Goal: Task Accomplishment & Management: Manage account settings

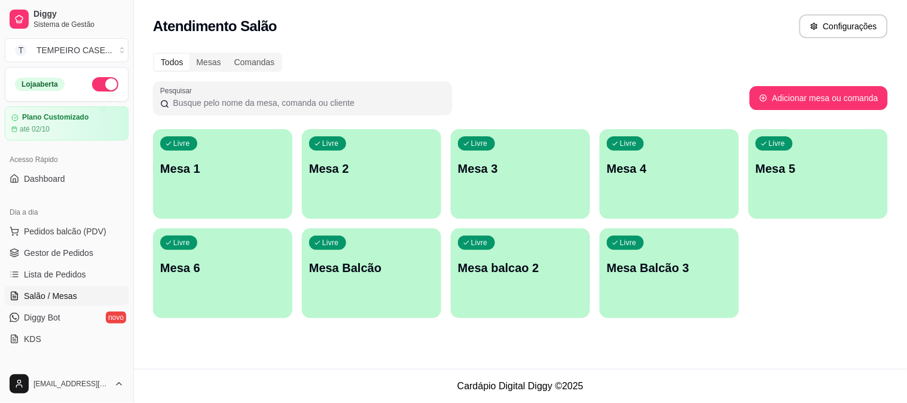
click at [388, 159] on div "Livre Mesa 2" at bounding box center [371, 166] width 139 height 75
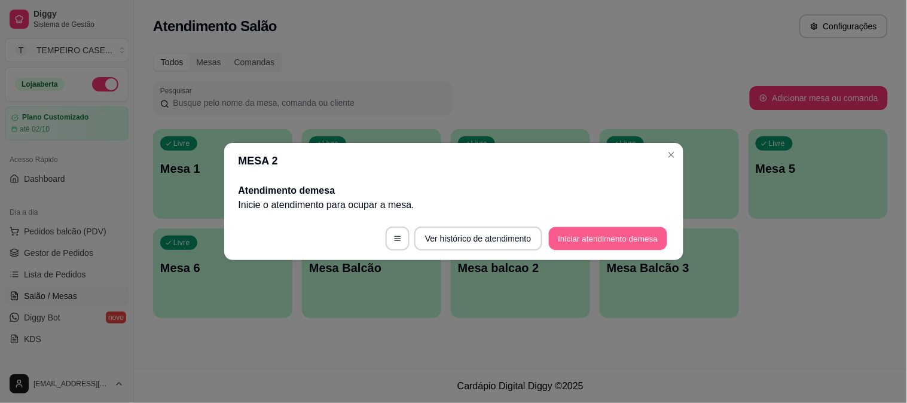
click at [599, 238] on button "Iniciar atendimento de mesa" at bounding box center [608, 238] width 118 height 23
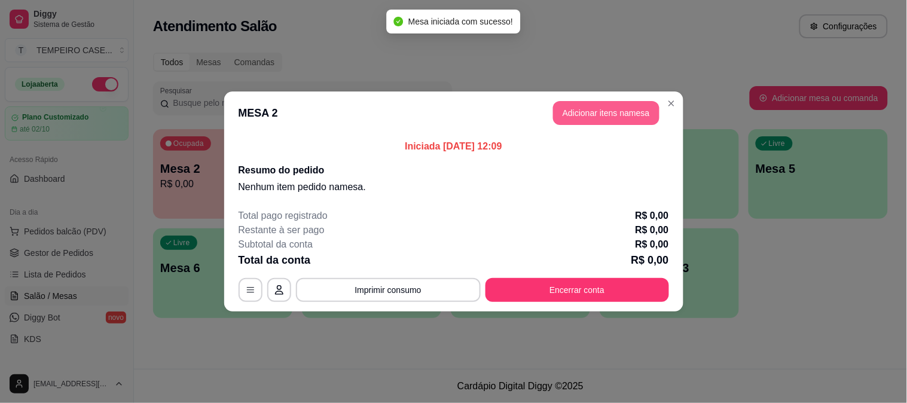
click at [575, 108] on button "Adicionar itens na mesa" at bounding box center [606, 113] width 106 height 24
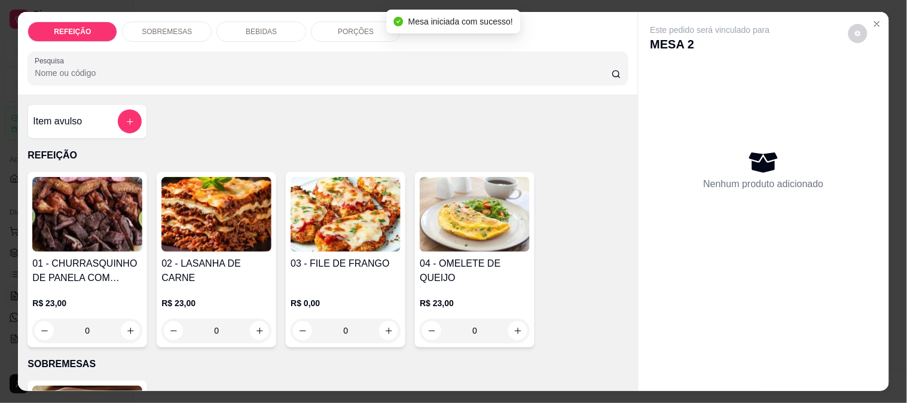
click at [100, 235] on img at bounding box center [87, 214] width 110 height 75
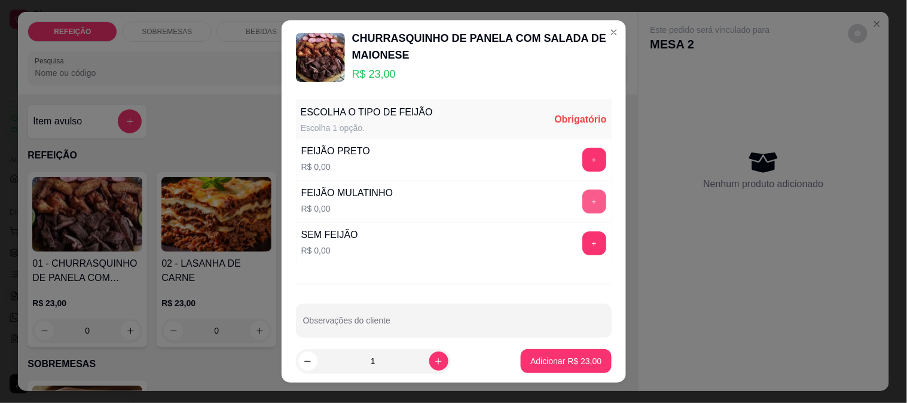
click at [582, 200] on button "+" at bounding box center [594, 201] width 24 height 24
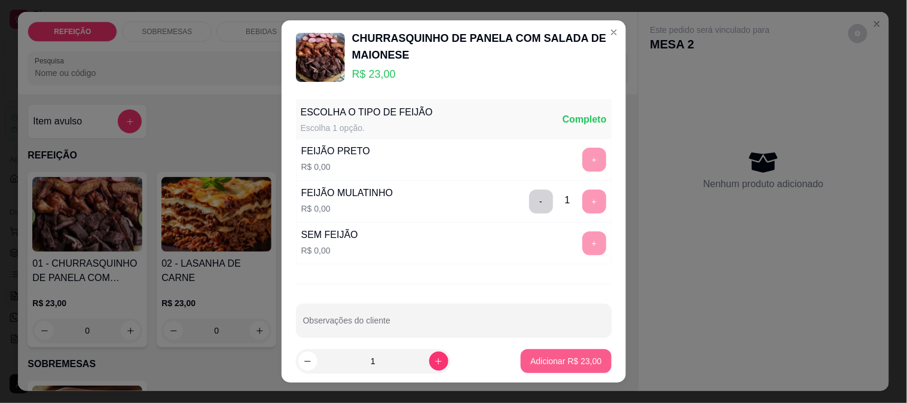
click at [564, 372] on button "Adicionar R$ 23,00" at bounding box center [566, 361] width 90 height 24
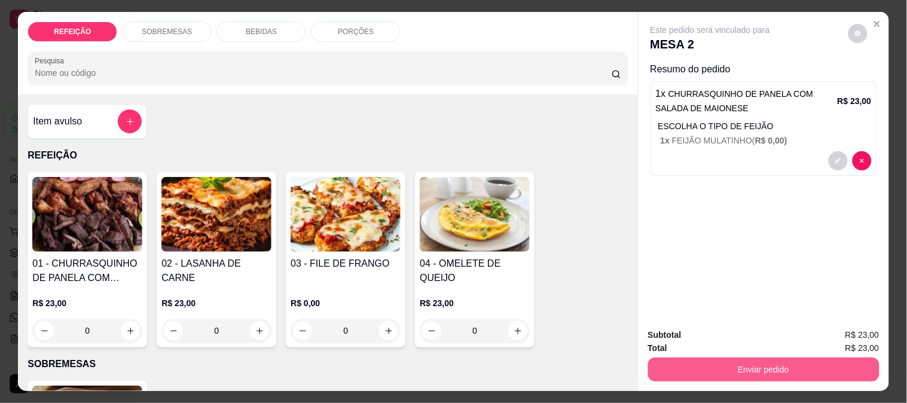
click at [750, 357] on button "Enviar pedido" at bounding box center [763, 369] width 231 height 24
click at [693, 341] on button "Não registrar e enviar pedido" at bounding box center [724, 335] width 124 height 23
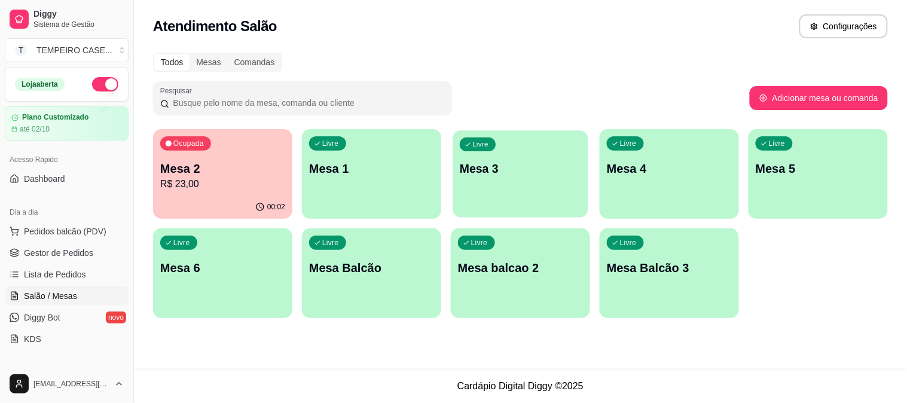
click at [557, 174] on p "Mesa 3" at bounding box center [520, 169] width 121 height 16
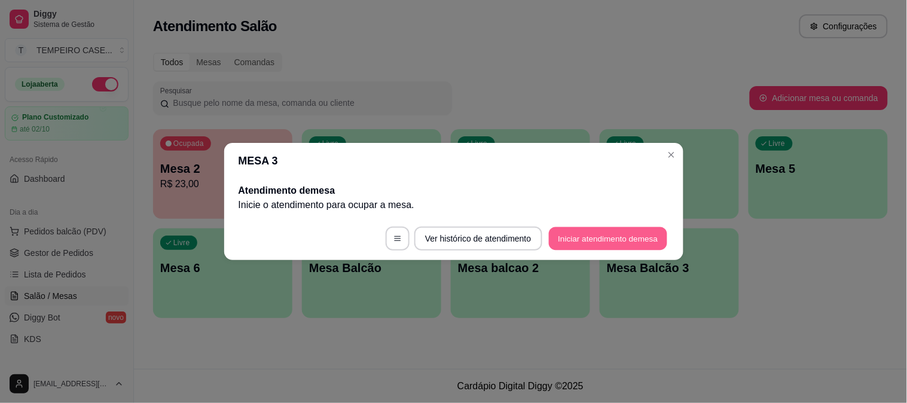
click at [593, 247] on button "Iniciar atendimento de mesa" at bounding box center [608, 238] width 118 height 23
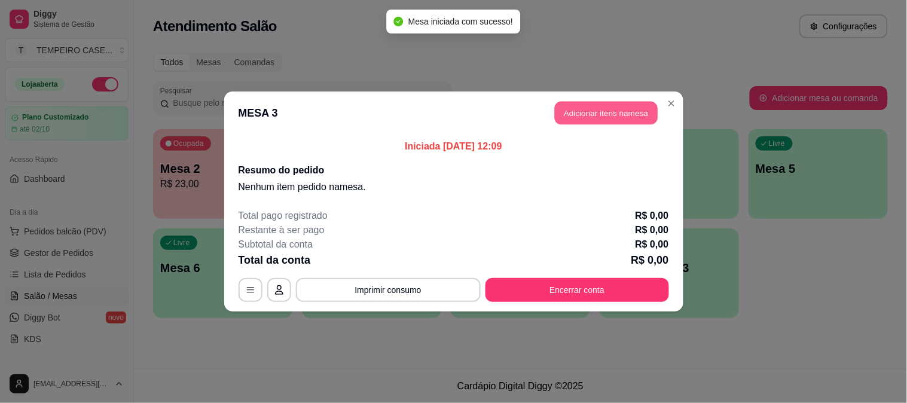
click at [612, 112] on button "Adicionar itens na mesa" at bounding box center [606, 113] width 103 height 23
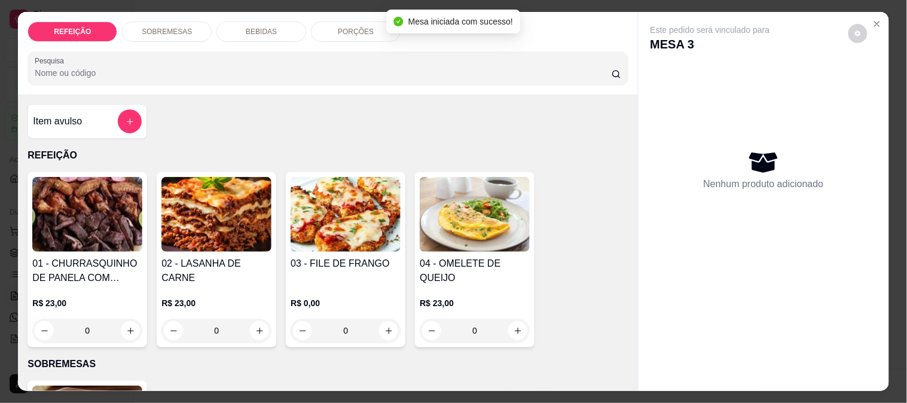
click at [93, 225] on img at bounding box center [87, 214] width 110 height 75
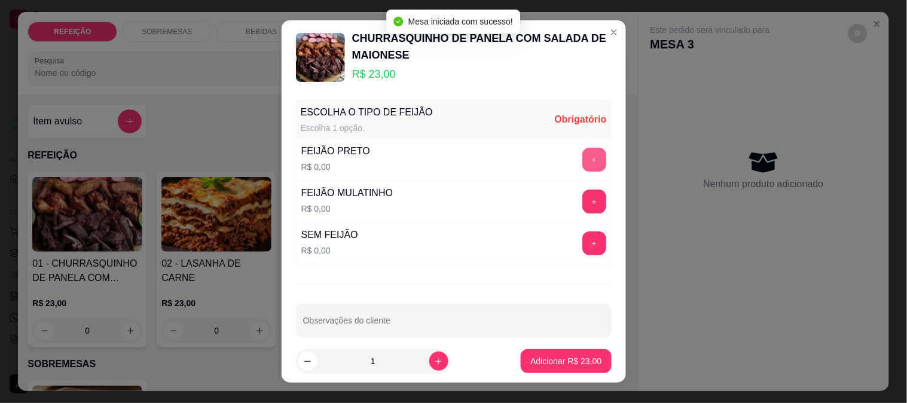
click at [582, 154] on button "+" at bounding box center [594, 160] width 24 height 24
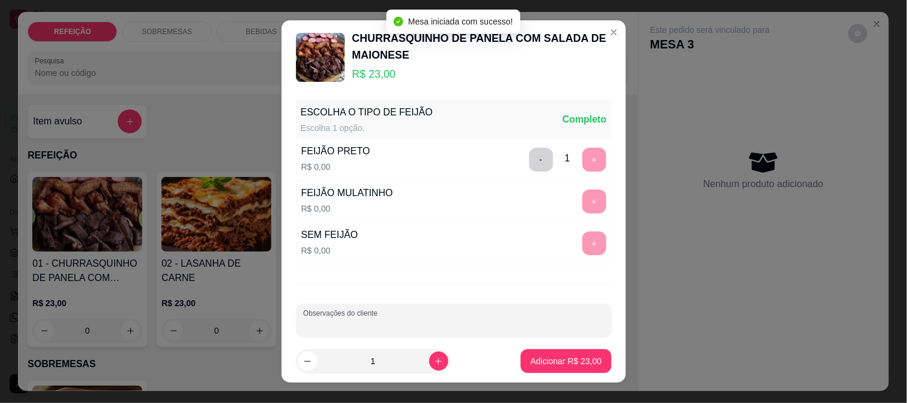
click at [460, 326] on input "Observações do cliente" at bounding box center [453, 325] width 301 height 12
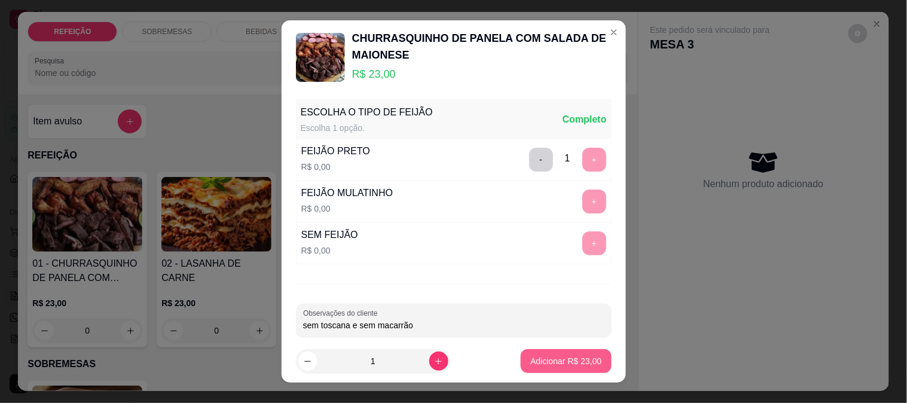
type input "sem toscana e sem macarrão"
click at [565, 357] on p "Adicionar R$ 23,00" at bounding box center [565, 361] width 71 height 12
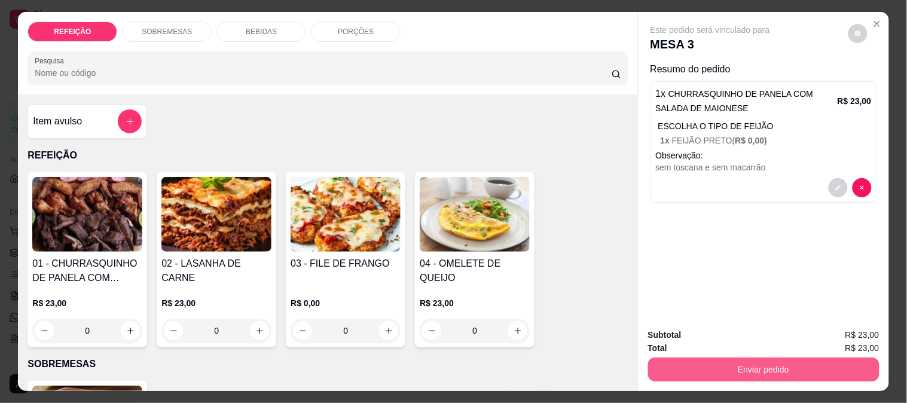
click at [678, 369] on button "Enviar pedido" at bounding box center [763, 369] width 231 height 24
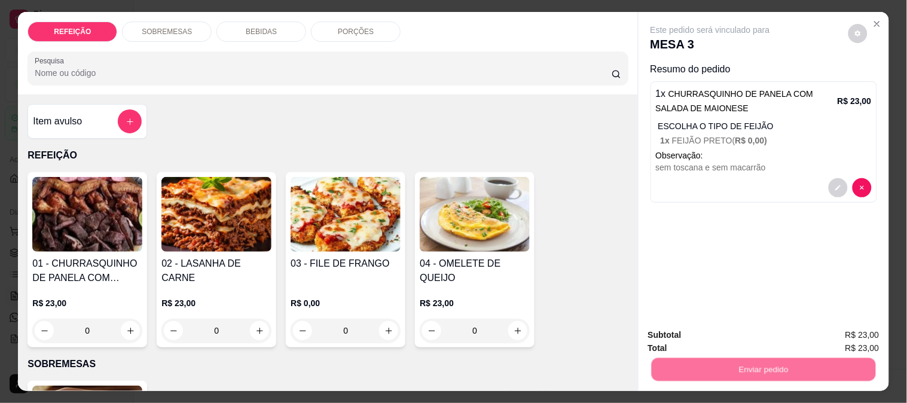
click at [680, 336] on button "Não registrar e enviar pedido" at bounding box center [724, 335] width 124 height 23
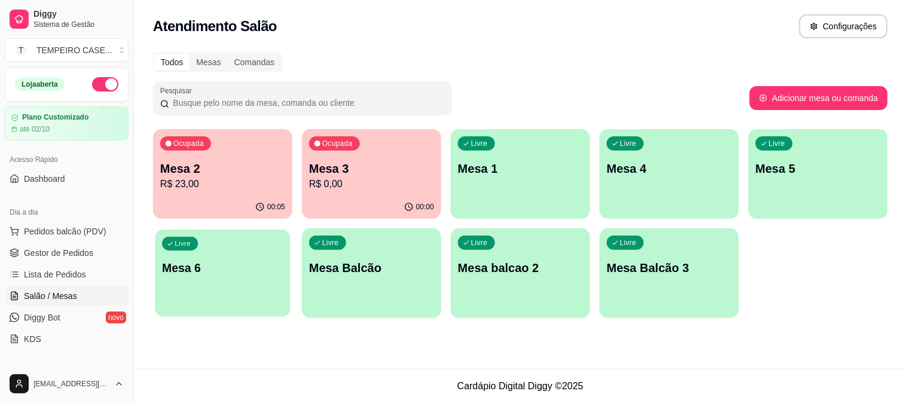
click at [222, 262] on p "Mesa 6" at bounding box center [222, 268] width 121 height 16
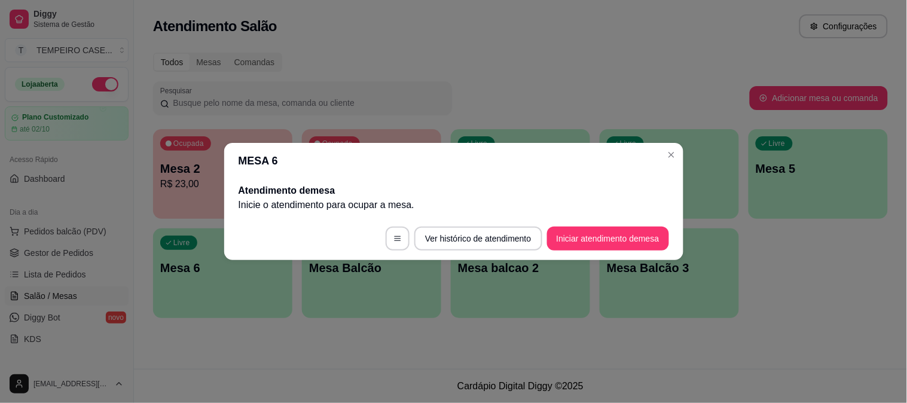
click at [583, 220] on footer "Ver histórico de atendimento Iniciar atendimento de mesa" at bounding box center [453, 238] width 459 height 43
click at [583, 227] on button "Iniciar atendimento de mesa" at bounding box center [608, 239] width 122 height 24
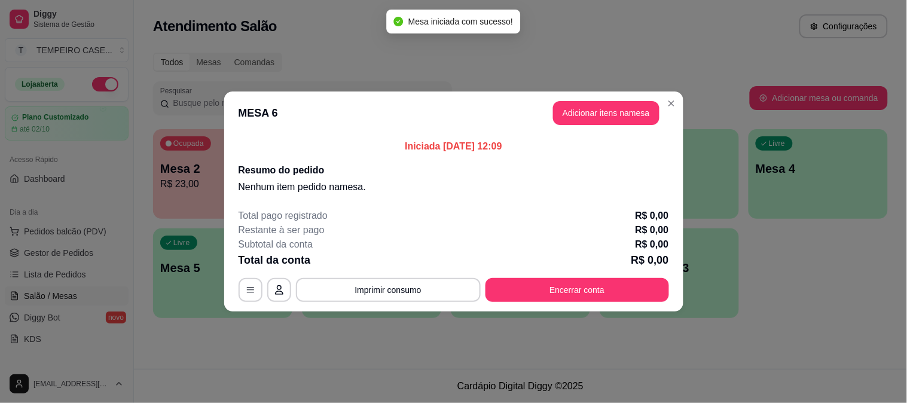
click at [584, 110] on button "Adicionar itens na mesa" at bounding box center [606, 113] width 106 height 24
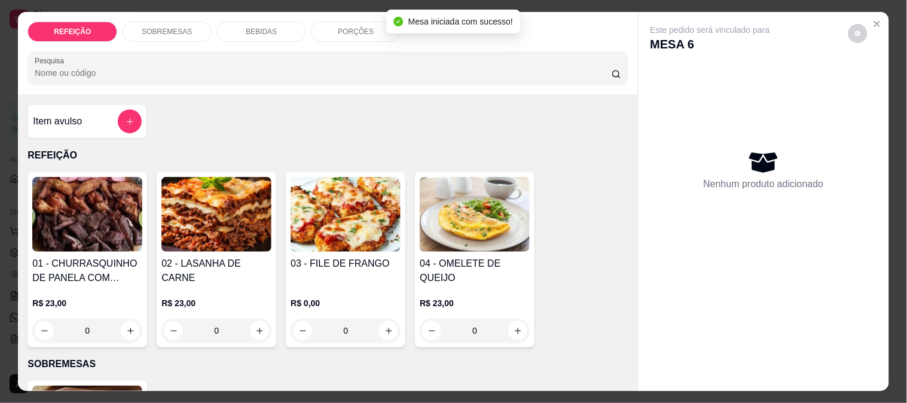
click at [251, 198] on img at bounding box center [216, 214] width 110 height 75
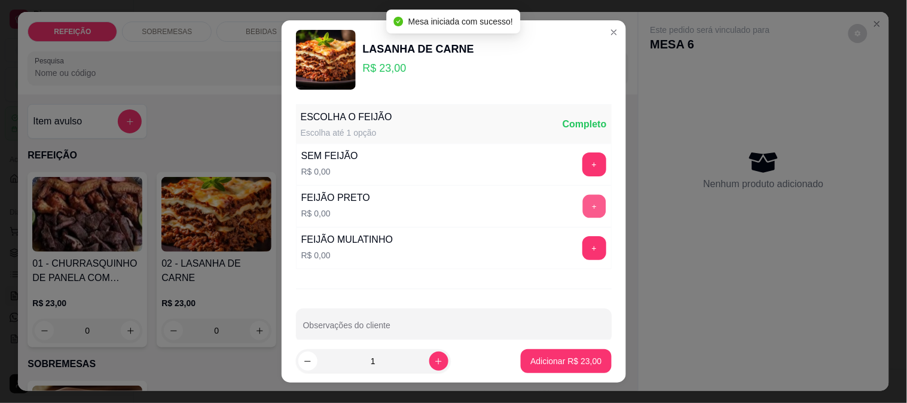
click at [582, 202] on button "+" at bounding box center [593, 205] width 23 height 23
click at [548, 342] on footer "1 Adicionar R$ 23,00" at bounding box center [453, 360] width 344 height 43
click at [548, 354] on button "Adicionar R$ 23,00" at bounding box center [566, 361] width 90 height 24
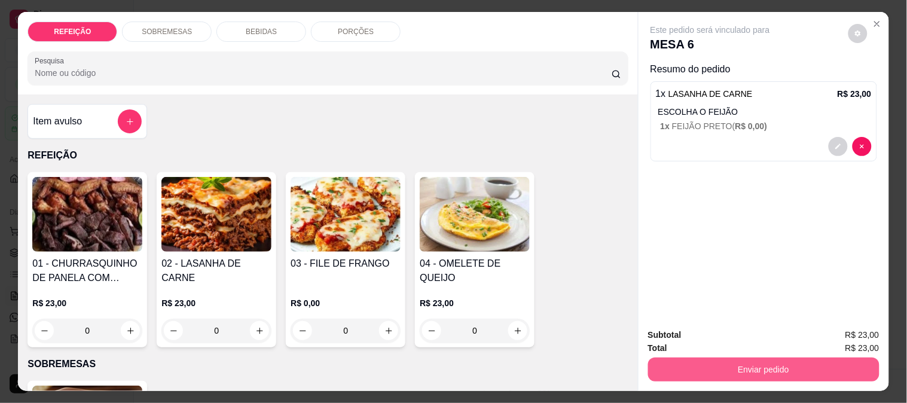
drag, startPoint x: 659, startPoint y: 351, endPoint x: 665, endPoint y: 354, distance: 7.2
click at [662, 354] on div "Enviar pedido" at bounding box center [763, 367] width 231 height 27
click at [666, 357] on button "Enviar pedido" at bounding box center [763, 369] width 231 height 24
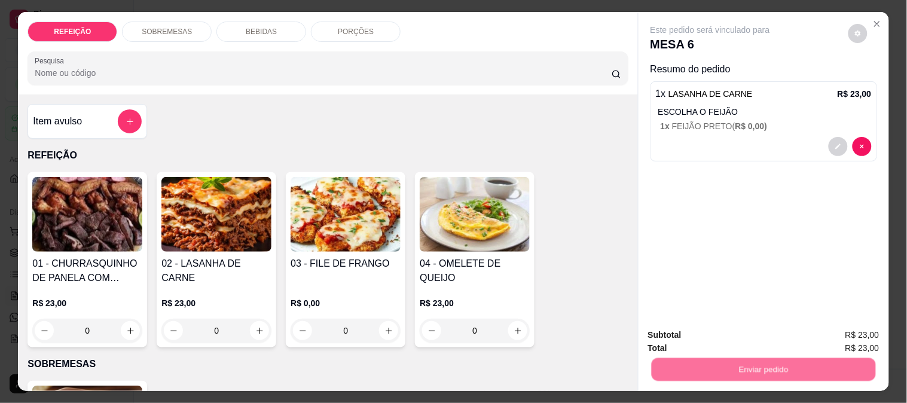
click at [676, 332] on button "Não registrar e enviar pedido" at bounding box center [724, 335] width 124 height 23
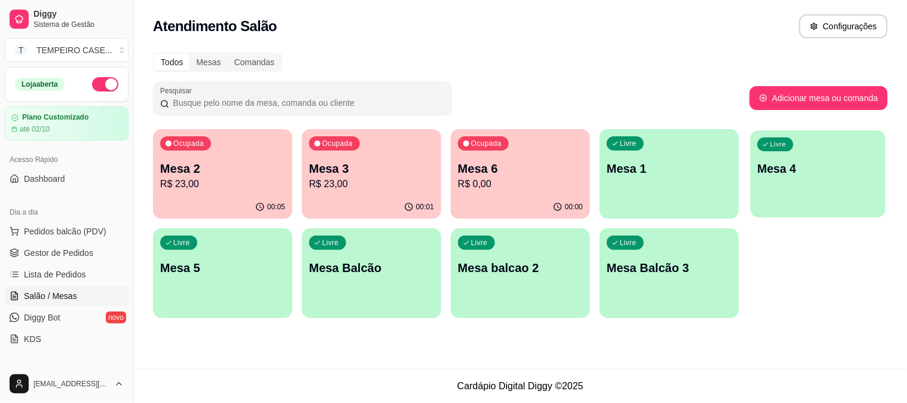
click at [826, 193] on div "Livre Mesa 4" at bounding box center [817, 166] width 135 height 73
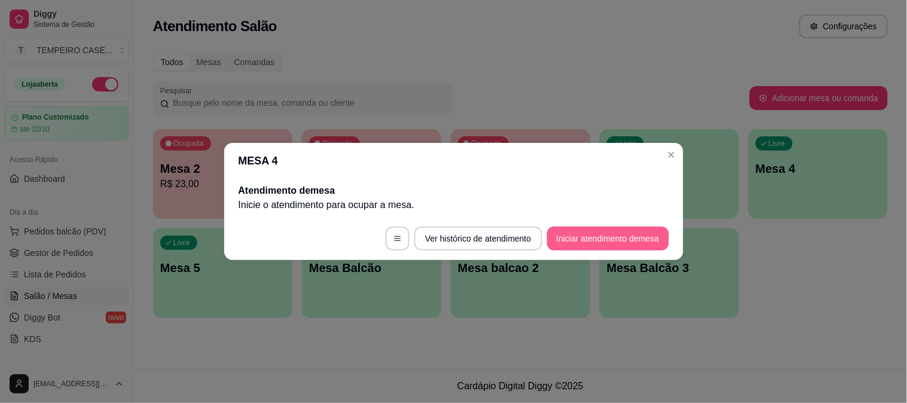
click at [619, 235] on button "Iniciar atendimento de mesa" at bounding box center [608, 239] width 122 height 24
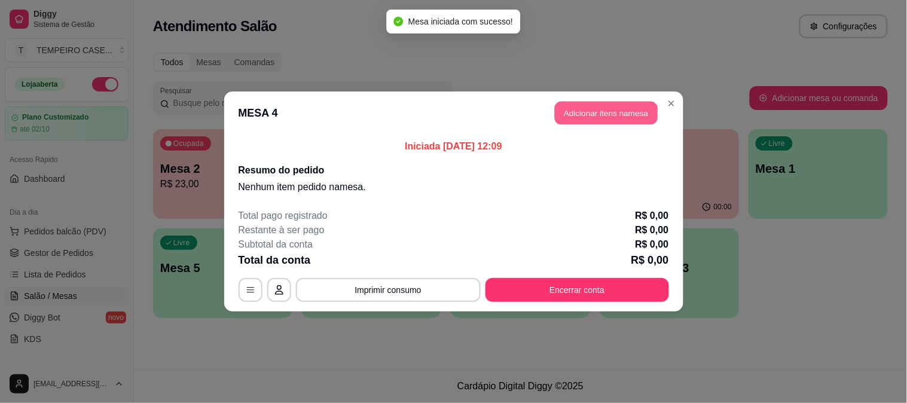
click at [602, 112] on button "Adicionar itens na mesa" at bounding box center [606, 113] width 103 height 23
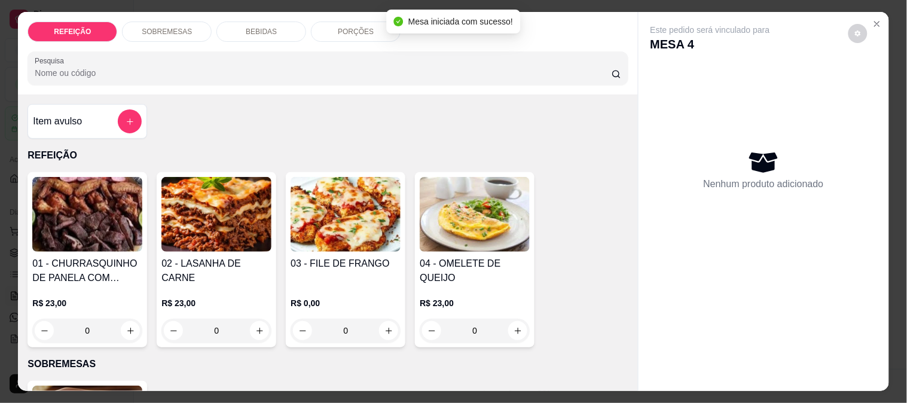
click at [360, 247] on div "03 - FILE DE FRANGO R$ 0,00 0" at bounding box center [346, 259] width 120 height 175
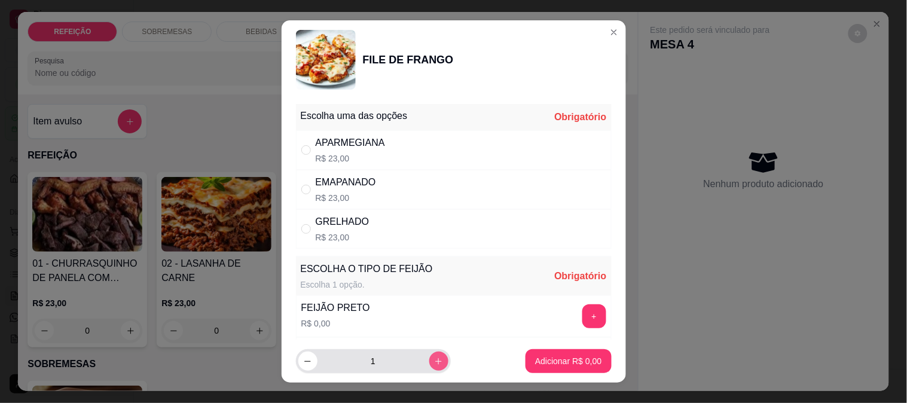
click at [434, 362] on icon "increase-product-quantity" at bounding box center [438, 361] width 9 height 9
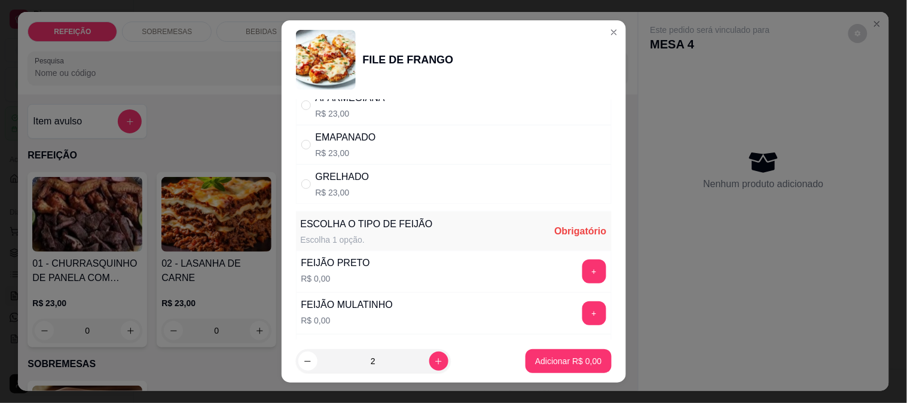
scroll to position [66, 0]
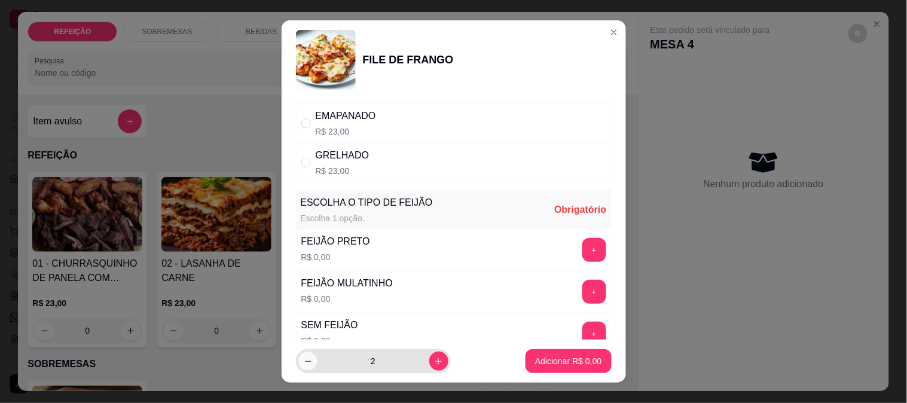
click at [305, 365] on button "decrease-product-quantity" at bounding box center [307, 361] width 19 height 19
type input "1"
click at [582, 289] on button "+" at bounding box center [593, 291] width 23 height 23
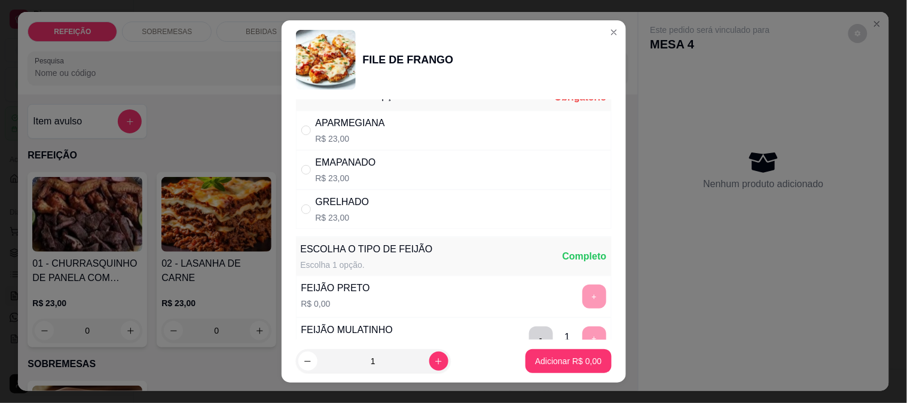
scroll to position [0, 0]
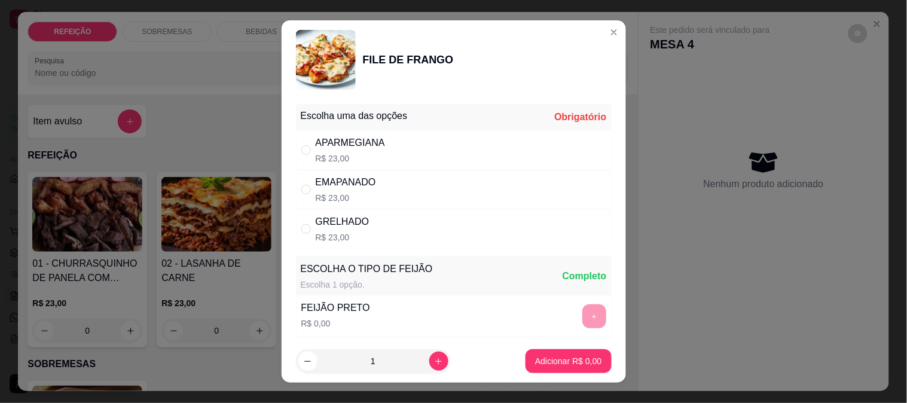
drag, startPoint x: 402, startPoint y: 138, endPoint x: 409, endPoint y: 137, distance: 7.8
click at [401, 138] on div "APARMEGIANA R$ 23,00" at bounding box center [454, 149] width 316 height 39
radio input "true"
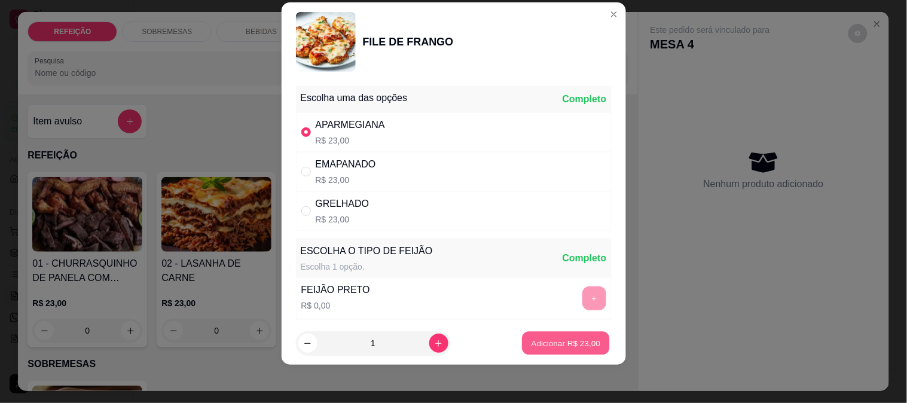
click at [562, 344] on p "Adicionar R$ 23,00" at bounding box center [565, 343] width 69 height 11
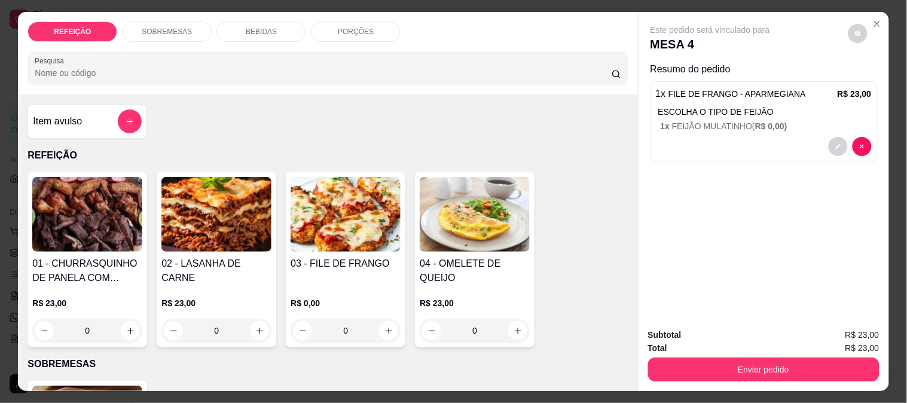
click at [365, 240] on img at bounding box center [345, 214] width 110 height 75
click at [431, 121] on div "Escolha uma das opções Obrigatório" at bounding box center [453, 117] width 316 height 26
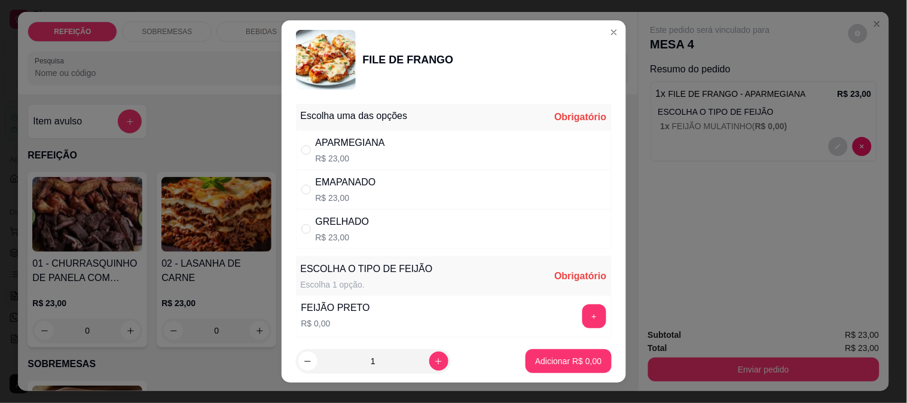
click at [420, 140] on div "APARMEGIANA R$ 23,00" at bounding box center [454, 149] width 316 height 39
radio input "true"
click at [582, 325] on button "+" at bounding box center [594, 316] width 24 height 24
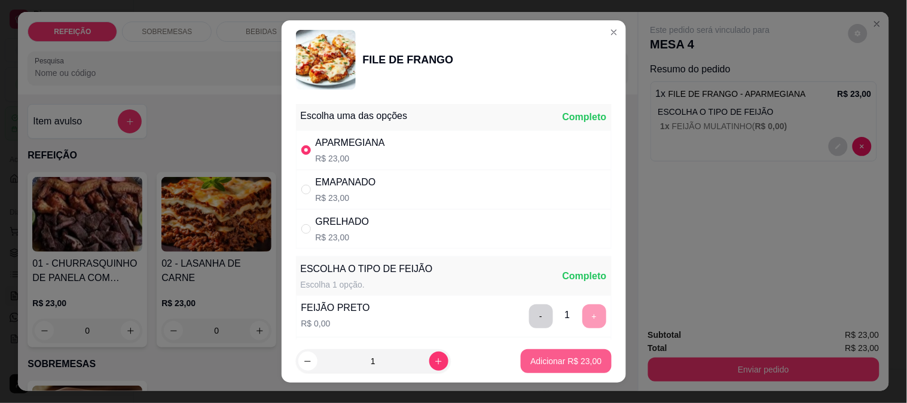
click at [552, 363] on p "Adicionar R$ 23,00" at bounding box center [565, 361] width 71 height 12
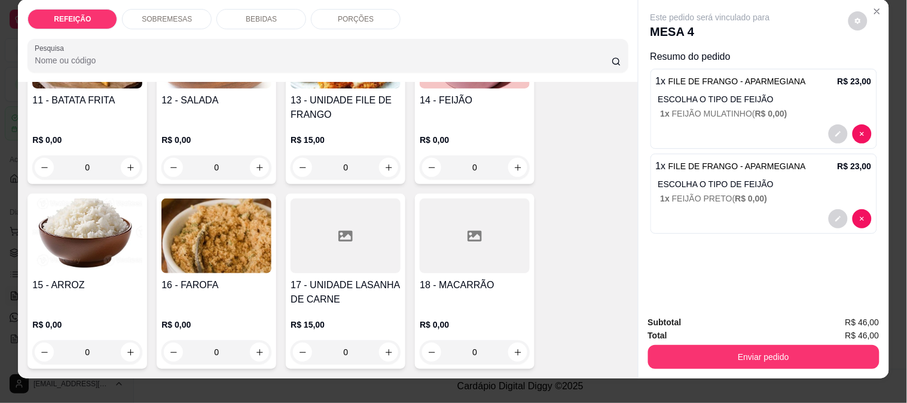
scroll to position [31, 0]
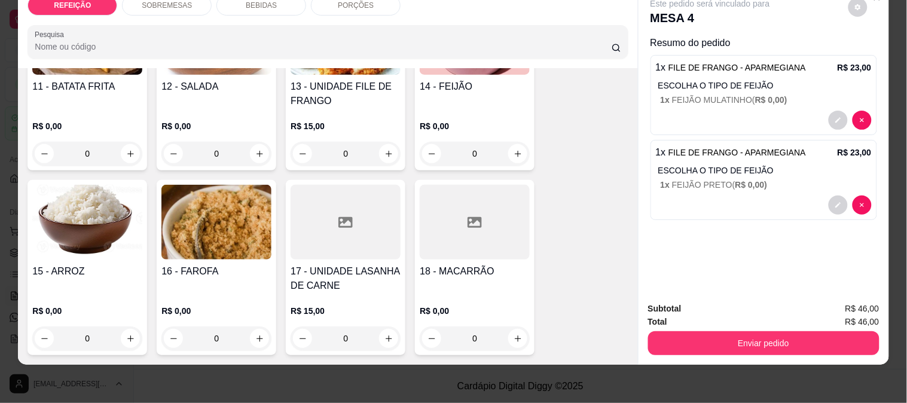
click at [313, 268] on h4 "17 - UNIDADE LASANHA DE CARNE" at bounding box center [345, 278] width 110 height 29
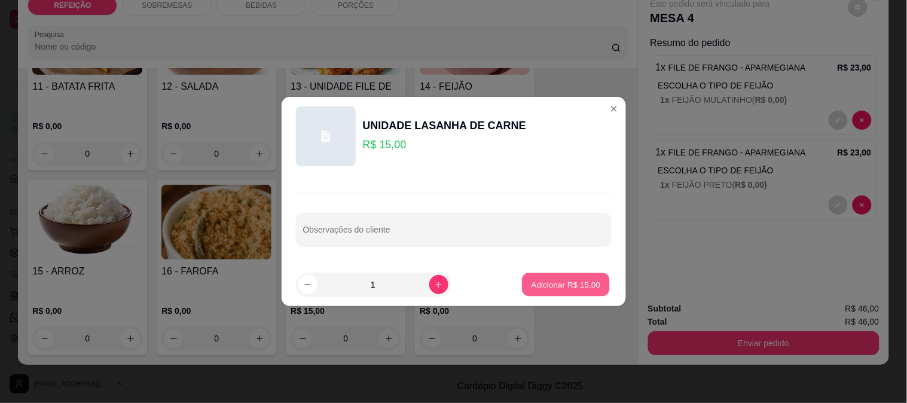
click at [583, 281] on p "Adicionar R$ 15,00" at bounding box center [565, 283] width 69 height 11
type input "1"
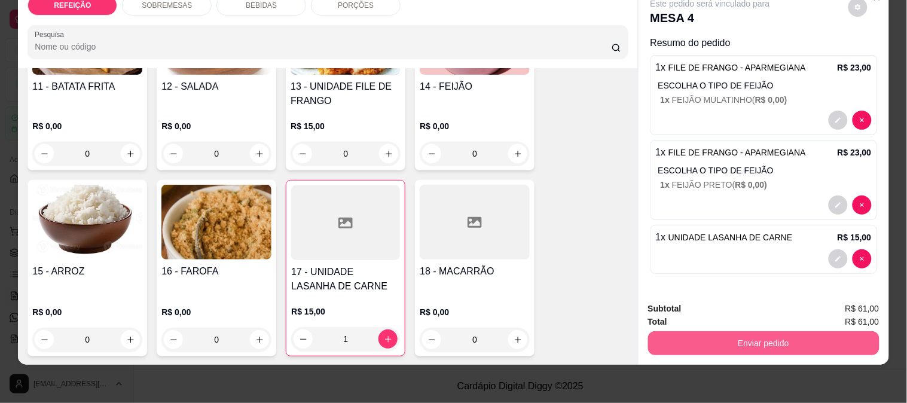
click at [737, 332] on button "Enviar pedido" at bounding box center [763, 343] width 231 height 24
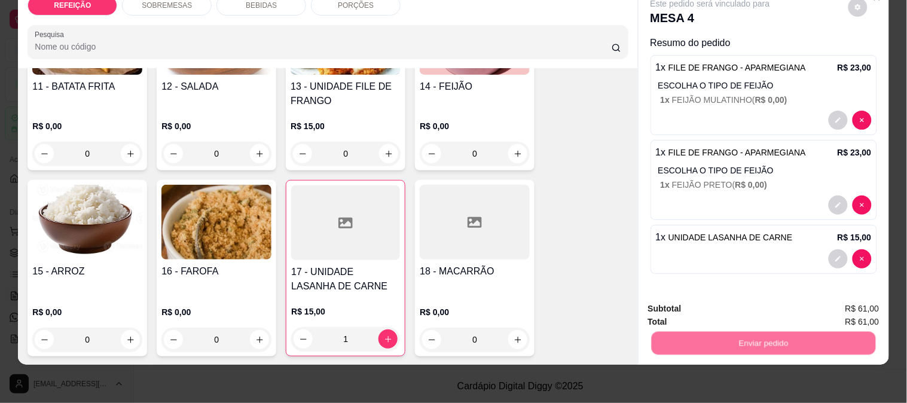
click at [730, 297] on button "Não registrar e enviar pedido" at bounding box center [724, 303] width 124 height 23
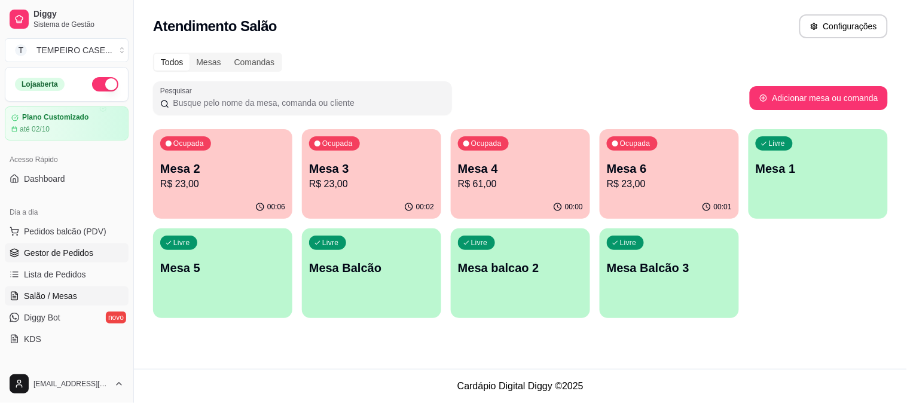
click at [27, 246] on link "Gestor de Pedidos" at bounding box center [67, 252] width 124 height 19
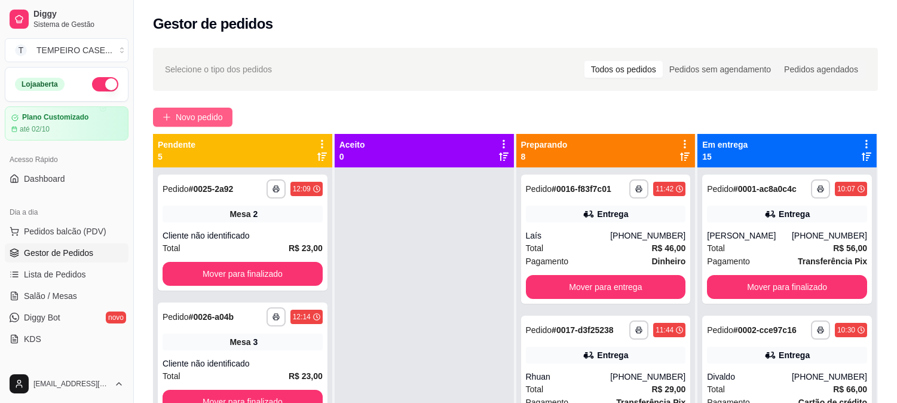
click at [207, 114] on span "Novo pedido" at bounding box center [199, 117] width 47 height 13
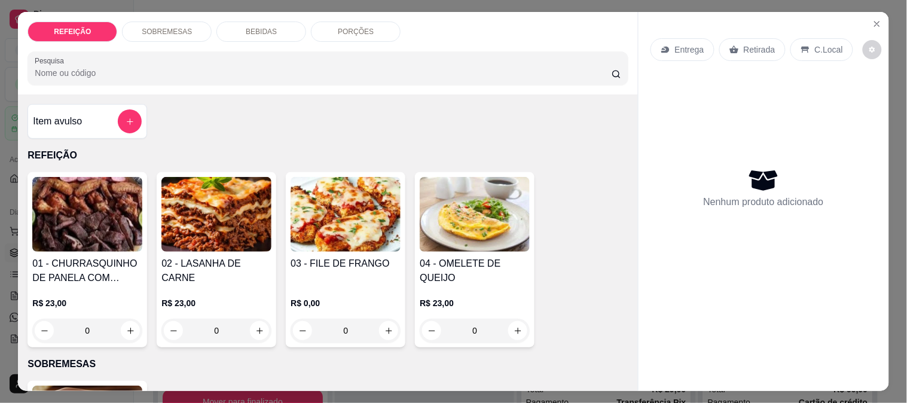
click at [331, 225] on img at bounding box center [345, 214] width 110 height 75
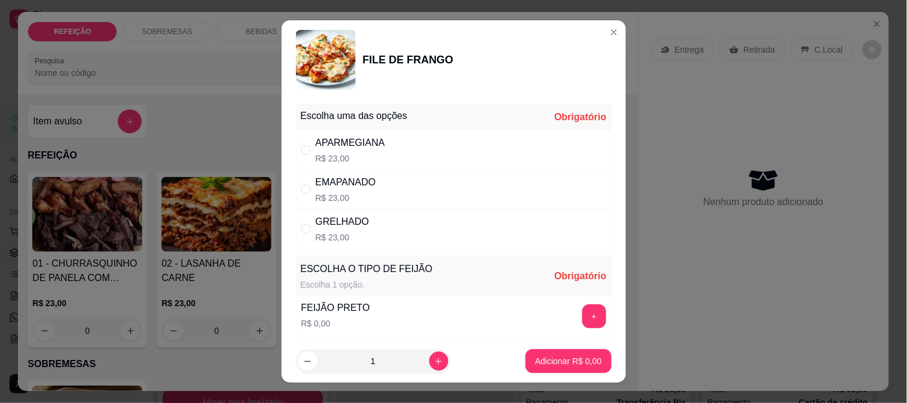
click at [319, 57] on img at bounding box center [326, 60] width 60 height 60
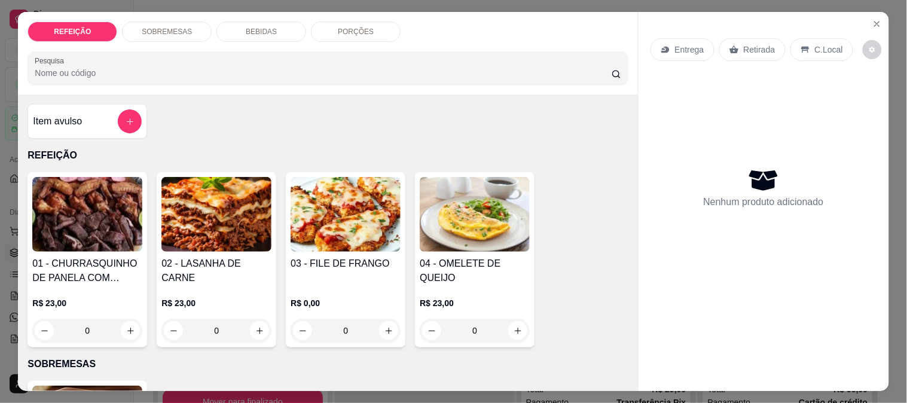
click at [71, 218] on img at bounding box center [87, 214] width 110 height 75
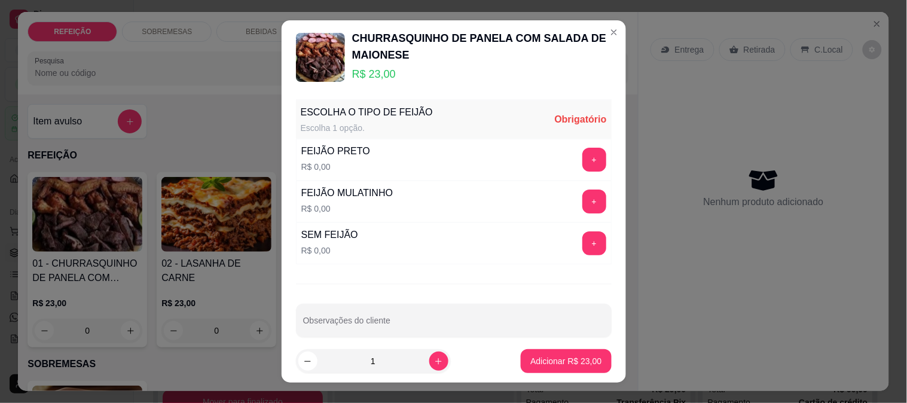
click at [328, 54] on img at bounding box center [320, 57] width 49 height 49
click at [582, 148] on button "+" at bounding box center [594, 160] width 24 height 24
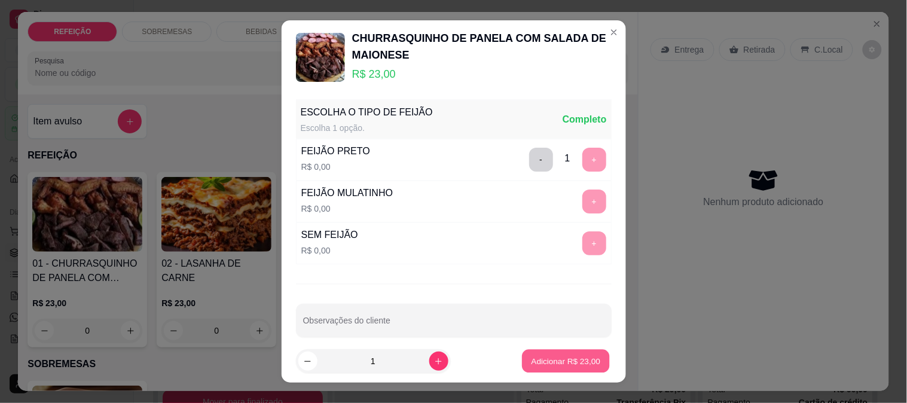
click at [549, 359] on p "Adicionar R$ 23,00" at bounding box center [565, 361] width 69 height 11
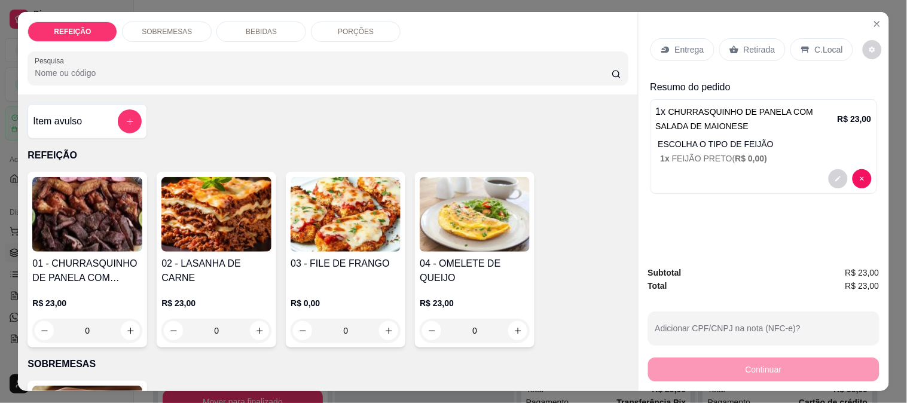
click at [747, 47] on p "Retirada" at bounding box center [759, 50] width 32 height 12
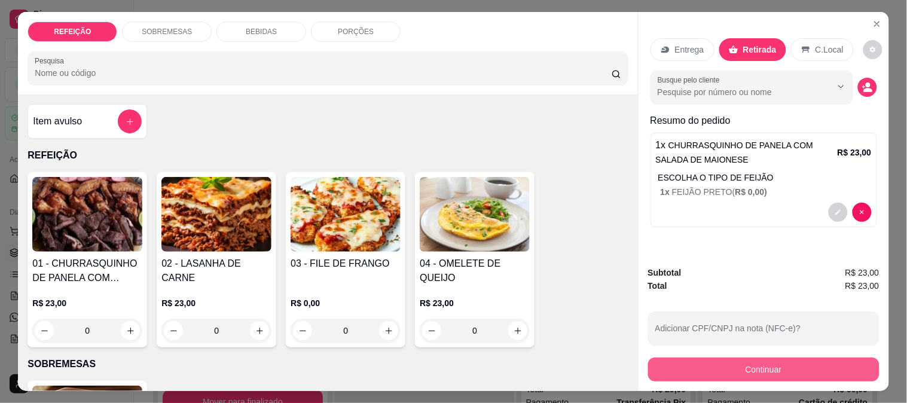
click at [694, 368] on button "Continuar" at bounding box center [763, 369] width 231 height 24
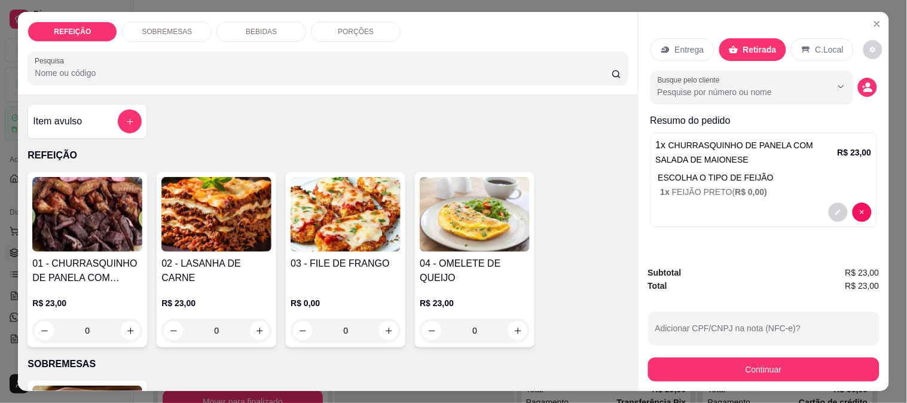
click at [320, 265] on h4 "03 - FILE DE FRANGO" at bounding box center [345, 263] width 110 height 14
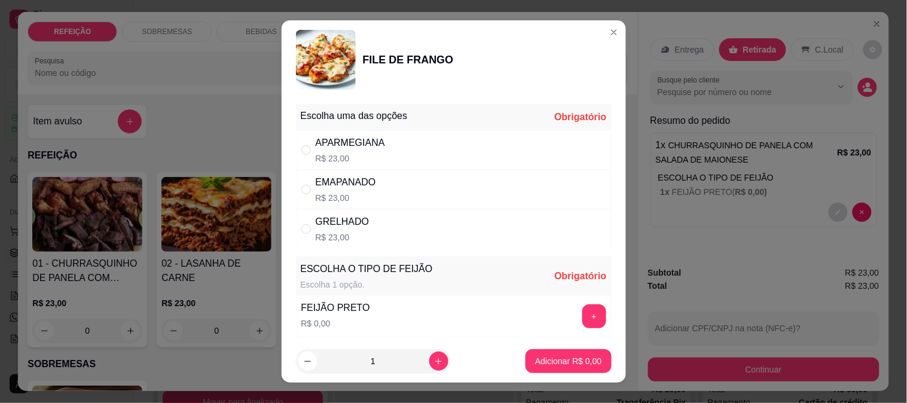
click at [371, 217] on div "GRELHADO R$ 23,00" at bounding box center [454, 228] width 316 height 39
radio input "true"
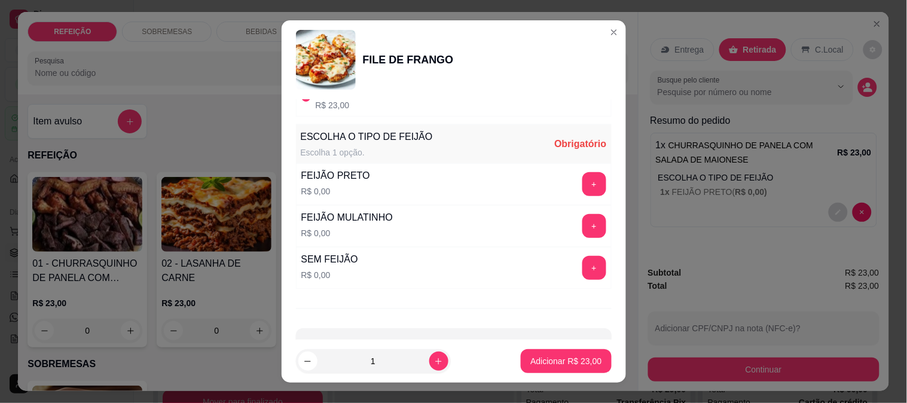
scroll to position [133, 0]
click at [582, 218] on button "+" at bounding box center [594, 225] width 24 height 24
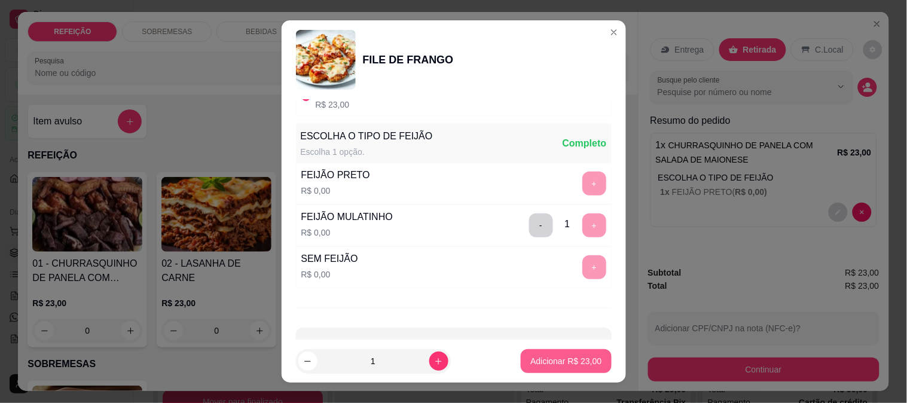
click at [551, 366] on p "Adicionar R$ 23,00" at bounding box center [565, 361] width 71 height 12
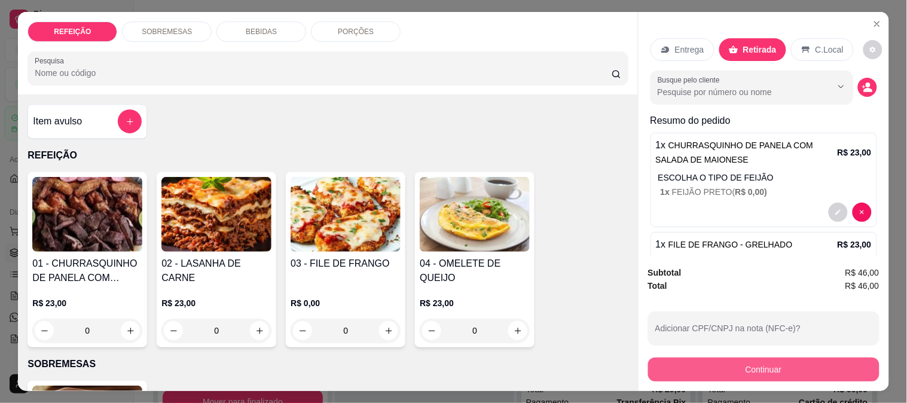
click at [706, 371] on button "Continuar" at bounding box center [763, 369] width 231 height 24
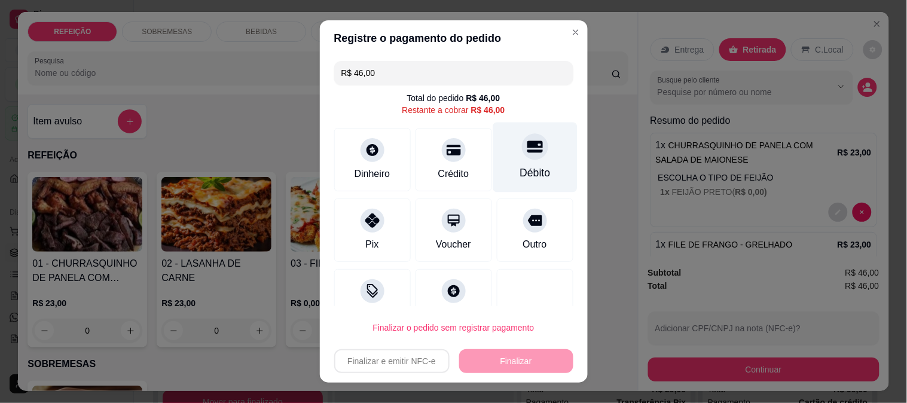
click at [494, 160] on div "Débito" at bounding box center [534, 157] width 84 height 70
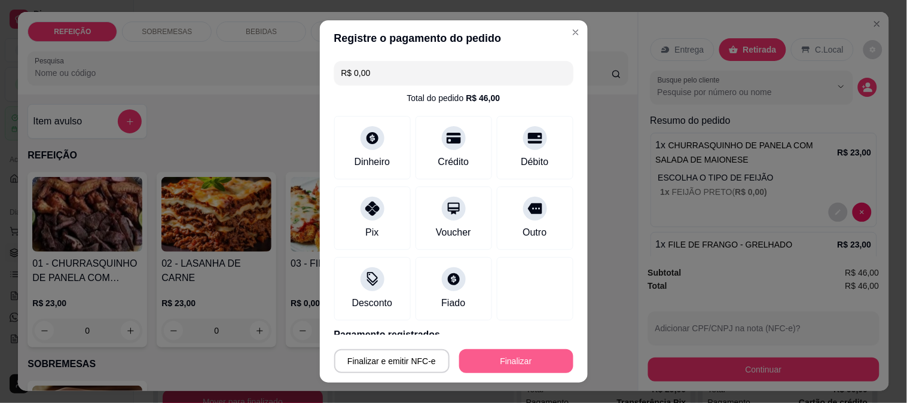
click at [489, 356] on button "Finalizar" at bounding box center [516, 361] width 114 height 24
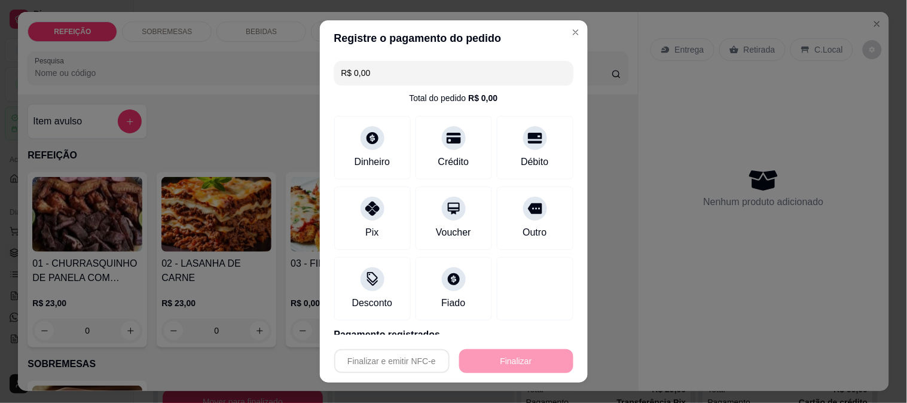
type input "-R$ 46,00"
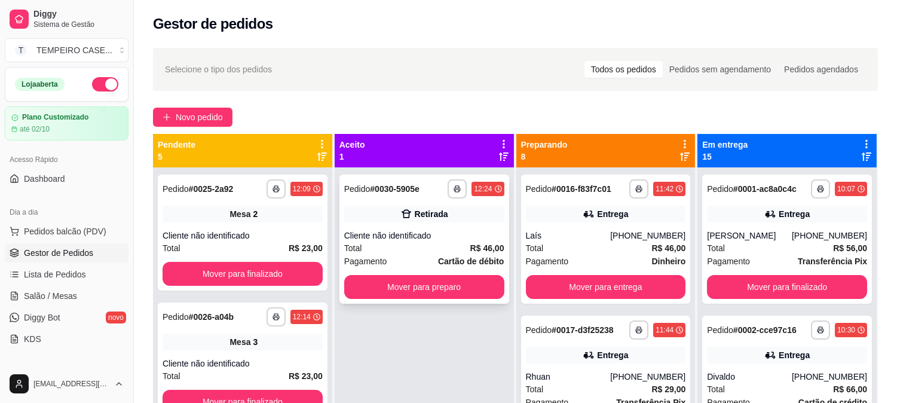
click at [444, 190] on div "**********" at bounding box center [424, 188] width 160 height 19
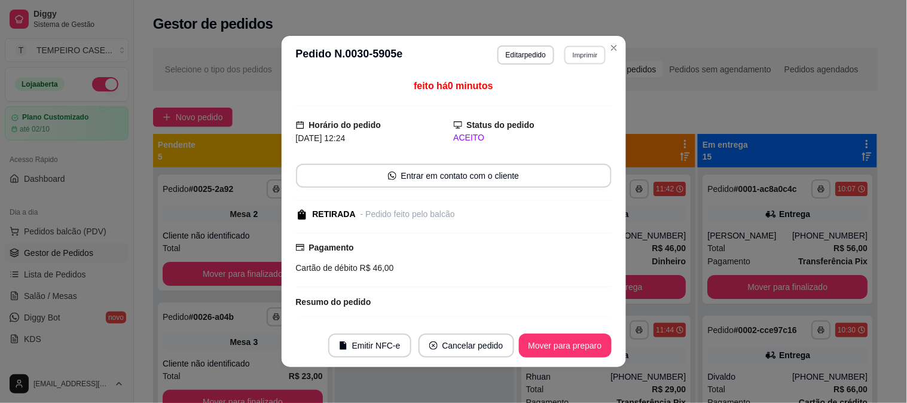
click at [581, 54] on button "Imprimir" at bounding box center [584, 54] width 41 height 19
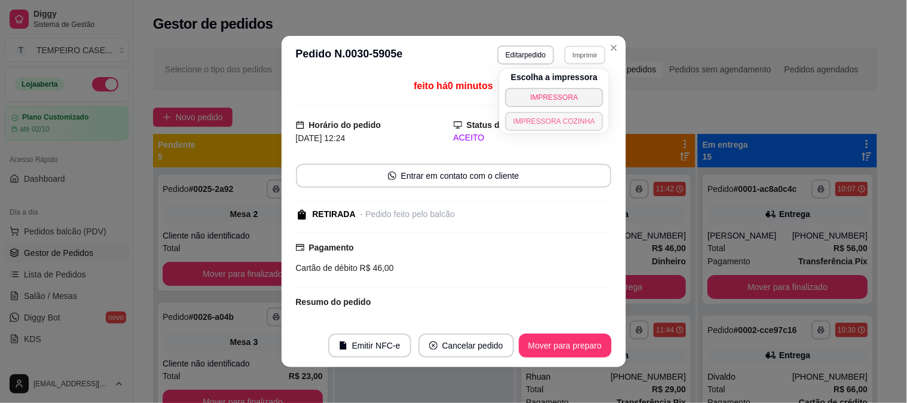
click at [539, 118] on button "IMPRESSORA COZINHA" at bounding box center [554, 121] width 99 height 19
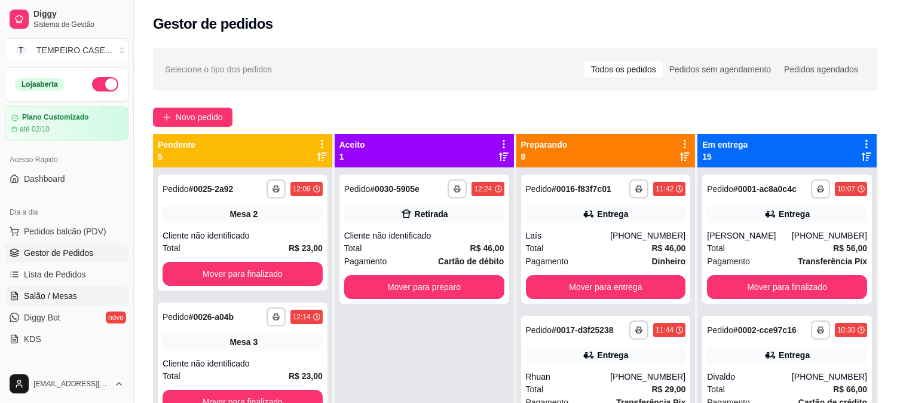
click at [37, 295] on span "Salão / Mesas" at bounding box center [50, 296] width 53 height 12
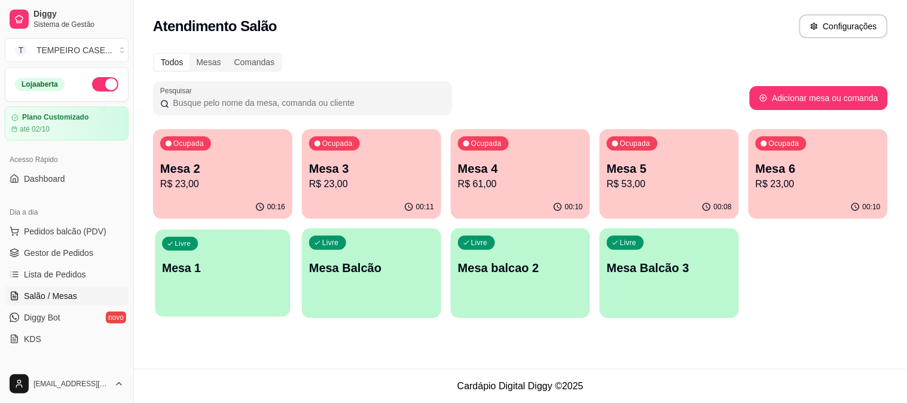
click at [199, 284] on div "Livre Mesa 1" at bounding box center [222, 265] width 135 height 73
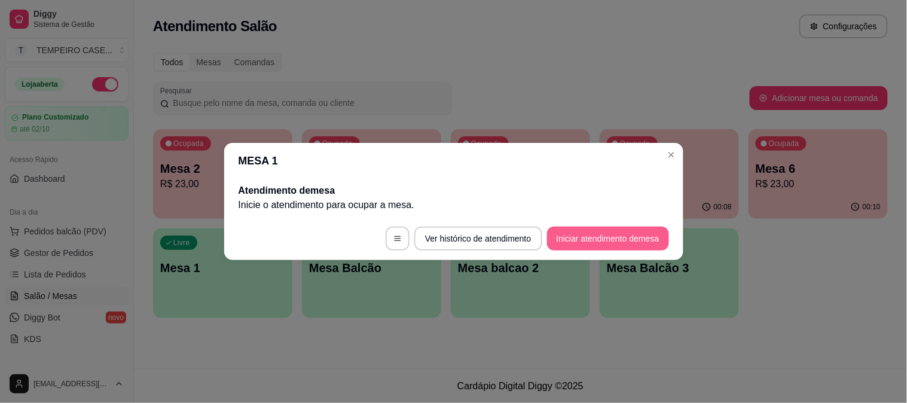
click at [574, 246] on button "Iniciar atendimento de mesa" at bounding box center [608, 239] width 122 height 24
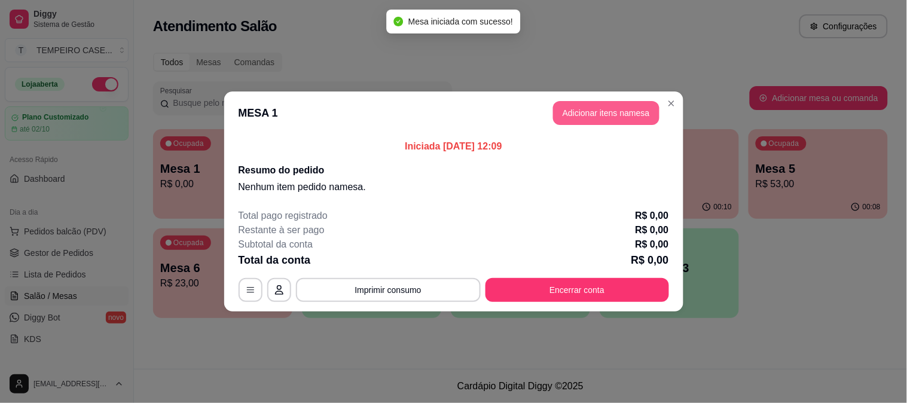
click at [616, 111] on button "Adicionar itens na mesa" at bounding box center [606, 113] width 106 height 24
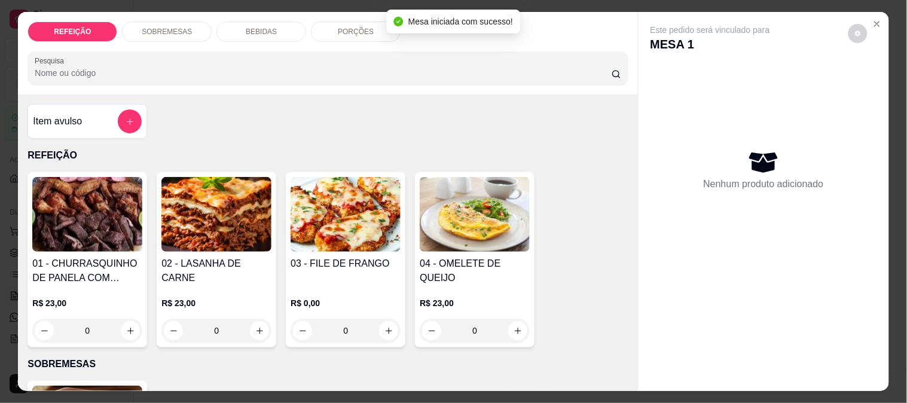
click at [313, 229] on img at bounding box center [345, 214] width 110 height 75
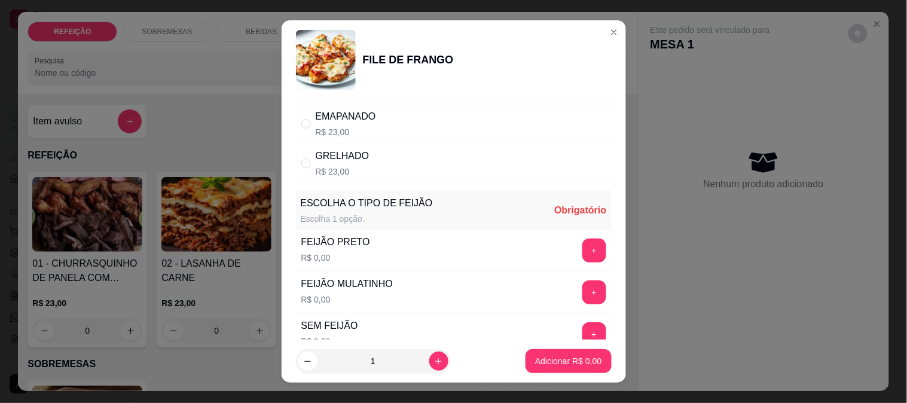
scroll to position [171, 0]
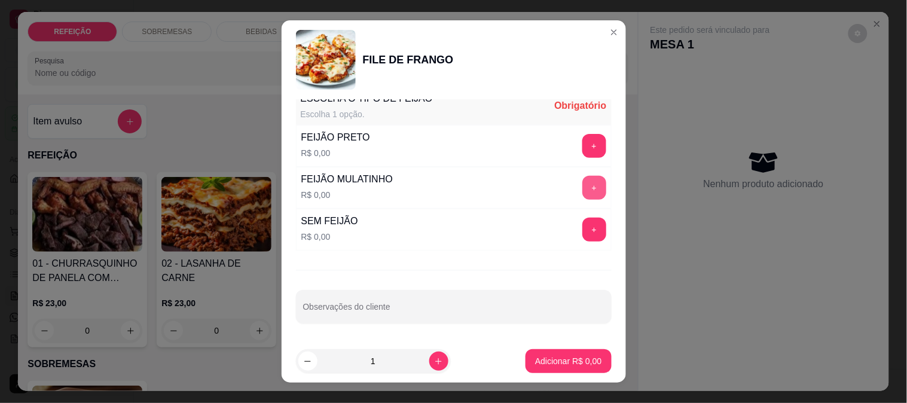
click at [582, 194] on button "+" at bounding box center [594, 188] width 24 height 24
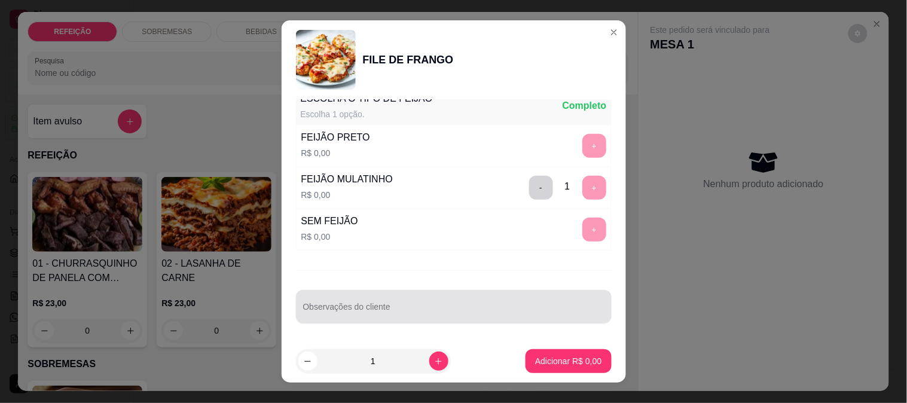
click at [389, 301] on div at bounding box center [453, 307] width 301 height 24
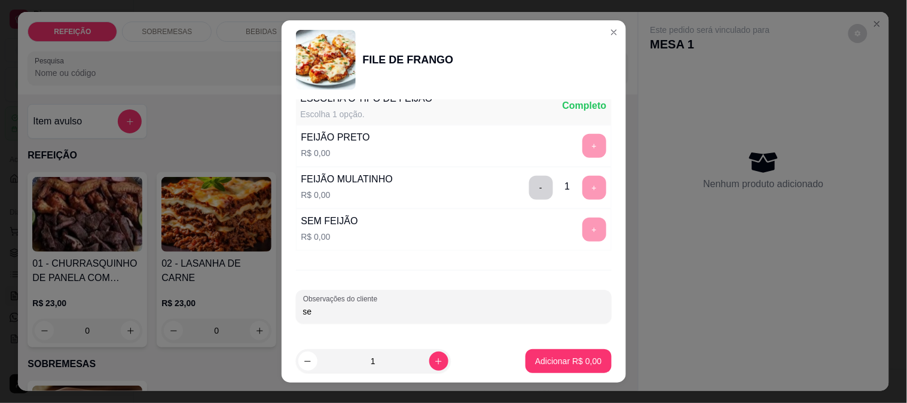
type input "s"
type input "f"
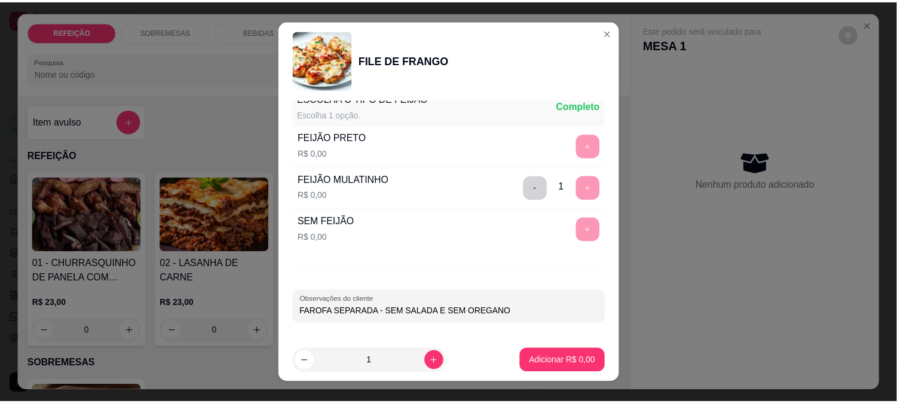
scroll to position [0, 0]
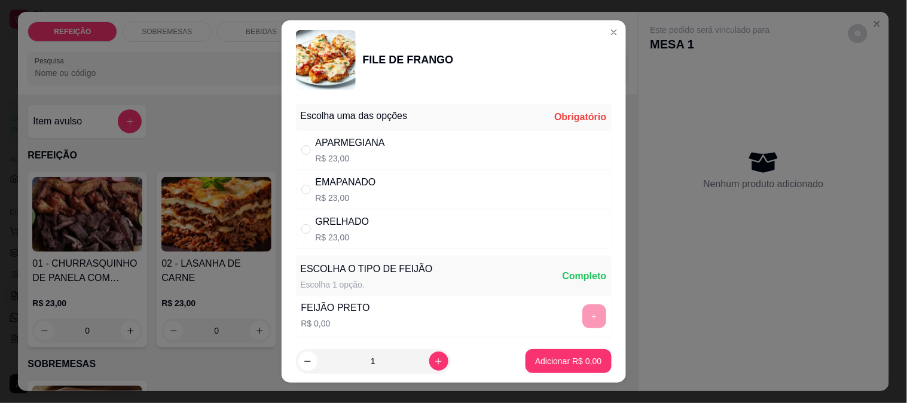
type input "FAROFA SEPARADA - SEM SALADA E SEM OREGANO"
click at [531, 130] on div "APARMEGIANA R$ 23,00" at bounding box center [454, 149] width 316 height 39
radio input "true"
click at [581, 367] on button "Adicionar R$ 23,00" at bounding box center [566, 361] width 90 height 24
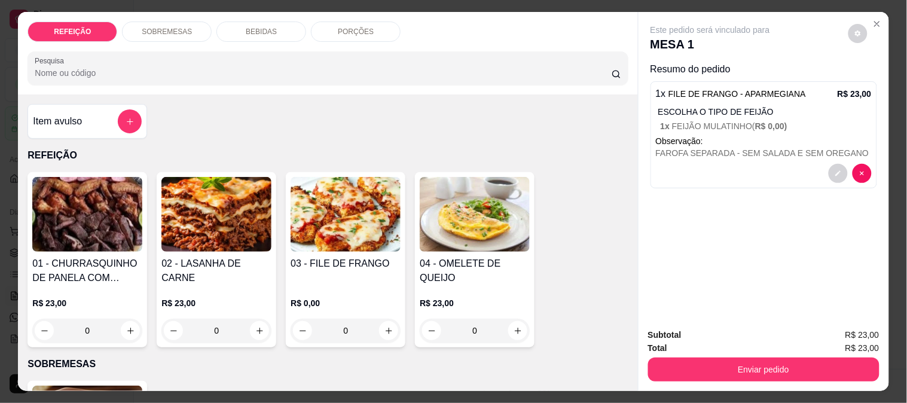
click at [118, 224] on img at bounding box center [87, 214] width 110 height 75
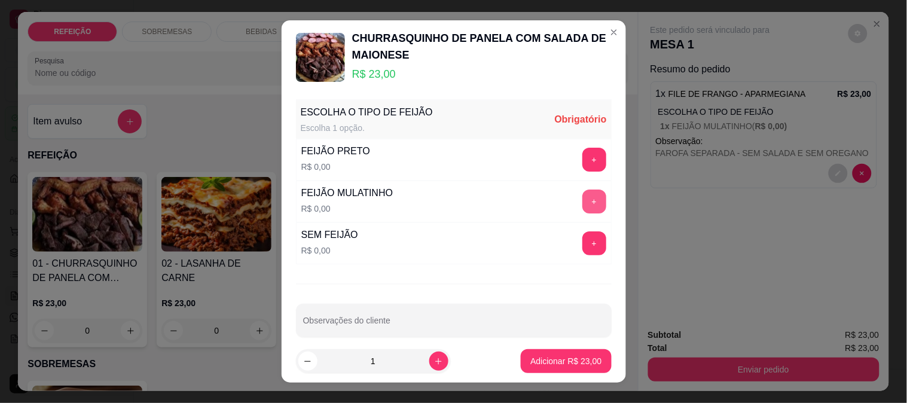
click at [582, 192] on button "+" at bounding box center [594, 201] width 24 height 24
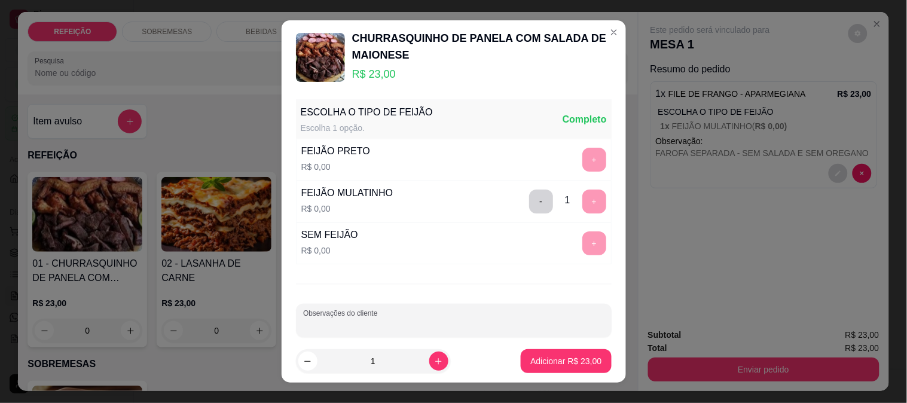
click at [421, 330] on input "Observações do cliente" at bounding box center [453, 325] width 301 height 12
type input "FAROFA SEPARADA"
click at [568, 366] on p "Adicionar R$ 23,00" at bounding box center [565, 361] width 69 height 11
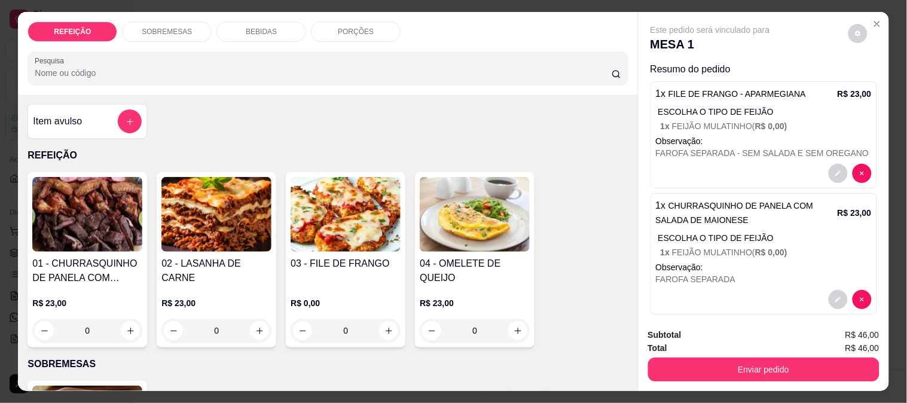
click at [714, 378] on div "Subtotal R$ 46,00 Total R$ 46,00 Enviar pedido" at bounding box center [763, 355] width 250 height 72
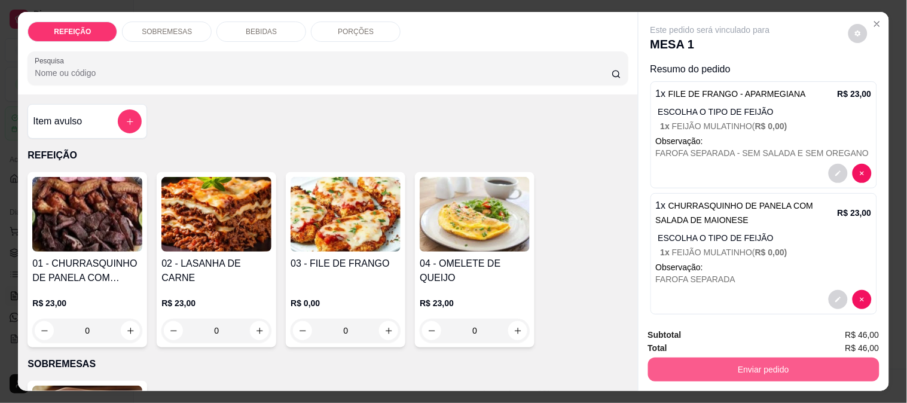
click at [716, 369] on button "Enviar pedido" at bounding box center [763, 369] width 231 height 24
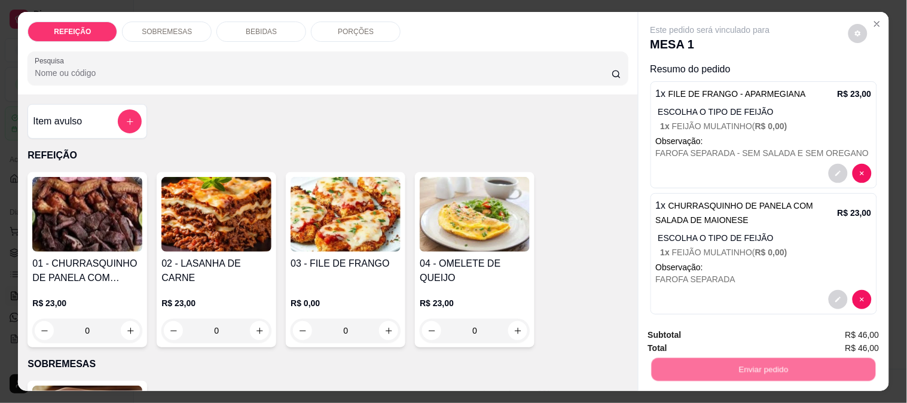
click at [680, 332] on button "Não registrar e enviar pedido" at bounding box center [724, 335] width 124 height 23
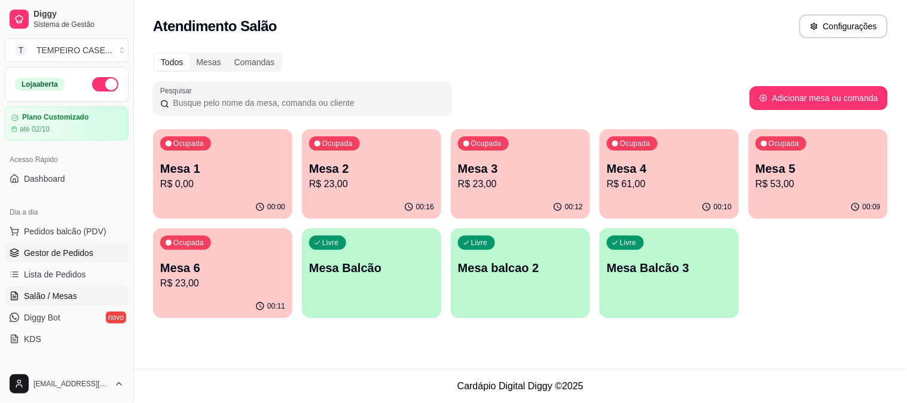
click at [65, 252] on span "Gestor de Pedidos" at bounding box center [58, 253] width 69 height 12
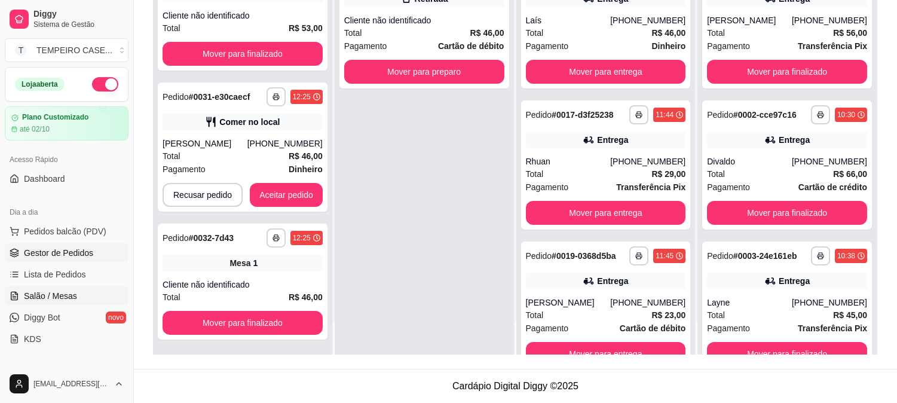
click at [42, 296] on span "Salão / Mesas" at bounding box center [50, 296] width 53 height 12
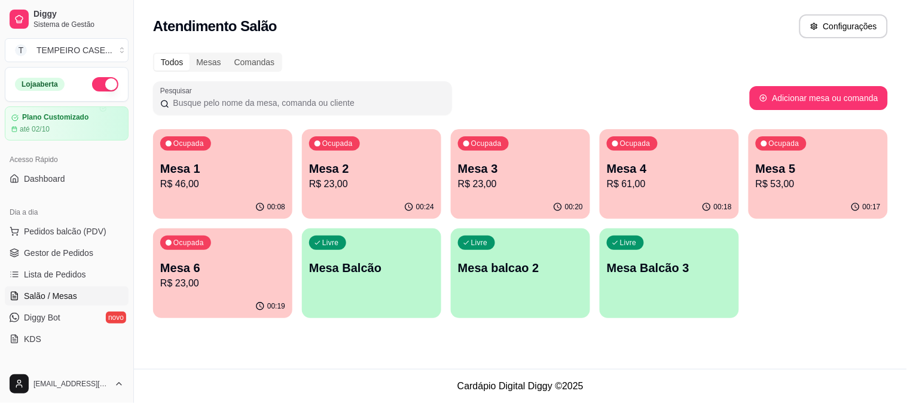
click at [224, 284] on p "R$ 23,00" at bounding box center [222, 283] width 125 height 14
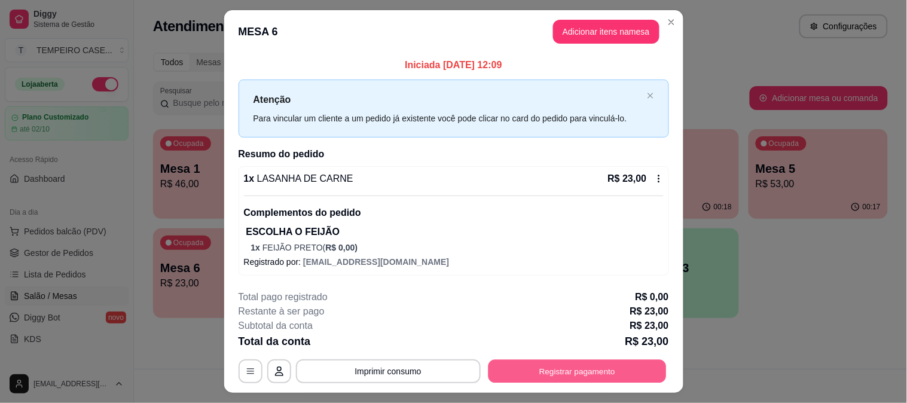
click at [532, 363] on button "Registrar pagamento" at bounding box center [577, 371] width 178 height 23
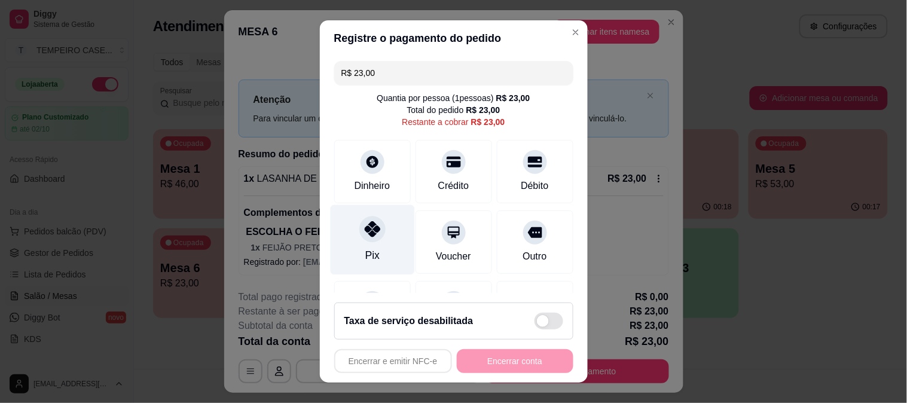
click at [369, 240] on div at bounding box center [372, 229] width 26 height 26
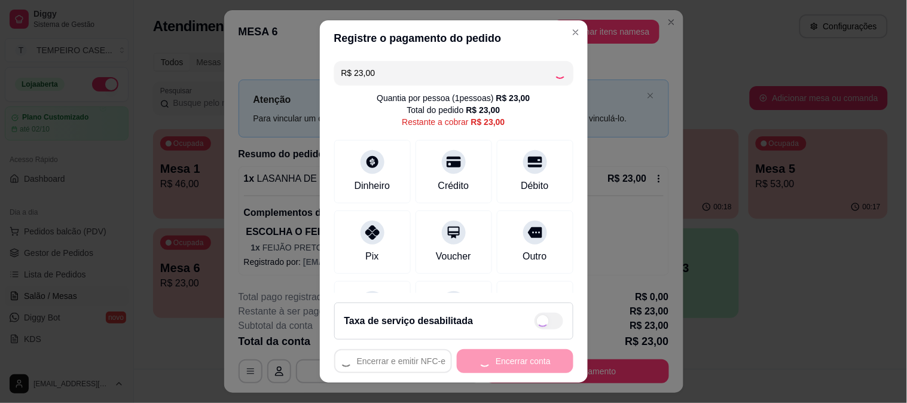
type input "R$ 0,00"
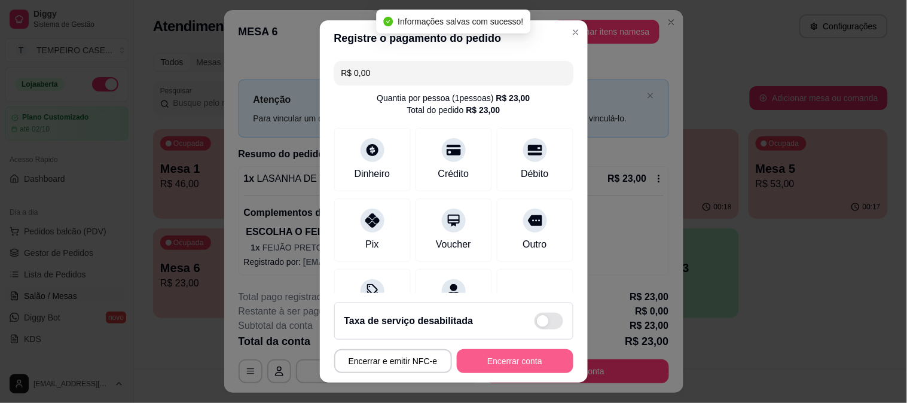
click at [498, 354] on button "Encerrar conta" at bounding box center [515, 361] width 117 height 24
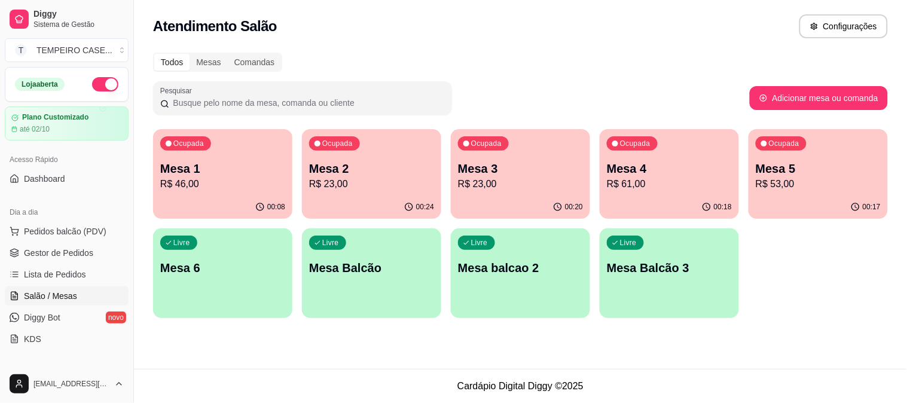
click at [613, 169] on p "Mesa 4" at bounding box center [669, 168] width 125 height 17
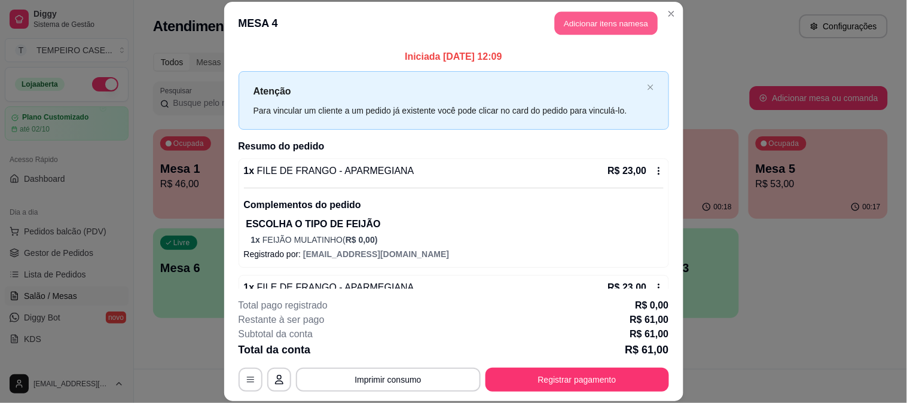
click at [582, 13] on button "Adicionar itens na mesa" at bounding box center [606, 23] width 103 height 23
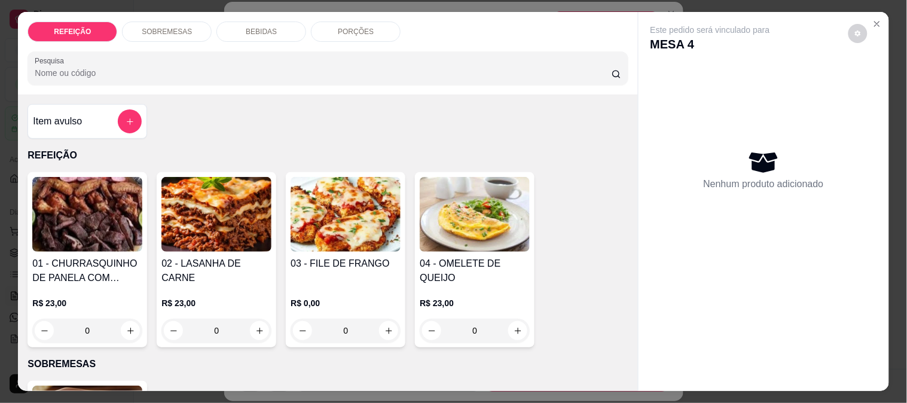
click at [258, 22] on div "BEBIDAS" at bounding box center [261, 32] width 90 height 20
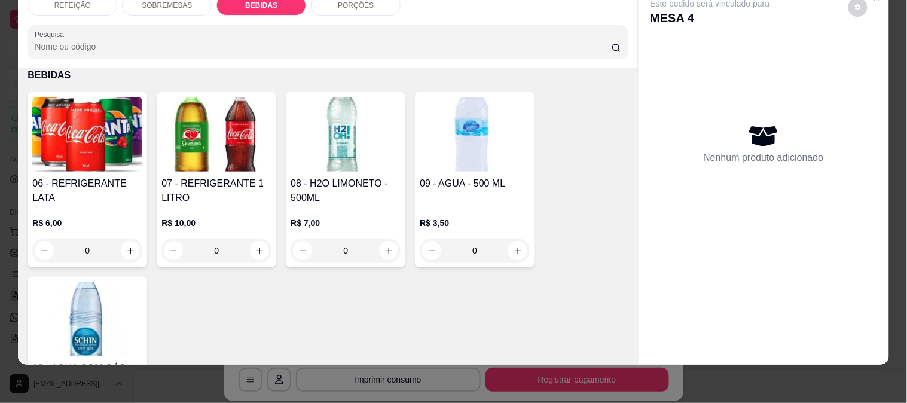
click at [105, 132] on img at bounding box center [87, 134] width 110 height 75
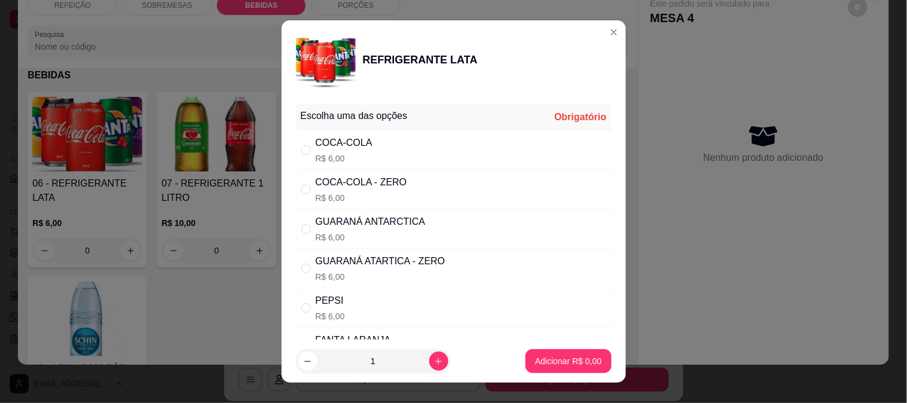
click at [359, 180] on div "COCA-COLA - ZERO" at bounding box center [361, 182] width 91 height 14
radio input "true"
click at [539, 351] on button "Adicionar R$ 6,00" at bounding box center [567, 361] width 85 height 24
type input "1"
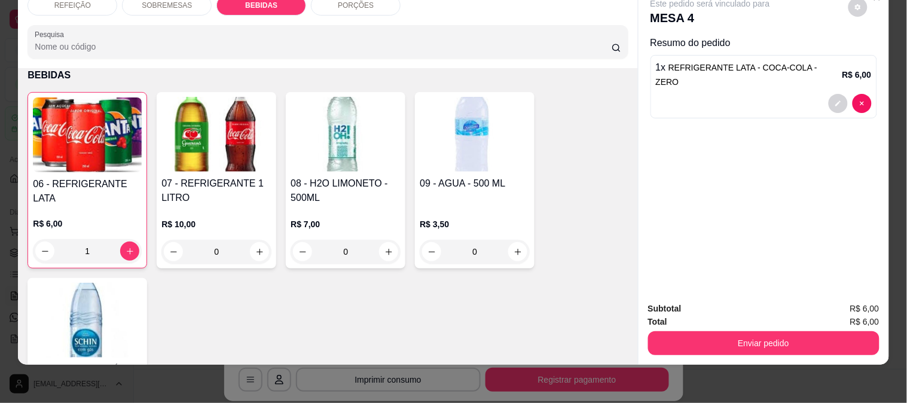
click at [725, 335] on button "Enviar pedido" at bounding box center [763, 343] width 231 height 24
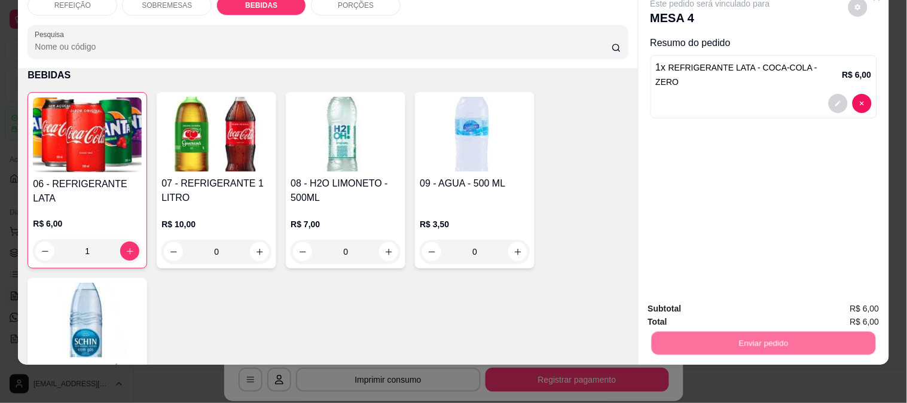
click at [714, 299] on button "Não registrar e enviar pedido" at bounding box center [724, 303] width 124 height 23
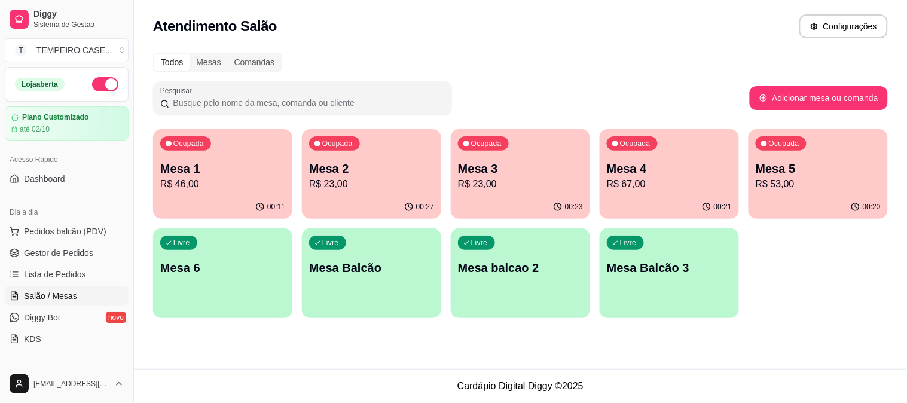
click at [521, 157] on div "Ocupada Mesa 3 R$ 23,00" at bounding box center [520, 162] width 139 height 66
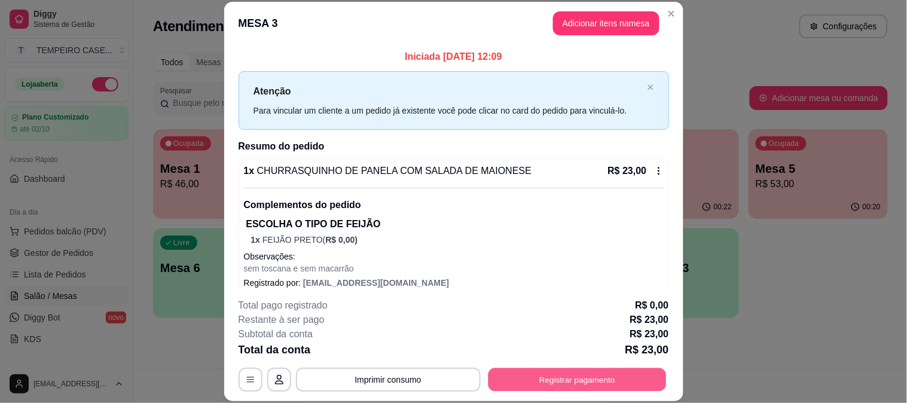
click at [552, 387] on button "Registrar pagamento" at bounding box center [577, 379] width 178 height 23
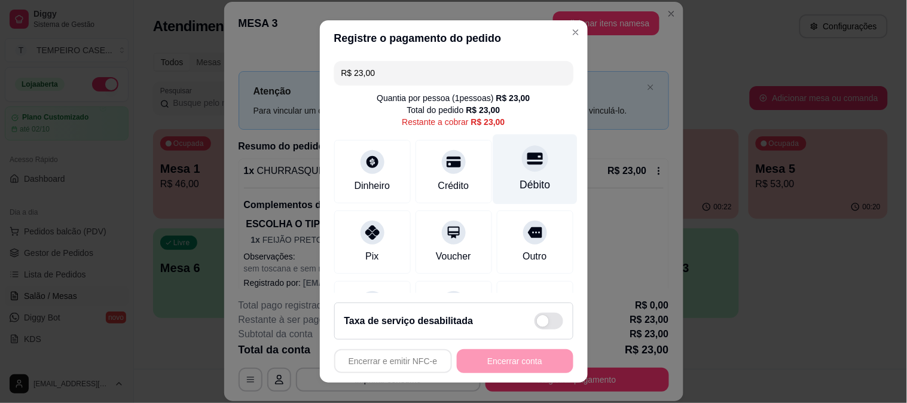
click at [522, 181] on div "Débito" at bounding box center [534, 185] width 30 height 16
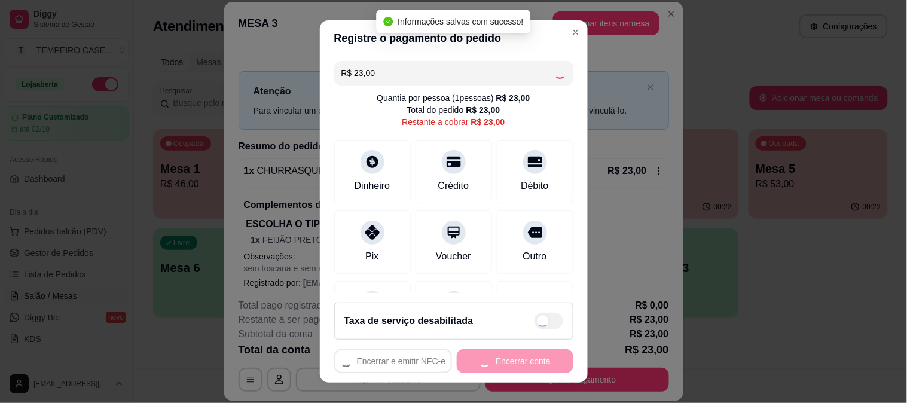
type input "R$ 0,00"
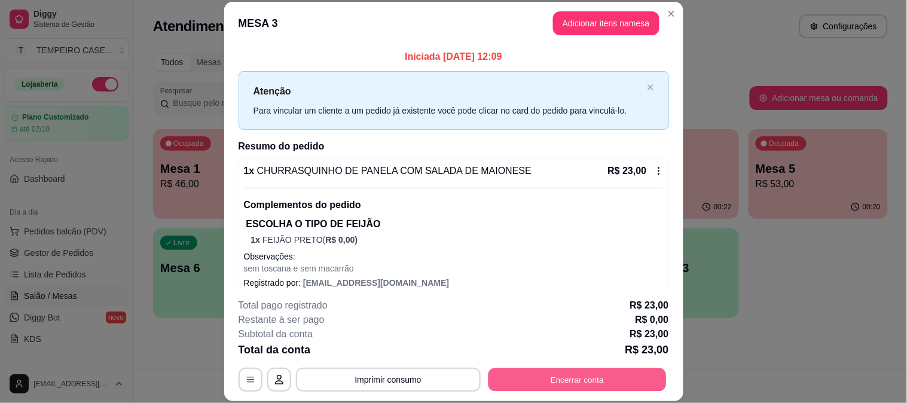
click at [584, 384] on button "Encerrar conta" at bounding box center [577, 379] width 178 height 23
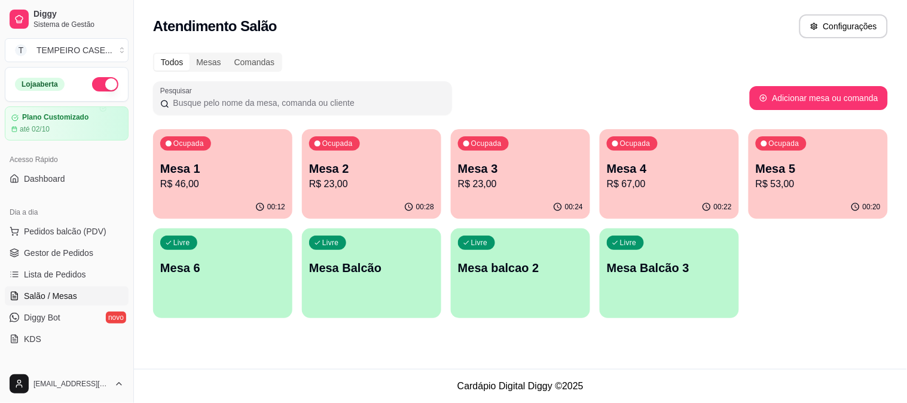
click at [500, 173] on p "Mesa 3" at bounding box center [520, 168] width 125 height 17
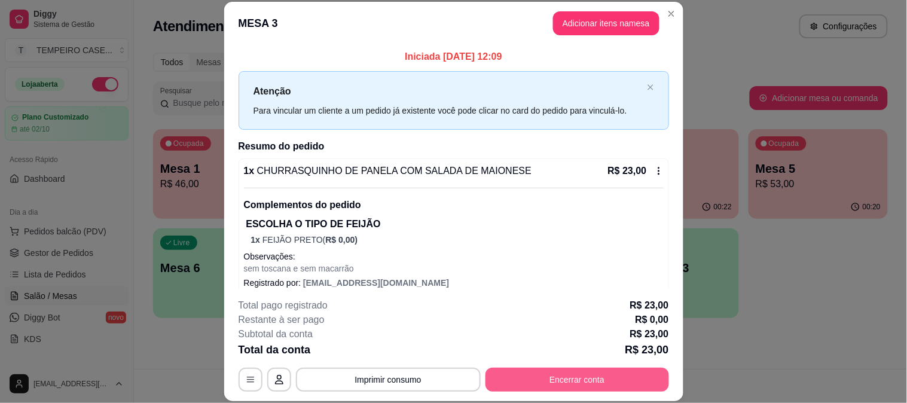
click at [551, 389] on button "Encerrar conta" at bounding box center [576, 380] width 183 height 24
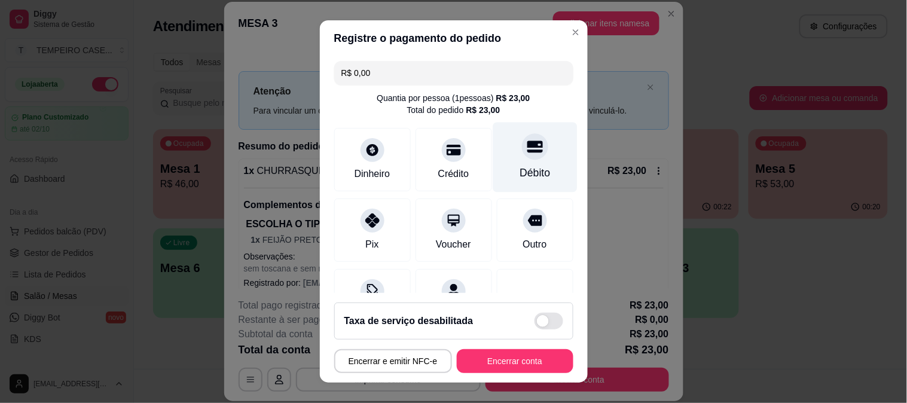
click at [522, 157] on div at bounding box center [535, 146] width 26 height 26
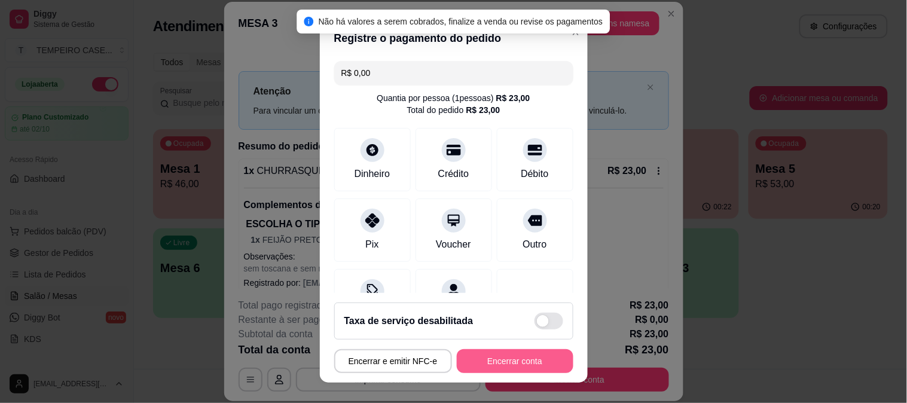
click at [500, 363] on button "Encerrar conta" at bounding box center [515, 361] width 117 height 24
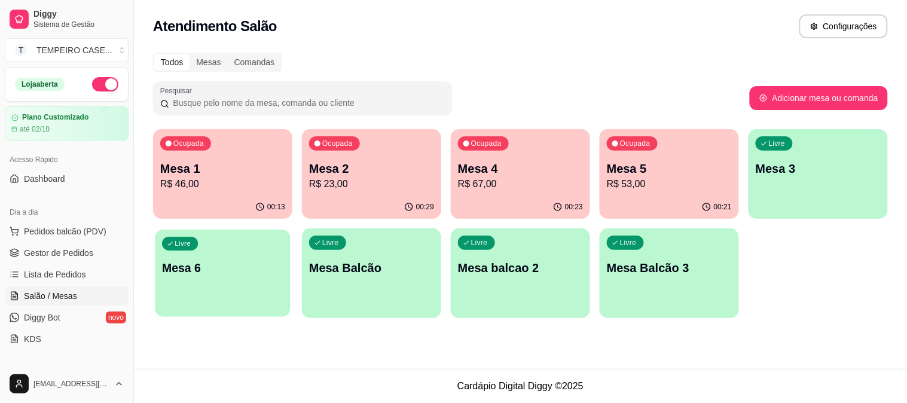
click at [201, 272] on p "Mesa 6" at bounding box center [222, 268] width 121 height 16
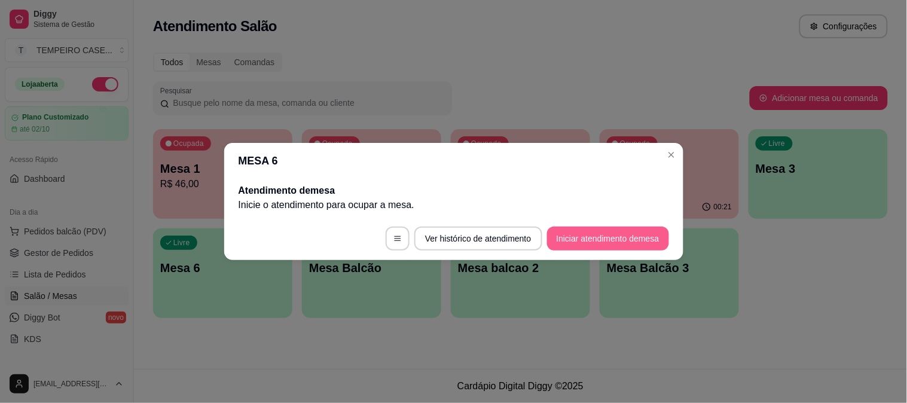
click at [580, 240] on button "Iniciar atendimento de mesa" at bounding box center [608, 239] width 122 height 24
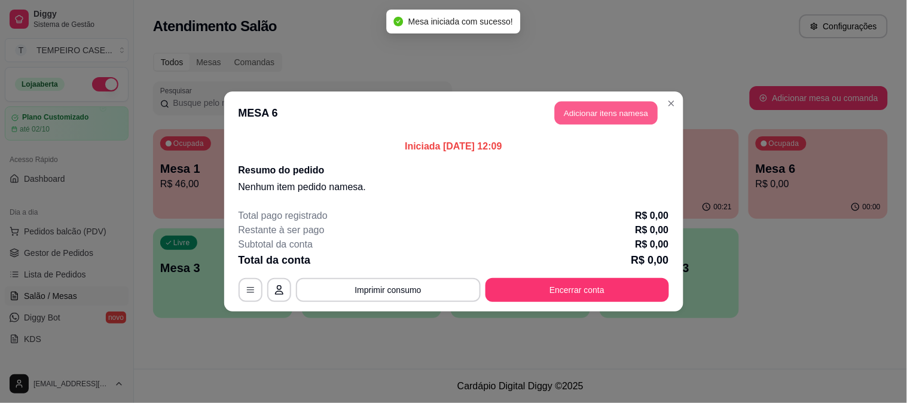
click at [575, 112] on button "Adicionar itens na mesa" at bounding box center [606, 113] width 103 height 23
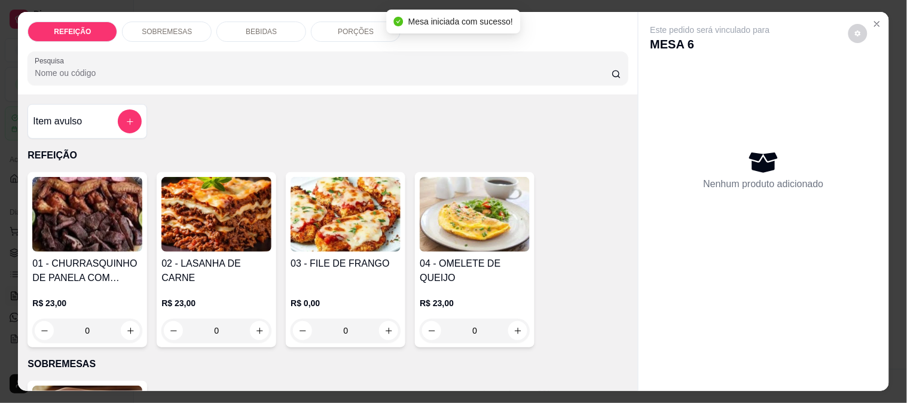
click at [219, 216] on img at bounding box center [216, 214] width 110 height 75
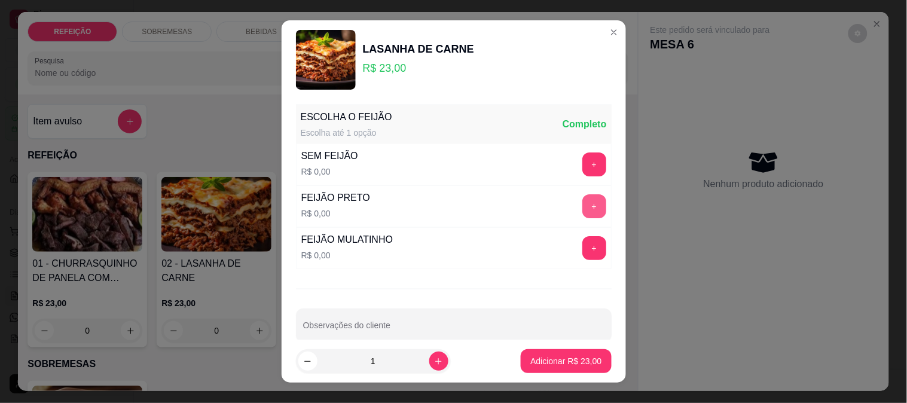
click at [582, 202] on button "+" at bounding box center [594, 206] width 24 height 24
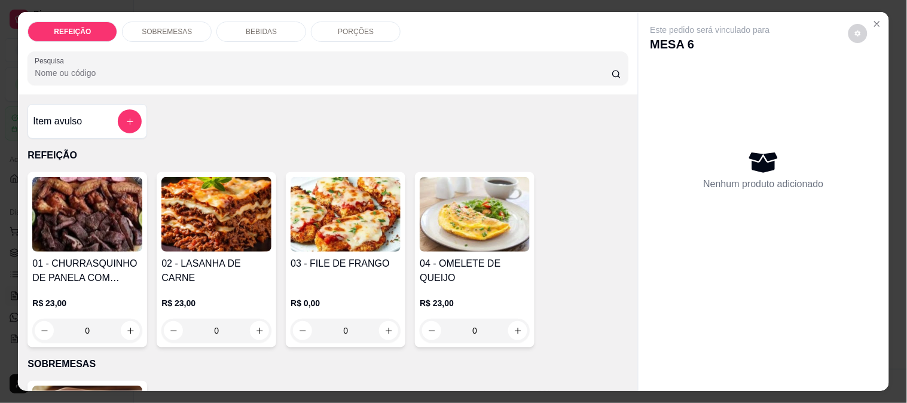
click at [207, 262] on h4 "02 - LASANHA DE CARNE" at bounding box center [216, 270] width 110 height 29
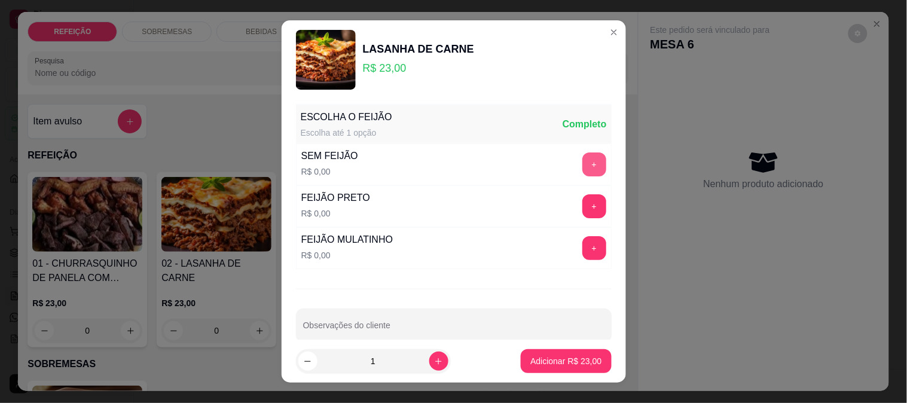
click at [582, 157] on button "+" at bounding box center [594, 164] width 24 height 24
click at [529, 160] on button "-" at bounding box center [541, 164] width 24 height 24
click at [582, 205] on button "+" at bounding box center [594, 206] width 24 height 24
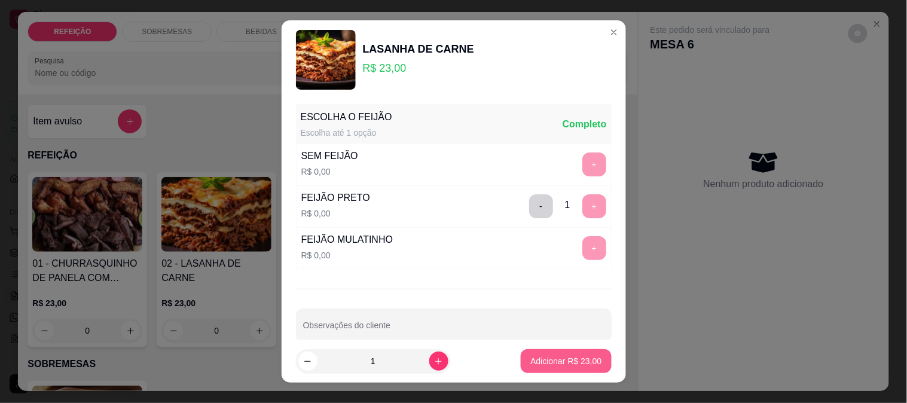
click at [567, 359] on p "Adicionar R$ 23,00" at bounding box center [565, 361] width 71 height 12
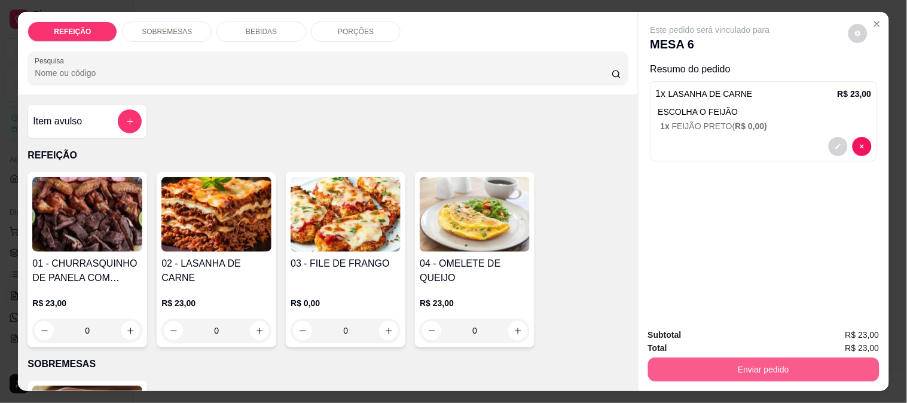
click at [689, 357] on button "Enviar pedido" at bounding box center [763, 369] width 231 height 24
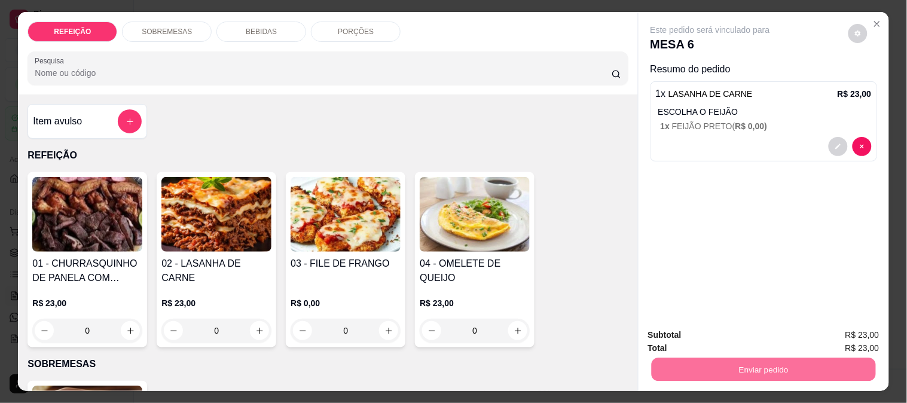
click at [426, 121] on div "Item avulso REFEIÇÃO 01 - CHURRASQUINHO DE PANELA COM SALADA DE MAIONESE R$ 23,…" at bounding box center [327, 242] width 619 height 296
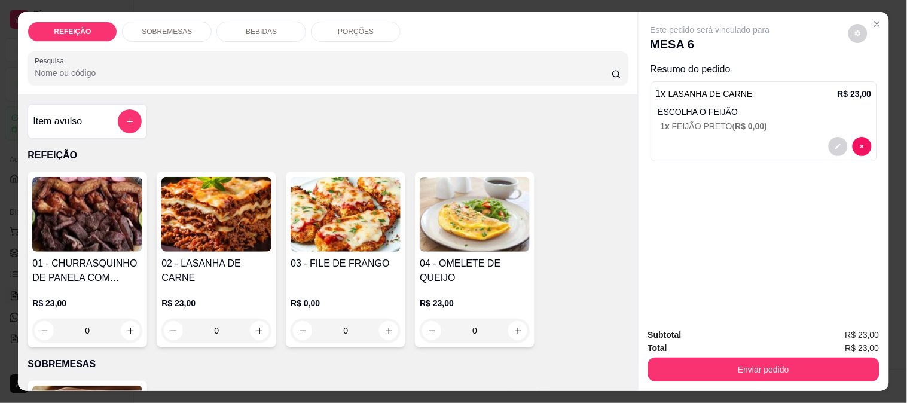
click at [281, 22] on div "BEBIDAS" at bounding box center [261, 32] width 90 height 20
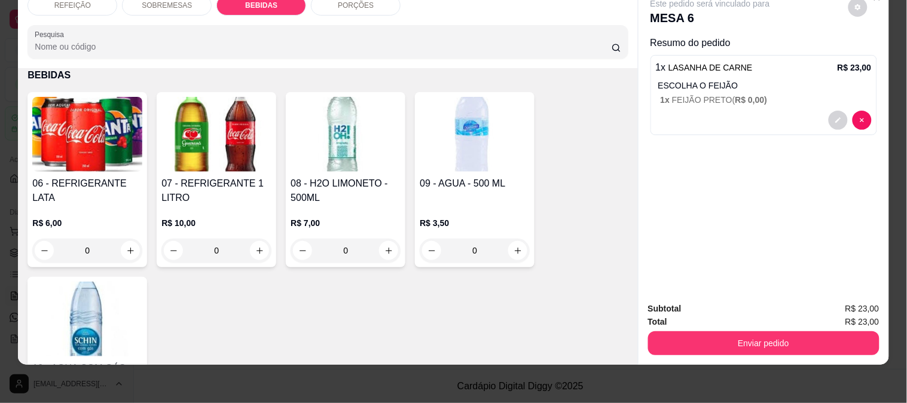
click at [94, 176] on h4 "06 - REFRIGERANTE LATA" at bounding box center [87, 190] width 110 height 29
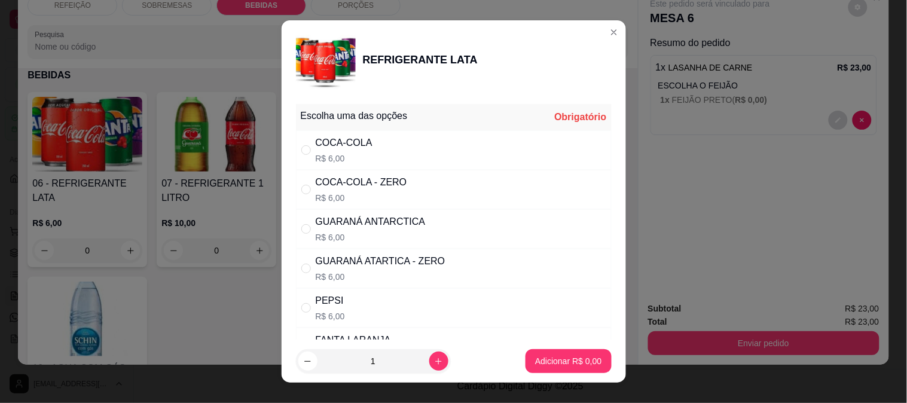
click at [387, 237] on p "R$ 6,00" at bounding box center [371, 237] width 110 height 12
radio input "true"
click at [543, 362] on p "Adicionar R$ 6,00" at bounding box center [568, 361] width 66 height 12
type input "1"
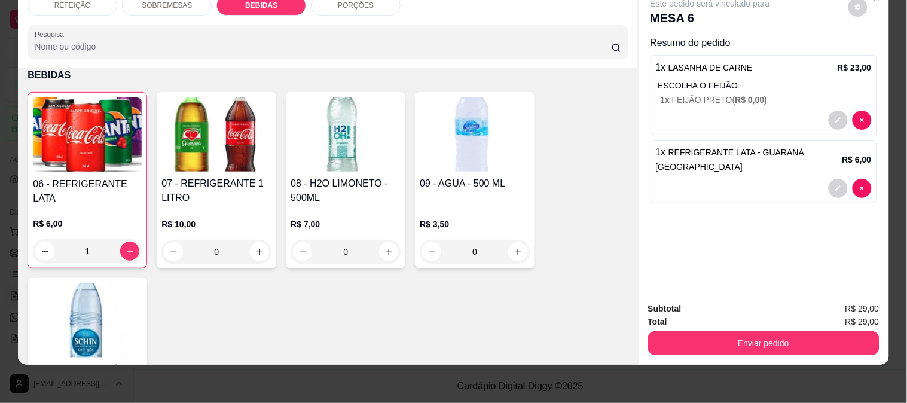
click at [702, 332] on button "Enviar pedido" at bounding box center [763, 343] width 231 height 24
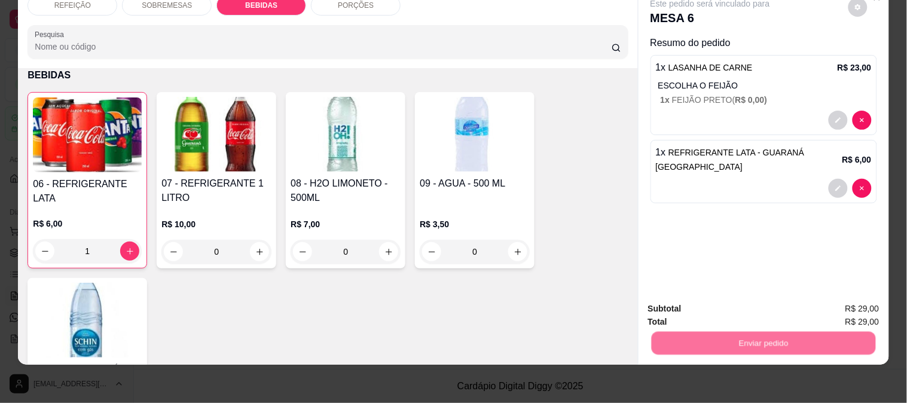
click at [705, 311] on button "Não registrar e enviar pedido" at bounding box center [724, 304] width 124 height 23
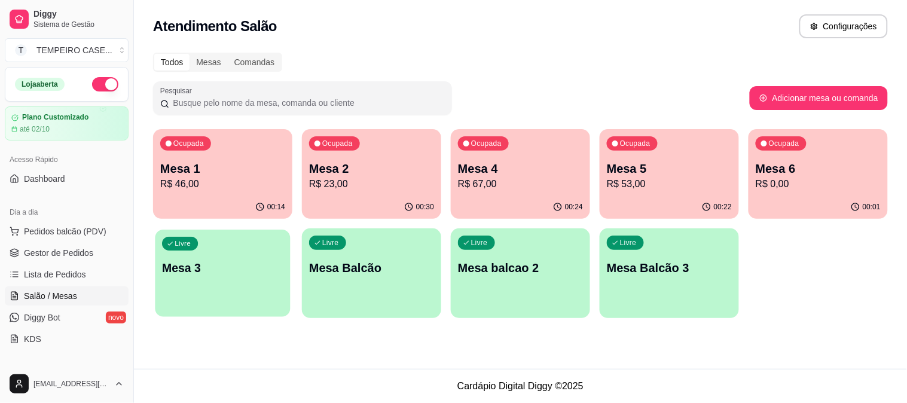
click at [228, 292] on div "Livre Mesa 3" at bounding box center [222, 265] width 135 height 73
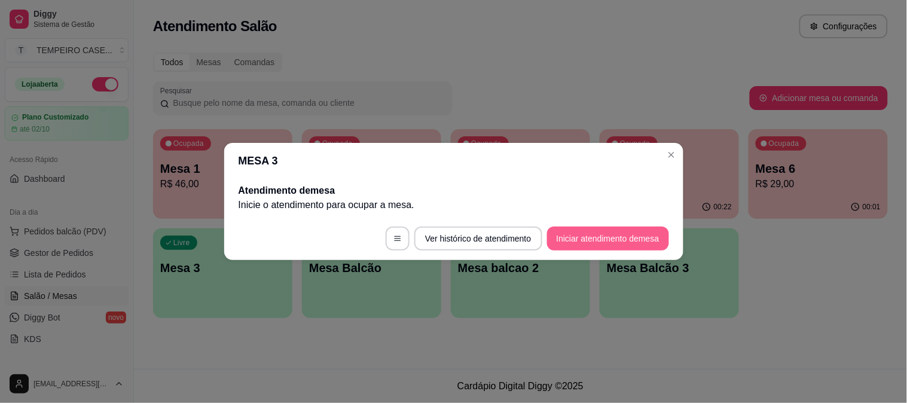
click at [584, 244] on button "Iniciar atendimento de mesa" at bounding box center [608, 239] width 122 height 24
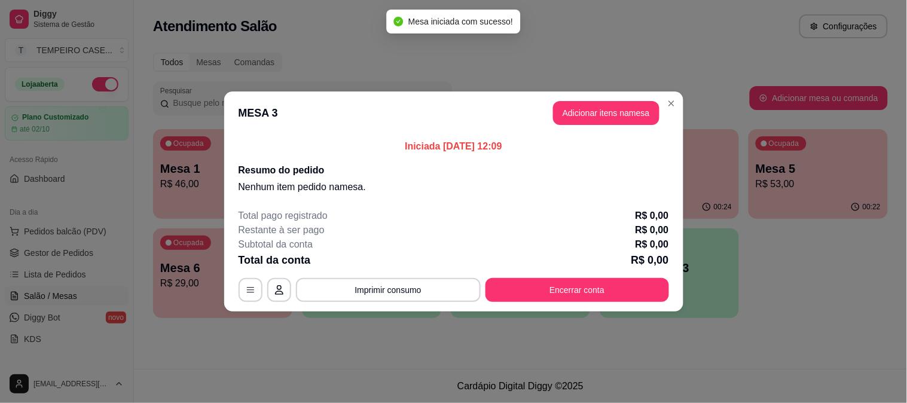
click at [569, 115] on button "Adicionar itens na mesa" at bounding box center [606, 113] width 106 height 24
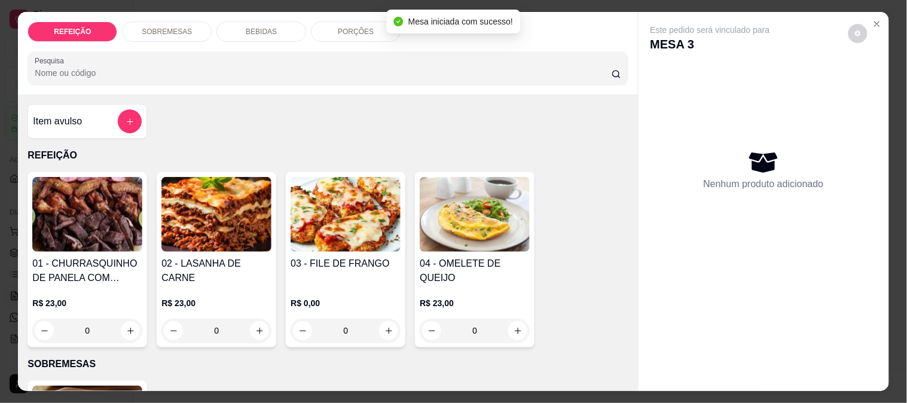
click at [199, 222] on img at bounding box center [216, 214] width 110 height 75
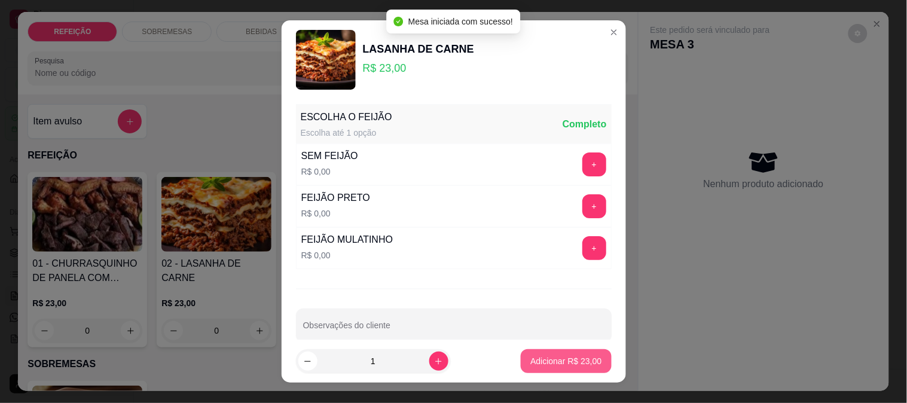
click at [552, 362] on p "Adicionar R$ 23,00" at bounding box center [565, 361] width 71 height 12
type input "1"
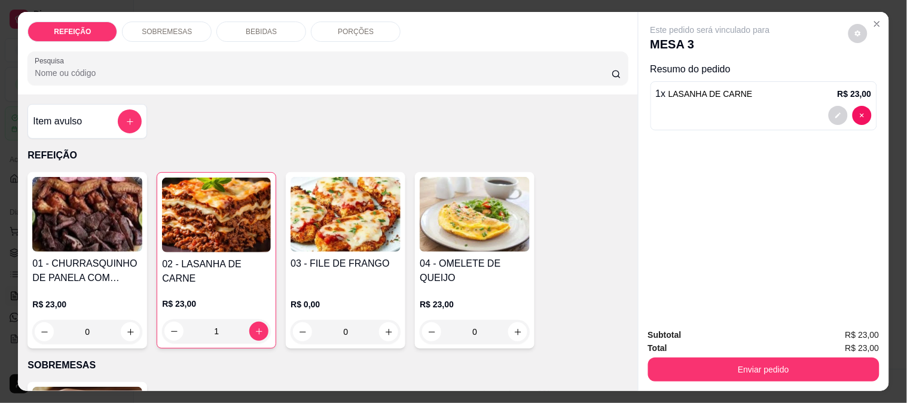
click at [253, 225] on img at bounding box center [216, 214] width 109 height 75
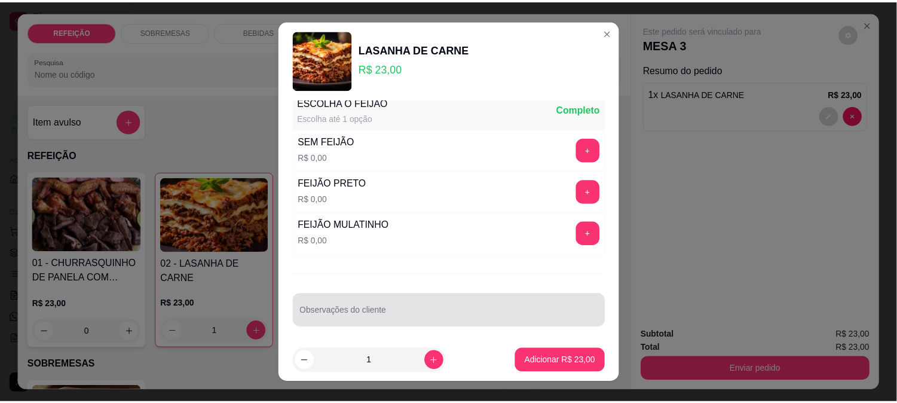
scroll to position [19, 0]
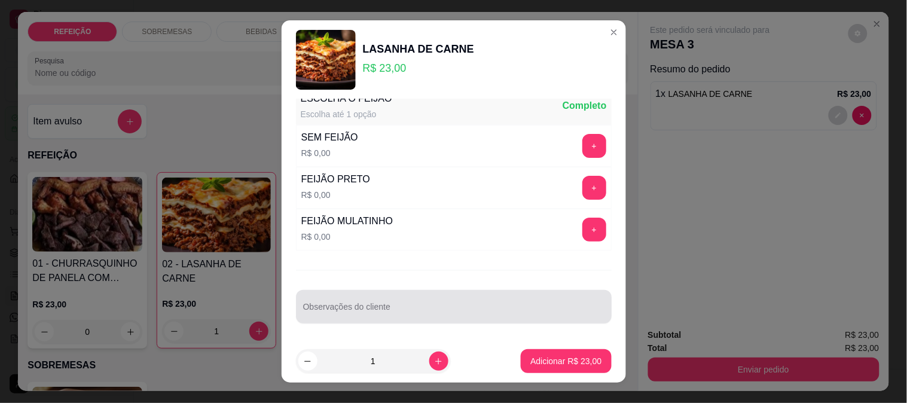
click at [427, 313] on input "Observações do cliente" at bounding box center [453, 311] width 301 height 12
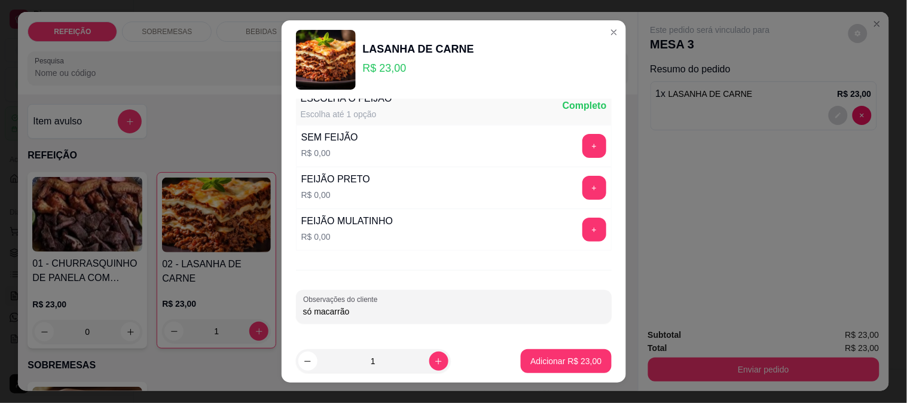
type input "só macarrão"
click at [506, 350] on footer "1 Adicionar R$ 23,00" at bounding box center [453, 360] width 344 height 43
click at [522, 350] on button "Adicionar R$ 23,00" at bounding box center [566, 361] width 88 height 23
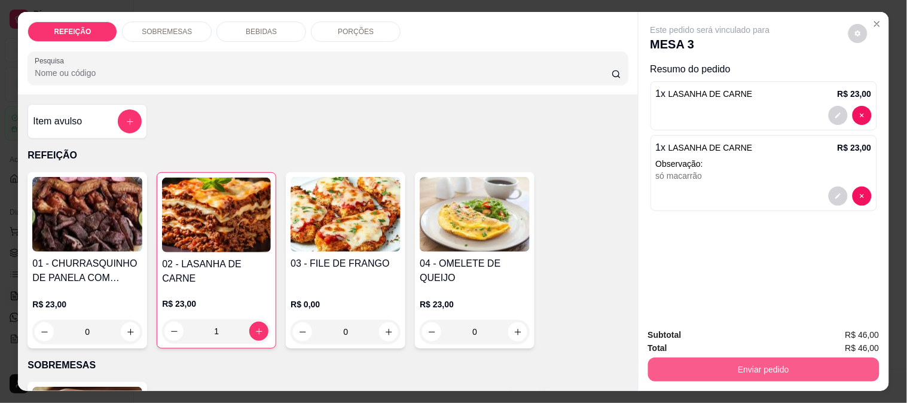
click at [675, 360] on button "Enviar pedido" at bounding box center [763, 369] width 231 height 24
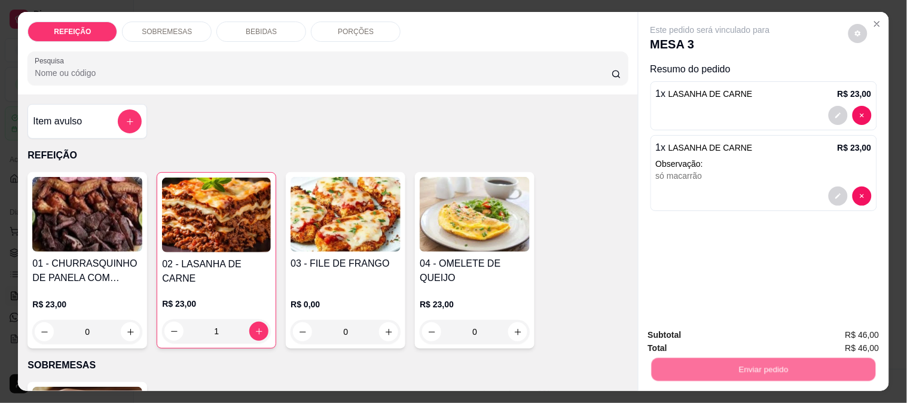
click at [680, 324] on button "Não registrar e enviar pedido" at bounding box center [724, 335] width 124 height 23
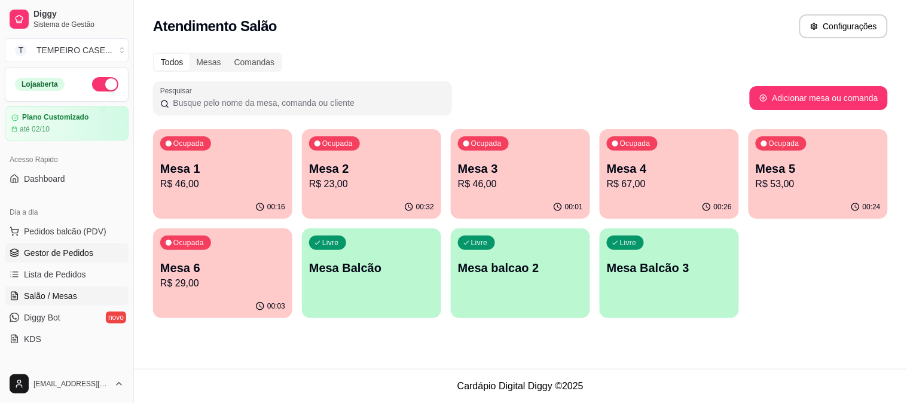
click at [74, 259] on link "Gestor de Pedidos" at bounding box center [67, 252] width 124 height 19
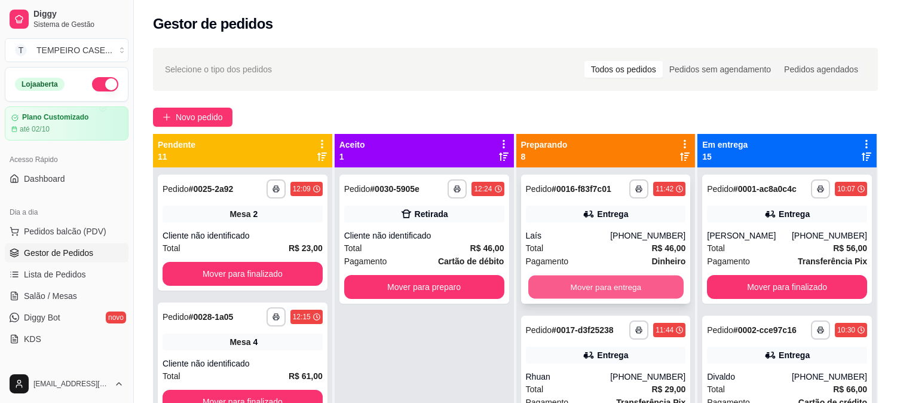
click at [588, 291] on button "Mover para entrega" at bounding box center [605, 287] width 155 height 23
click at [601, 287] on button "Mover para entrega" at bounding box center [606, 287] width 160 height 24
click at [616, 288] on button "Mover para entrega" at bounding box center [605, 287] width 155 height 23
click at [632, 291] on button "Mover para entrega" at bounding box center [605, 287] width 155 height 23
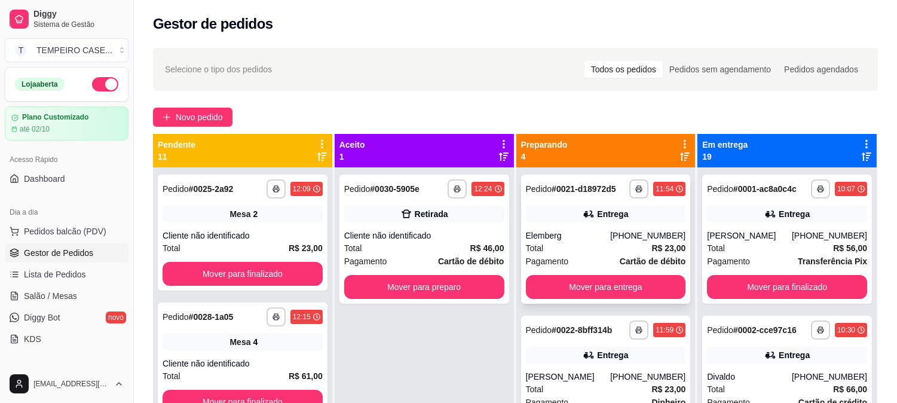
click at [618, 299] on div "**********" at bounding box center [606, 239] width 170 height 129
click at [644, 292] on button "Mover para entrega" at bounding box center [606, 287] width 160 height 24
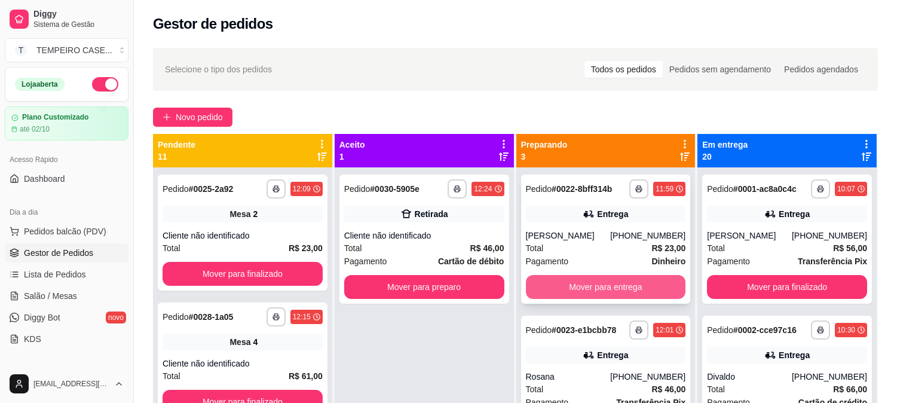
click at [640, 290] on button "Mover para entrega" at bounding box center [606, 287] width 160 height 24
click at [633, 290] on button "Mover para entrega" at bounding box center [606, 287] width 160 height 24
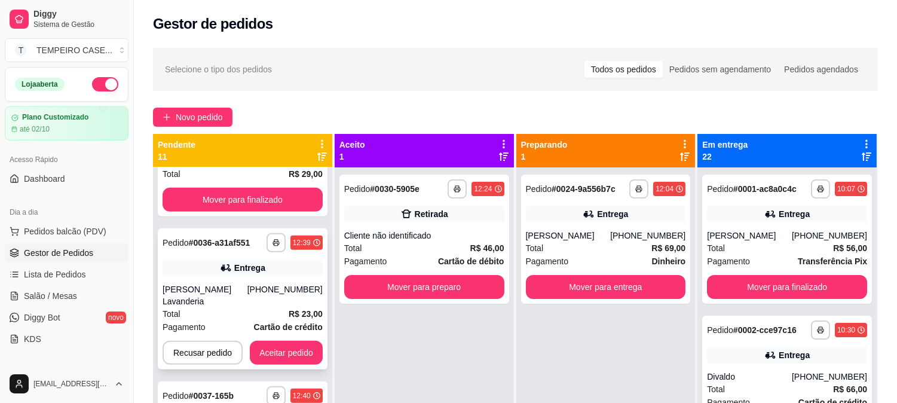
scroll to position [1067, 0]
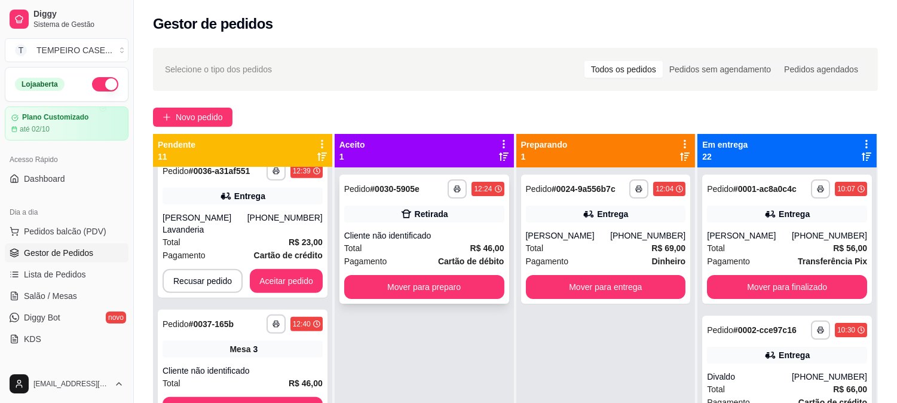
click at [493, 282] on button "Mover para preparo" at bounding box center [424, 287] width 160 height 24
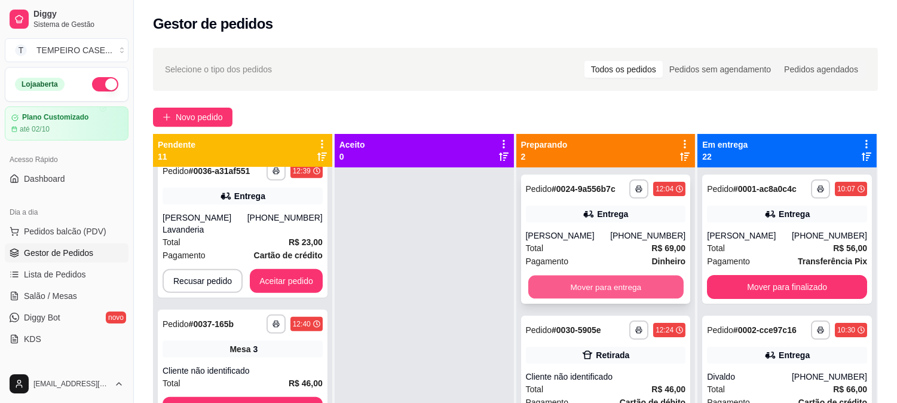
click at [584, 281] on button "Mover para entrega" at bounding box center [605, 287] width 155 height 23
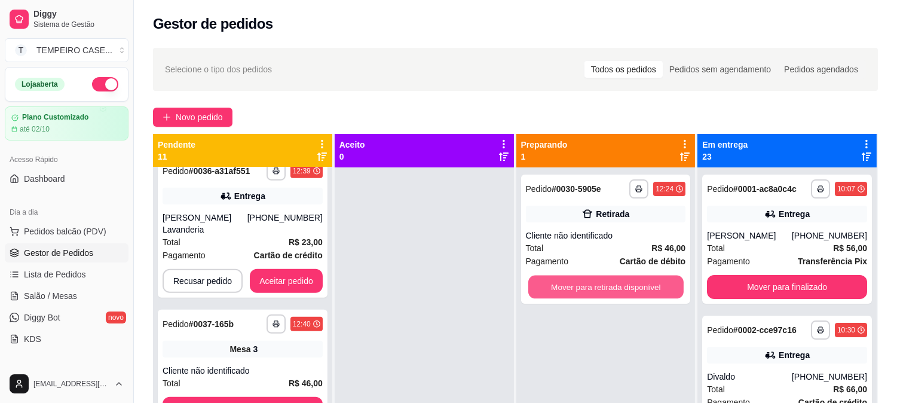
click at [584, 281] on button "Mover para retirada disponível" at bounding box center [605, 287] width 155 height 23
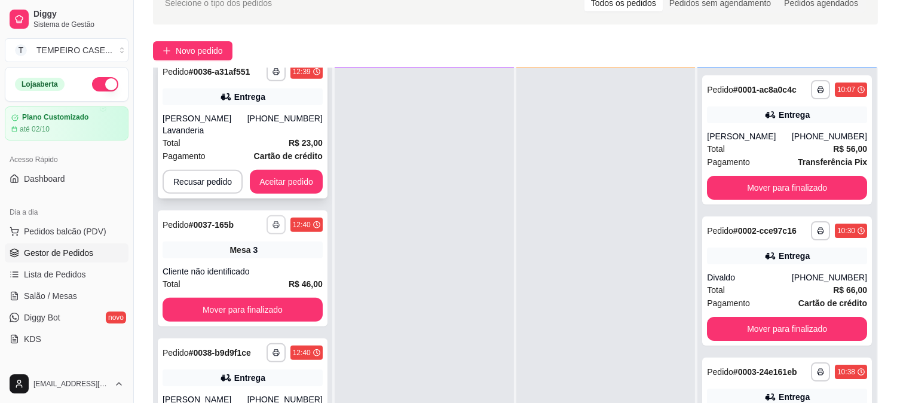
scroll to position [1001, 0]
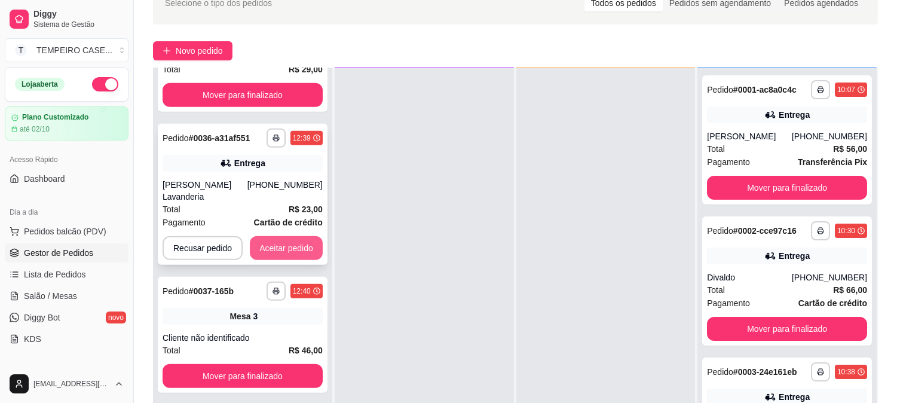
click at [281, 236] on button "Aceitar pedido" at bounding box center [286, 248] width 73 height 24
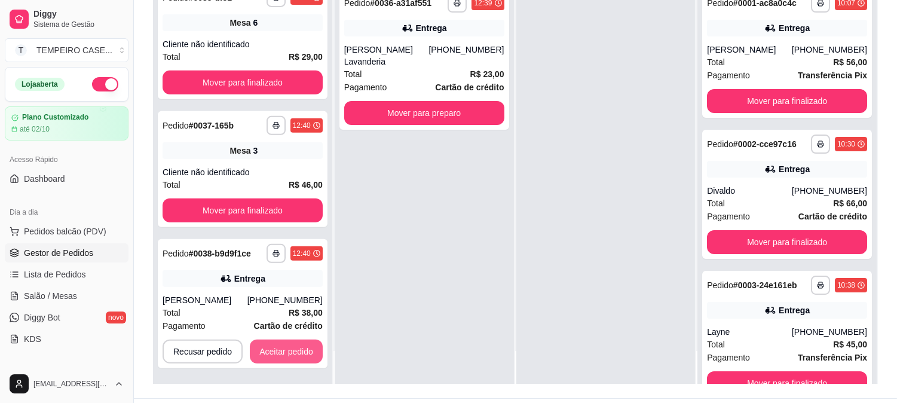
scroll to position [182, 0]
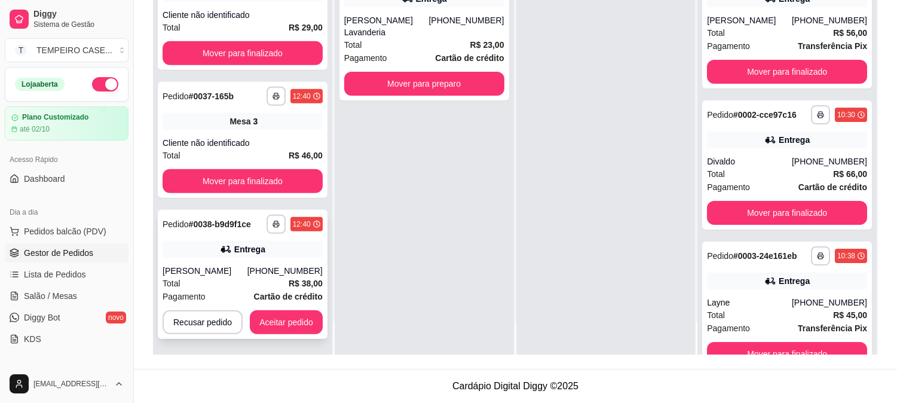
click at [290, 327] on button "Aceitar pedido" at bounding box center [286, 322] width 73 height 24
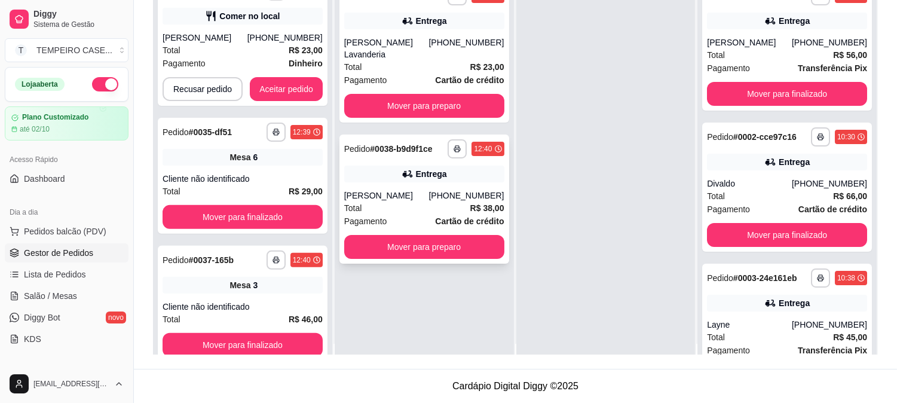
scroll to position [0, 0]
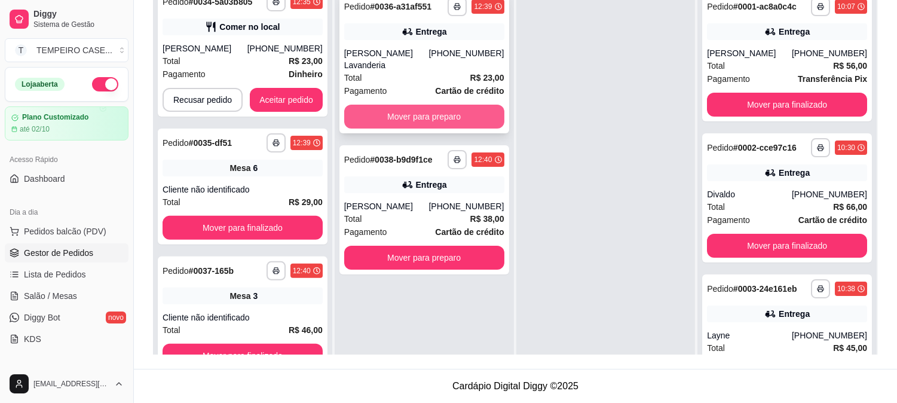
click at [449, 105] on button "Mover para preparo" at bounding box center [424, 117] width 160 height 24
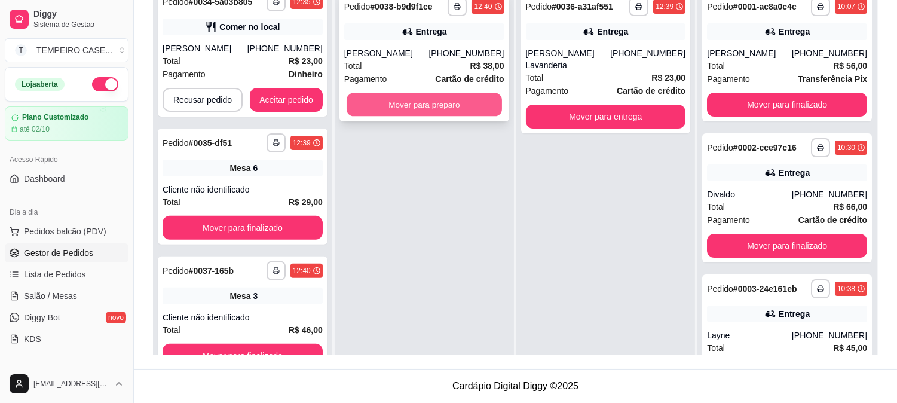
click at [439, 109] on button "Mover para preparo" at bounding box center [424, 104] width 155 height 23
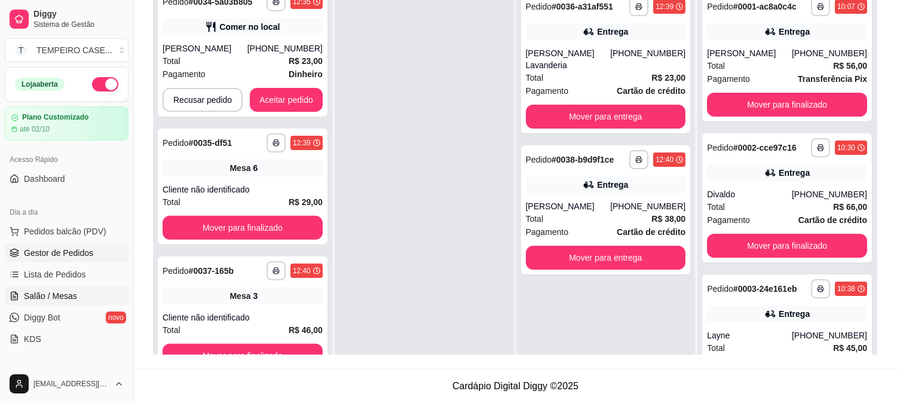
click at [64, 295] on span "Salão / Mesas" at bounding box center [50, 296] width 53 height 12
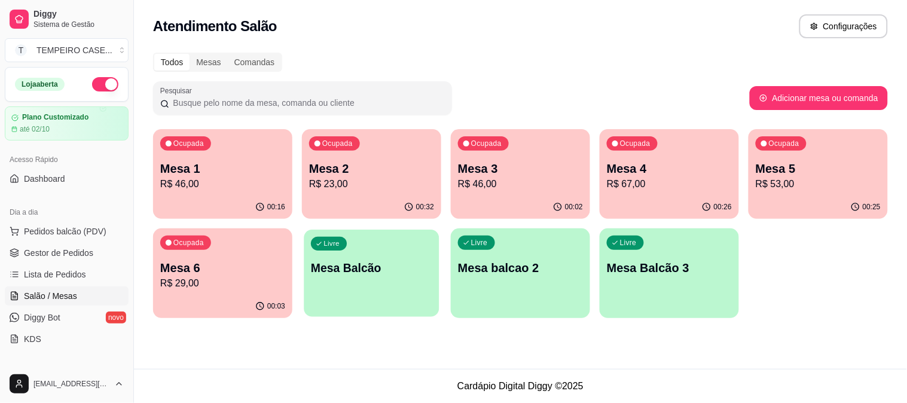
click at [400, 270] on p "Mesa Balcão" at bounding box center [371, 268] width 121 height 16
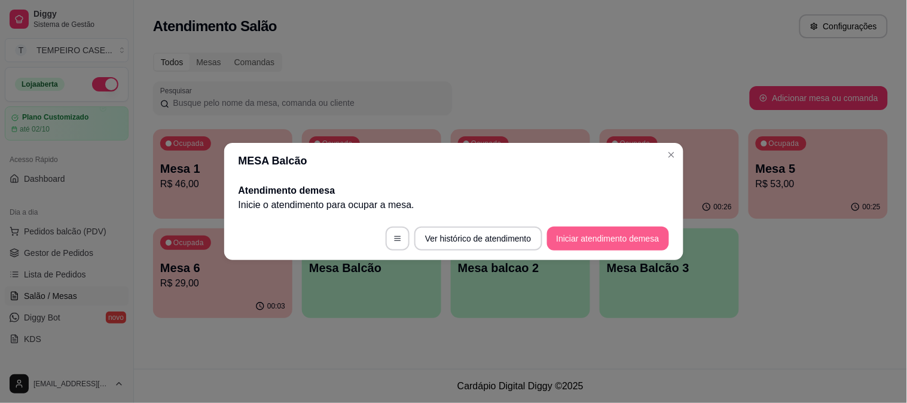
click at [570, 234] on button "Iniciar atendimento de mesa" at bounding box center [608, 239] width 122 height 24
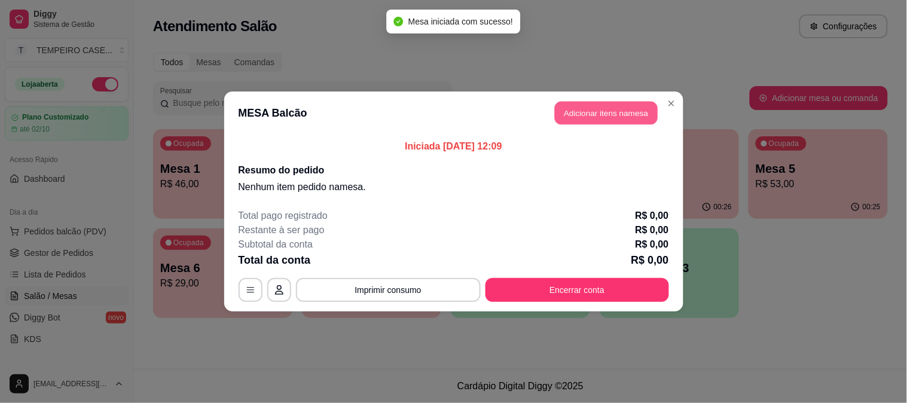
click at [602, 114] on button "Adicionar itens na mesa" at bounding box center [606, 113] width 103 height 23
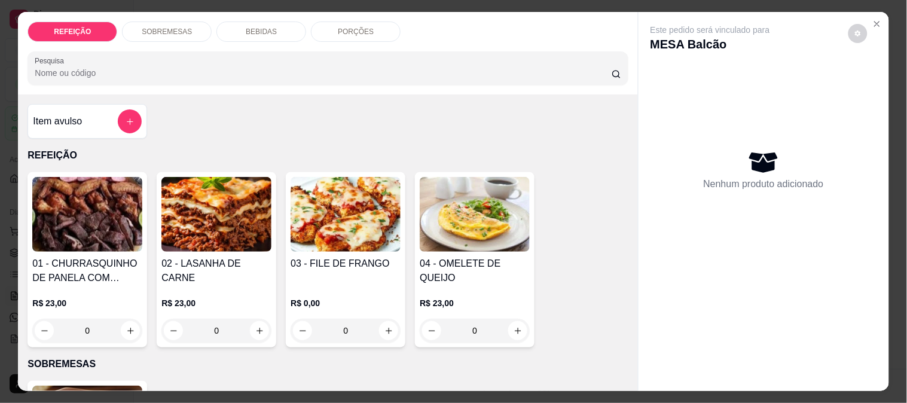
click at [322, 259] on h4 "03 - FILE DE FRANGO" at bounding box center [345, 263] width 110 height 14
click at [441, 136] on div "APARMEGIANA R$ 23,00" at bounding box center [453, 149] width 316 height 39
radio input "true"
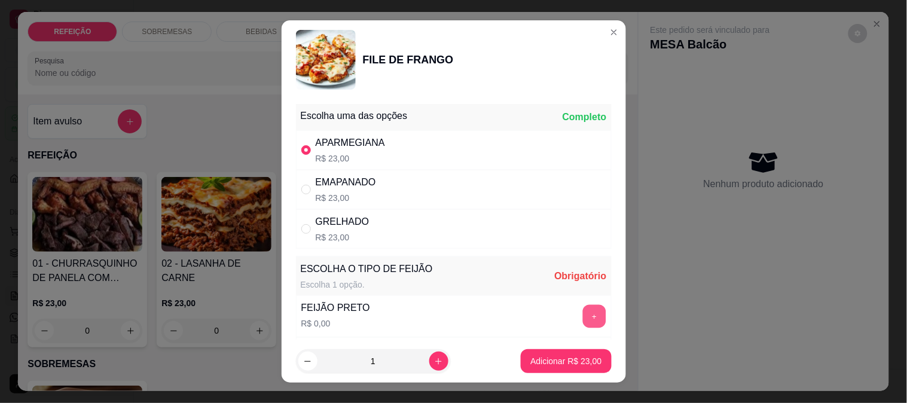
click at [582, 317] on button "+" at bounding box center [593, 315] width 23 height 23
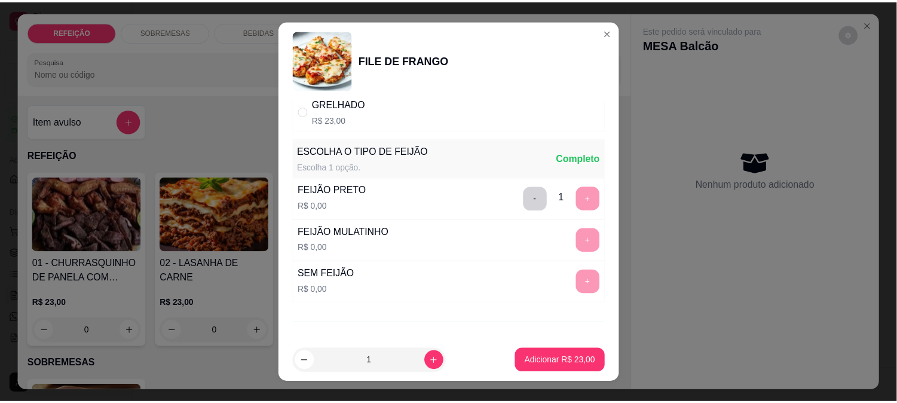
scroll to position [171, 0]
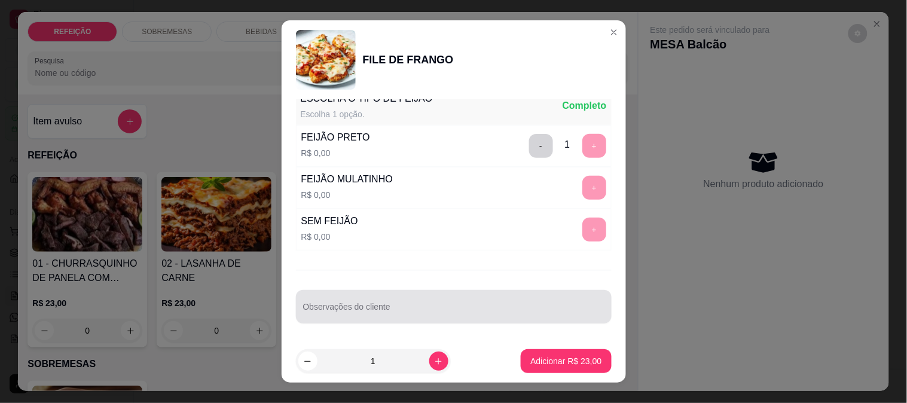
click at [367, 308] on input "Observações do cliente" at bounding box center [453, 311] width 301 height 12
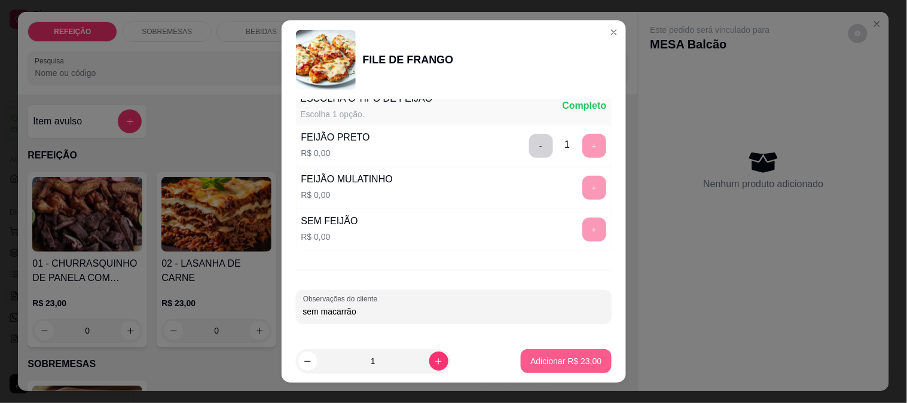
type input "sem macarrão"
click at [548, 363] on p "Adicionar R$ 23,00" at bounding box center [565, 361] width 69 height 11
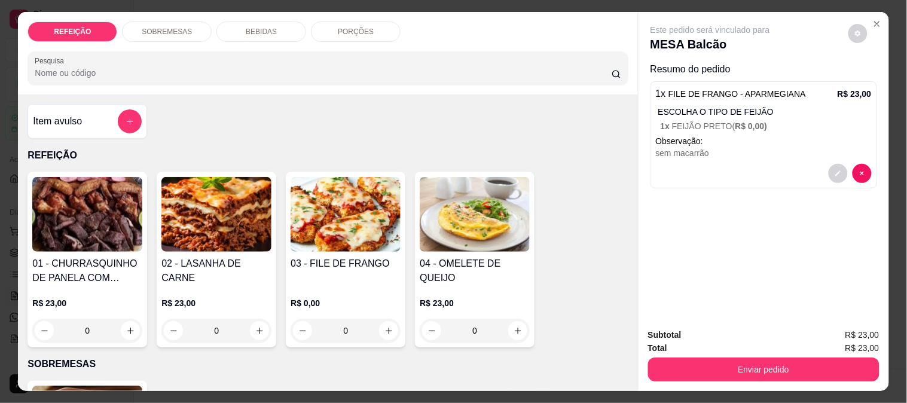
click at [487, 246] on img at bounding box center [475, 214] width 110 height 75
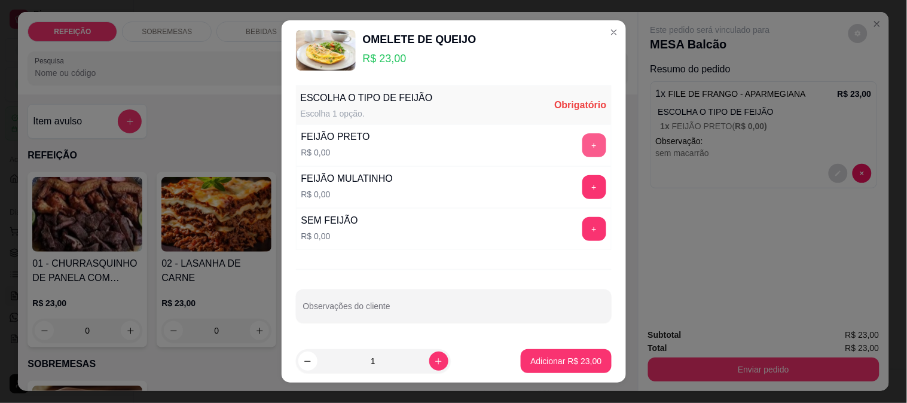
click at [582, 139] on button "+" at bounding box center [594, 145] width 24 height 24
click at [553, 366] on p "Adicionar R$ 23,00" at bounding box center [565, 361] width 71 height 12
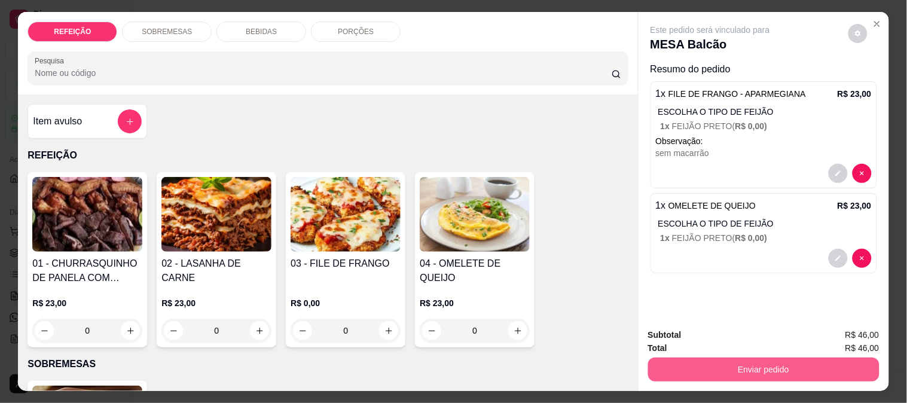
click at [733, 363] on button "Enviar pedido" at bounding box center [763, 369] width 231 height 24
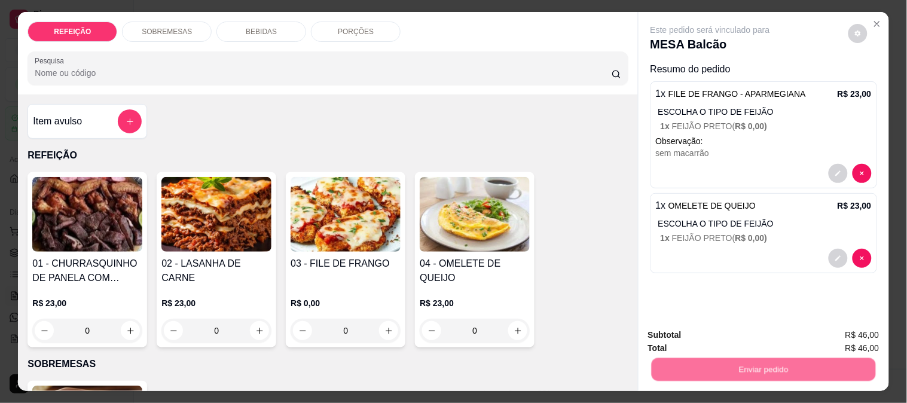
click at [722, 339] on button "Não registrar e enviar pedido" at bounding box center [724, 335] width 124 height 23
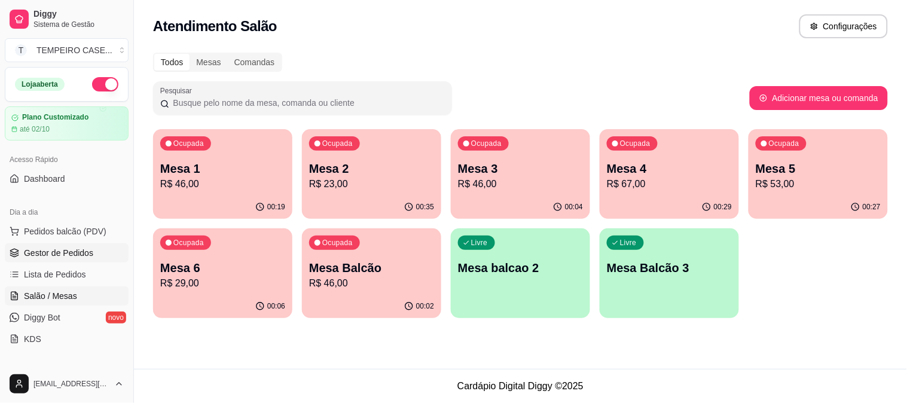
click at [46, 251] on span "Gestor de Pedidos" at bounding box center [58, 253] width 69 height 12
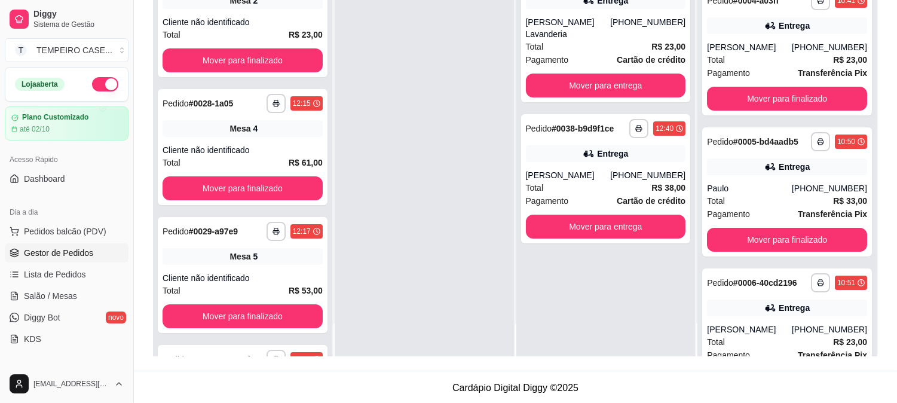
scroll to position [182, 0]
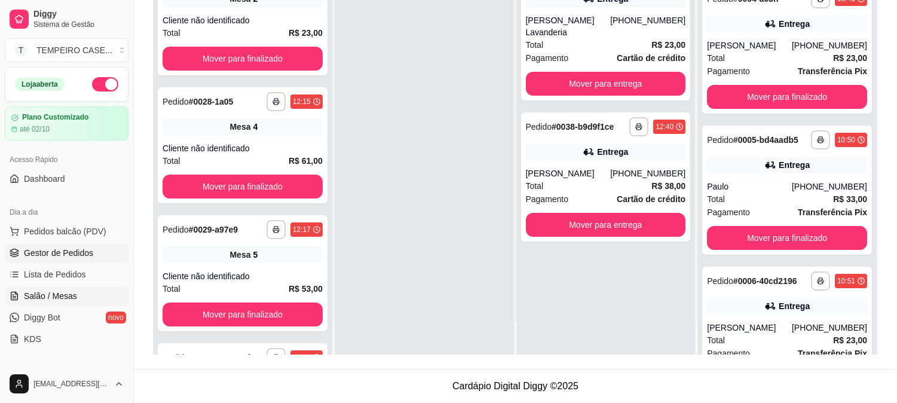
click at [45, 294] on span "Salão / Mesas" at bounding box center [50, 296] width 53 height 12
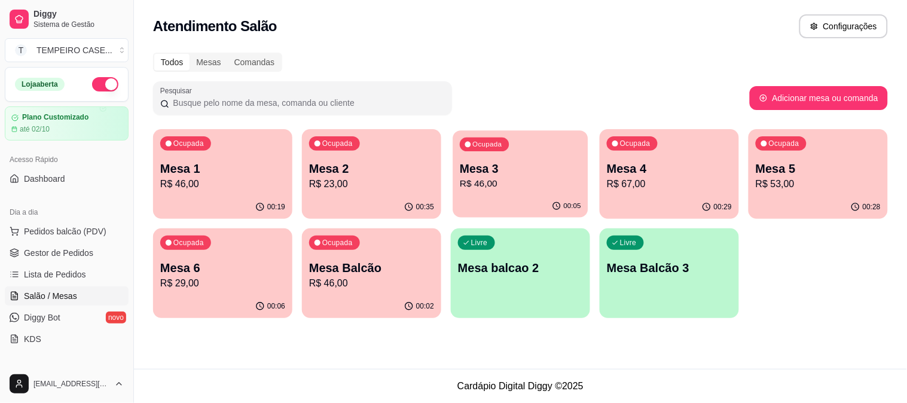
click at [512, 152] on div "Ocupada Mesa 3 R$ 46,00" at bounding box center [519, 162] width 135 height 65
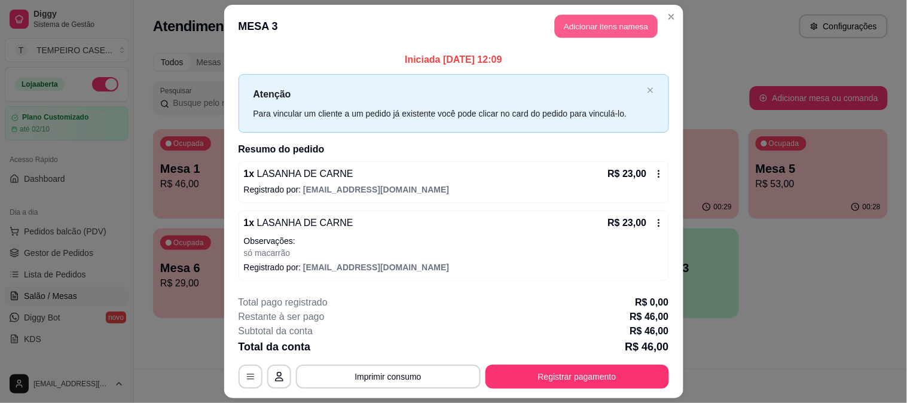
click at [589, 30] on button "Adicionar itens na mesa" at bounding box center [606, 26] width 103 height 23
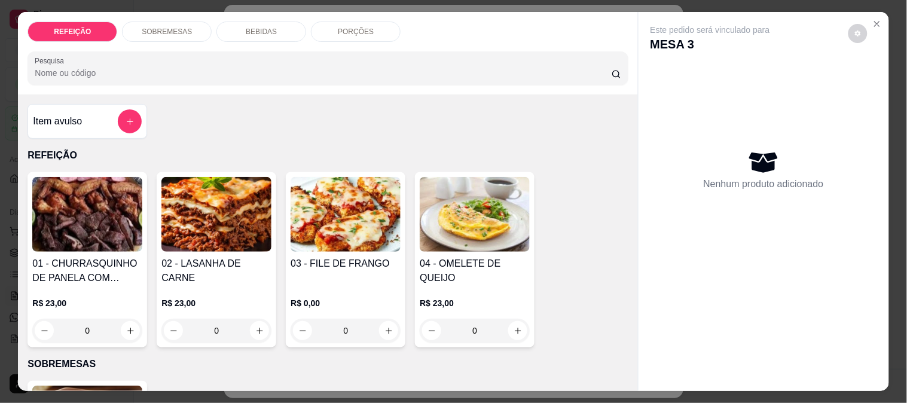
click at [270, 32] on div "BEBIDAS" at bounding box center [261, 32] width 90 height 20
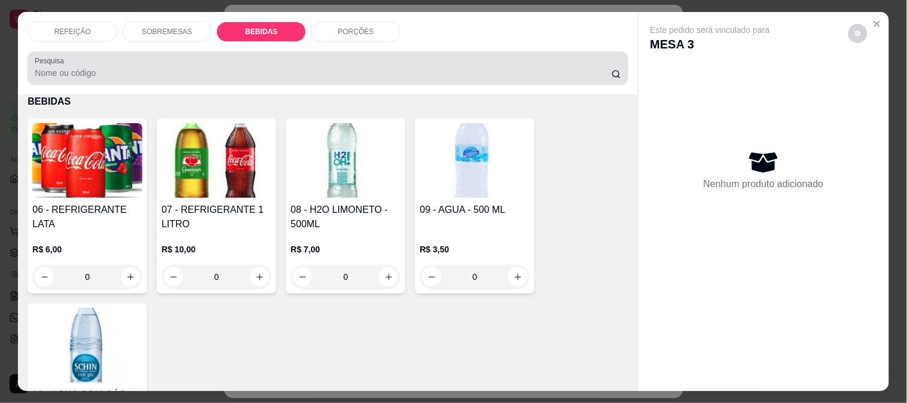
scroll to position [31, 0]
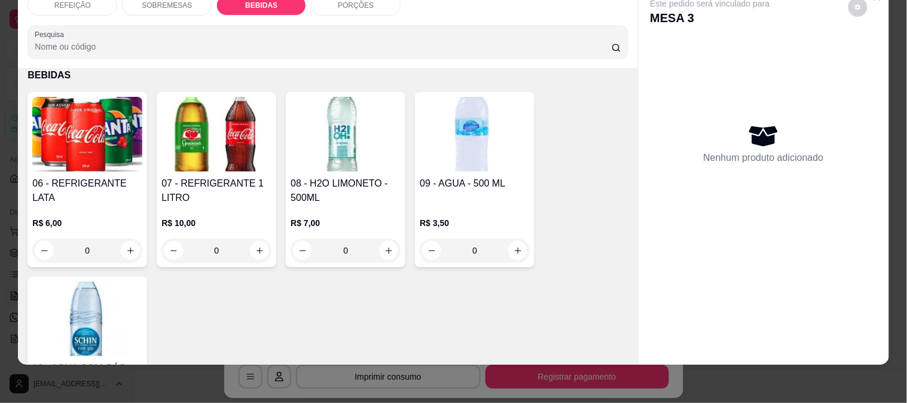
click at [60, 176] on h4 "06 - REFRIGERANTE LATA" at bounding box center [87, 190] width 110 height 29
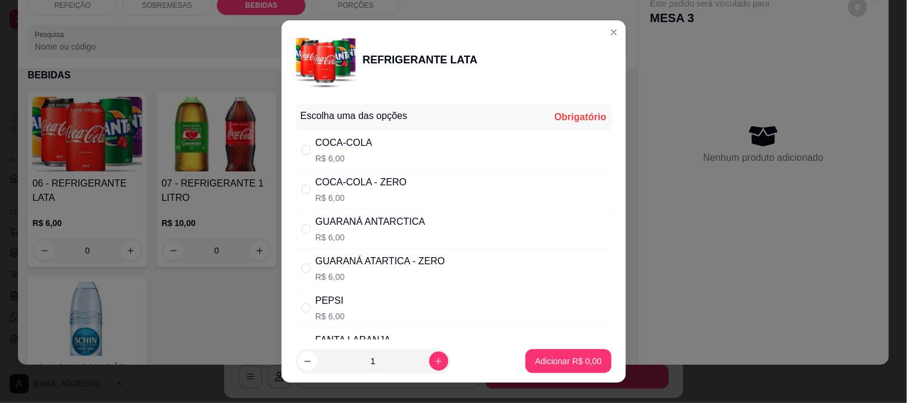
click at [363, 222] on div "GUARANÁ ANTARCTICA" at bounding box center [371, 222] width 110 height 14
radio input "true"
click at [551, 361] on p "Adicionar R$ 6,00" at bounding box center [568, 361] width 66 height 12
type input "1"
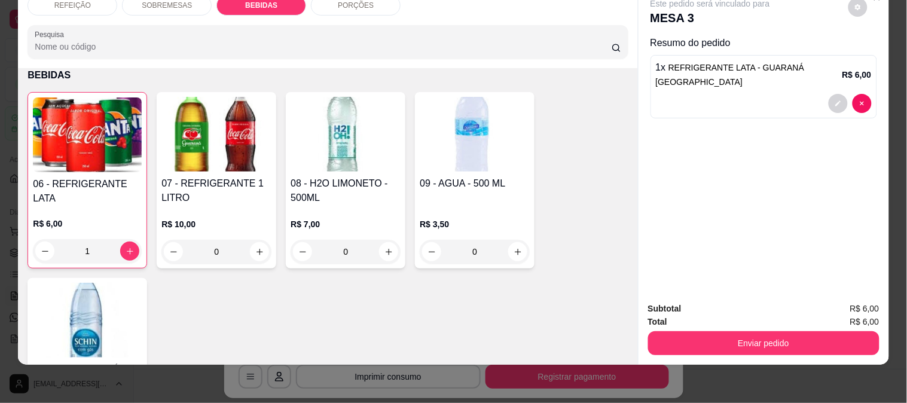
click at [730, 328] on div "Enviar pedido" at bounding box center [763, 341] width 231 height 27
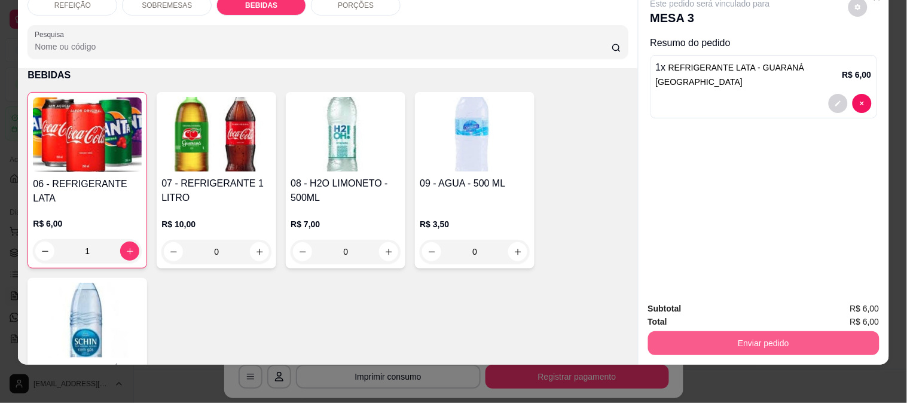
click at [733, 331] on button "Enviar pedido" at bounding box center [763, 343] width 231 height 24
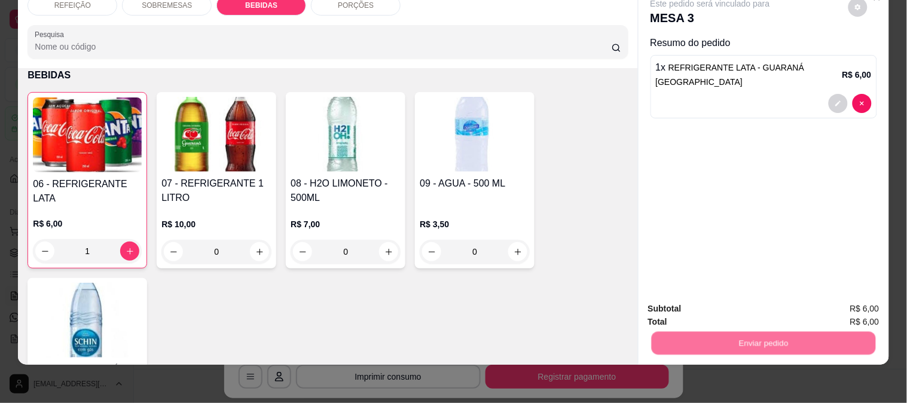
click at [716, 300] on button "Não registrar e enviar pedido" at bounding box center [724, 303] width 124 height 23
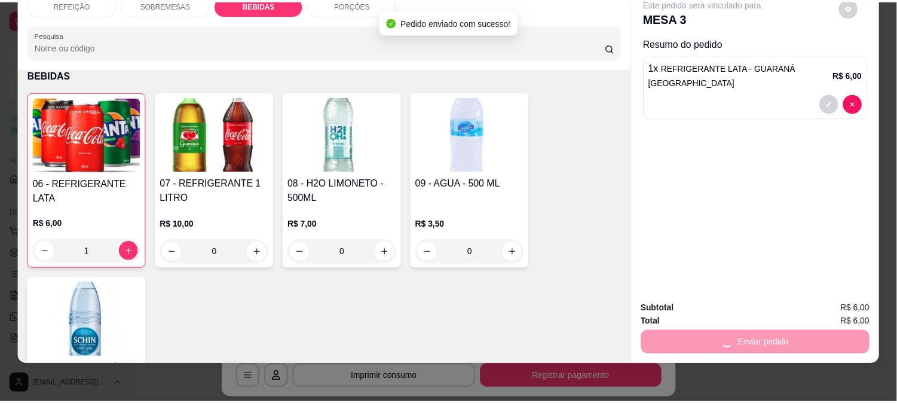
scroll to position [8, 0]
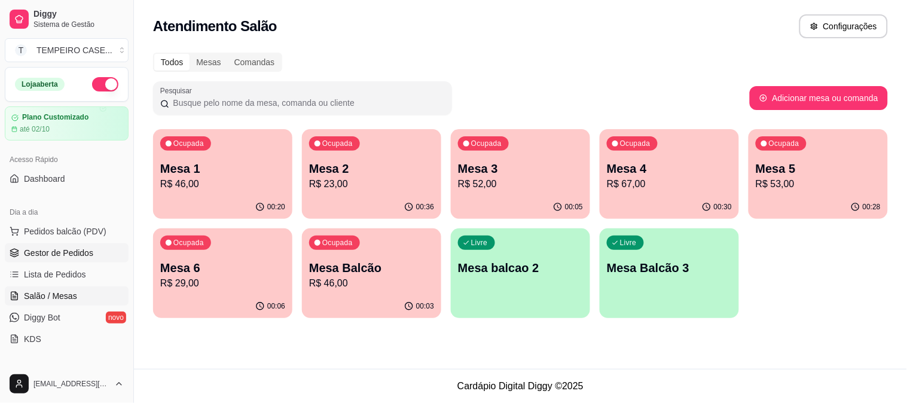
click at [55, 248] on span "Gestor de Pedidos" at bounding box center [58, 253] width 69 height 12
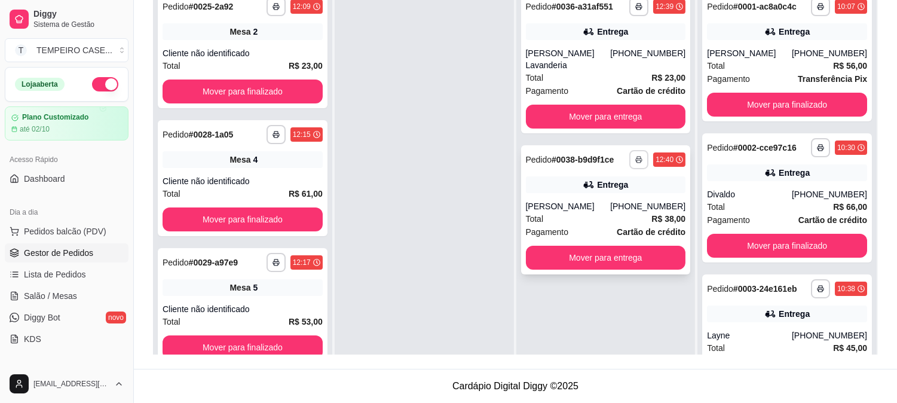
click at [635, 156] on icon "button" at bounding box center [638, 159] width 7 height 7
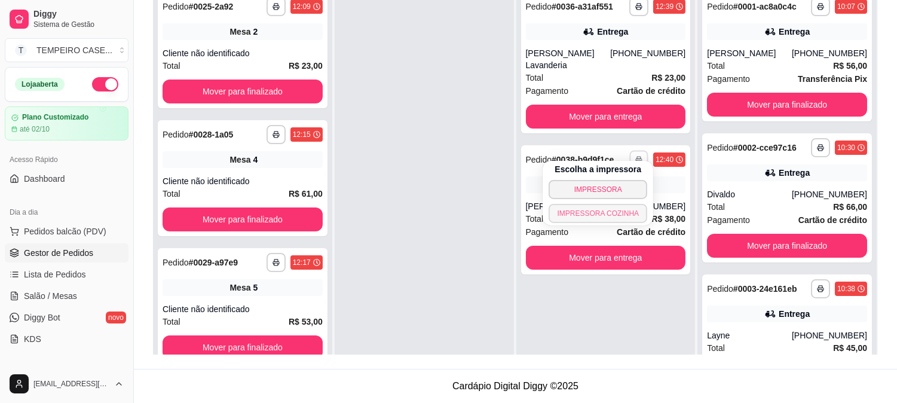
click at [599, 207] on button "IMPRESSORA COZINHA" at bounding box center [598, 213] width 99 height 19
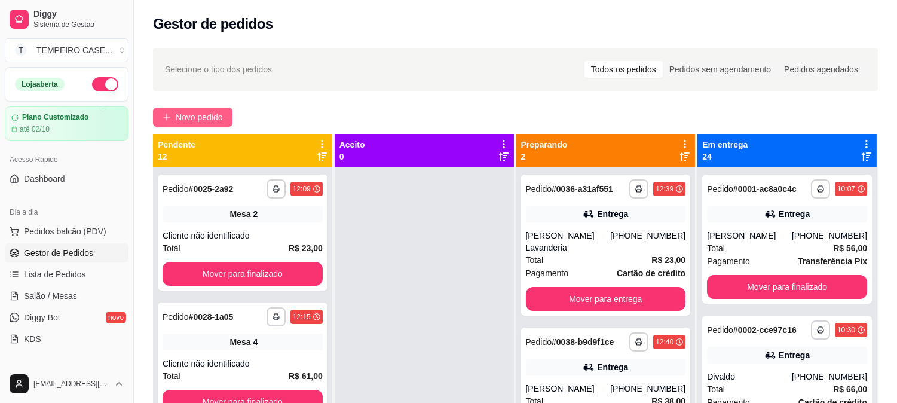
click at [189, 121] on span "Novo pedido" at bounding box center [199, 117] width 47 height 13
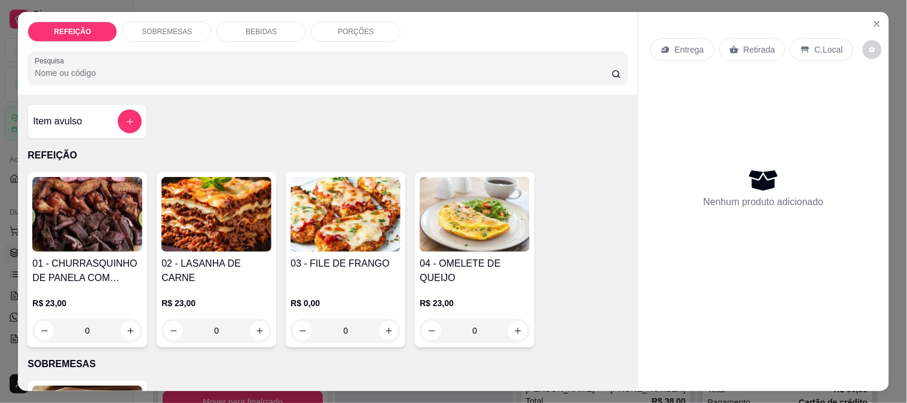
click at [99, 216] on img at bounding box center [87, 214] width 110 height 75
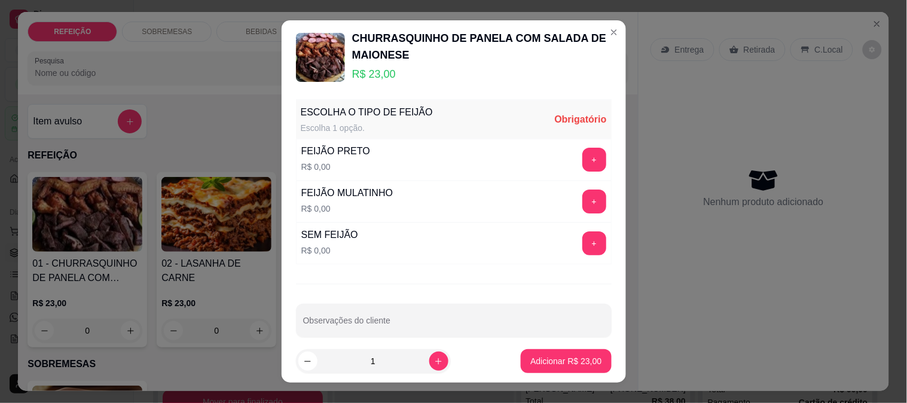
click at [584, 149] on div "+" at bounding box center [593, 160] width 33 height 24
click at [559, 140] on div "FEIJÃO PRETO R$ 0,00 +" at bounding box center [454, 160] width 316 height 42
click at [582, 164] on button "+" at bounding box center [594, 160] width 24 height 24
click at [538, 357] on p "Adicionar R$ 23,00" at bounding box center [565, 361] width 71 height 12
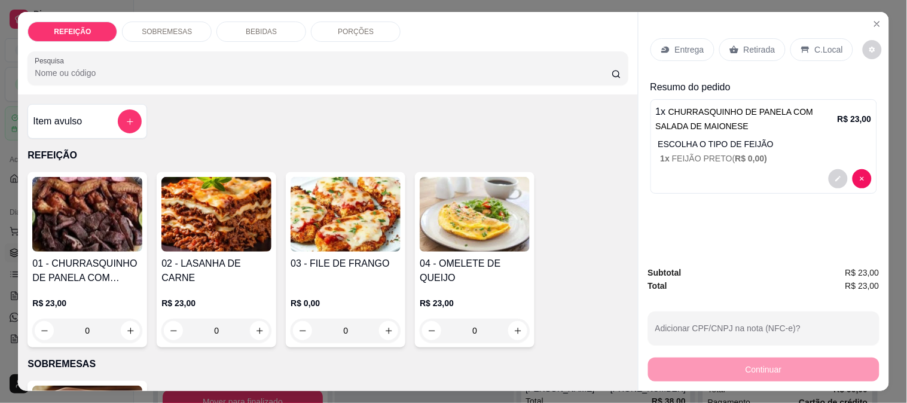
click at [755, 45] on p "Retirada" at bounding box center [759, 50] width 32 height 12
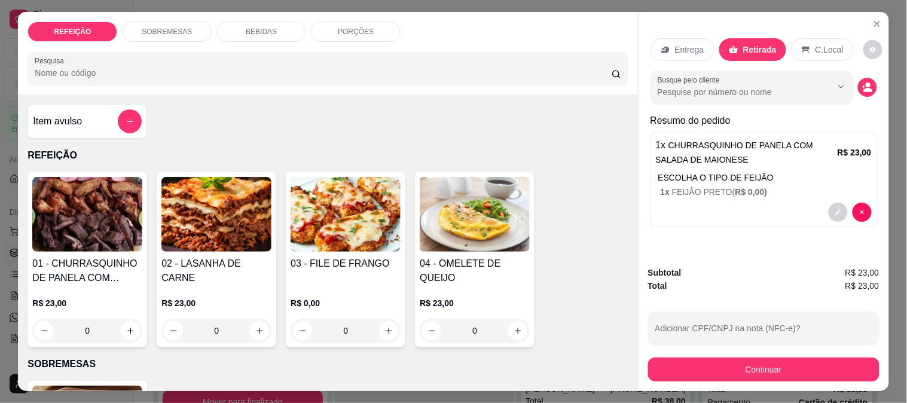
click at [748, 345] on div "Subtotal R$ 23,00 Total R$ 23,00 Adicionar CPF/CNPJ na nota (NFC-e)? Continuar" at bounding box center [763, 323] width 231 height 115
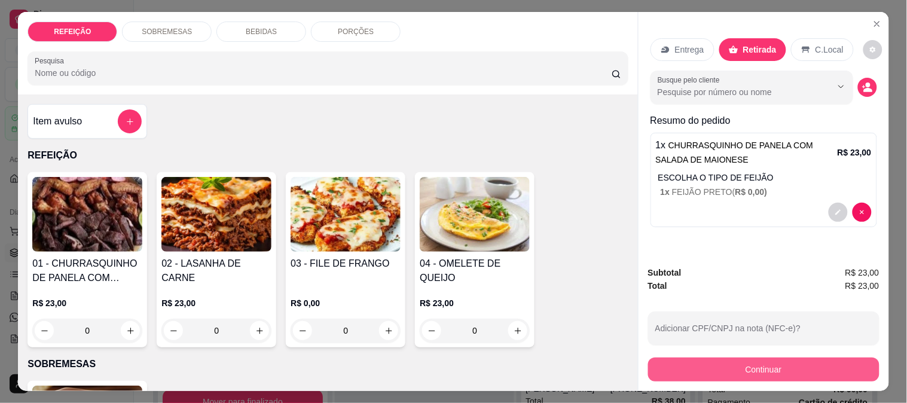
click at [749, 361] on button "Continuar" at bounding box center [763, 369] width 231 height 24
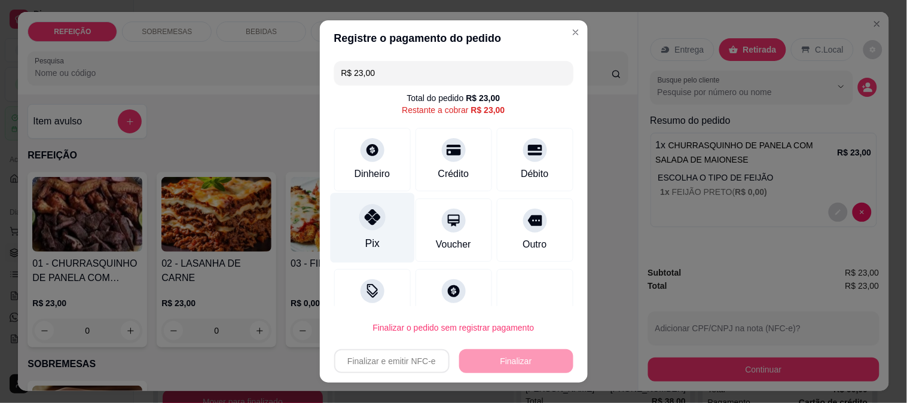
click at [380, 236] on div "Pix" at bounding box center [372, 227] width 84 height 70
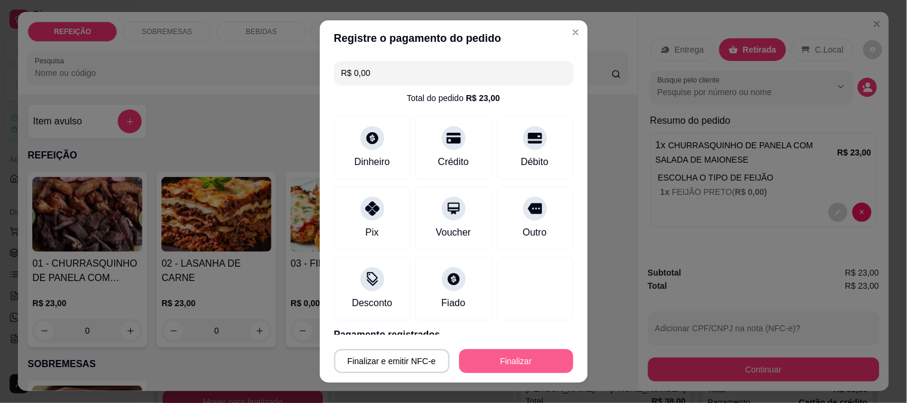
click at [539, 360] on button "Finalizar" at bounding box center [516, 361] width 114 height 24
type input "-R$ 23,00"
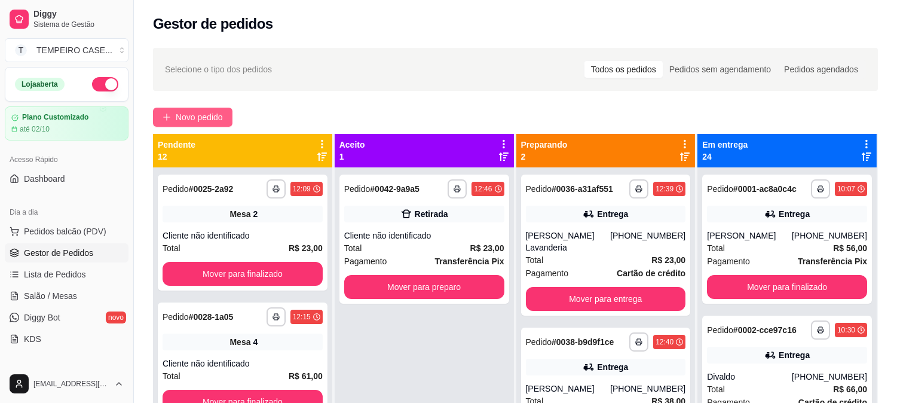
click at [177, 124] on button "Novo pedido" at bounding box center [192, 117] width 79 height 19
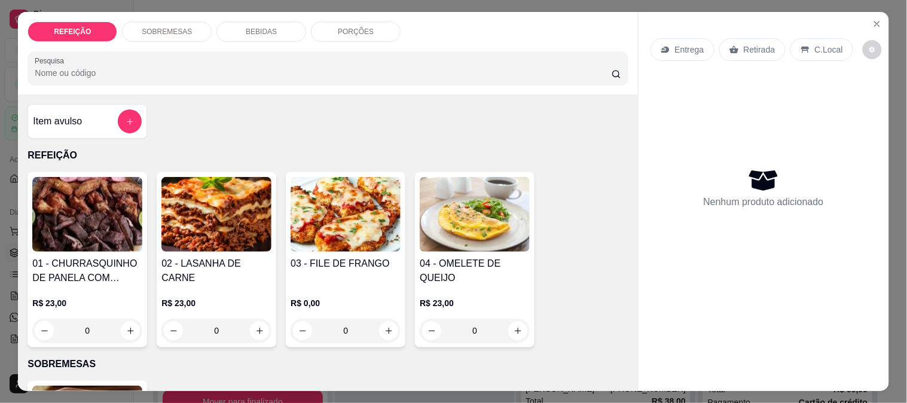
click at [216, 213] on img at bounding box center [216, 214] width 110 height 75
click at [874, 22] on icon "Close" at bounding box center [876, 24] width 5 height 5
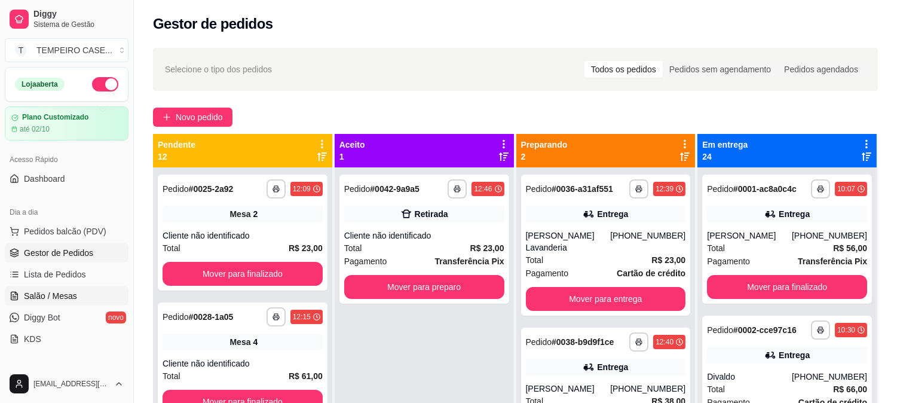
click at [58, 286] on link "Salão / Mesas" at bounding box center [67, 295] width 124 height 19
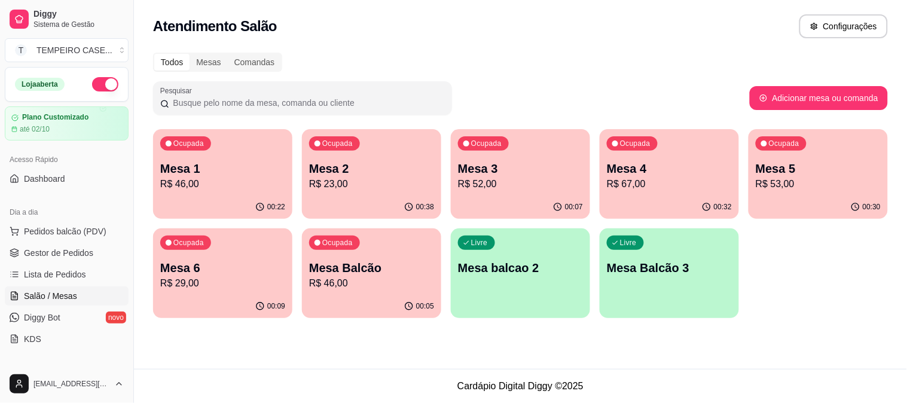
click at [390, 186] on p "R$ 23,00" at bounding box center [371, 184] width 125 height 14
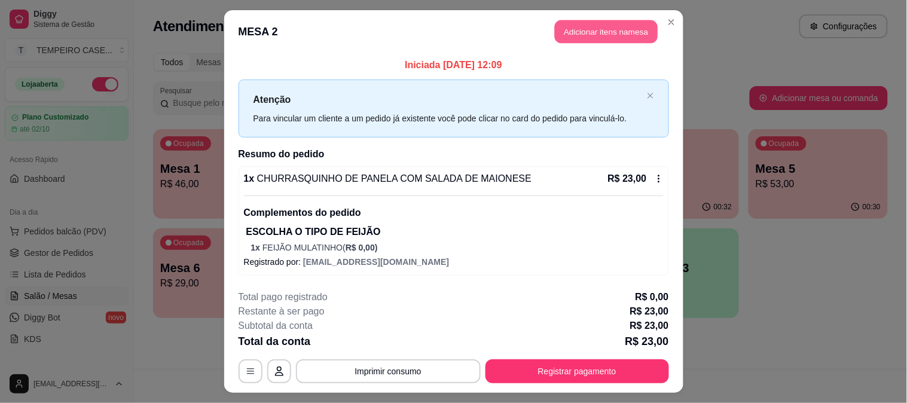
click at [605, 40] on button "Adicionar itens na mesa" at bounding box center [606, 31] width 103 height 23
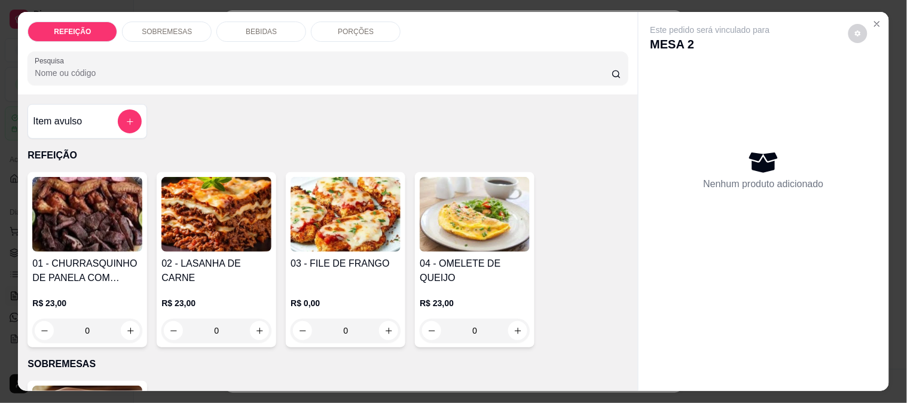
click at [342, 32] on div "PORÇÕES" at bounding box center [356, 32] width 90 height 20
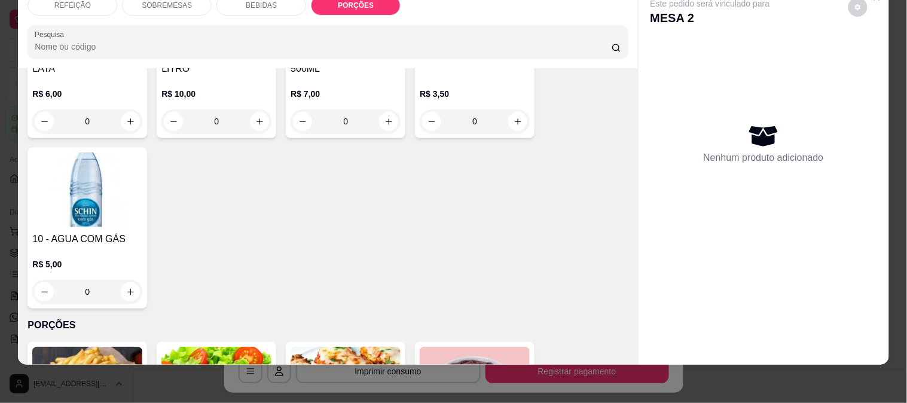
scroll to position [335, 0]
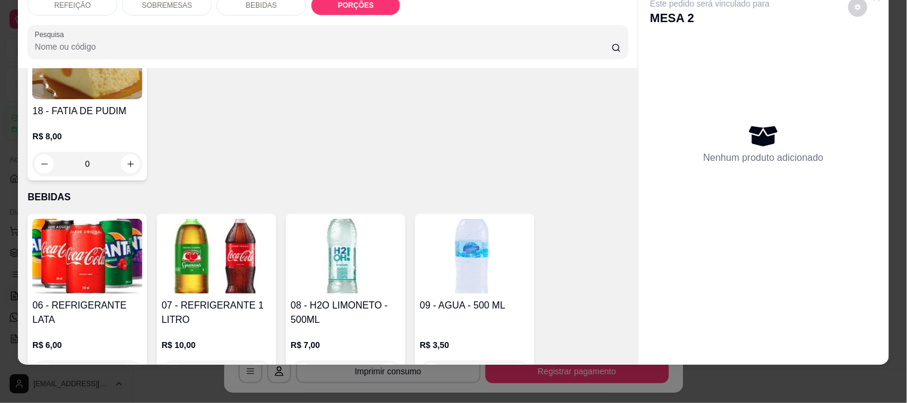
click at [97, 130] on p "R$ 8,00" at bounding box center [87, 136] width 110 height 12
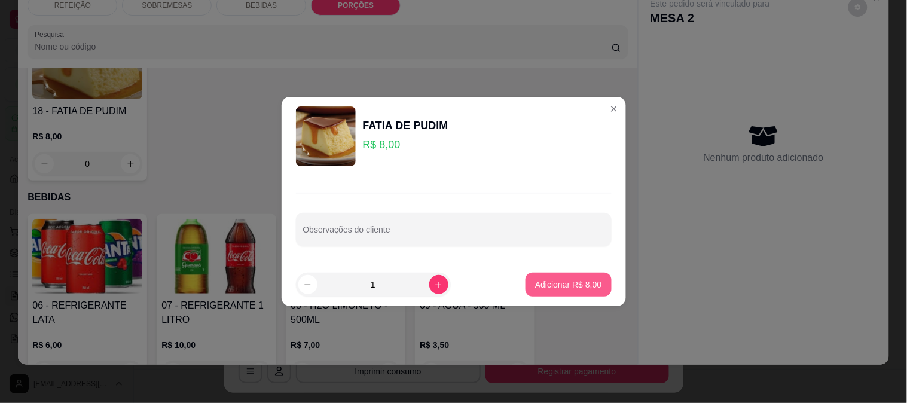
click at [552, 279] on p "Adicionar R$ 8,00" at bounding box center [568, 284] width 66 height 12
type input "1"
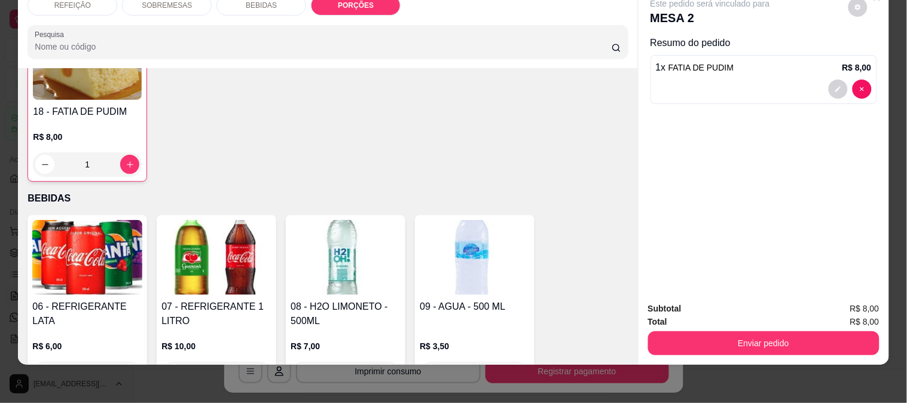
scroll to position [335, 0]
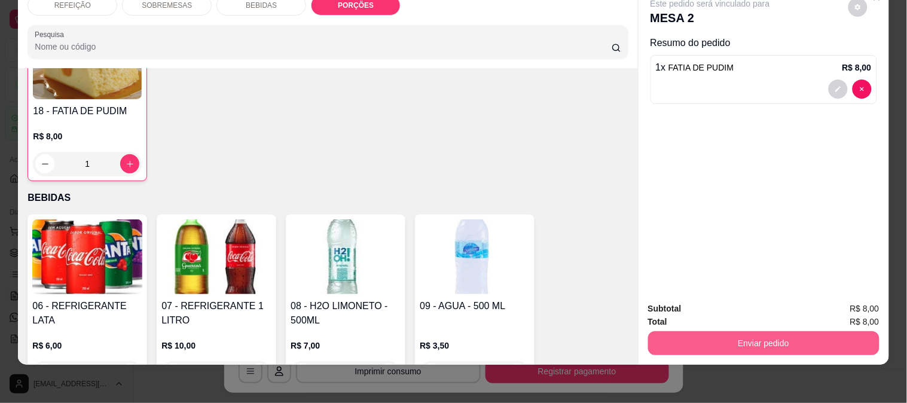
click at [765, 331] on button "Enviar pedido" at bounding box center [763, 343] width 231 height 24
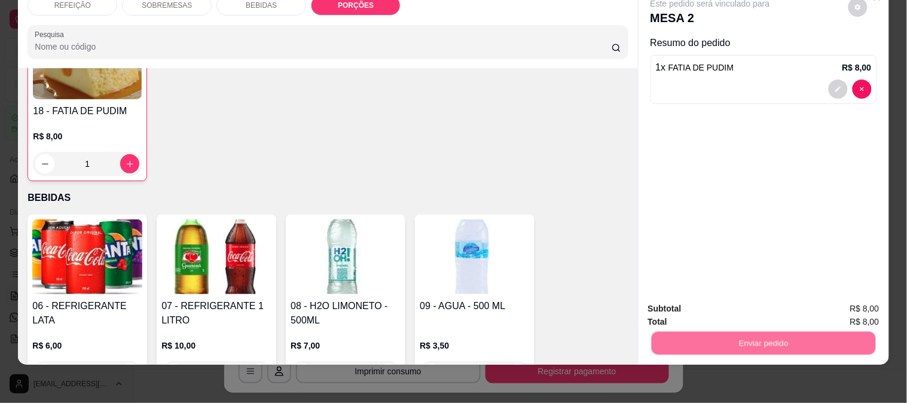
click at [743, 305] on button "Não registrar e enviar pedido" at bounding box center [724, 303] width 124 height 23
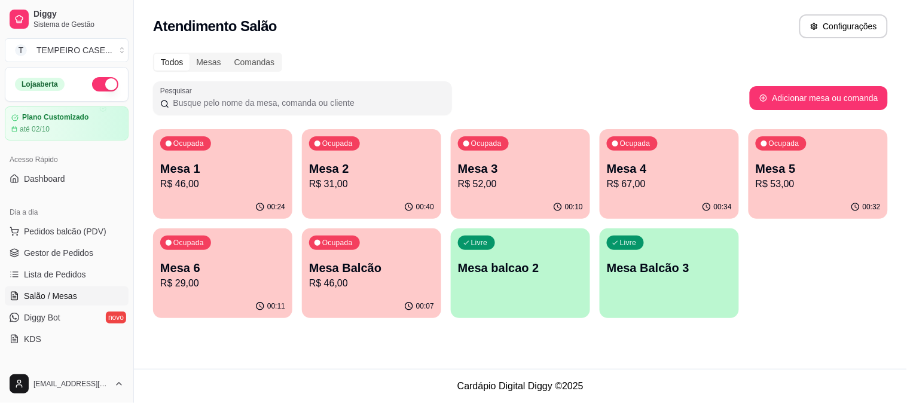
click at [665, 173] on p "Mesa 4" at bounding box center [669, 168] width 125 height 17
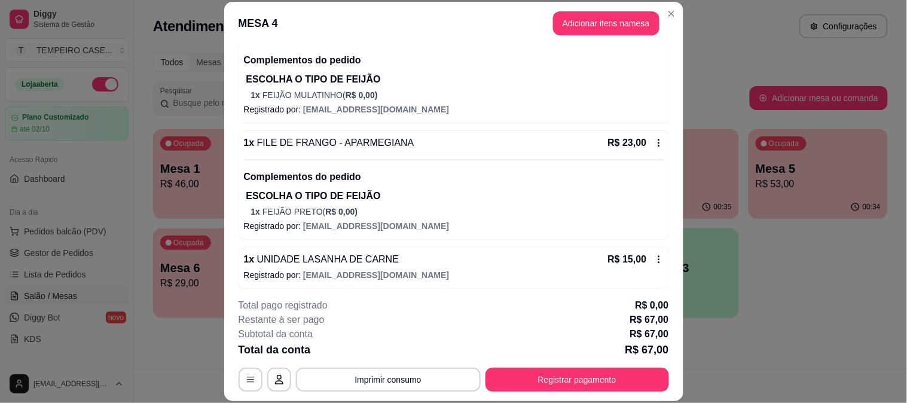
scroll to position [198, 0]
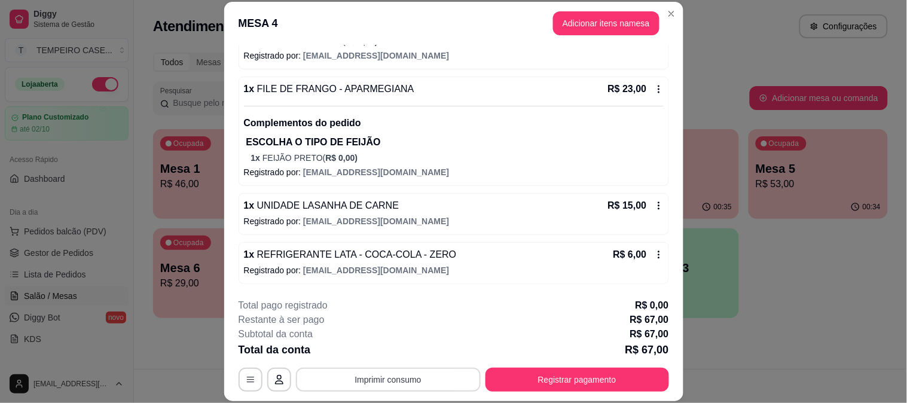
click at [426, 381] on button "Imprimir consumo" at bounding box center [388, 380] width 185 height 24
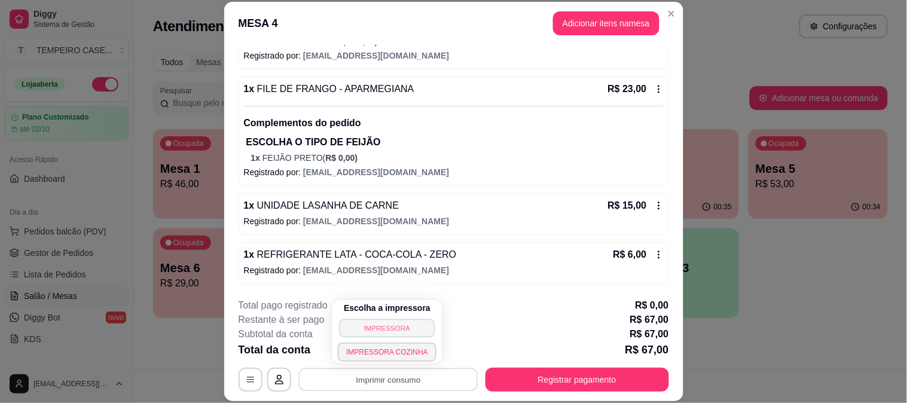
click at [412, 332] on button "IMPRESSORA" at bounding box center [387, 328] width 96 height 19
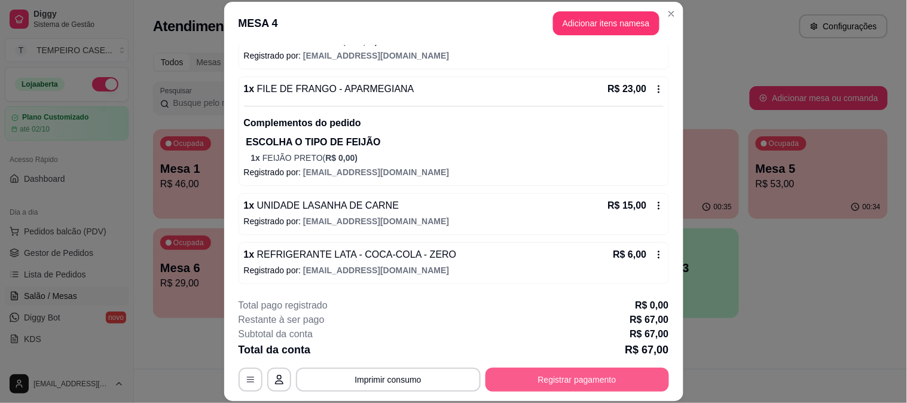
click at [571, 378] on button "Registrar pagamento" at bounding box center [576, 380] width 183 height 24
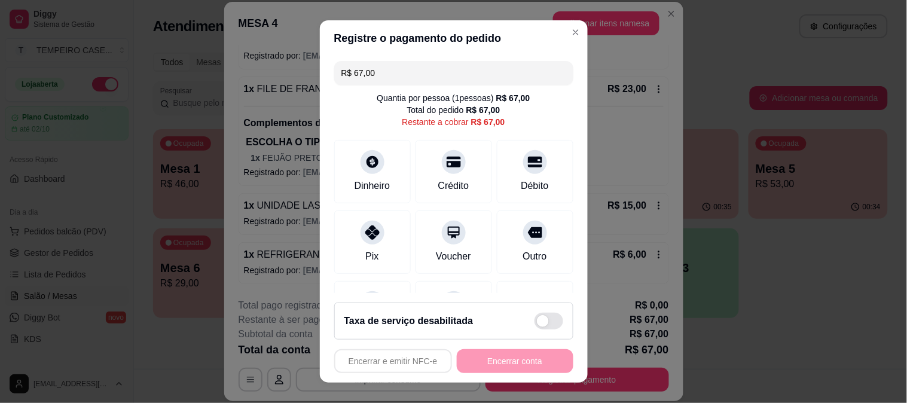
drag, startPoint x: 349, startPoint y: 61, endPoint x: 201, endPoint y: 46, distance: 149.0
click at [201, 46] on div "Registre o pagamento do pedido R$ 67,00 Quantia por pessoa ( 1 pessoas) R$ 67,0…" at bounding box center [453, 201] width 907 height 403
click at [440, 183] on div "Crédito" at bounding box center [453, 185] width 34 height 16
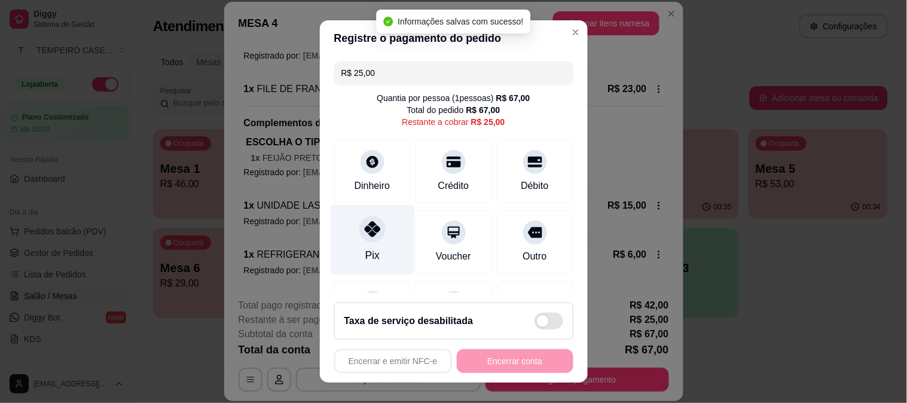
click at [384, 232] on div "Pix" at bounding box center [372, 239] width 84 height 70
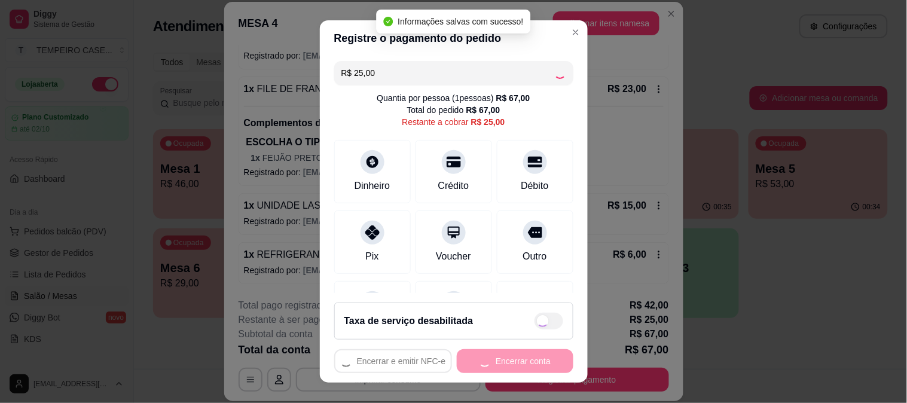
type input "R$ 0,00"
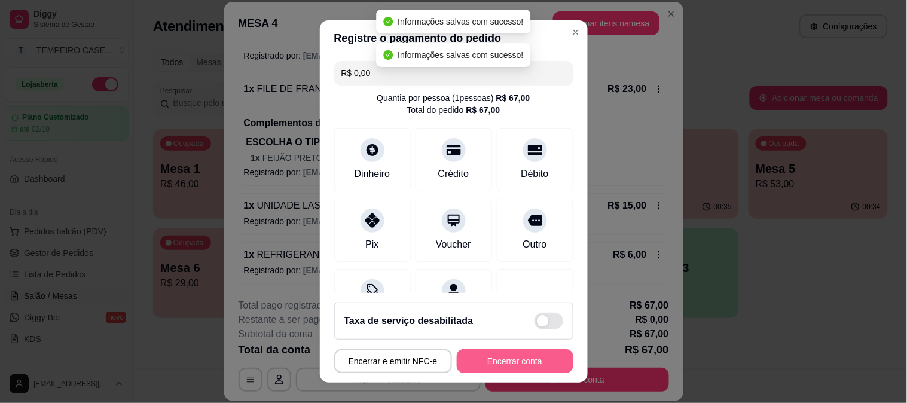
click at [531, 365] on button "Encerrar conta" at bounding box center [515, 361] width 117 height 24
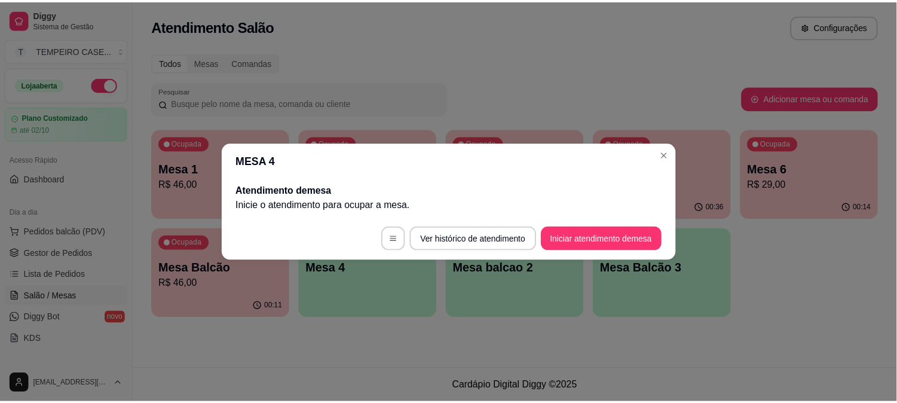
scroll to position [0, 0]
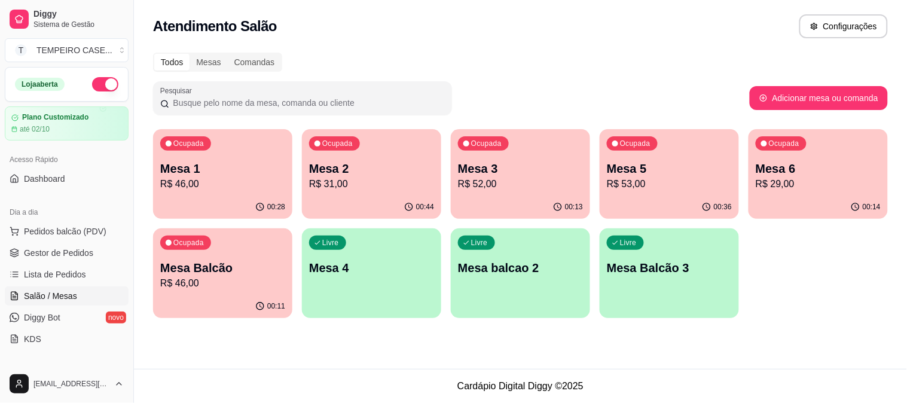
click at [660, 186] on p "R$ 53,00" at bounding box center [669, 184] width 125 height 14
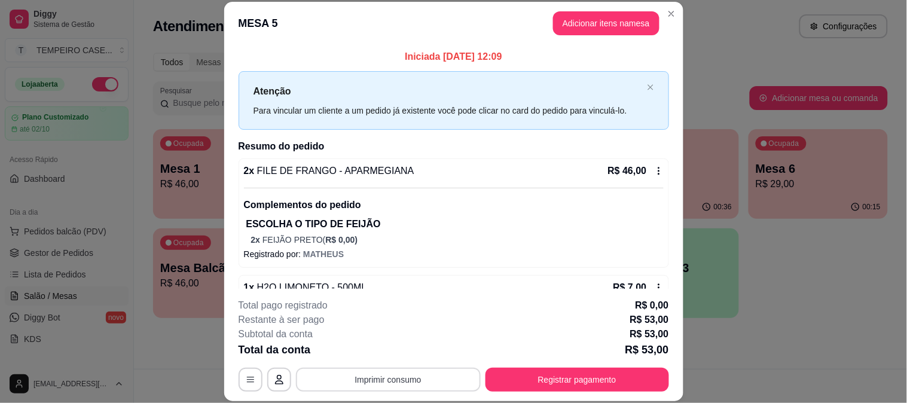
click at [427, 368] on button "Imprimir consumo" at bounding box center [388, 380] width 185 height 24
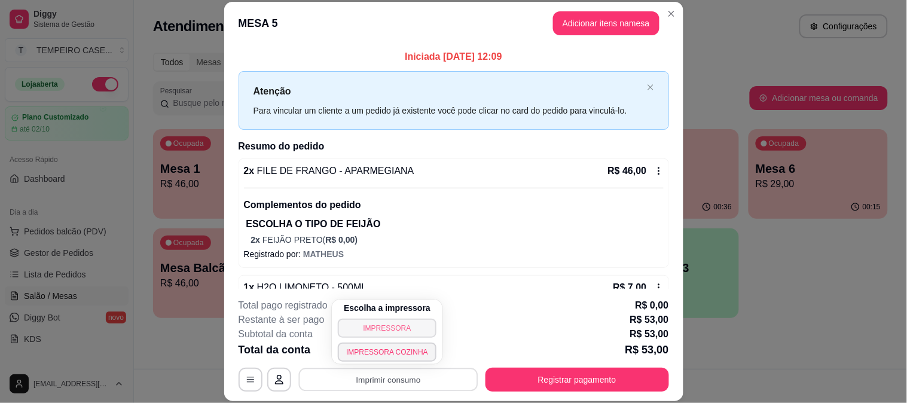
click at [391, 323] on button "IMPRESSORA" at bounding box center [387, 328] width 99 height 19
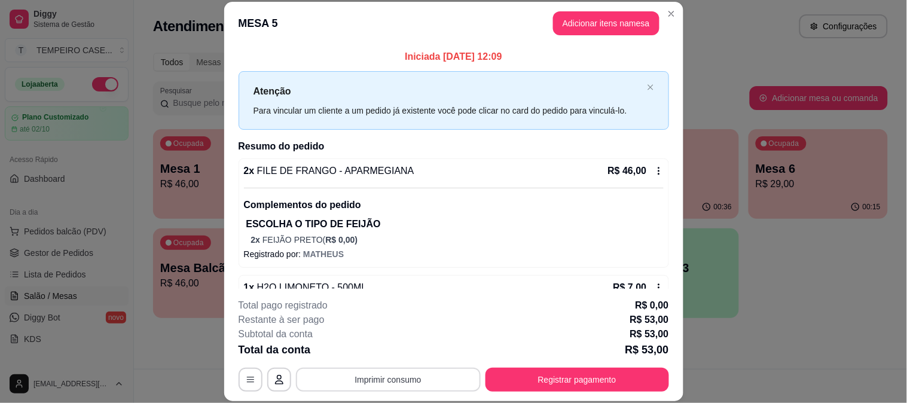
click at [399, 377] on button "Imprimir consumo" at bounding box center [388, 380] width 185 height 24
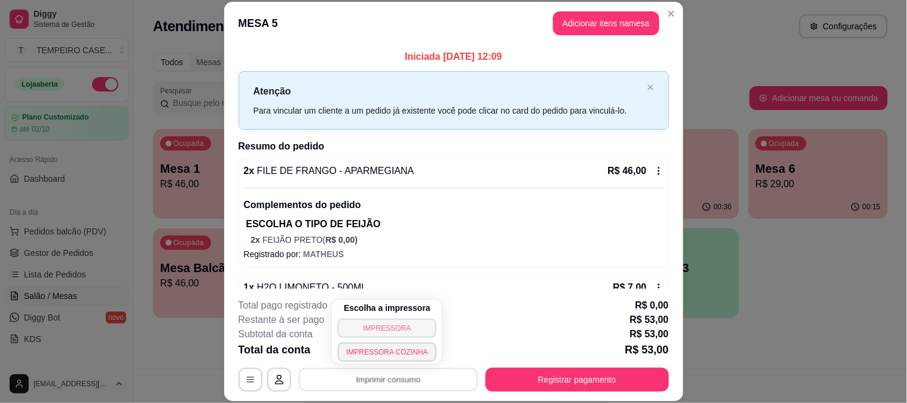
click at [411, 323] on button "IMPRESSORA" at bounding box center [387, 328] width 99 height 19
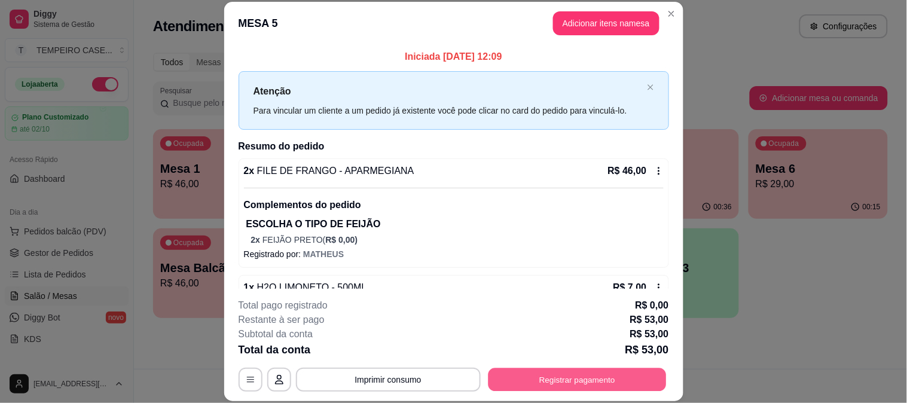
click at [584, 386] on button "Registrar pagamento" at bounding box center [577, 379] width 178 height 23
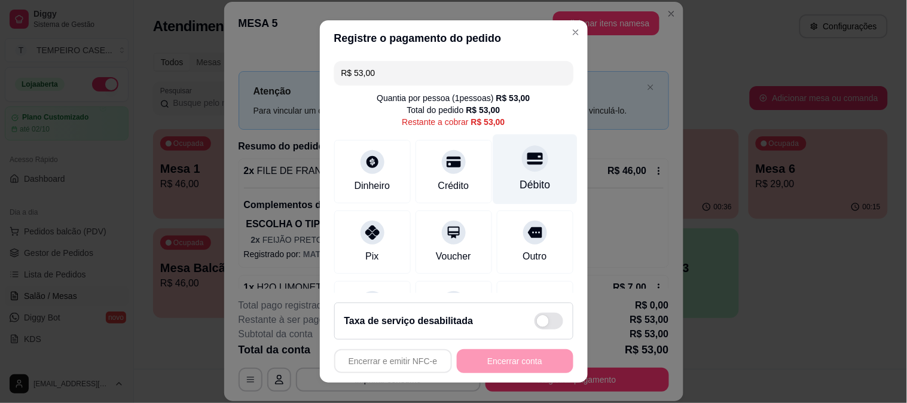
click at [492, 183] on div "Débito" at bounding box center [534, 169] width 84 height 70
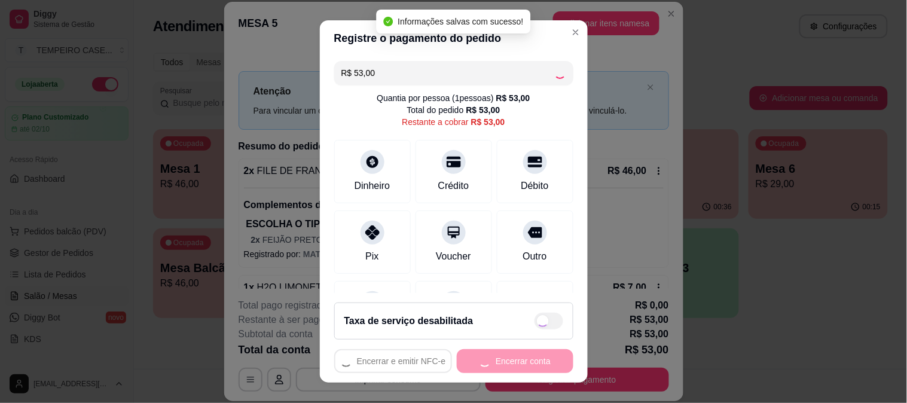
type input "R$ 0,00"
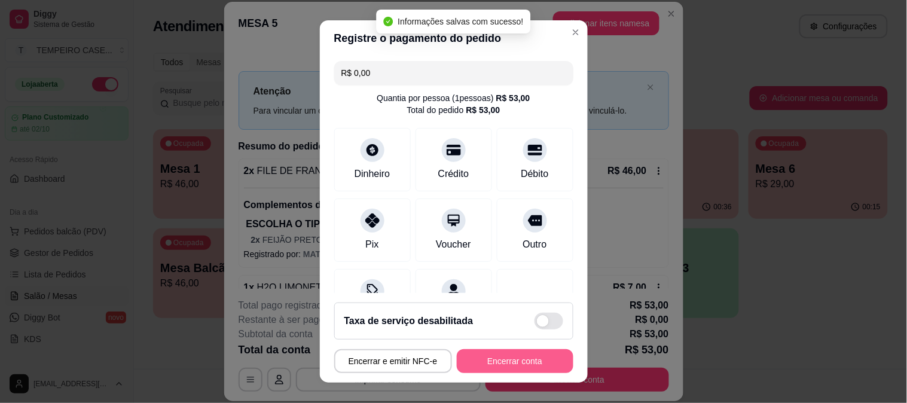
click at [494, 365] on button "Encerrar conta" at bounding box center [515, 361] width 117 height 24
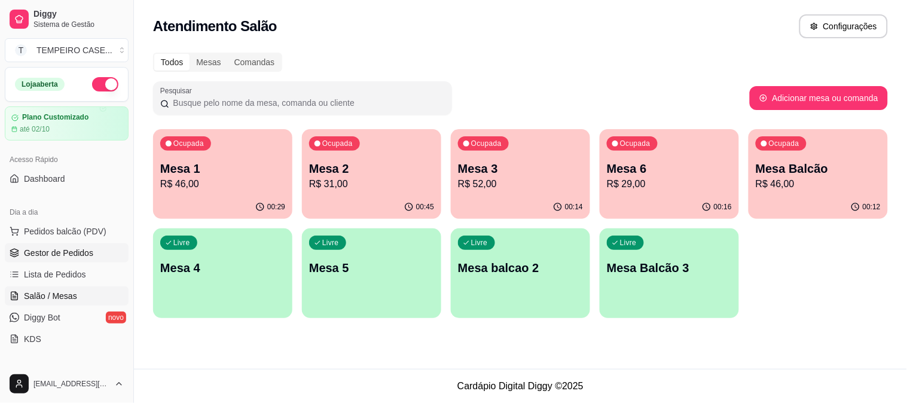
click at [54, 249] on span "Gestor de Pedidos" at bounding box center [58, 253] width 69 height 12
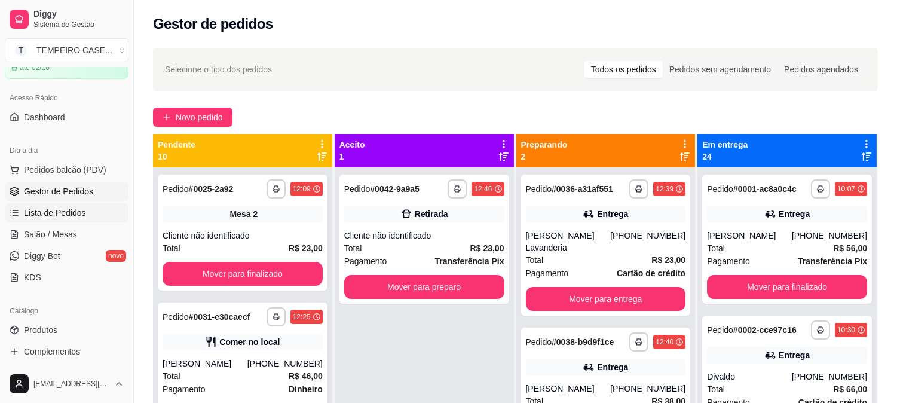
scroll to position [133, 0]
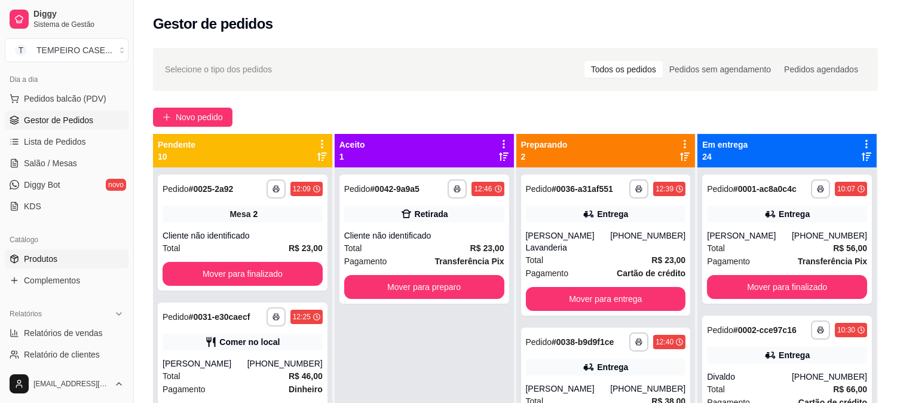
click at [53, 264] on span "Produtos" at bounding box center [40, 259] width 33 height 12
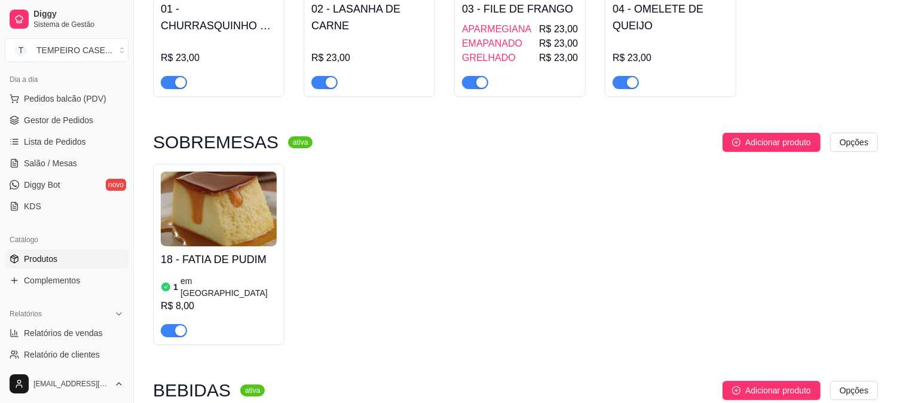
scroll to position [192, 0]
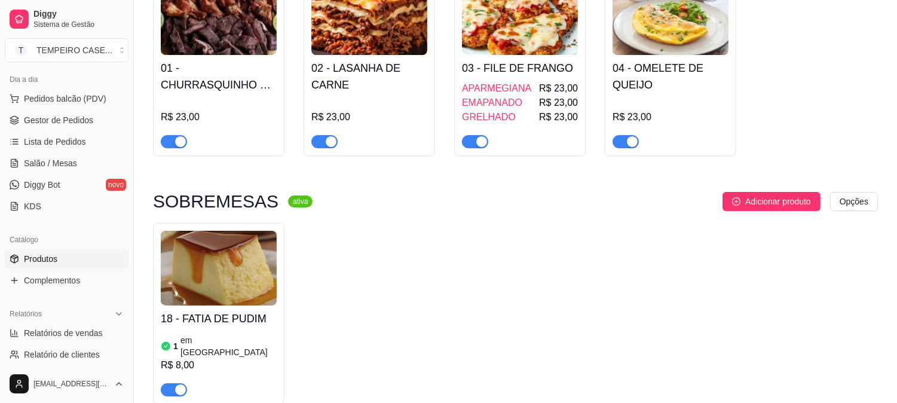
click at [175, 384] on div "button" at bounding box center [180, 389] width 11 height 11
click at [36, 162] on span "Salão / Mesas" at bounding box center [50, 163] width 53 height 12
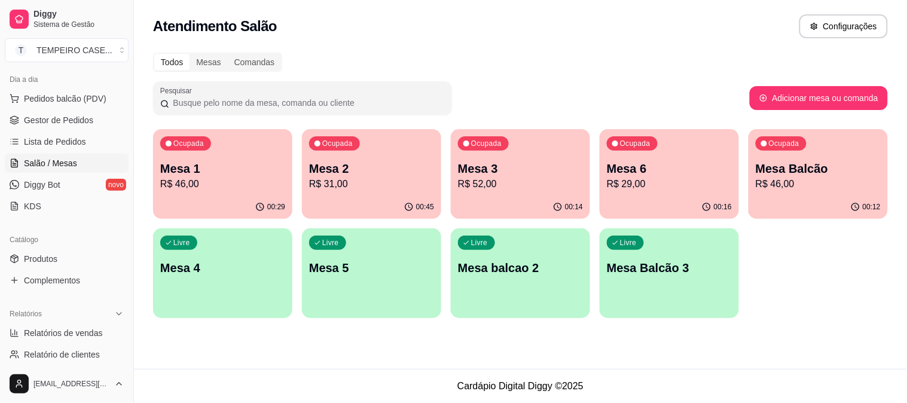
click at [227, 195] on button "Ocupada Mesa 1 R$ 46,00 00:29" at bounding box center [222, 174] width 139 height 90
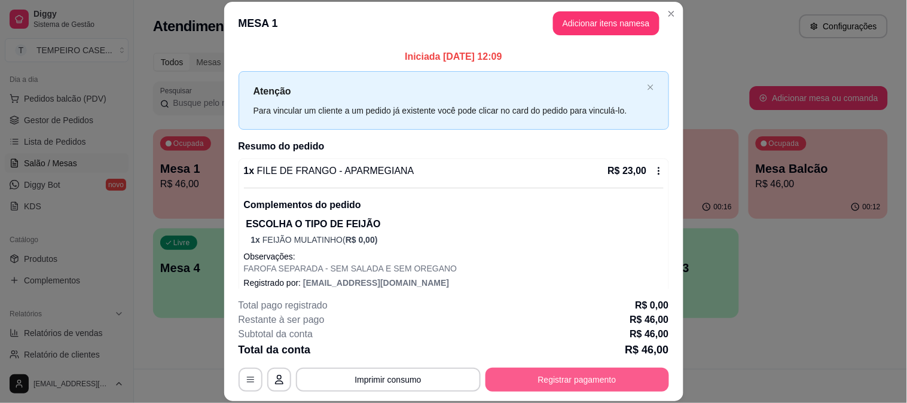
click at [555, 375] on button "Registrar pagamento" at bounding box center [576, 380] width 183 height 24
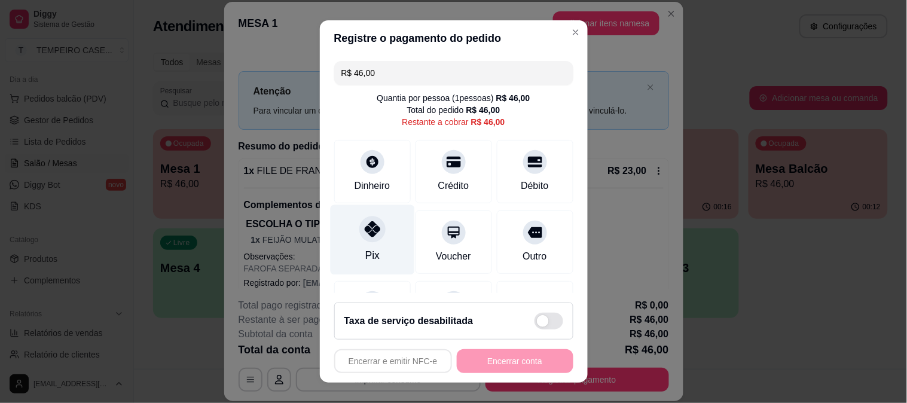
click at [373, 223] on div at bounding box center [372, 229] width 26 height 26
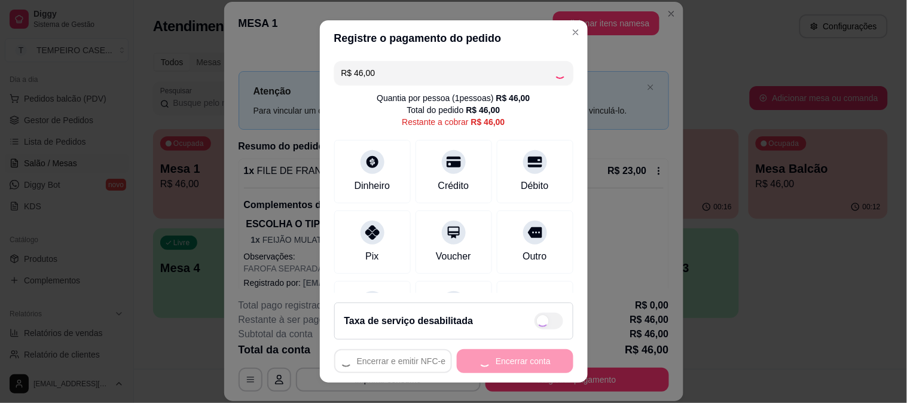
type input "R$ 0,00"
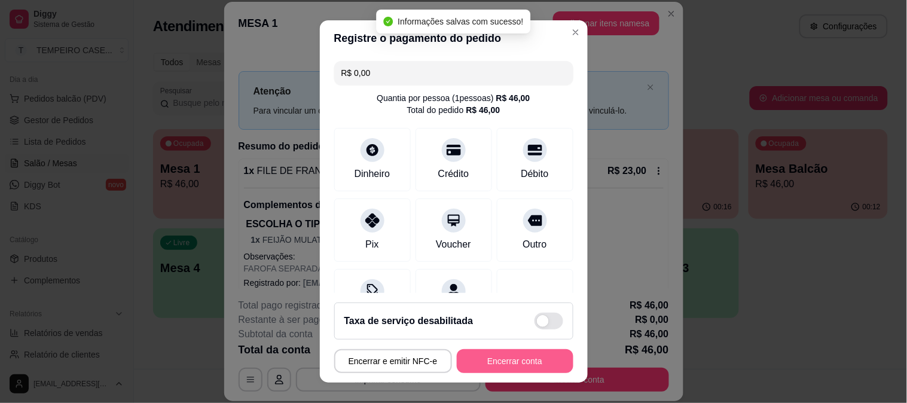
click at [528, 366] on button "Encerrar conta" at bounding box center [515, 361] width 117 height 24
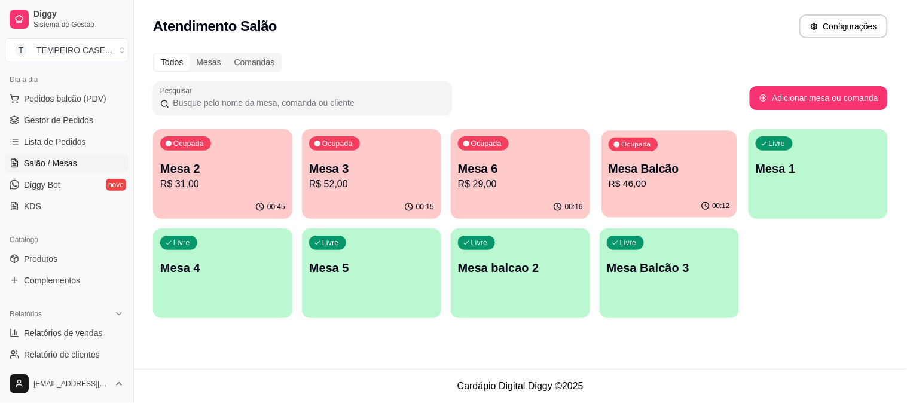
click at [648, 189] on p "R$ 46,00" at bounding box center [668, 184] width 121 height 14
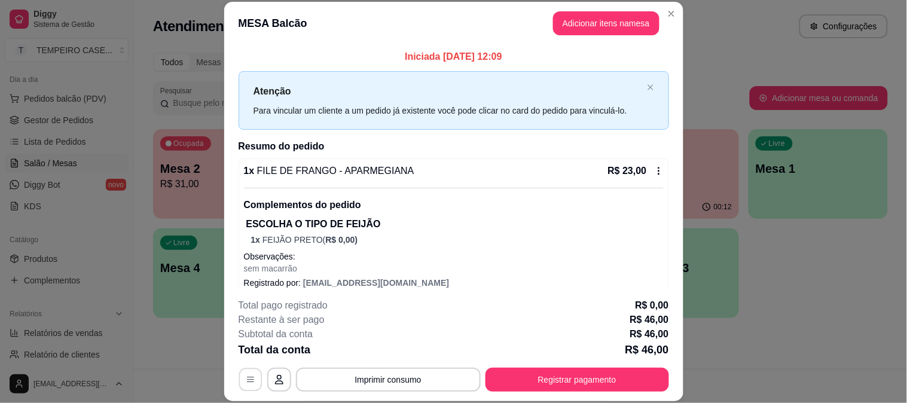
click at [246, 382] on icon "button" at bounding box center [251, 380] width 10 height 10
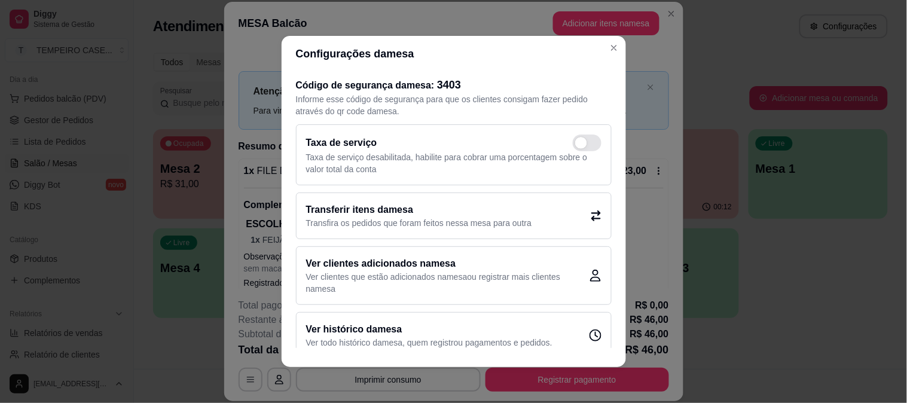
click at [551, 231] on div "Transferir itens da mesa Transfira os pedidos que foram feitos nessa mesa para …" at bounding box center [454, 215] width 316 height 47
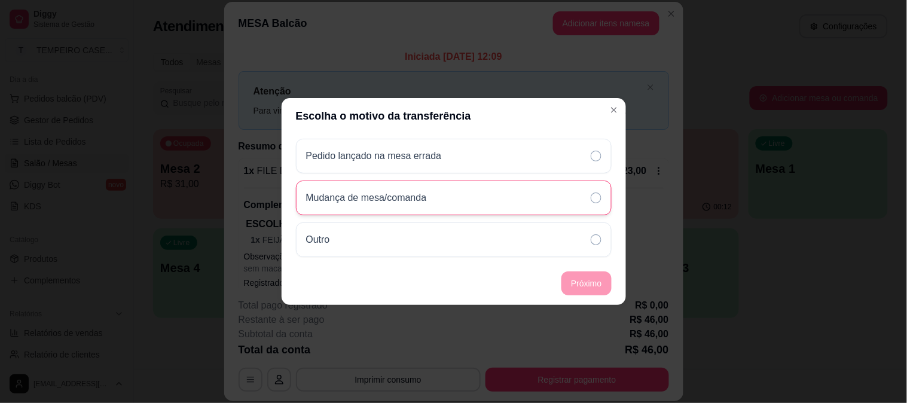
click at [553, 194] on div "Mudança de mesa/comanda" at bounding box center [454, 197] width 316 height 35
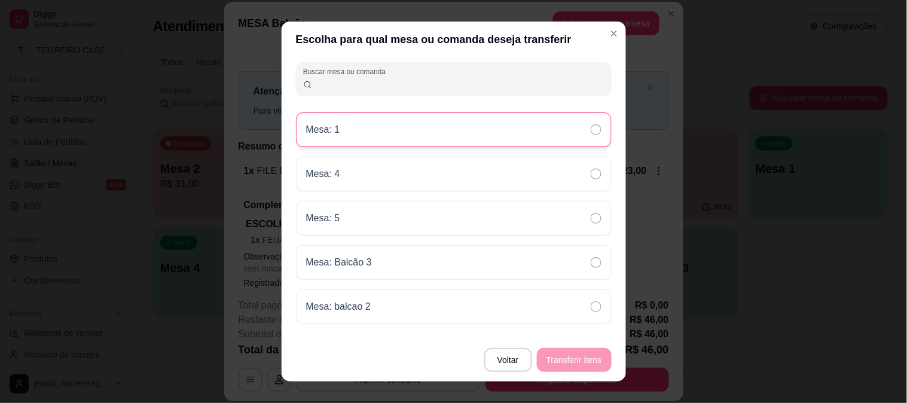
click at [342, 134] on div "Mesa: 1" at bounding box center [454, 129] width 316 height 35
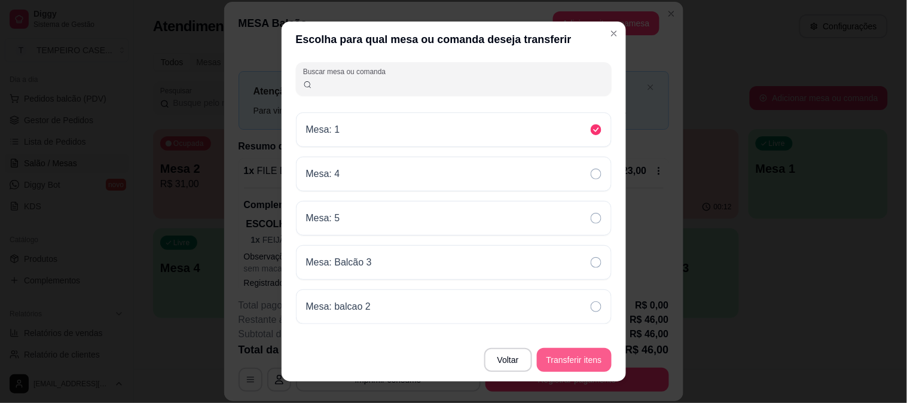
click at [557, 356] on button "Transferir itens" at bounding box center [574, 360] width 75 height 24
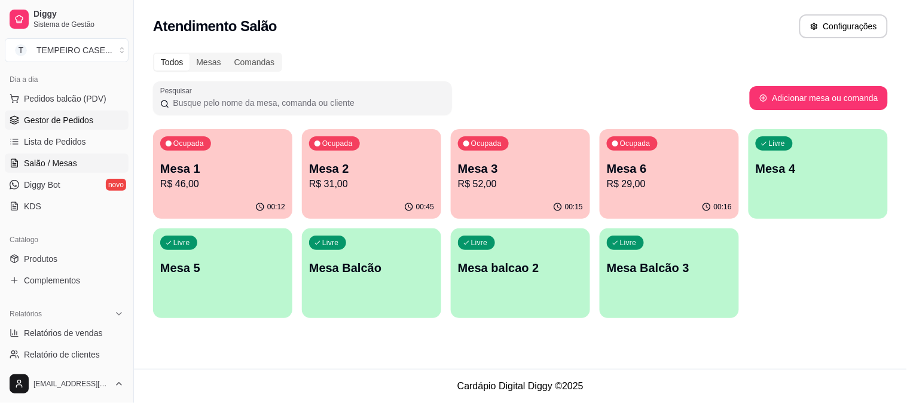
click at [48, 126] on link "Gestor de Pedidos" at bounding box center [67, 120] width 124 height 19
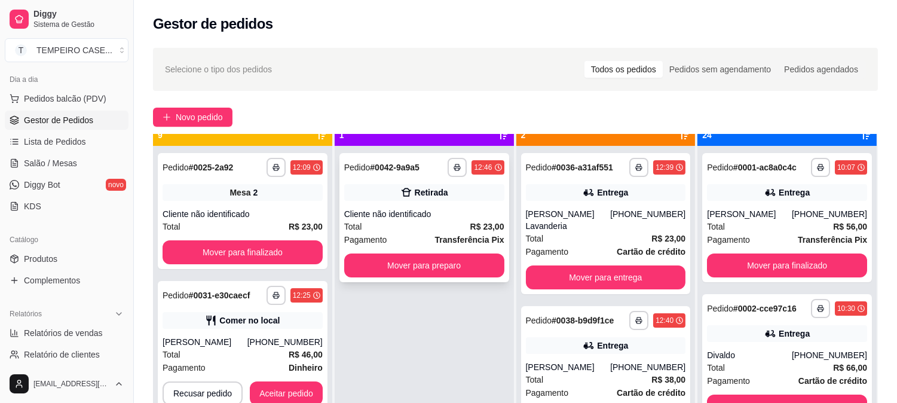
scroll to position [33, 0]
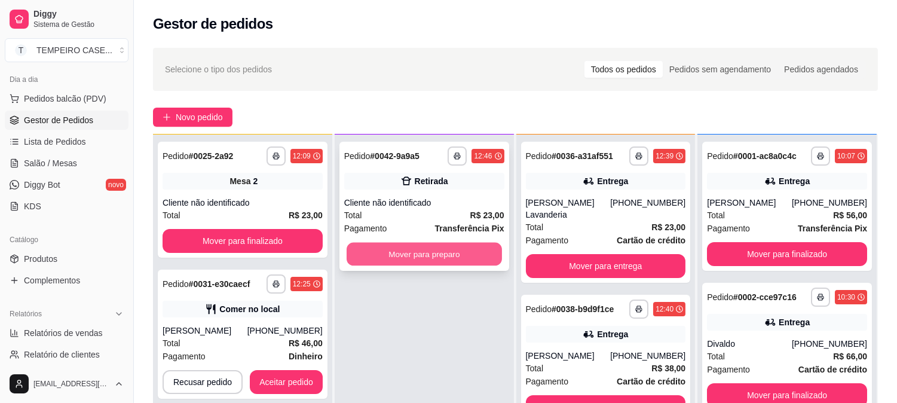
click at [381, 256] on button "Mover para preparo" at bounding box center [424, 254] width 155 height 23
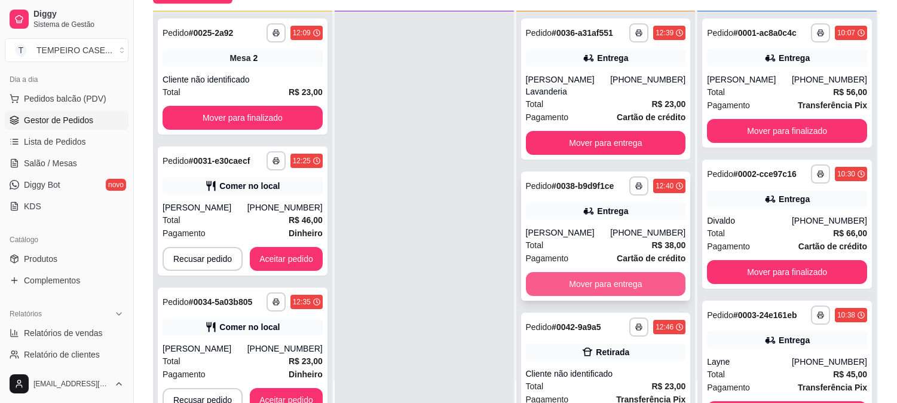
scroll to position [133, 0]
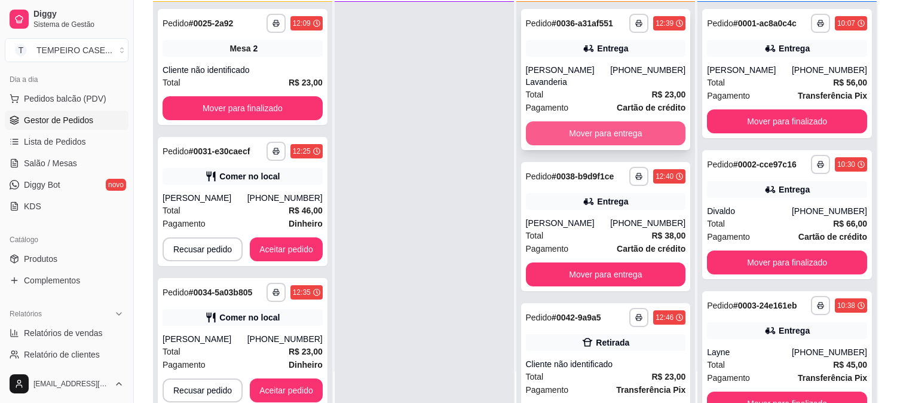
click at [576, 140] on button "Mover para entrega" at bounding box center [606, 133] width 160 height 24
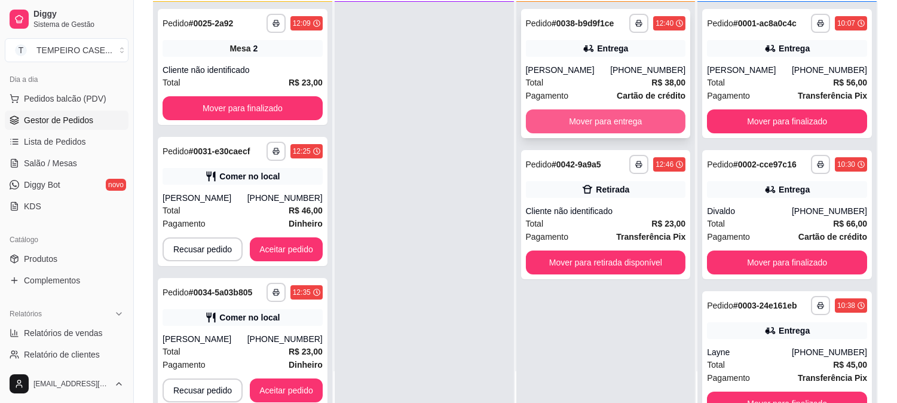
click at [584, 130] on button "Mover para entrega" at bounding box center [606, 121] width 160 height 24
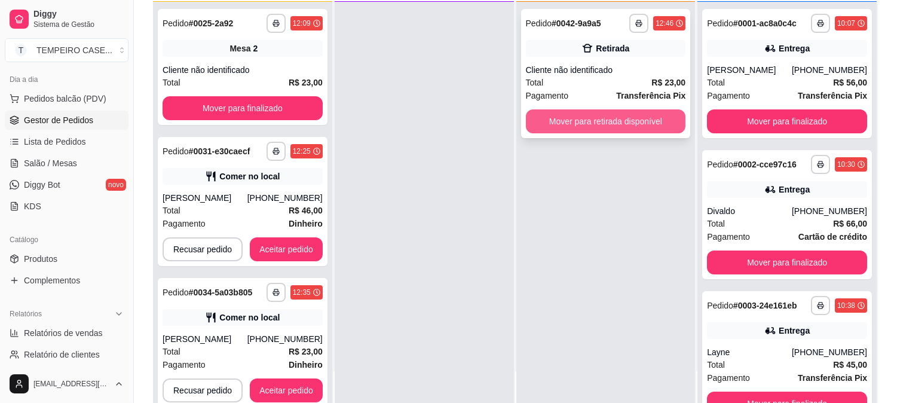
click at [600, 123] on button "Mover para retirada disponível" at bounding box center [606, 121] width 160 height 24
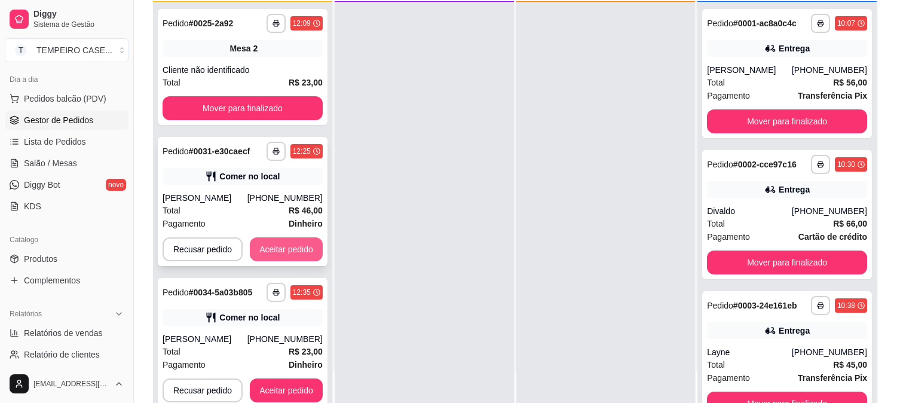
click at [284, 242] on button "Aceitar pedido" at bounding box center [286, 249] width 73 height 24
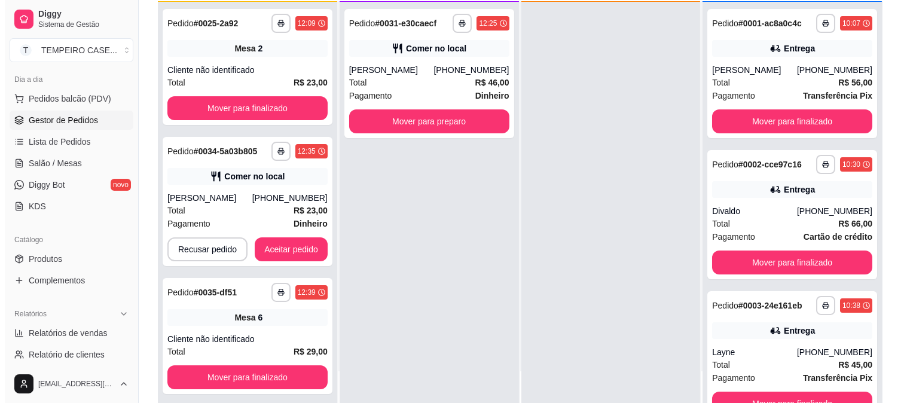
scroll to position [0, 0]
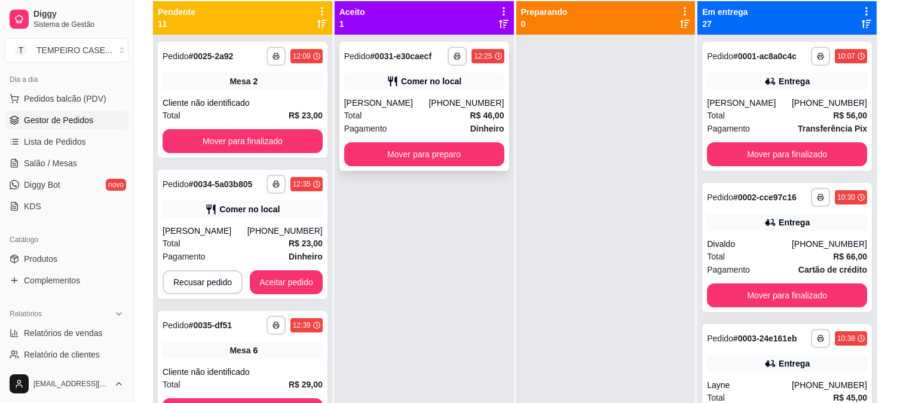
click at [434, 90] on div "**********" at bounding box center [424, 106] width 170 height 129
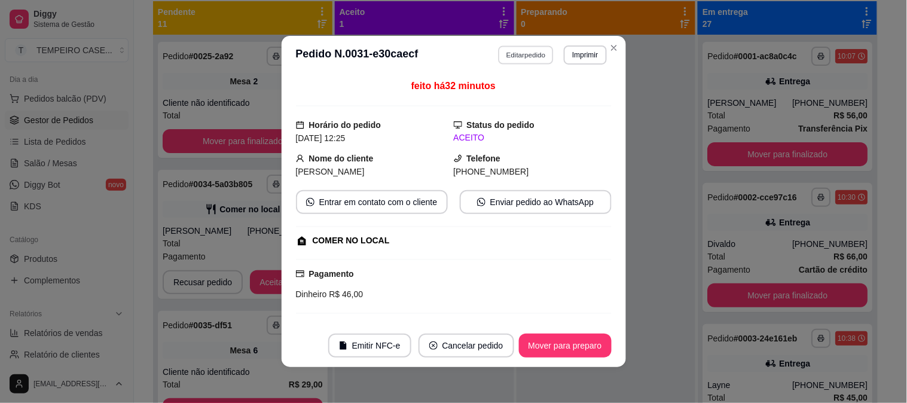
click at [528, 56] on button "Editar pedido" at bounding box center [526, 54] width 56 height 19
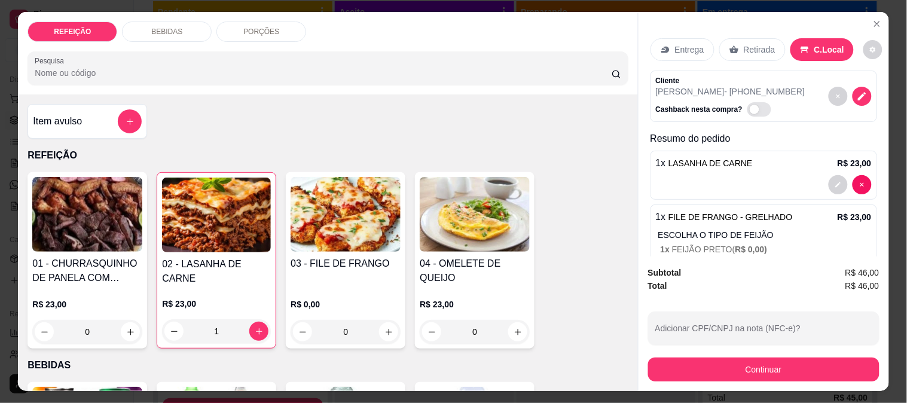
click at [187, 32] on div "BEBIDAS" at bounding box center [167, 32] width 90 height 20
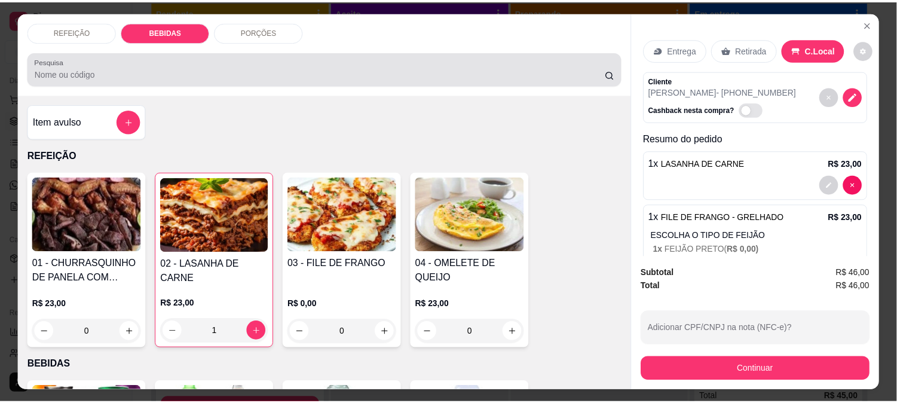
scroll to position [31, 0]
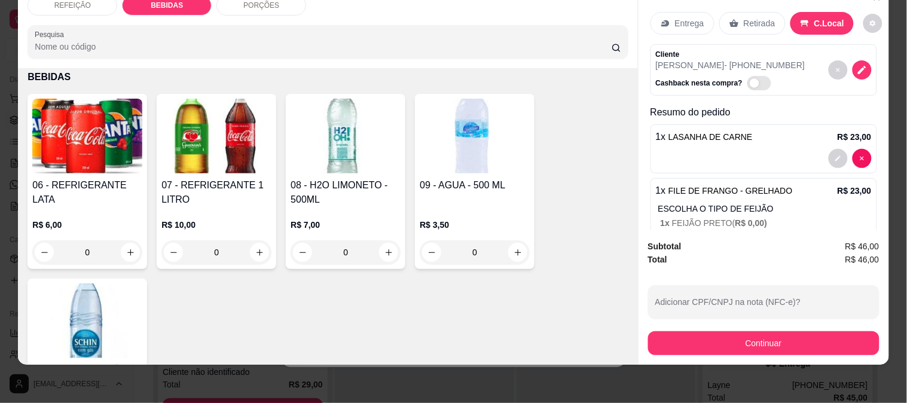
click at [218, 178] on h4 "07 - REFRIGERANTE 1 LITRO" at bounding box center [216, 192] width 110 height 29
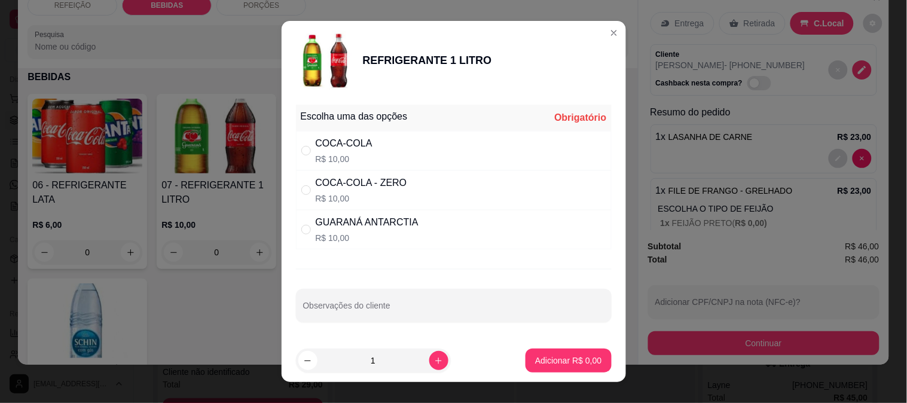
click at [377, 151] on div "COCA-COLA R$ 10,00" at bounding box center [454, 150] width 316 height 39
radio input "true"
click at [546, 356] on p "Adicionar R$ 10,00" at bounding box center [565, 360] width 71 height 12
type input "1"
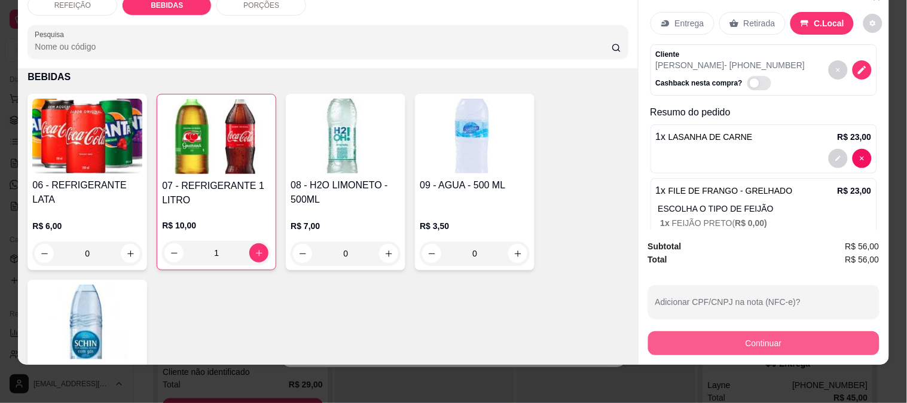
click at [691, 341] on button "Continuar" at bounding box center [763, 343] width 231 height 24
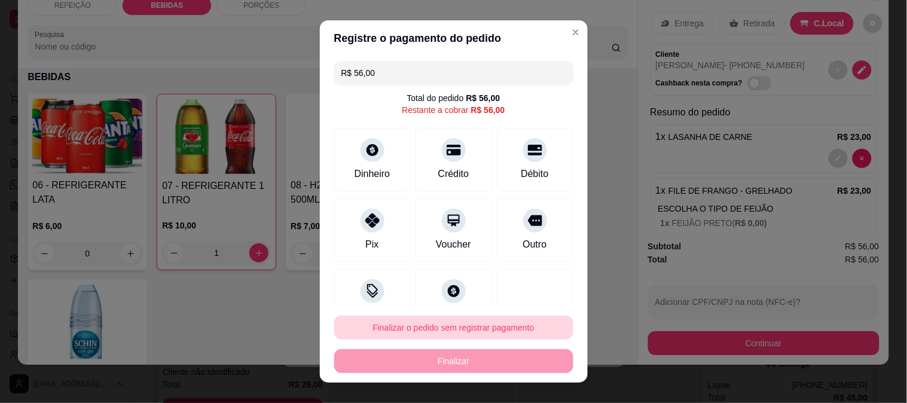
click at [520, 323] on button "Finalizar o pedido sem registrar pagamento" at bounding box center [453, 328] width 239 height 24
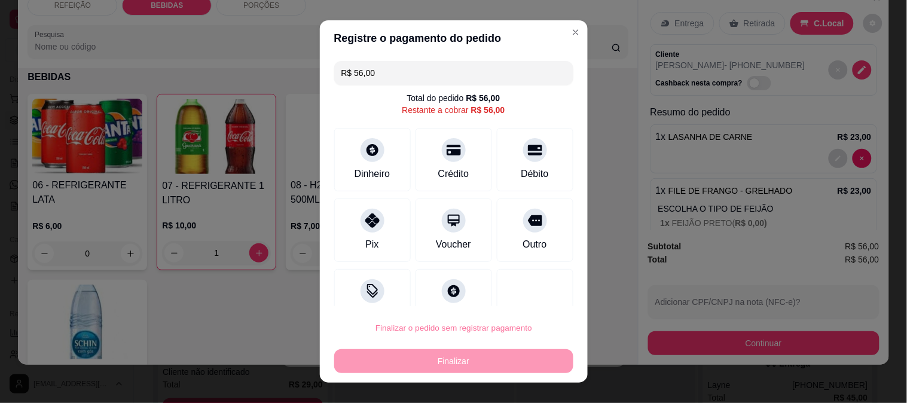
click at [522, 288] on button "Confirmar" at bounding box center [522, 294] width 44 height 19
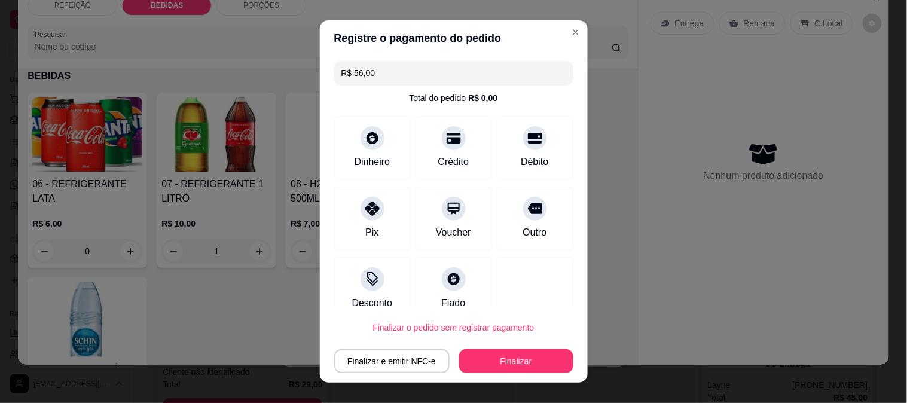
type input "0"
type input "R$ 0,00"
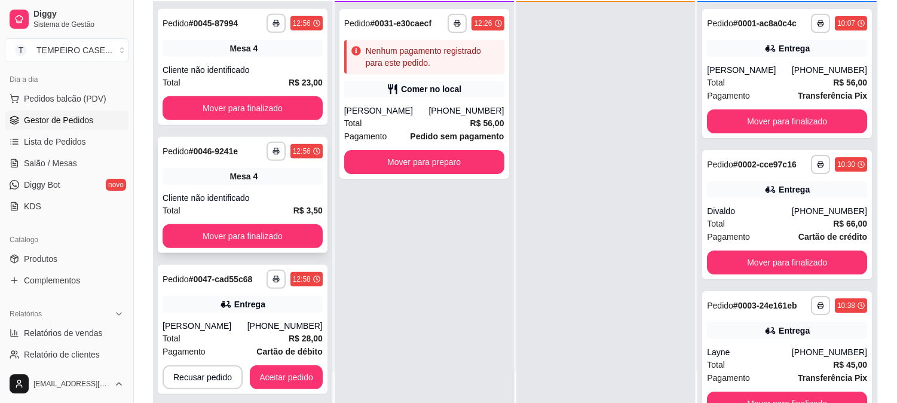
scroll to position [1195, 0]
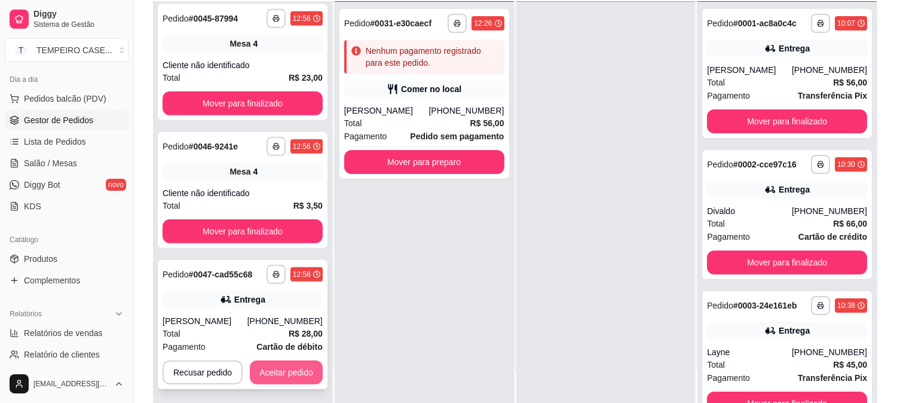
click at [286, 378] on button "Aceitar pedido" at bounding box center [286, 372] width 73 height 24
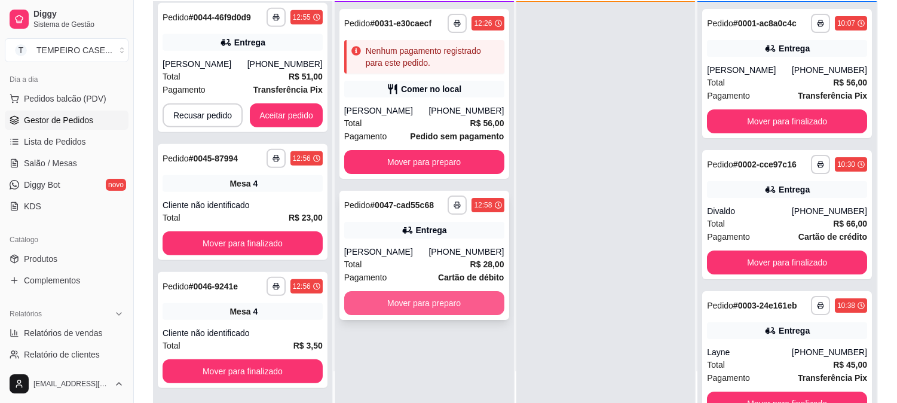
scroll to position [1054, 0]
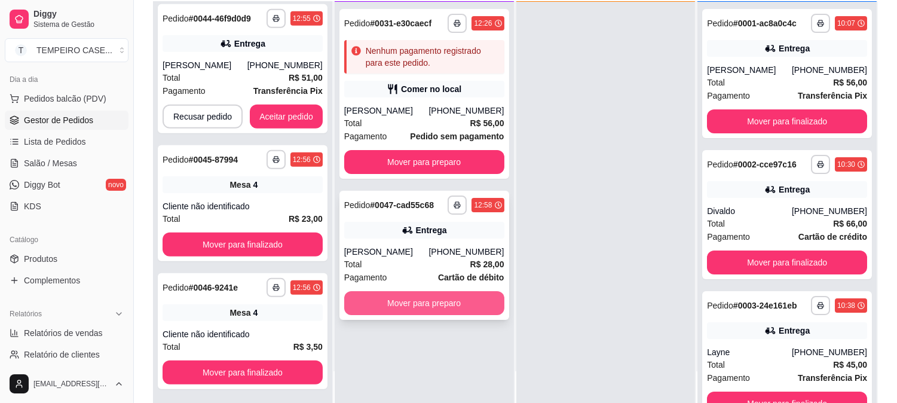
click at [460, 301] on button "Mover para preparo" at bounding box center [424, 303] width 160 height 24
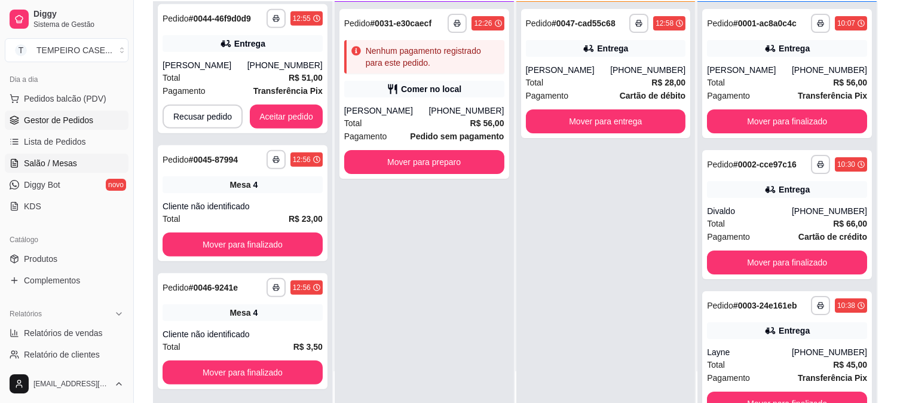
click at [48, 156] on link "Salão / Mesas" at bounding box center [67, 163] width 124 height 19
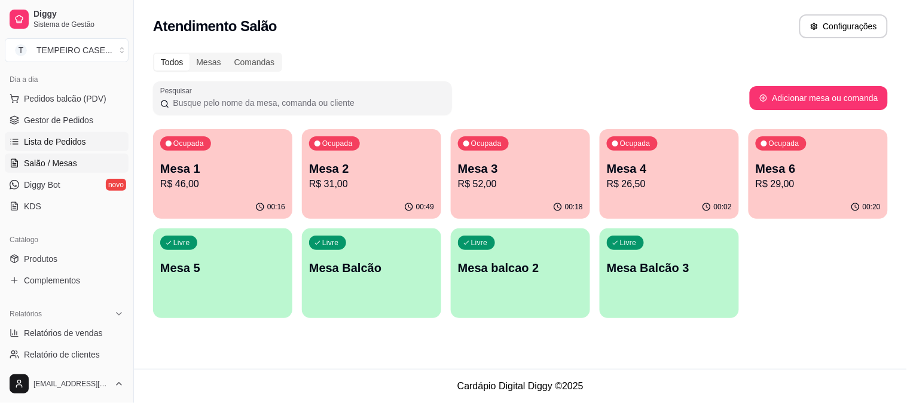
click at [51, 141] on span "Lista de Pedidos" at bounding box center [55, 142] width 62 height 12
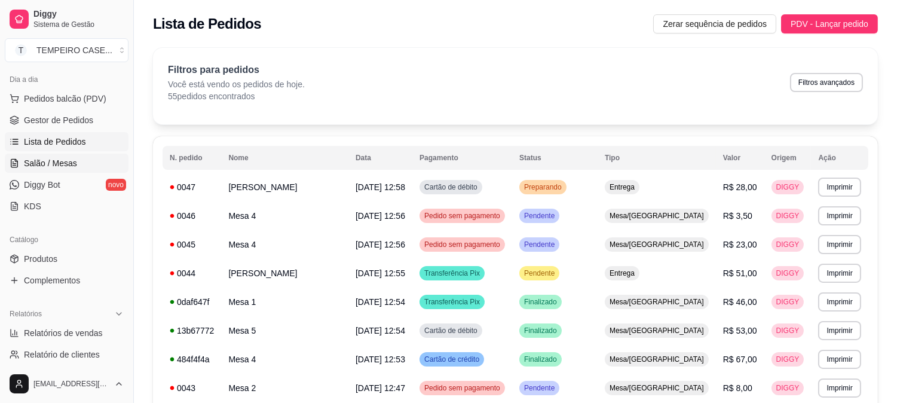
click at [49, 157] on span "Salão / Mesas" at bounding box center [50, 163] width 53 height 12
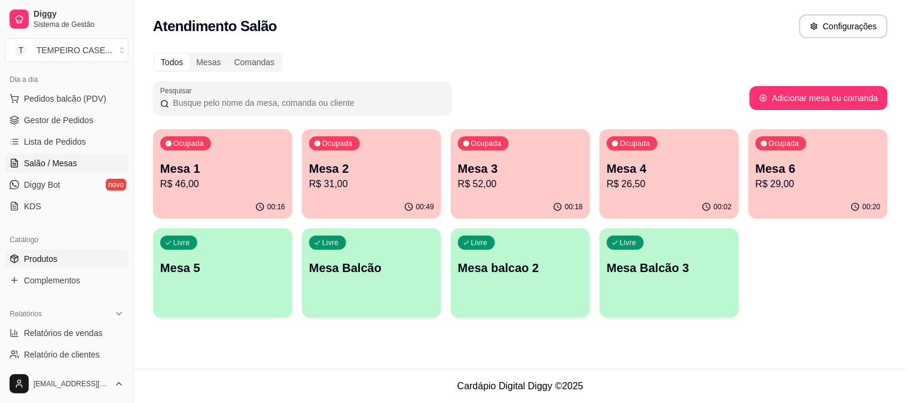
click at [45, 260] on span "Produtos" at bounding box center [40, 259] width 33 height 12
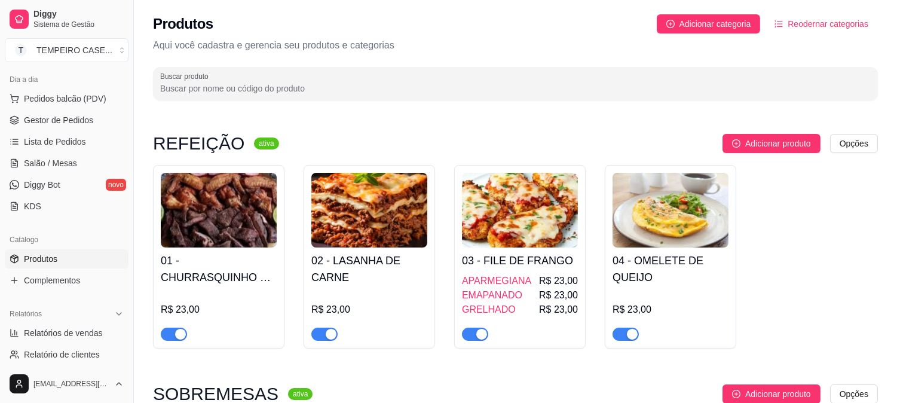
click at [330, 282] on h4 "02 - LASANHA DE CARNE" at bounding box center [369, 268] width 116 height 33
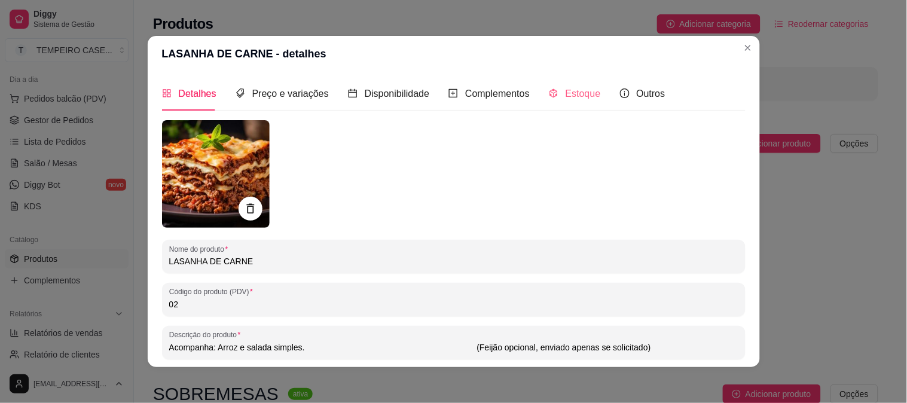
click at [576, 84] on div "Estoque" at bounding box center [575, 93] width 52 height 34
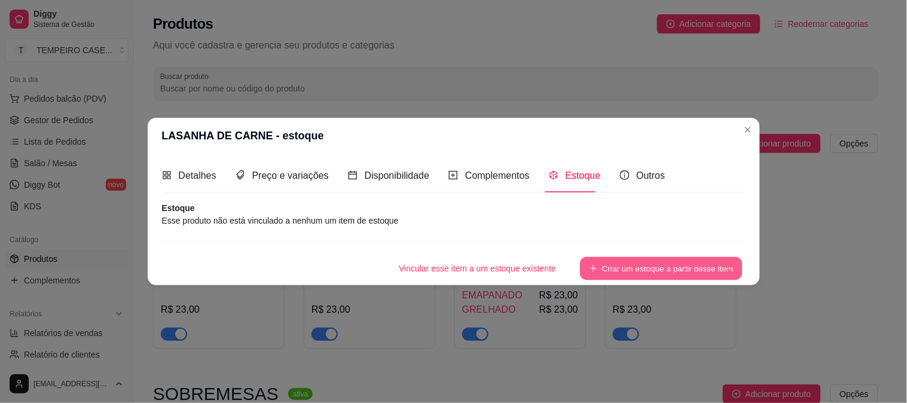
click at [601, 266] on button "Criar um estoque a partir desse item" at bounding box center [661, 268] width 163 height 23
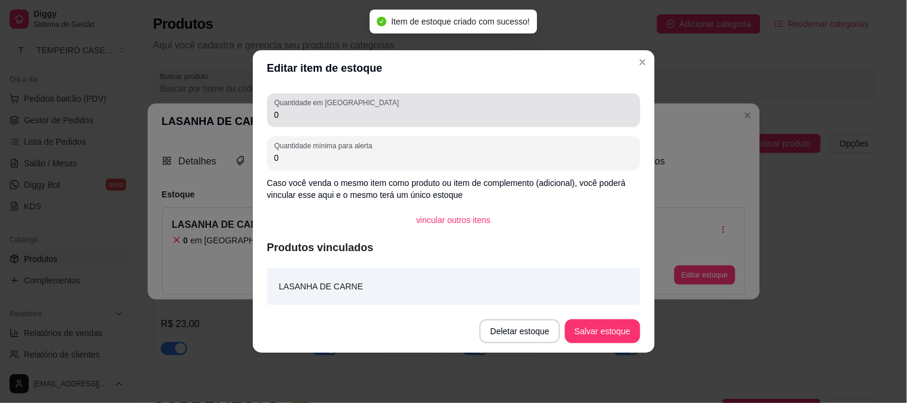
click at [369, 127] on div "Quantidade em estoque 0" at bounding box center [453, 109] width 373 height 33
drag, startPoint x: 369, startPoint y: 126, endPoint x: 88, endPoint y: 118, distance: 280.4
click at [88, 118] on div "Editar item de estoque Quantidade em estoque 0 Quantidade mínima para alerta 0 …" at bounding box center [453, 201] width 907 height 403
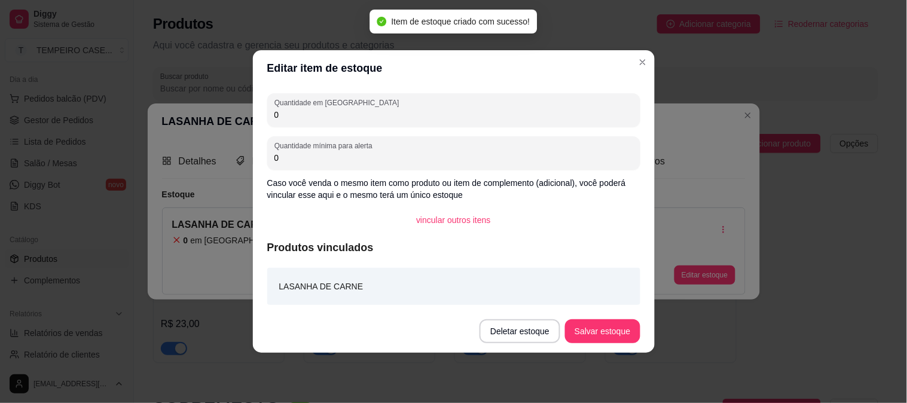
drag, startPoint x: 239, startPoint y: 115, endPoint x: 222, endPoint y: 114, distance: 16.8
click at [222, 114] on div "Editar item de estoque Quantidade em estoque 0 Quantidade mínima para alerta 0 …" at bounding box center [453, 201] width 907 height 403
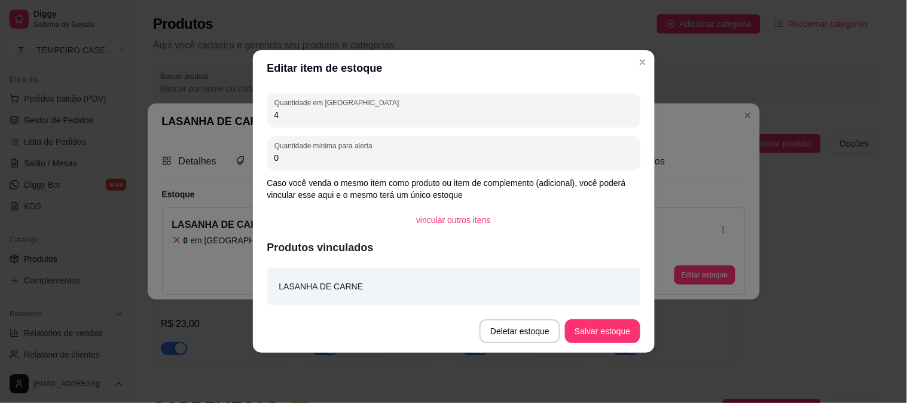
type input "4"
click at [592, 329] on button "Salvar estoque" at bounding box center [602, 331] width 75 height 24
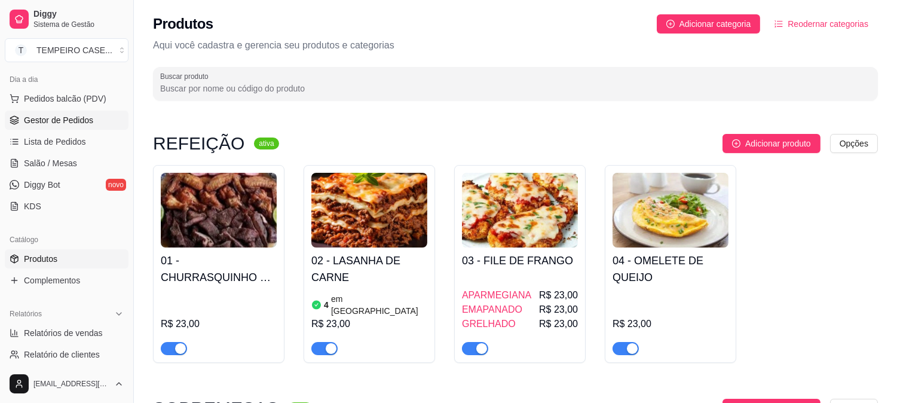
click at [52, 115] on span "Gestor de Pedidos" at bounding box center [58, 120] width 69 height 12
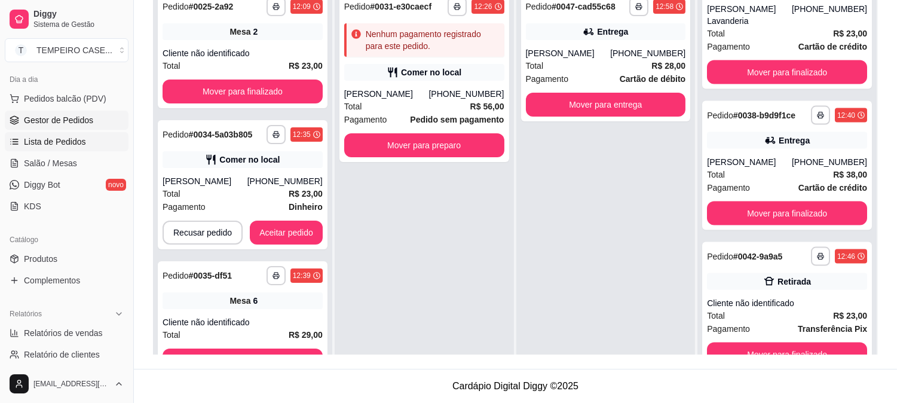
click at [58, 146] on span "Lista de Pedidos" at bounding box center [55, 142] width 62 height 12
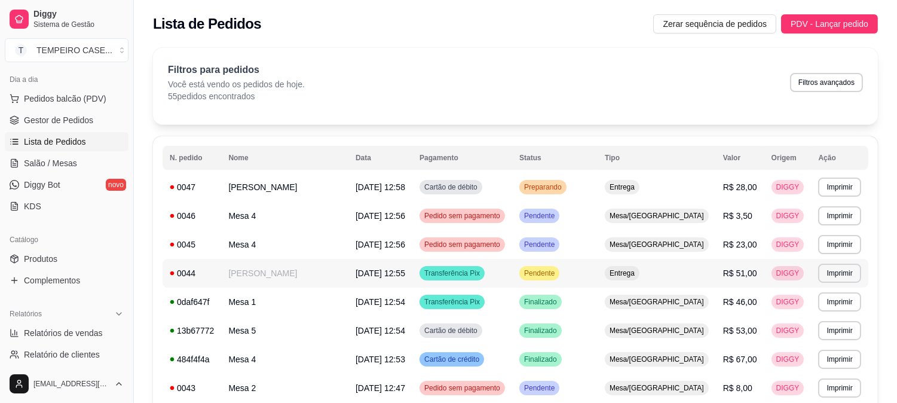
click at [206, 273] on div "0044" at bounding box center [192, 273] width 44 height 12
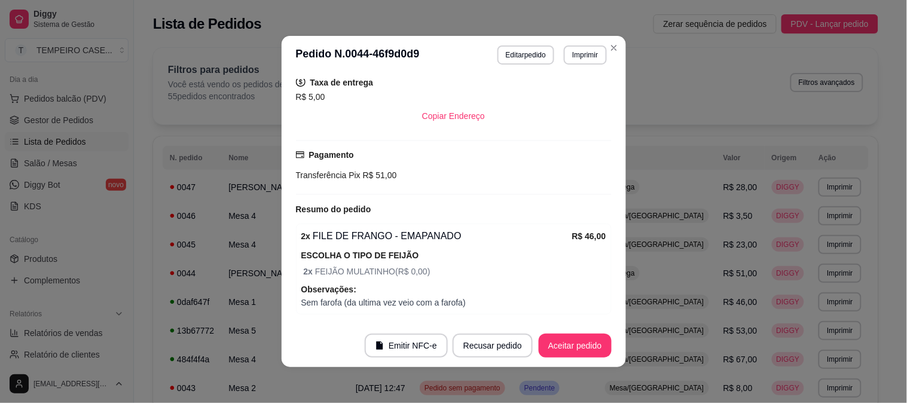
scroll to position [2, 0]
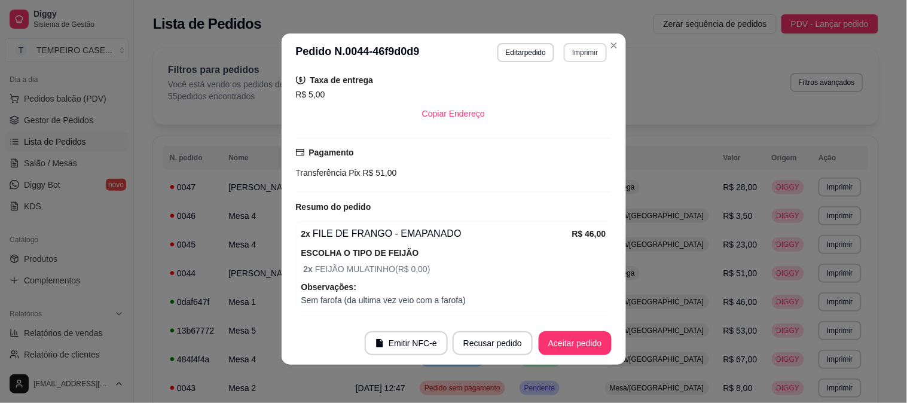
click at [577, 54] on button "Imprimir" at bounding box center [585, 52] width 42 height 19
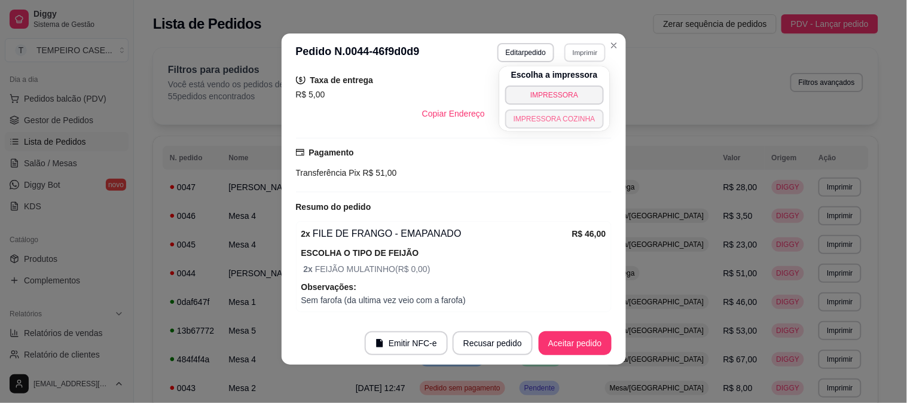
click at [544, 112] on button "IMPRESSORA COZINHA" at bounding box center [554, 118] width 99 height 19
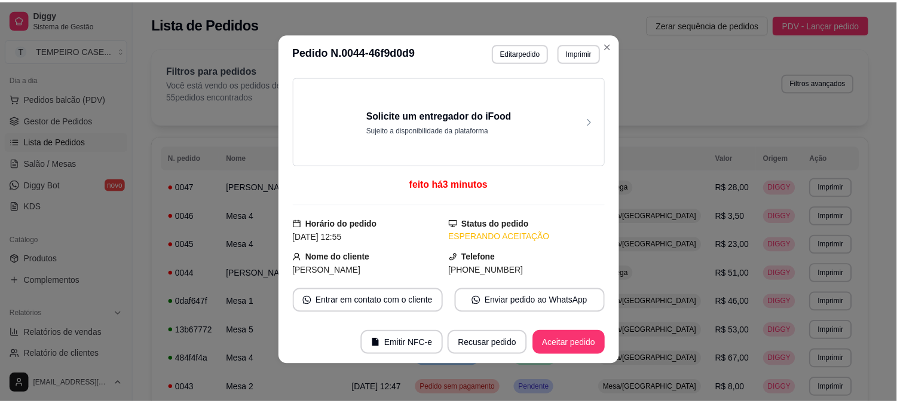
scroll to position [0, 0]
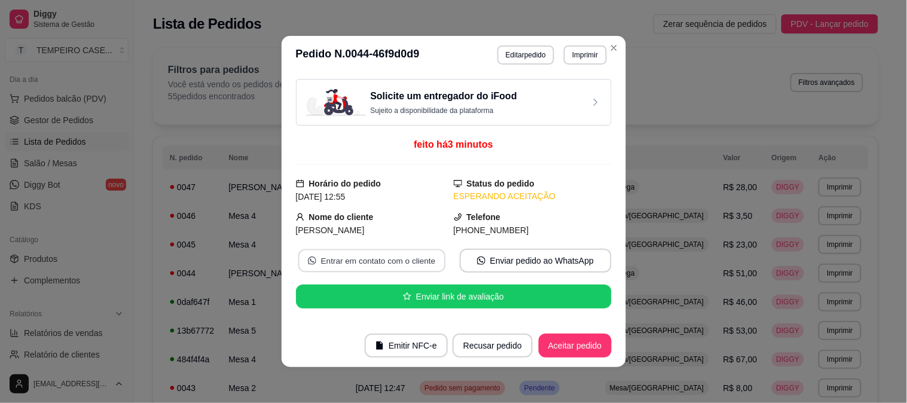
click at [366, 261] on button "Entrar em contato com o cliente" at bounding box center [371, 260] width 147 height 23
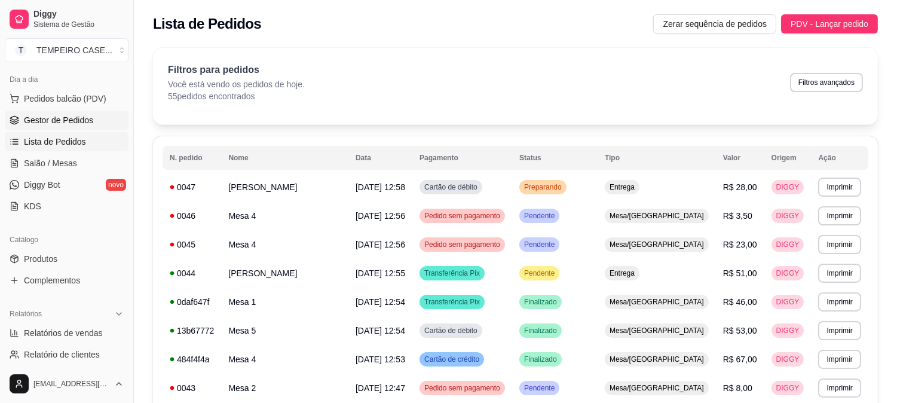
click at [56, 112] on link "Gestor de Pedidos" at bounding box center [67, 120] width 124 height 19
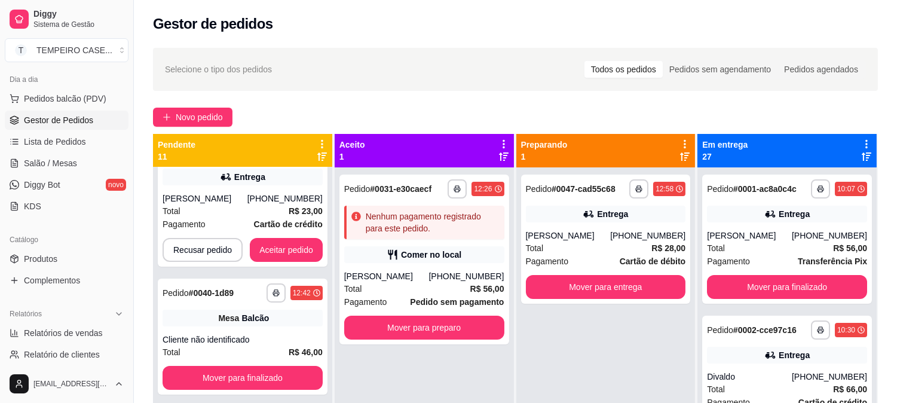
scroll to position [531, 0]
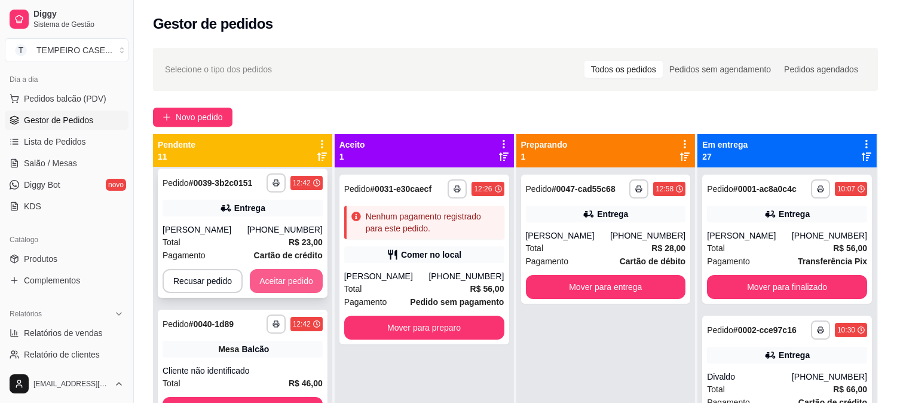
click at [284, 280] on button "Aceitar pedido" at bounding box center [286, 281] width 73 height 24
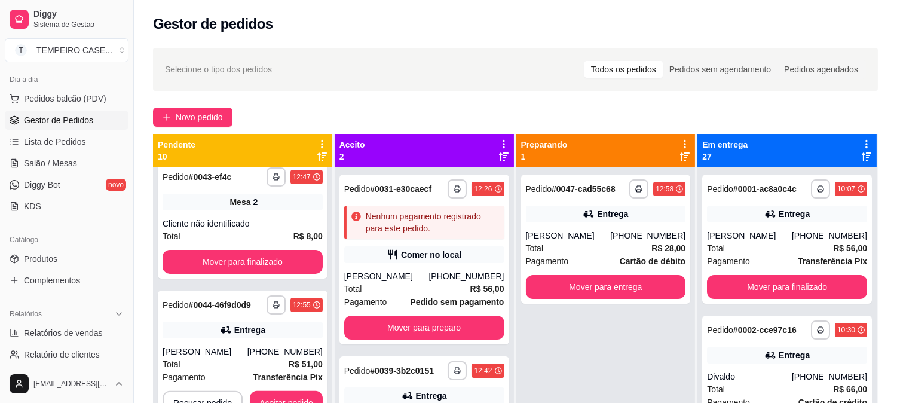
scroll to position [913, 0]
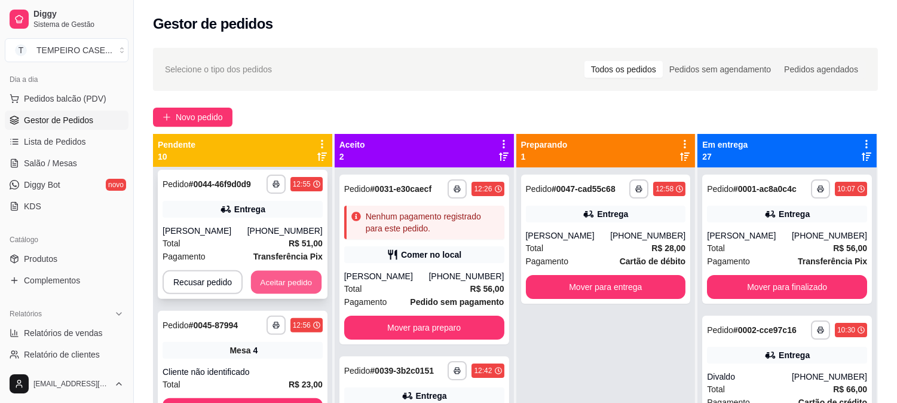
click at [262, 271] on button "Aceitar pedido" at bounding box center [286, 282] width 71 height 23
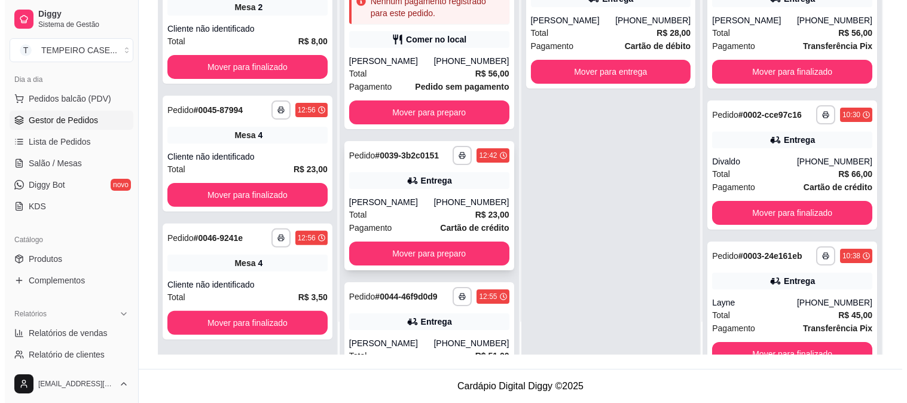
scroll to position [0, 0]
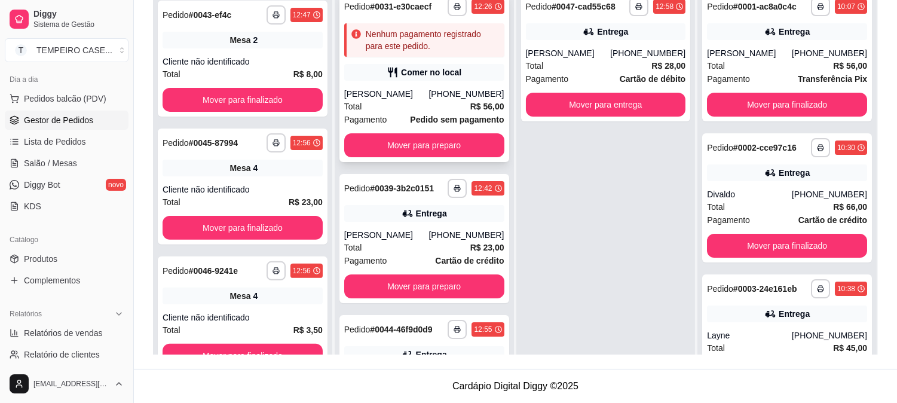
click at [439, 104] on div "Total R$ 56,00" at bounding box center [424, 106] width 160 height 13
click at [444, 104] on div "Total R$ 56,00" at bounding box center [424, 106] width 160 height 13
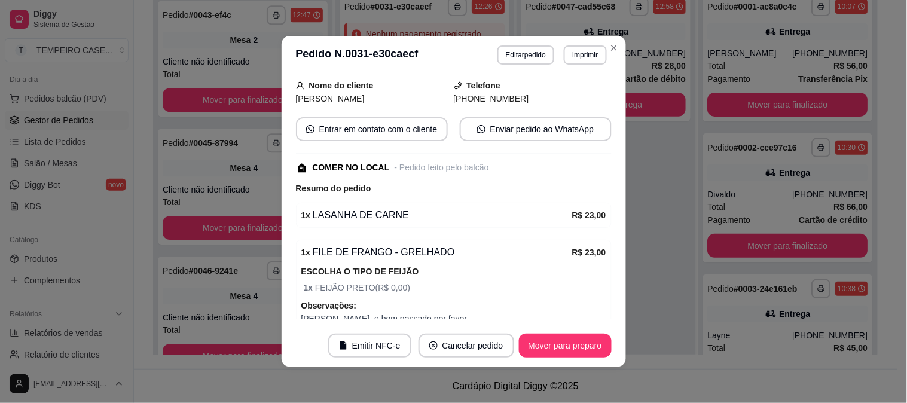
scroll to position [235, 0]
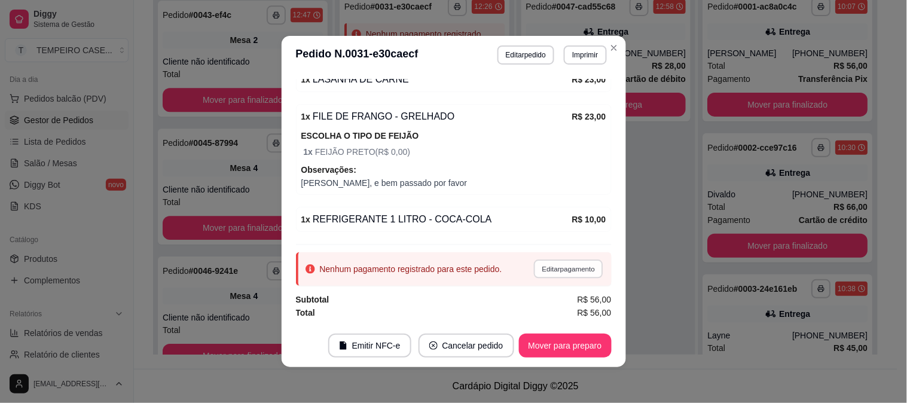
click at [552, 276] on button "Editar pagamento" at bounding box center [568, 268] width 69 height 19
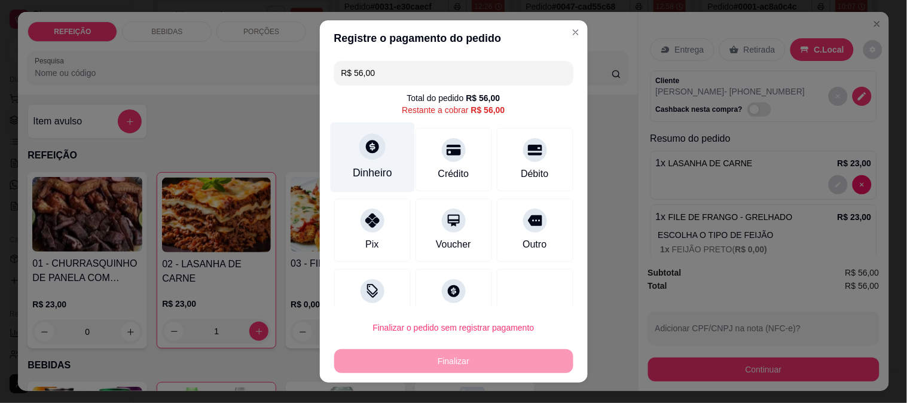
click at [362, 165] on div "Dinheiro" at bounding box center [372, 157] width 84 height 70
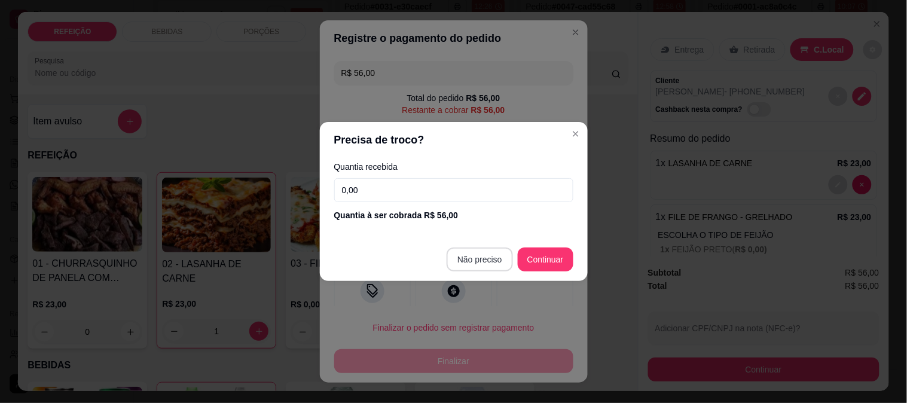
type input "R$ 0,00"
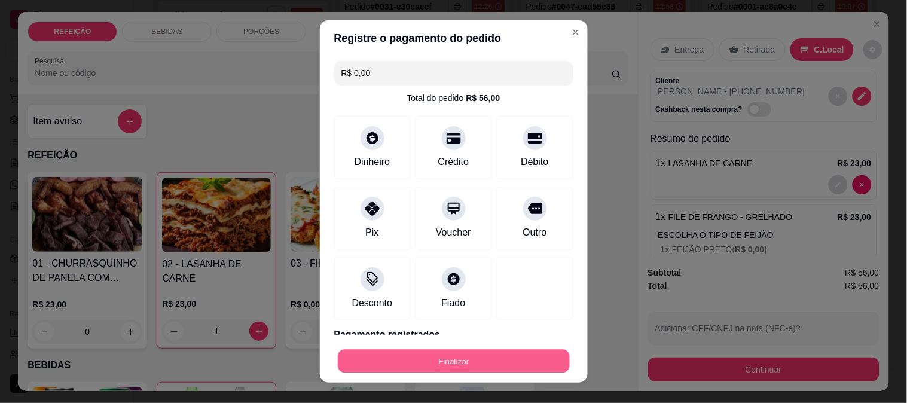
click at [485, 366] on button "Finalizar" at bounding box center [454, 361] width 232 height 23
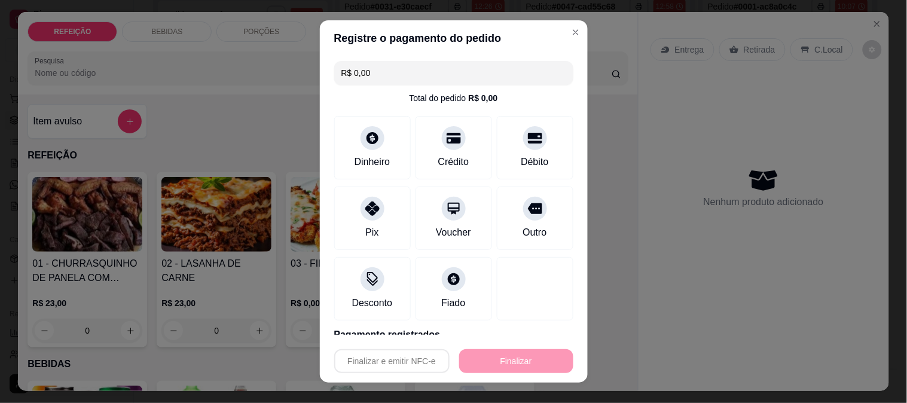
type input "0"
type input "-R$ 56,00"
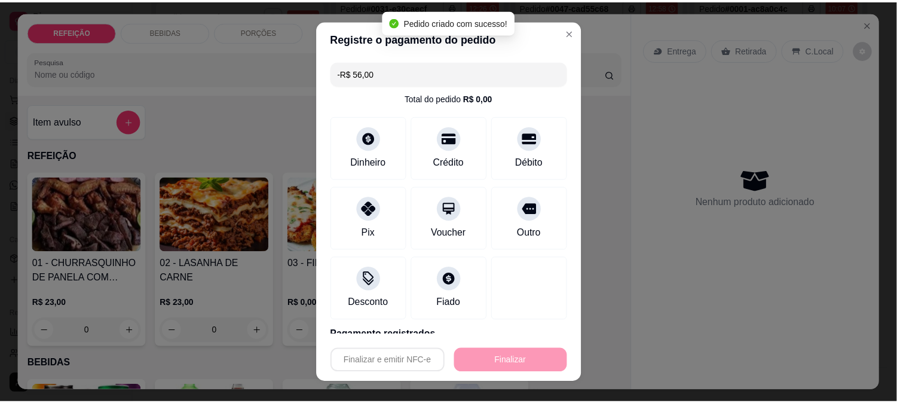
scroll to position [263, 0]
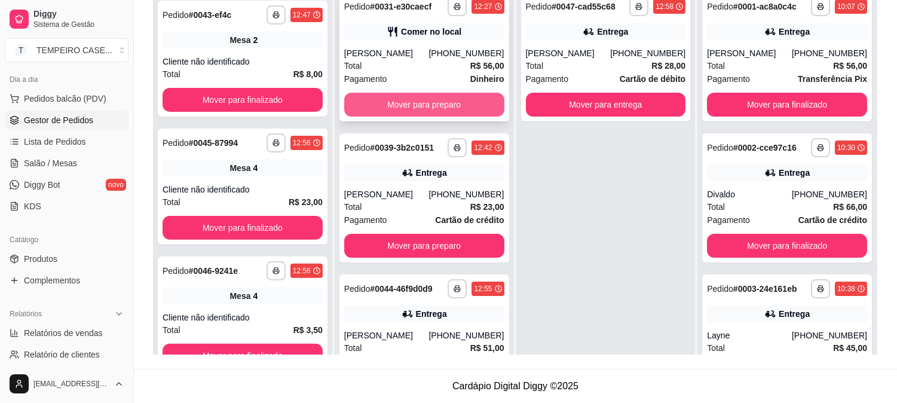
click at [418, 102] on button "Mover para preparo" at bounding box center [424, 105] width 160 height 24
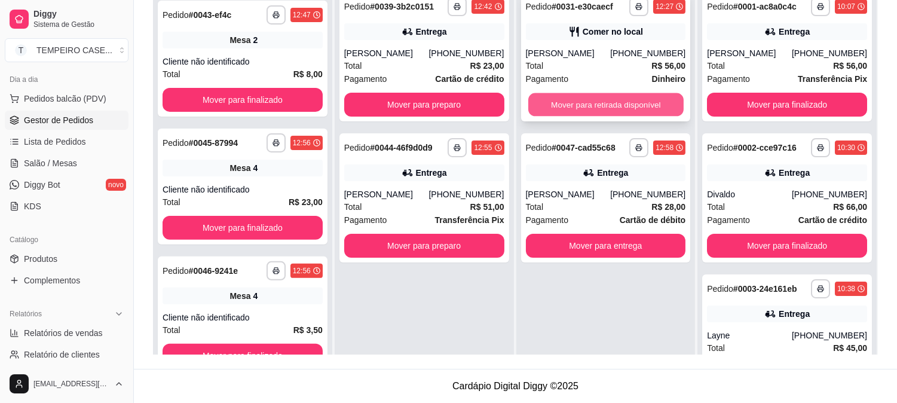
click at [580, 102] on button "Mover para retirada disponível" at bounding box center [605, 104] width 155 height 23
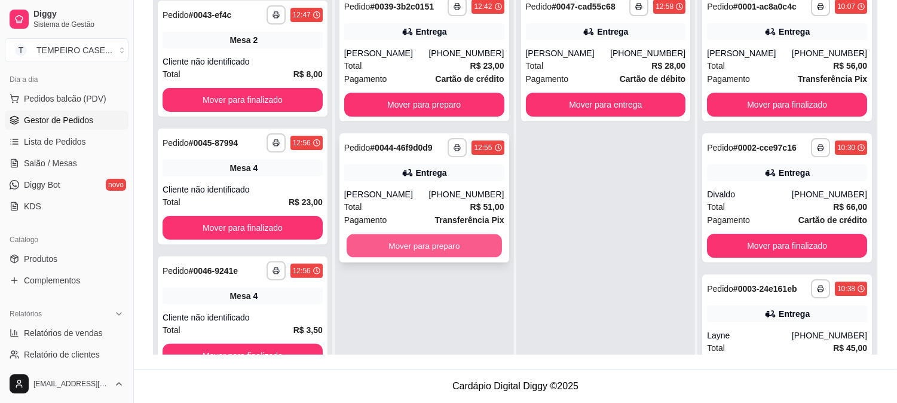
click at [415, 256] on button "Mover para preparo" at bounding box center [424, 245] width 155 height 23
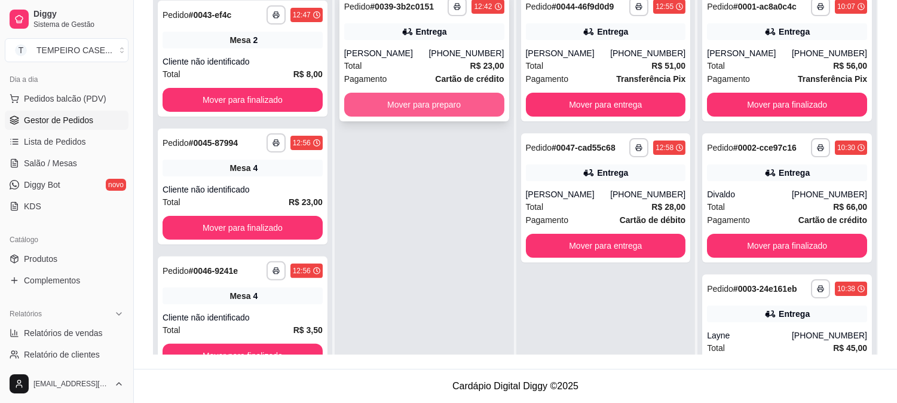
click at [434, 104] on button "Mover para preparo" at bounding box center [424, 105] width 160 height 24
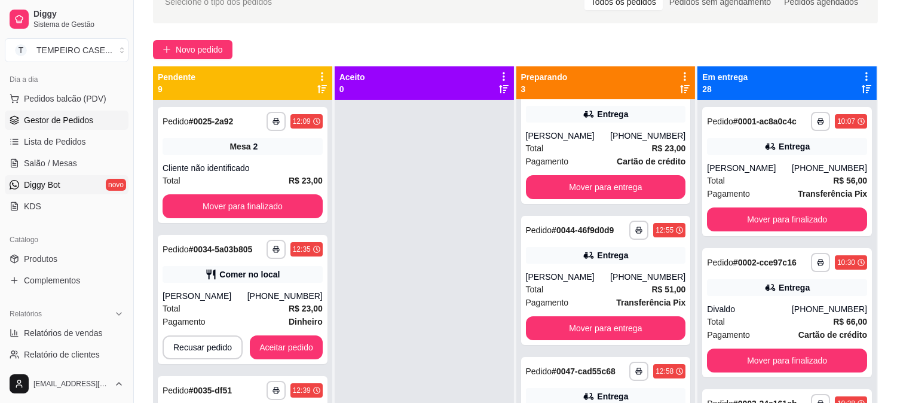
scroll to position [50, 0]
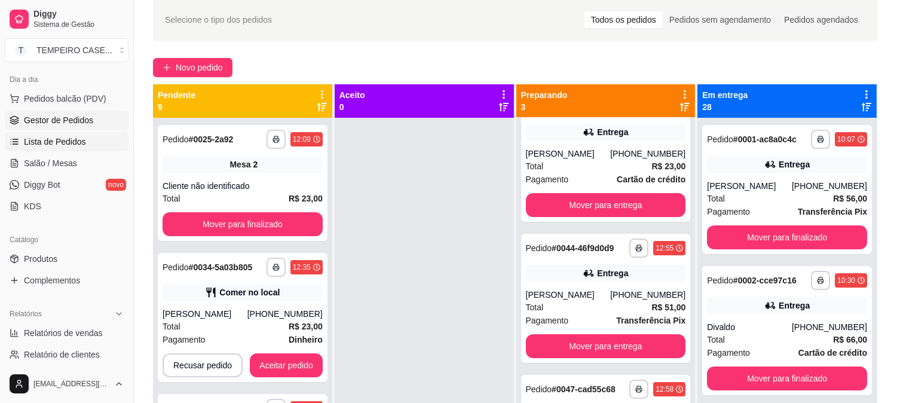
click at [54, 138] on span "Lista de Pedidos" at bounding box center [55, 142] width 62 height 12
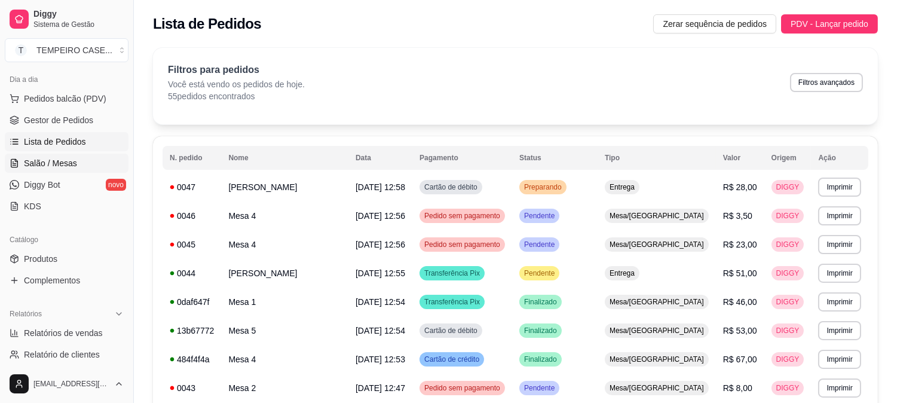
click at [67, 167] on span "Salão / Mesas" at bounding box center [50, 163] width 53 height 12
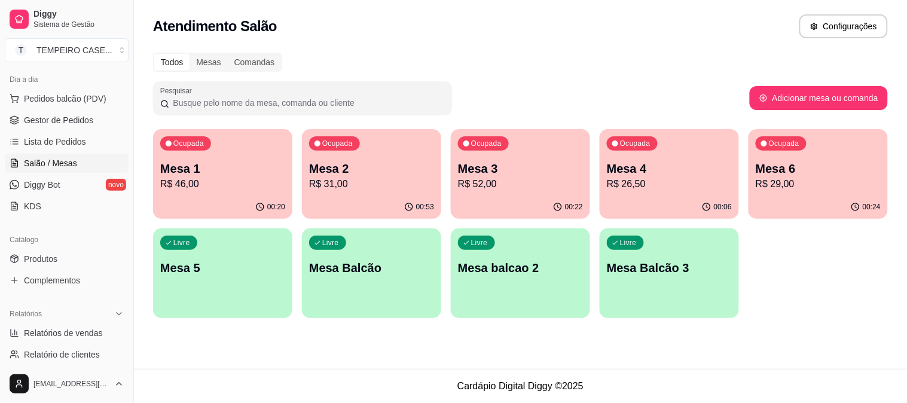
click at [492, 172] on p "Mesa 3" at bounding box center [520, 168] width 125 height 17
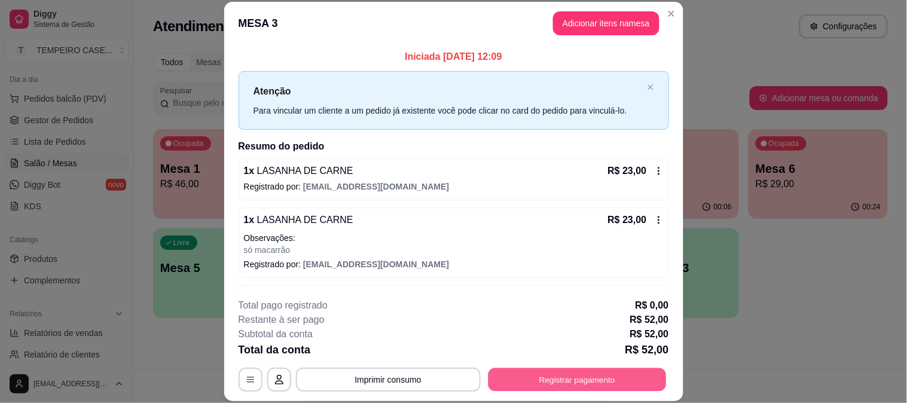
click at [573, 377] on button "Registrar pagamento" at bounding box center [577, 379] width 178 height 23
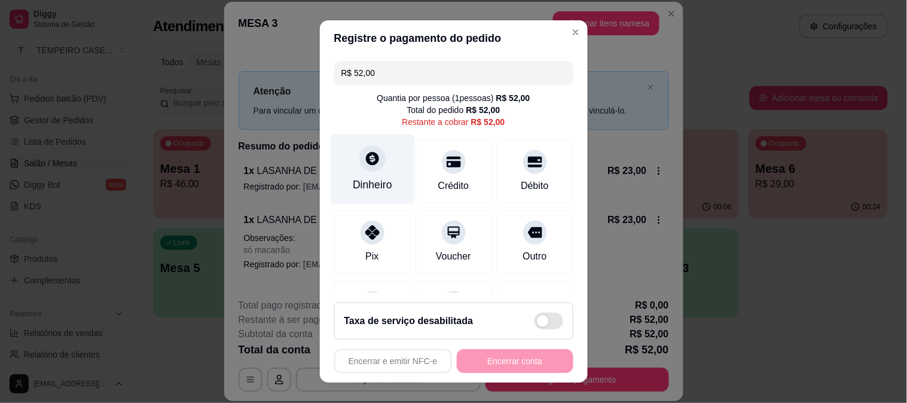
click at [381, 183] on div "Dinheiro" at bounding box center [372, 185] width 39 height 16
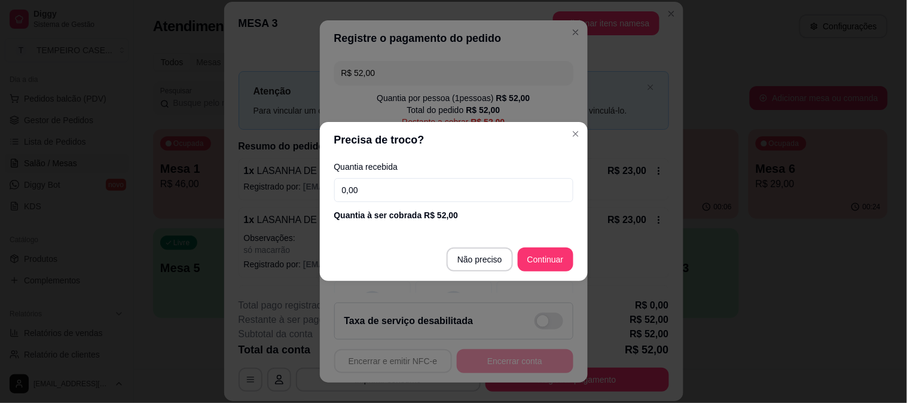
drag, startPoint x: 396, startPoint y: 190, endPoint x: 284, endPoint y: 188, distance: 111.8
click at [284, 188] on div "Precisa de troco? Quantia recebida 0,00 Quantia à ser cobrada R$ 52,00 Não prec…" at bounding box center [453, 201] width 907 height 403
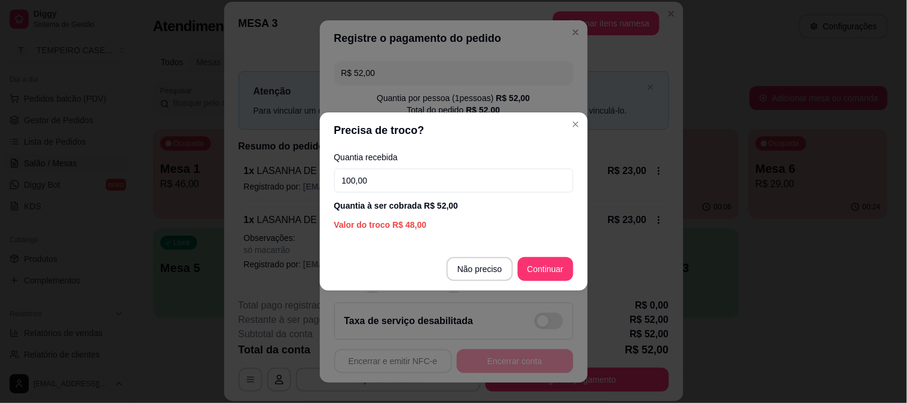
type input "100,00"
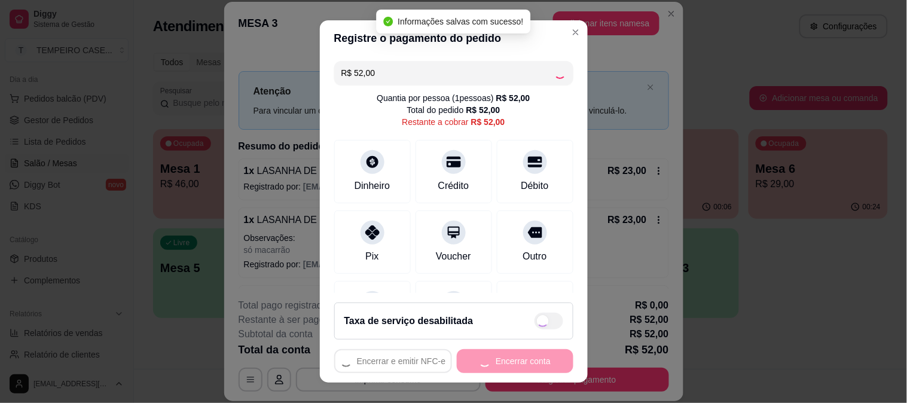
type input "R$ 0,00"
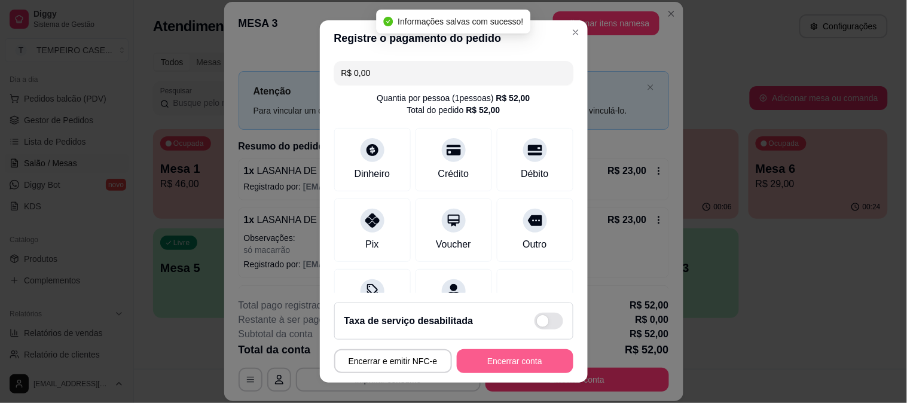
click at [495, 365] on button "Encerrar conta" at bounding box center [515, 361] width 117 height 24
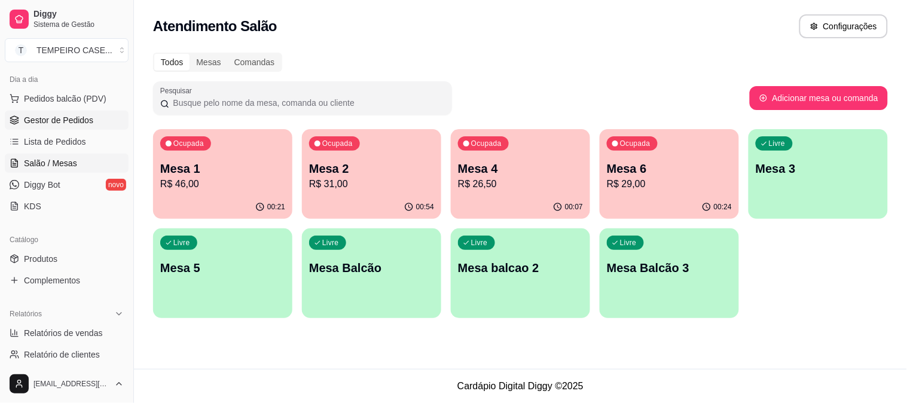
click at [63, 118] on span "Gestor de Pedidos" at bounding box center [58, 120] width 69 height 12
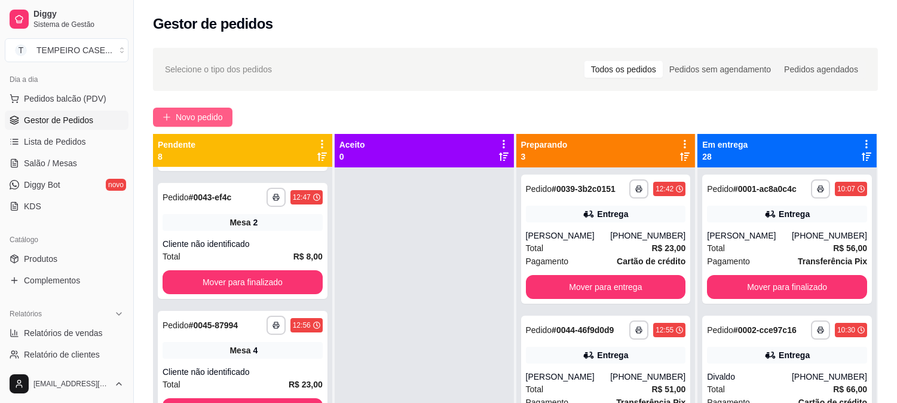
click at [207, 121] on span "Novo pedido" at bounding box center [199, 117] width 47 height 13
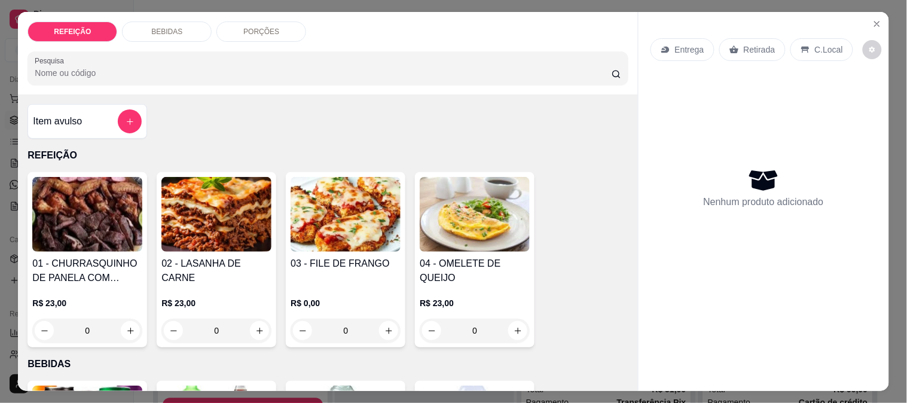
click at [319, 211] on img at bounding box center [345, 214] width 110 height 75
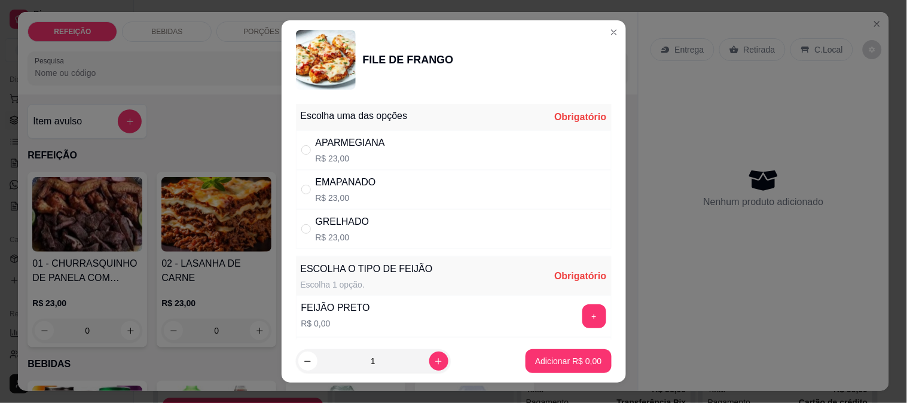
click at [385, 145] on div "APARMEGIANA R$ 23,00" at bounding box center [454, 149] width 316 height 39
radio input "true"
click at [589, 321] on div "Escolha uma das opções Completo APARMEGIANA R$ 23,00 EMAPANADO R$ 23,00 GRELHAD…" at bounding box center [453, 219] width 344 height 241
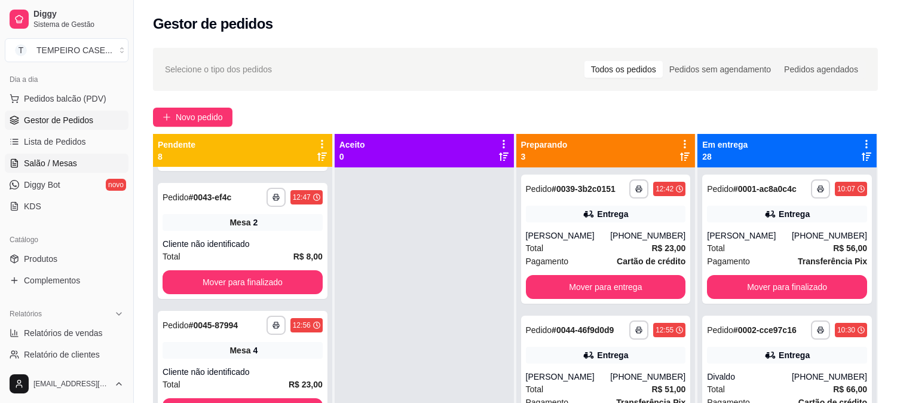
click at [60, 158] on span "Salão / Mesas" at bounding box center [50, 163] width 53 height 12
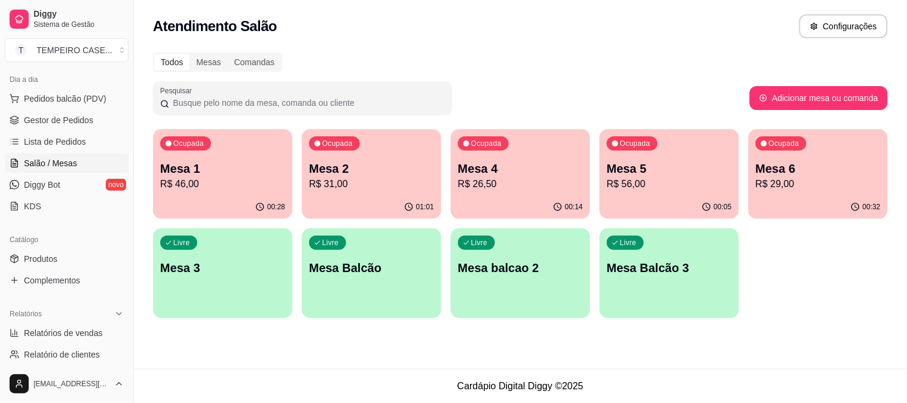
click at [353, 179] on p "R$ 31,00" at bounding box center [371, 184] width 125 height 14
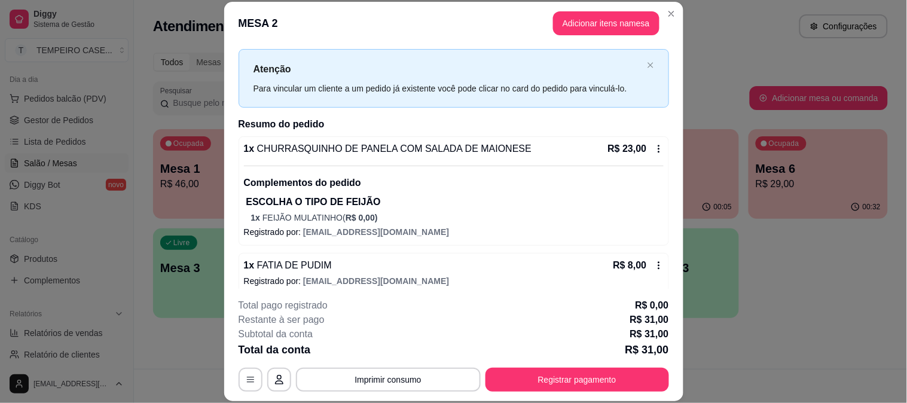
scroll to position [32, 0]
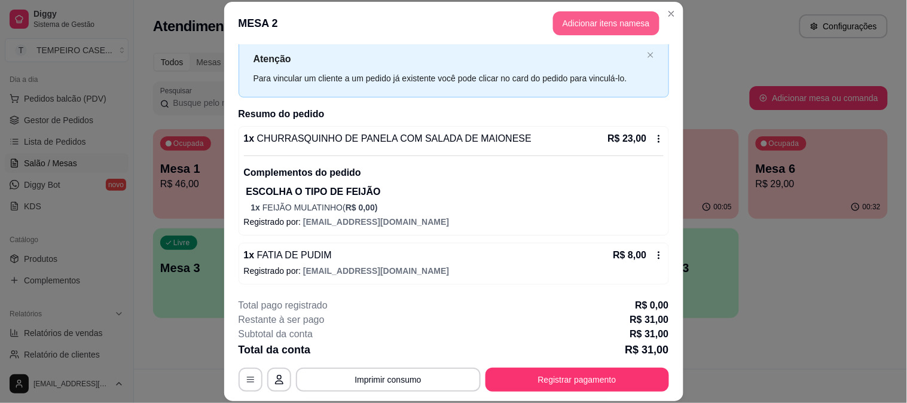
click at [559, 25] on button "Adicionar itens na mesa" at bounding box center [606, 23] width 106 height 24
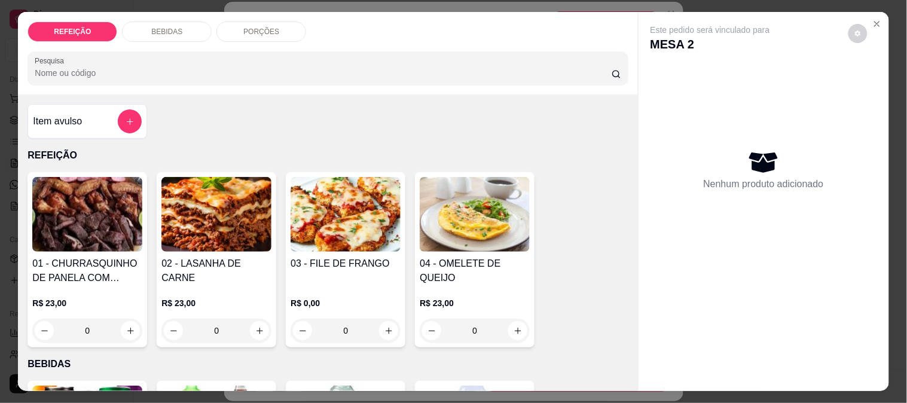
click at [176, 29] on div "BEBIDAS" at bounding box center [167, 32] width 90 height 20
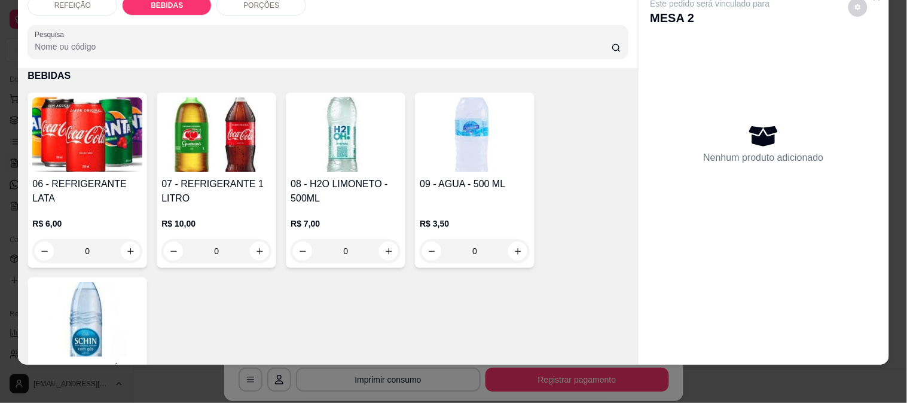
click at [97, 162] on div "06 - REFRIGERANTE LATA R$ 6,00 0" at bounding box center [87, 180] width 120 height 175
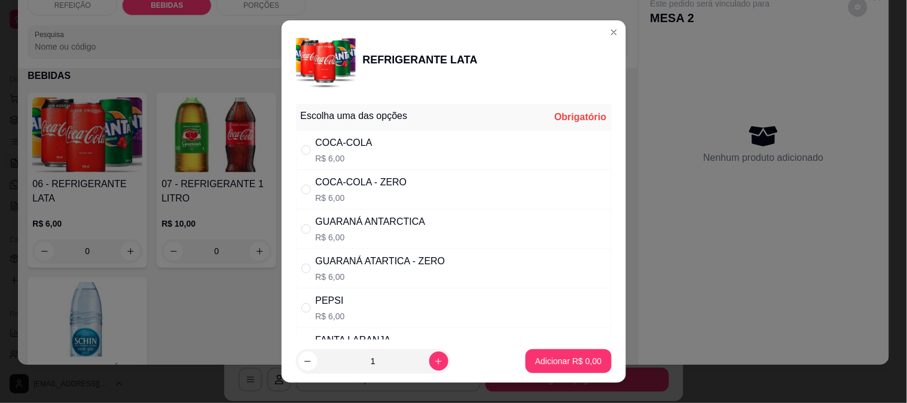
click at [333, 147] on div "COCA-COLA" at bounding box center [344, 143] width 57 height 14
radio input "true"
click at [565, 354] on button "Adicionar R$ 6,00" at bounding box center [567, 361] width 85 height 24
type input "1"
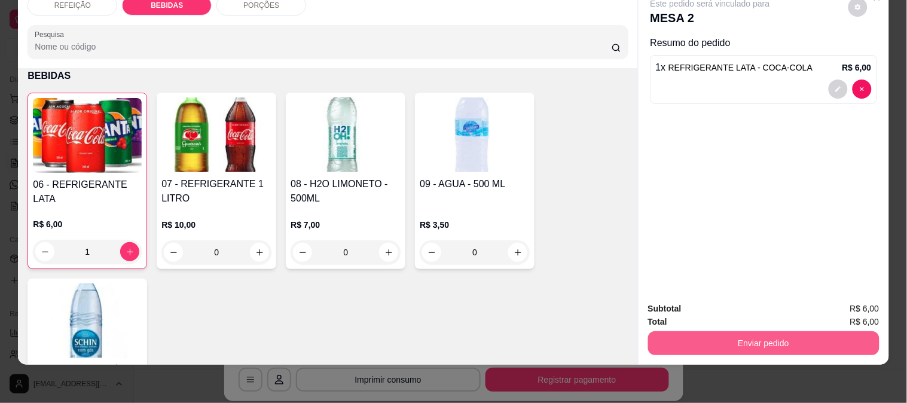
click at [702, 332] on button "Enviar pedido" at bounding box center [763, 343] width 231 height 24
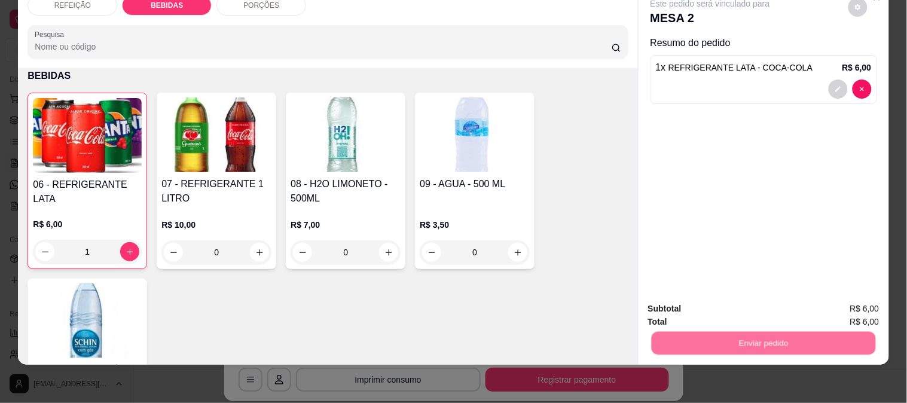
click at [687, 300] on button "Não registrar e enviar pedido" at bounding box center [723, 304] width 121 height 22
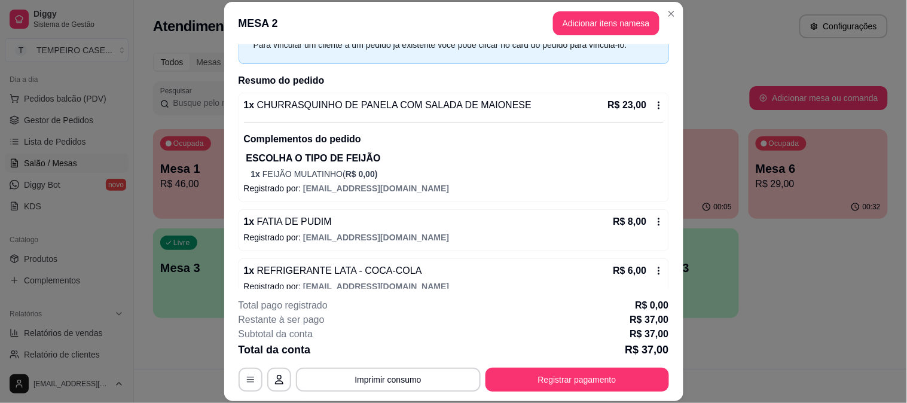
scroll to position [81, 0]
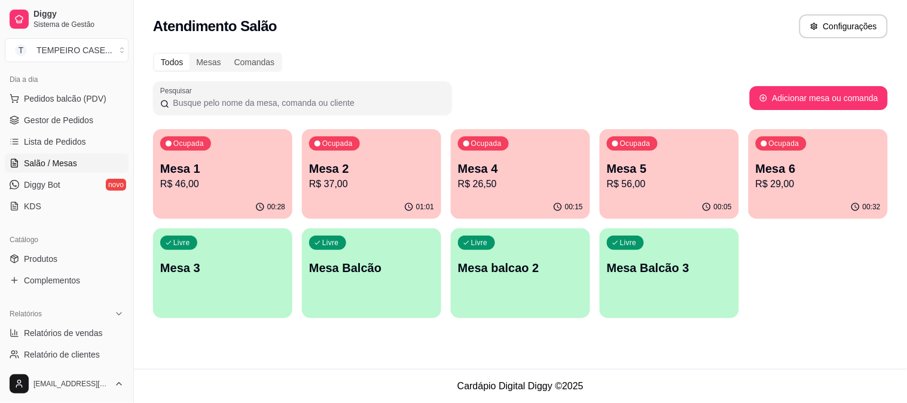
click at [799, 170] on p "Mesa 6" at bounding box center [817, 168] width 125 height 17
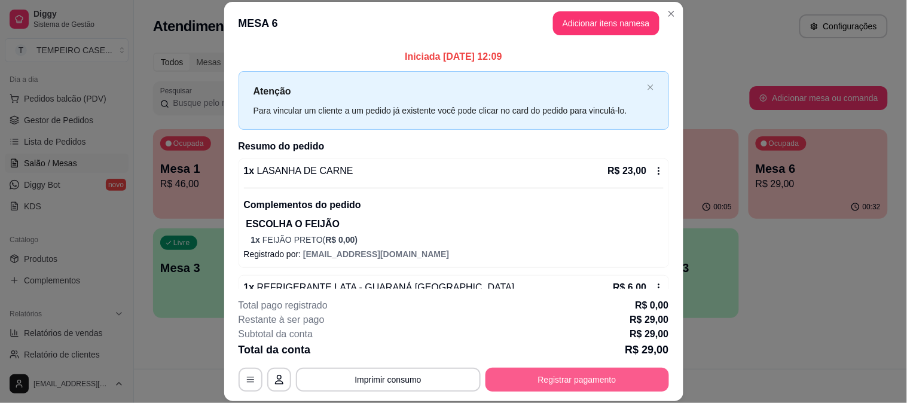
click at [565, 375] on button "Registrar pagamento" at bounding box center [576, 380] width 183 height 24
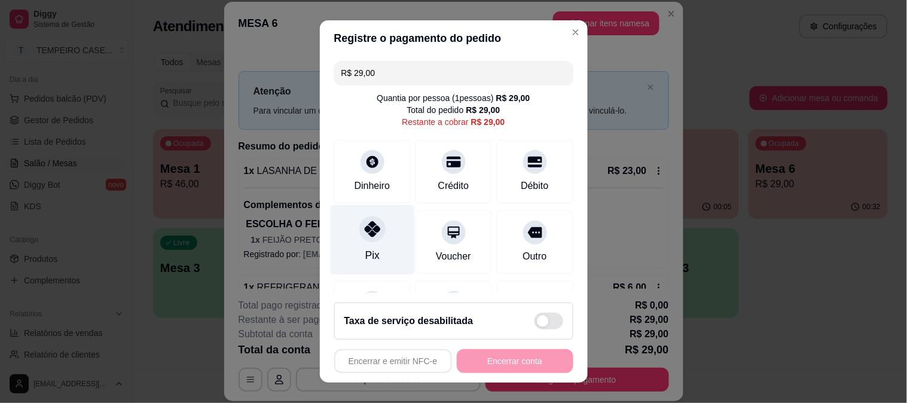
click at [354, 244] on div "Pix" at bounding box center [372, 239] width 84 height 70
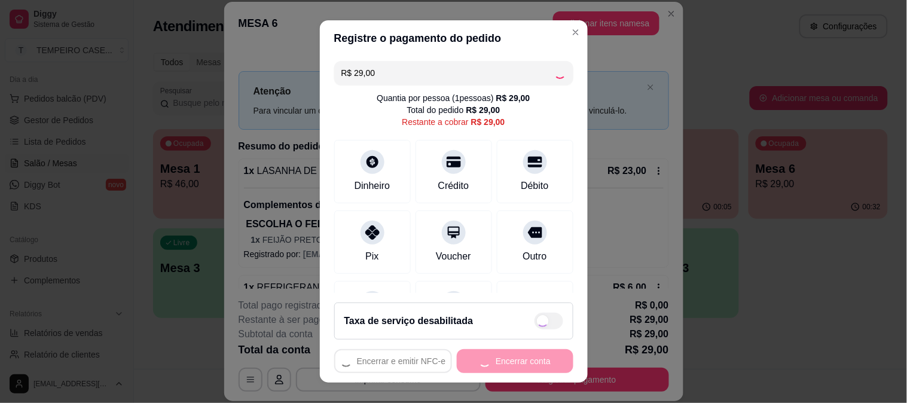
type input "R$ 0,00"
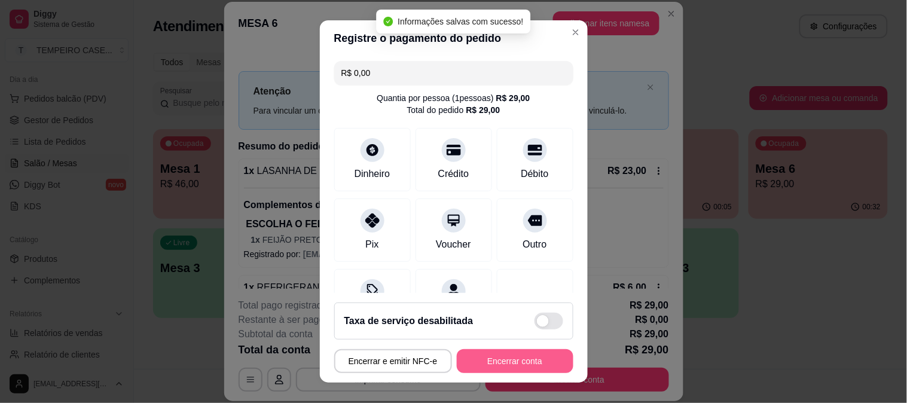
click at [498, 359] on button "Encerrar conta" at bounding box center [515, 361] width 117 height 24
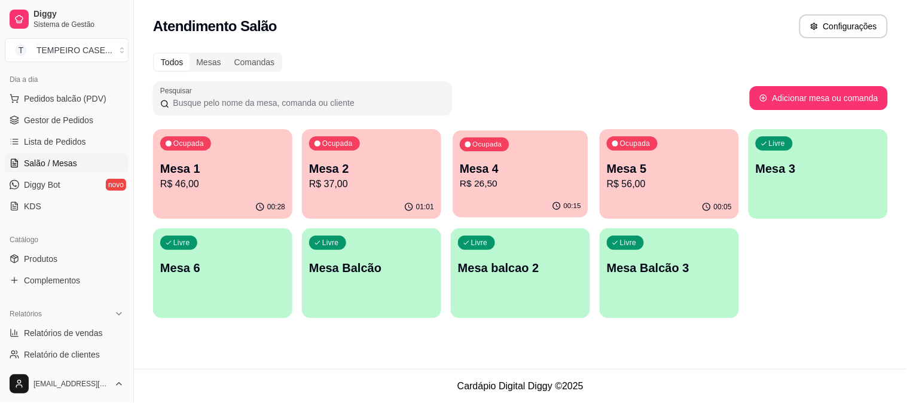
click at [515, 191] on div "Ocupada Mesa 4 R$ 26,50" at bounding box center [519, 162] width 135 height 65
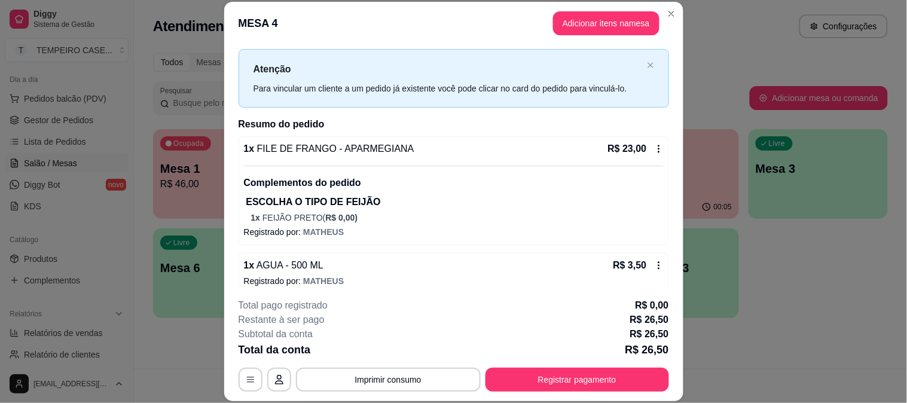
scroll to position [32, 0]
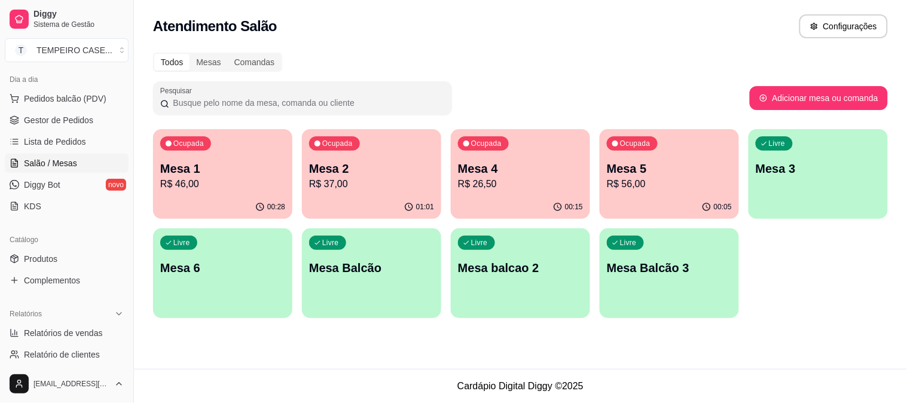
click at [683, 151] on div "Ocupada Mesa 5 R$ 56,00" at bounding box center [668, 162] width 139 height 66
click at [368, 172] on p "Mesa 2" at bounding box center [371, 168] width 125 height 17
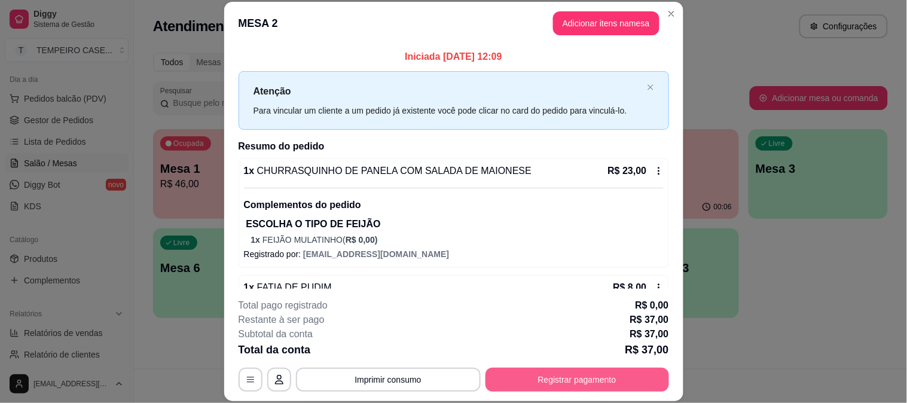
click at [571, 374] on button "Registrar pagamento" at bounding box center [576, 380] width 183 height 24
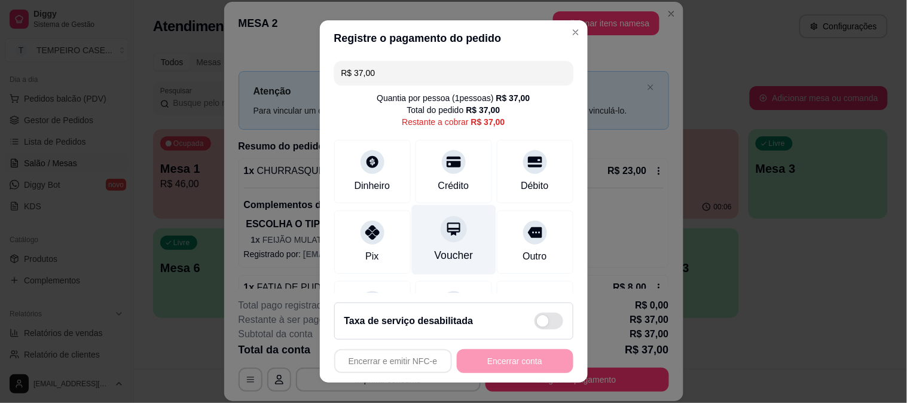
drag, startPoint x: 367, startPoint y: 244, endPoint x: 408, endPoint y: 273, distance: 50.6
click at [368, 244] on div "Pix" at bounding box center [372, 241] width 76 height 63
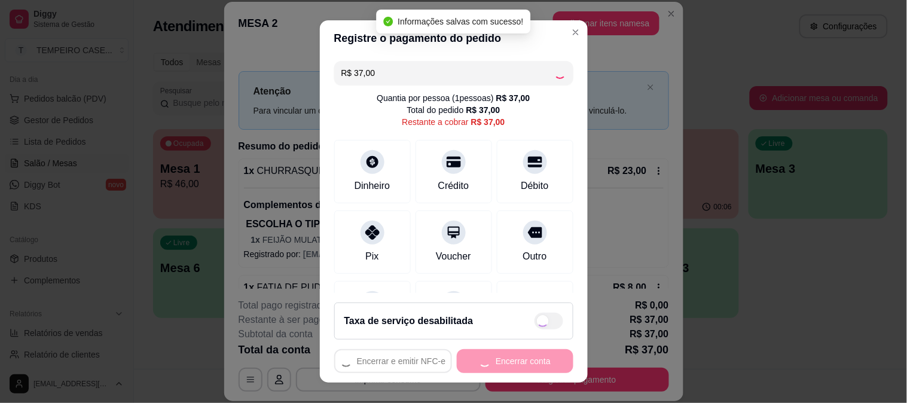
type input "R$ 0,00"
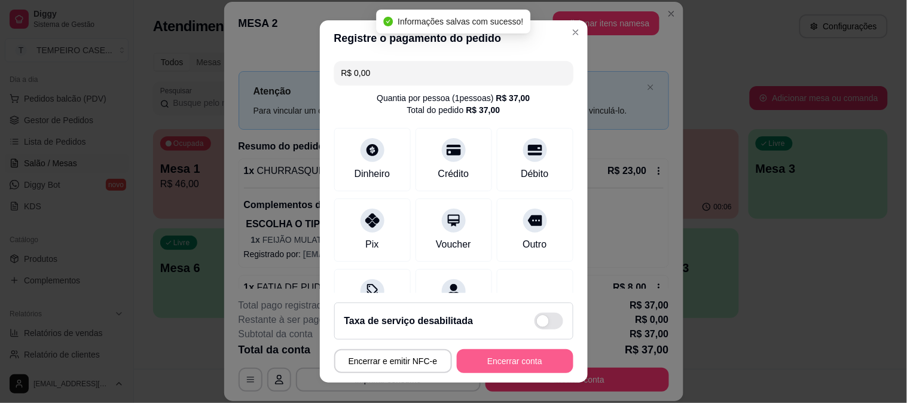
click at [501, 360] on button "Encerrar conta" at bounding box center [515, 361] width 117 height 24
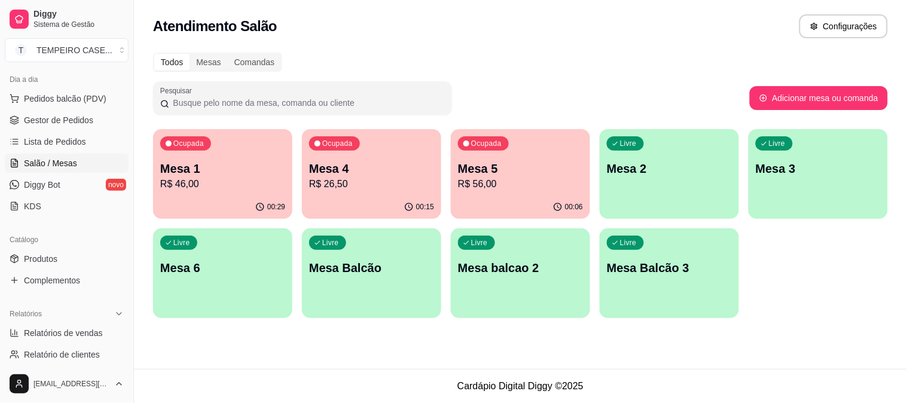
click at [750, 172] on div "Livre Mesa 3" at bounding box center [817, 166] width 139 height 75
click at [817, 140] on div "Livre Mesa 3" at bounding box center [817, 166] width 139 height 75
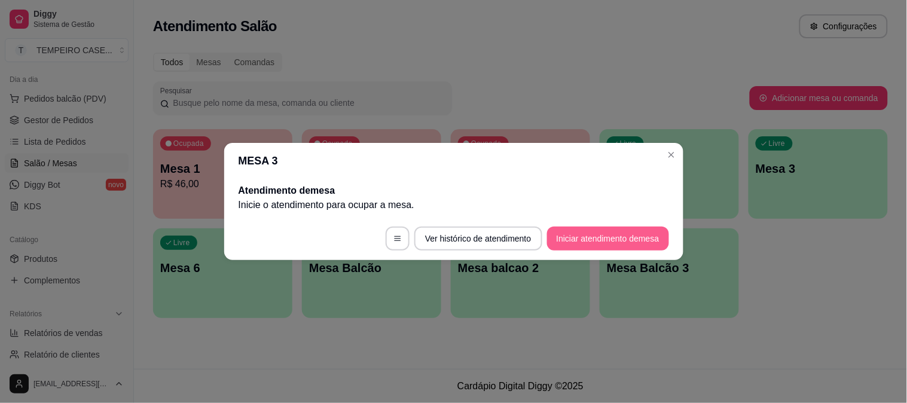
click at [617, 240] on button "Iniciar atendimento de mesa" at bounding box center [608, 239] width 122 height 24
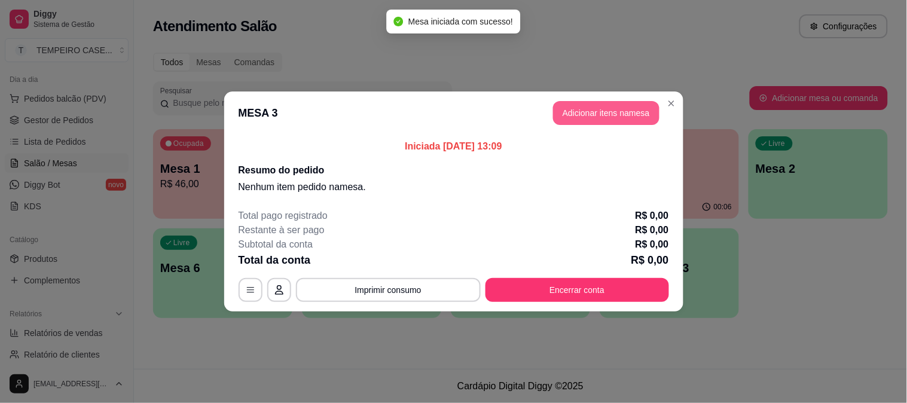
click at [594, 106] on button "Adicionar itens na mesa" at bounding box center [606, 113] width 106 height 24
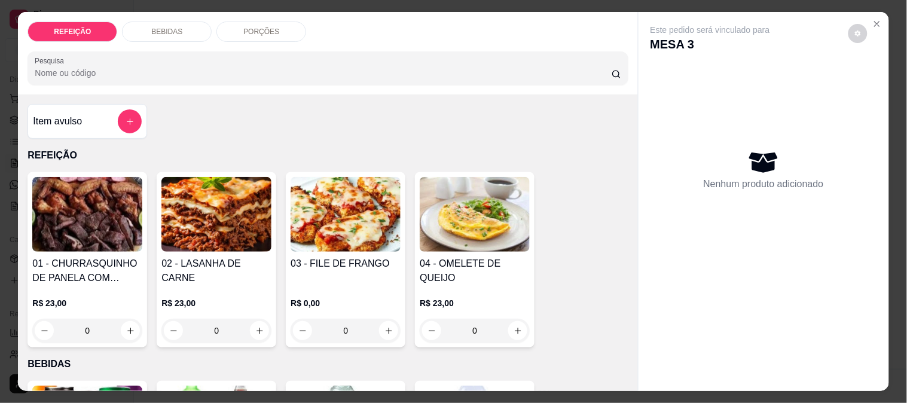
click at [344, 217] on img at bounding box center [345, 214] width 110 height 75
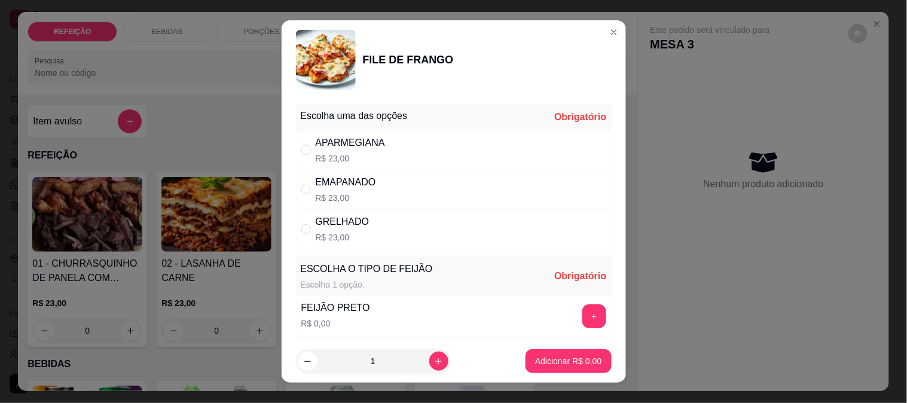
click at [379, 142] on div "APARMEGIANA R$ 23,00" at bounding box center [454, 149] width 316 height 39
radio input "true"
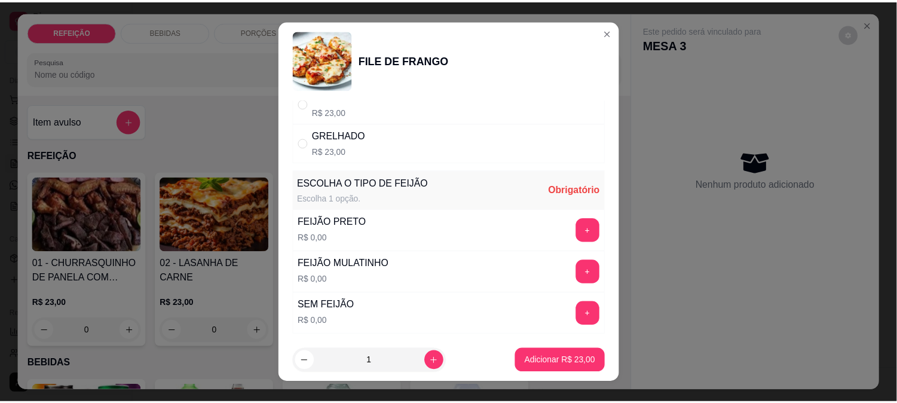
scroll to position [171, 0]
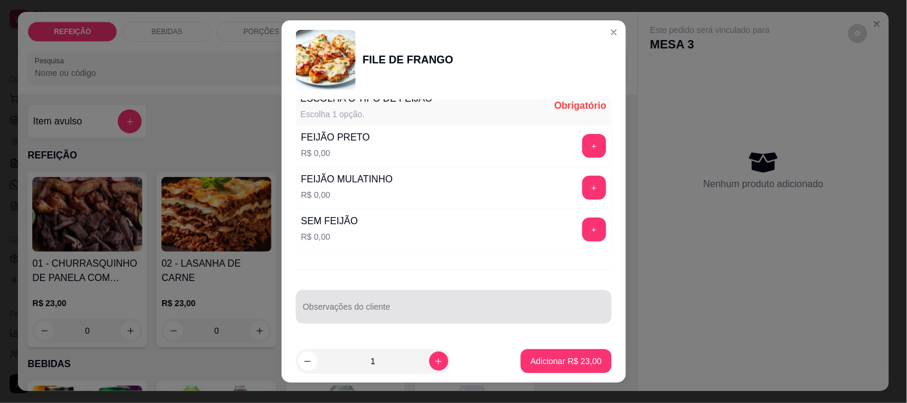
click at [399, 296] on div at bounding box center [453, 307] width 301 height 24
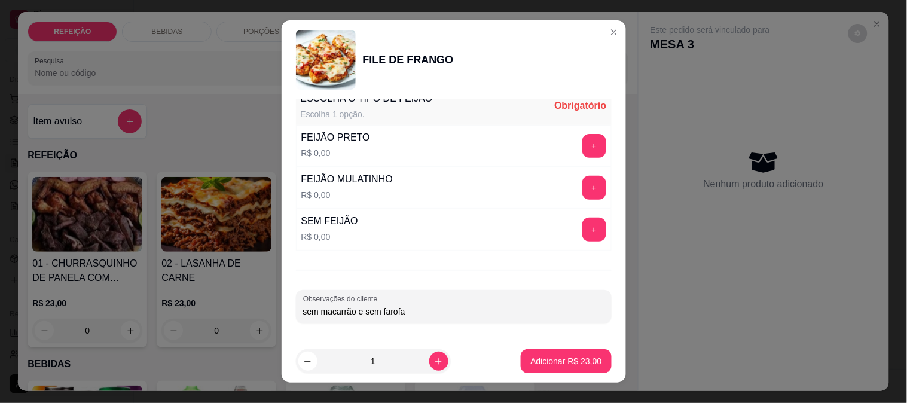
type input "sem macarrão e sem farofa"
click at [582, 142] on button "+" at bounding box center [593, 145] width 23 height 23
click at [530, 362] on p "Adicionar R$ 23,00" at bounding box center [565, 361] width 71 height 12
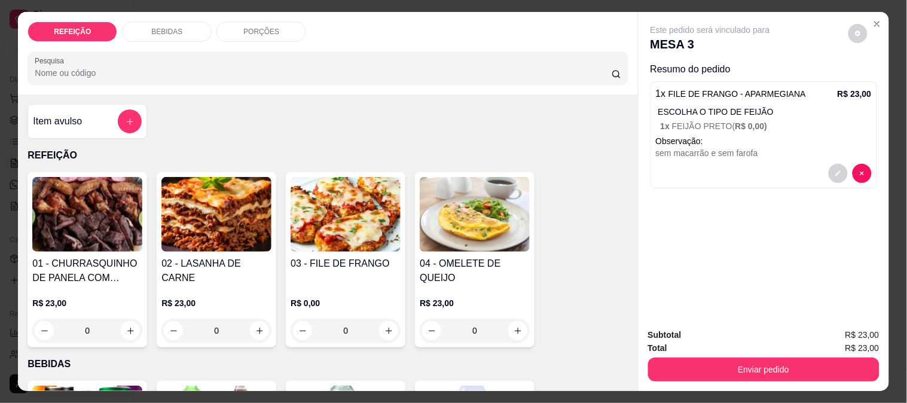
click at [85, 208] on img at bounding box center [87, 214] width 110 height 75
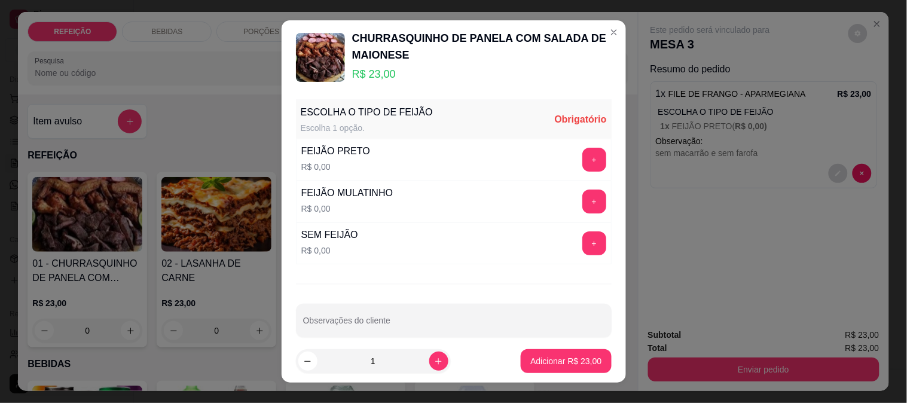
drag, startPoint x: 170, startPoint y: 213, endPoint x: 173, endPoint y: 219, distance: 7.0
drag, startPoint x: 173, startPoint y: 219, endPoint x: 467, endPoint y: 275, distance: 298.8
click at [467, 275] on div "ESCOLHA O TIPO DE FEIJÃO Escolha 1 opção. Obrigatório FEIJÃO PRETO R$ 0,00 + FE…" at bounding box center [453, 217] width 344 height 246
click at [582, 199] on button "+" at bounding box center [594, 201] width 24 height 24
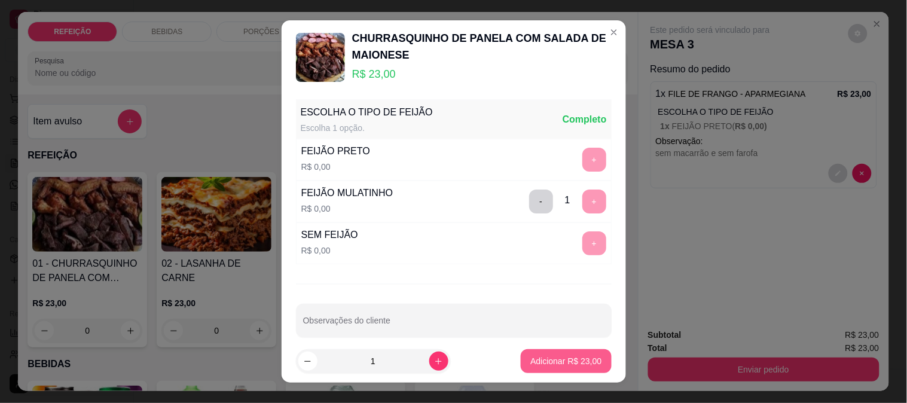
click at [539, 362] on p "Adicionar R$ 23,00" at bounding box center [565, 361] width 71 height 12
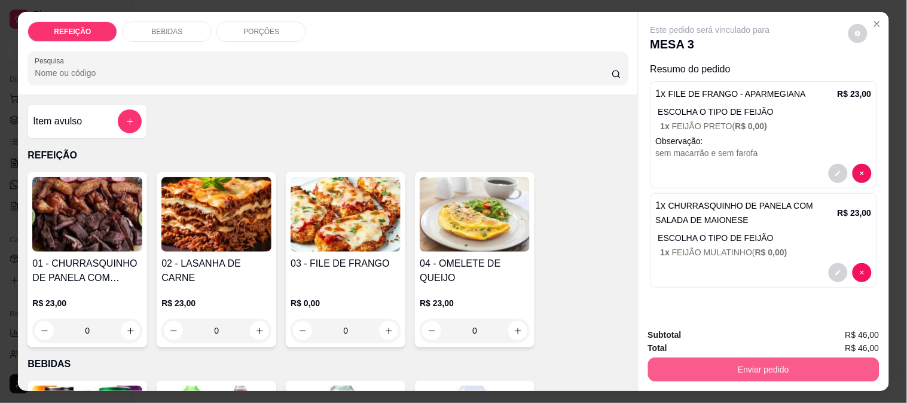
click at [677, 371] on button "Enviar pedido" at bounding box center [763, 369] width 231 height 24
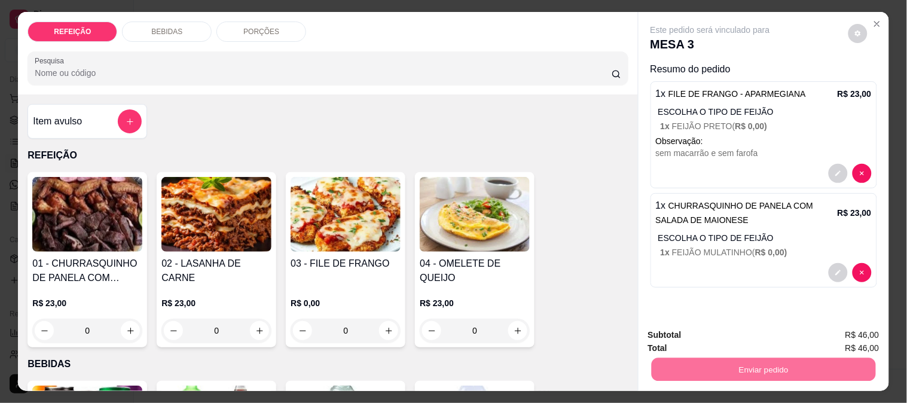
click at [708, 335] on button "Não registrar e enviar pedido" at bounding box center [724, 335] width 124 height 23
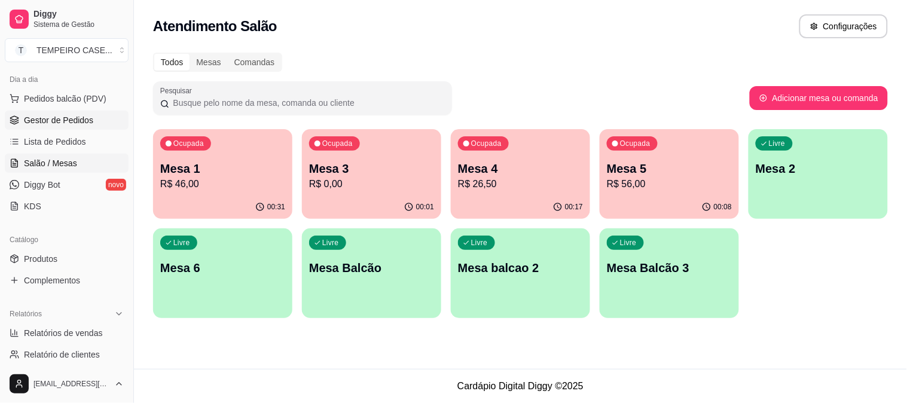
click at [44, 124] on span "Gestor de Pedidos" at bounding box center [58, 120] width 69 height 12
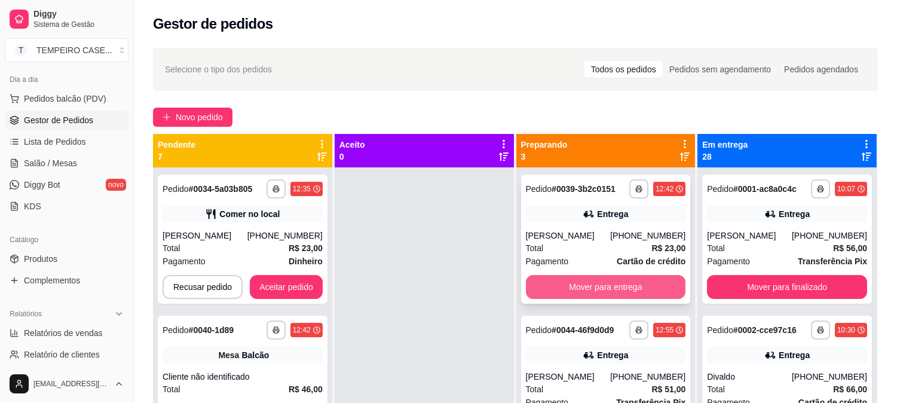
click at [563, 287] on button "Mover para entrega" at bounding box center [606, 287] width 160 height 24
click at [604, 282] on button "Mover para entrega" at bounding box center [605, 287] width 155 height 23
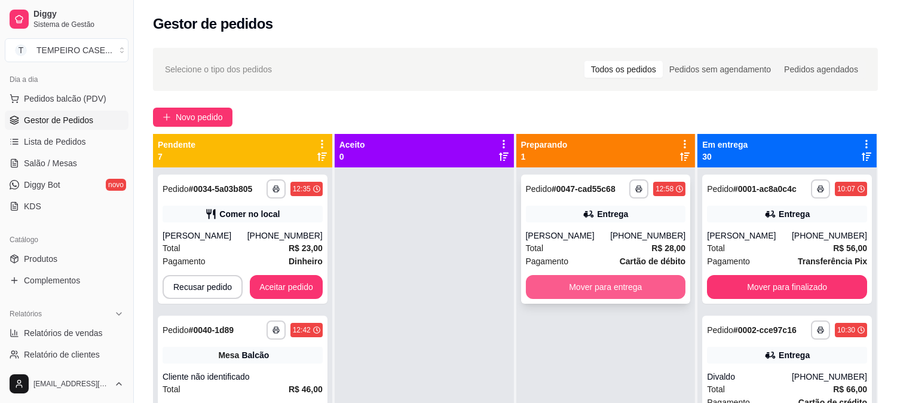
click at [599, 283] on button "Mover para entrega" at bounding box center [606, 287] width 160 height 24
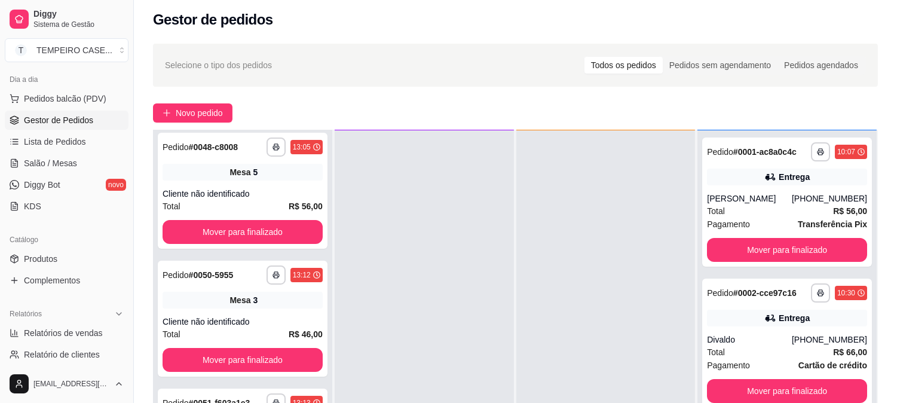
scroll to position [182, 0]
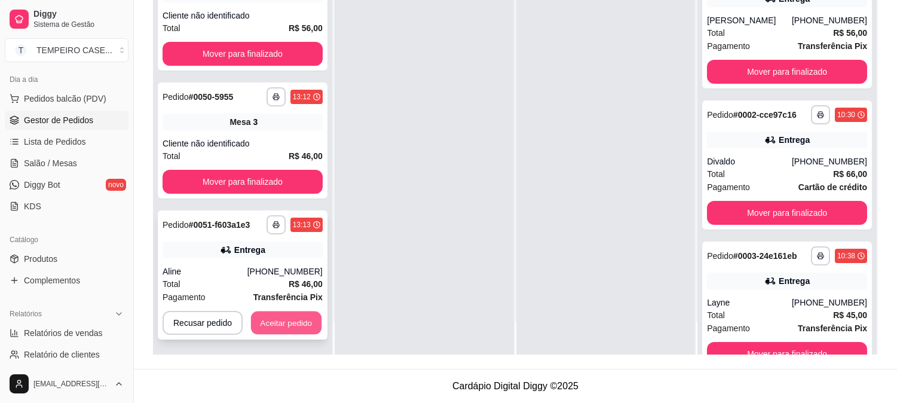
click at [307, 311] on button "Aceitar pedido" at bounding box center [286, 322] width 71 height 23
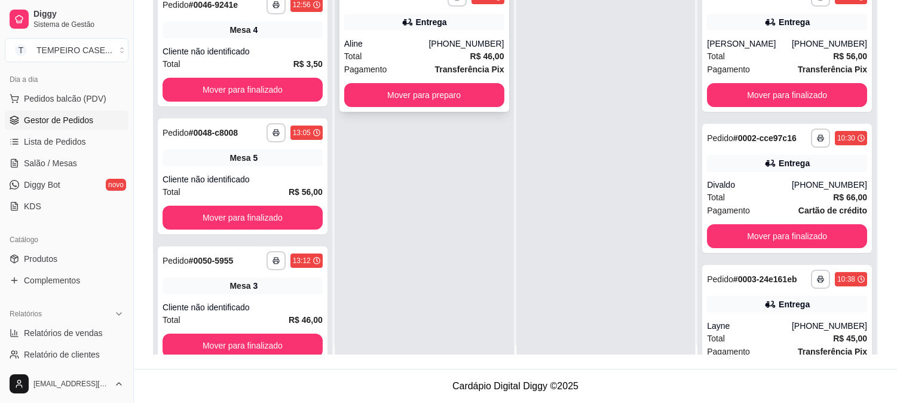
scroll to position [0, 0]
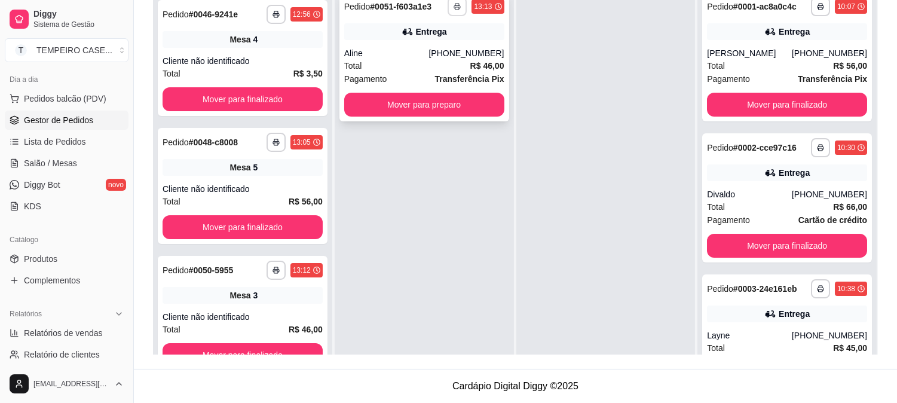
click at [458, 8] on icon "button" at bounding box center [457, 6] width 7 height 7
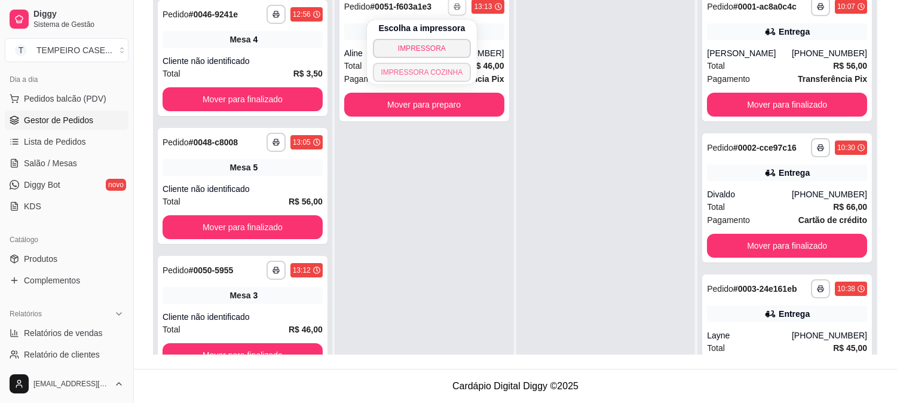
click at [437, 68] on button "IMPRESSORA COZINHA" at bounding box center [422, 72] width 99 height 19
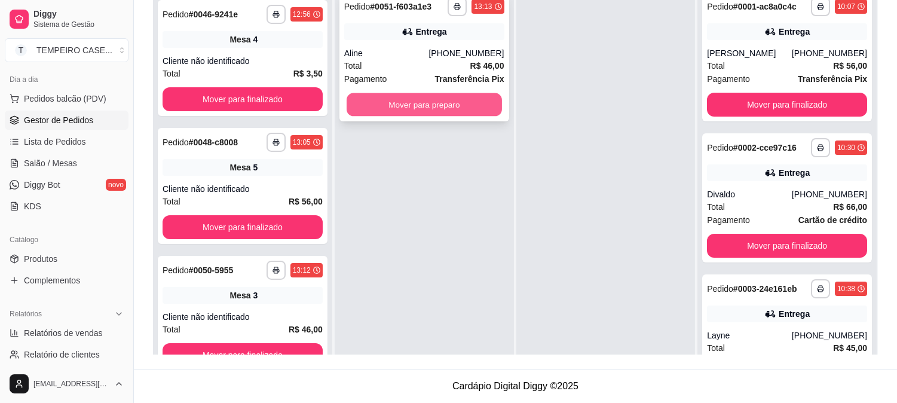
click at [449, 105] on button "Mover para preparo" at bounding box center [424, 104] width 155 height 23
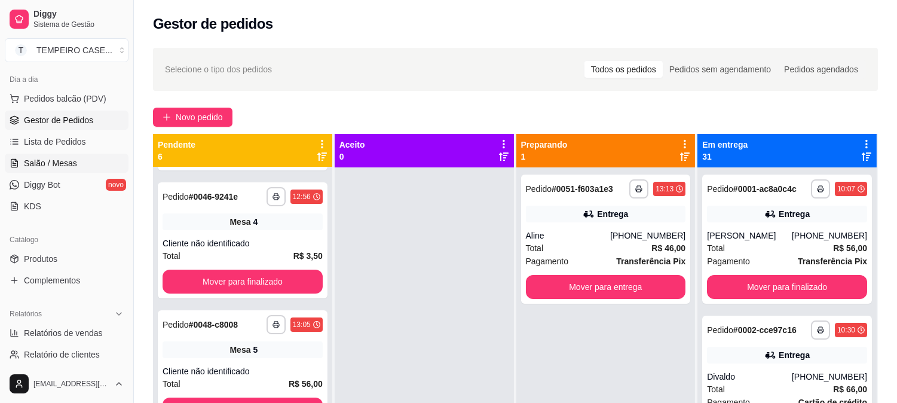
click at [44, 158] on span "Salão / Mesas" at bounding box center [50, 163] width 53 height 12
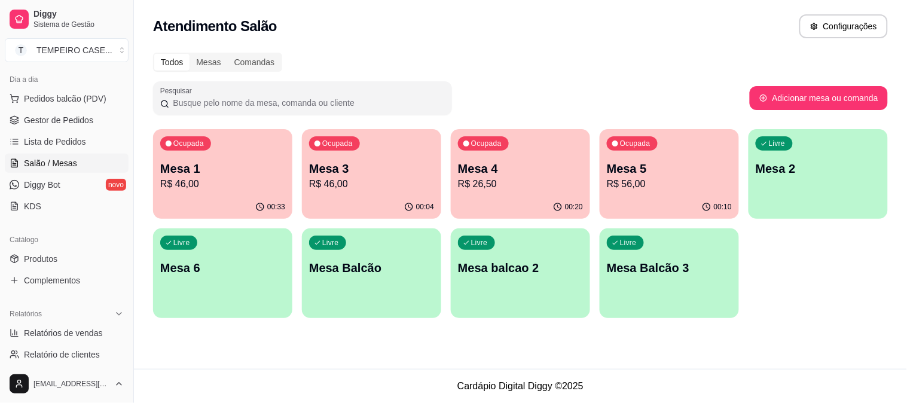
click at [244, 190] on p "R$ 46,00" at bounding box center [222, 184] width 125 height 14
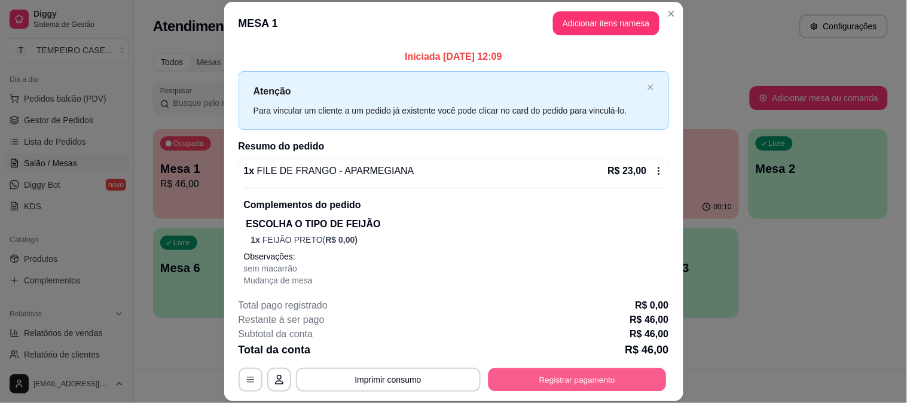
click at [520, 374] on button "Registrar pagamento" at bounding box center [577, 379] width 178 height 23
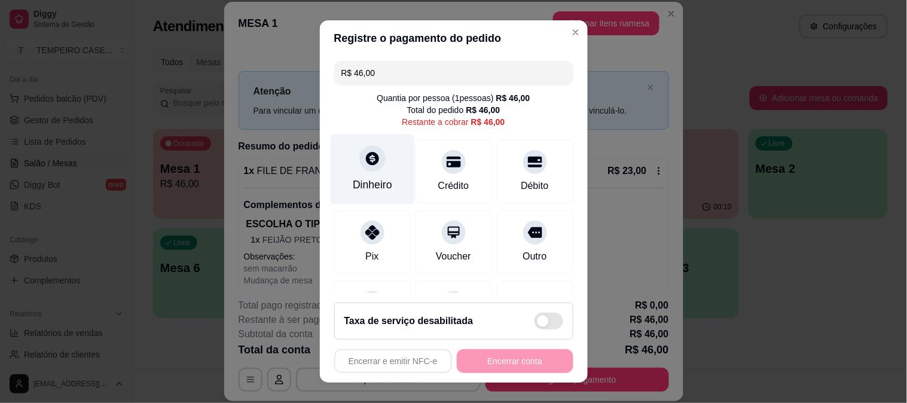
click at [375, 145] on div "Dinheiro" at bounding box center [372, 169] width 84 height 70
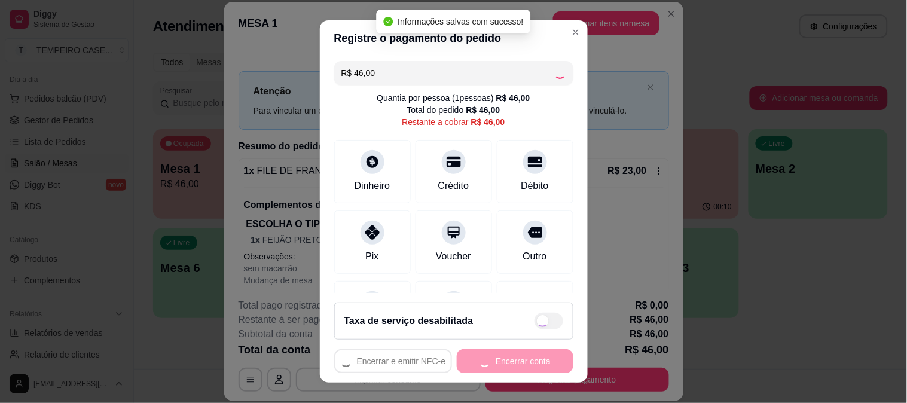
type input "R$ 0,00"
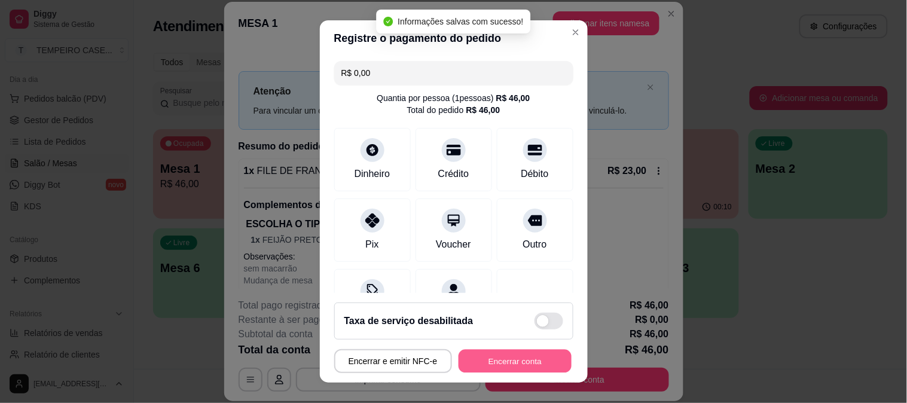
click at [535, 365] on button "Encerrar conta" at bounding box center [514, 361] width 113 height 23
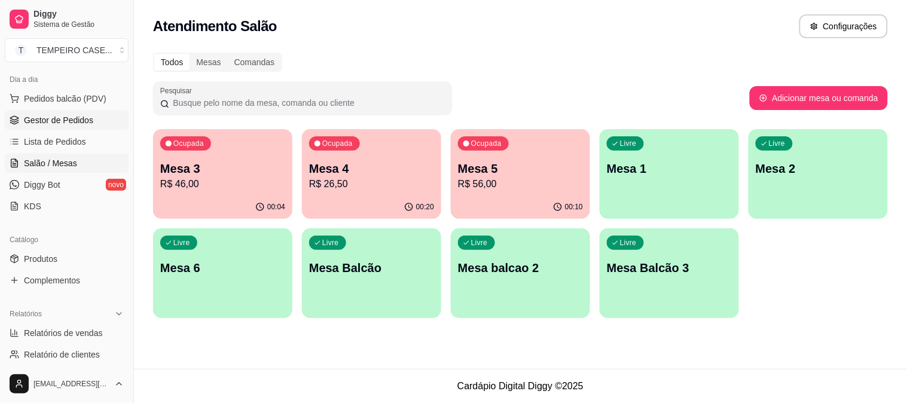
click at [54, 114] on span "Gestor de Pedidos" at bounding box center [58, 120] width 69 height 12
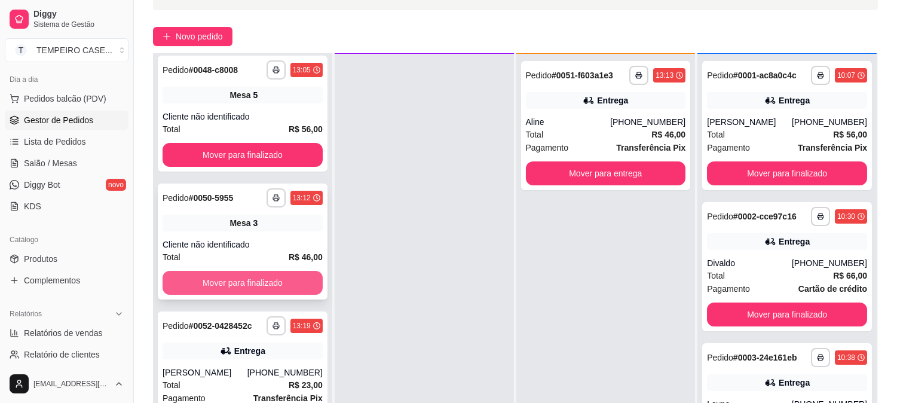
scroll to position [182, 0]
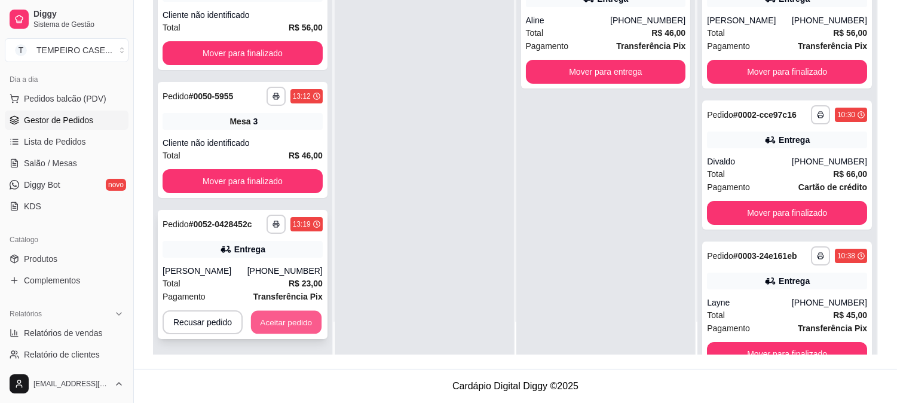
click at [298, 326] on button "Aceitar pedido" at bounding box center [286, 322] width 71 height 23
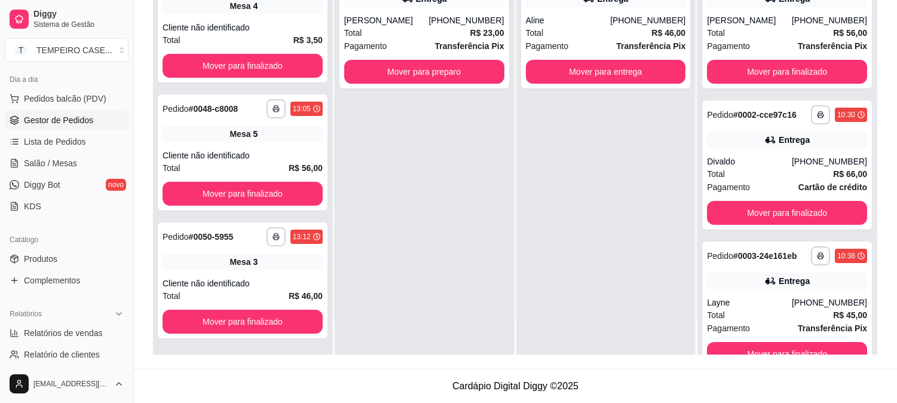
scroll to position [261, 0]
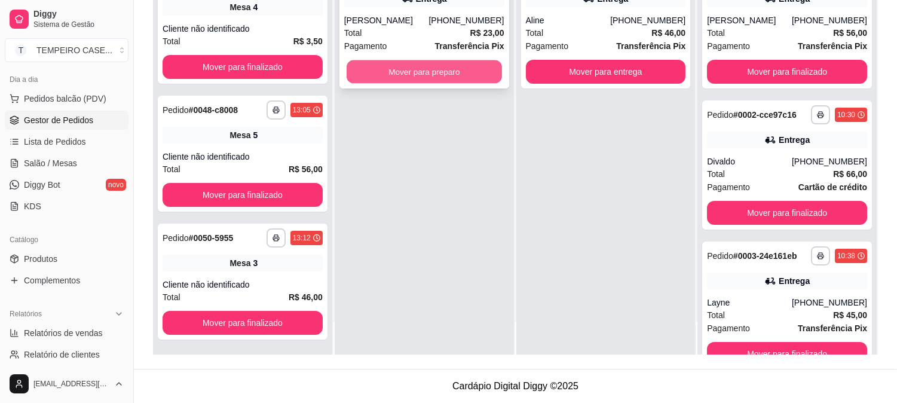
click at [486, 75] on button "Mover para preparo" at bounding box center [424, 71] width 155 height 23
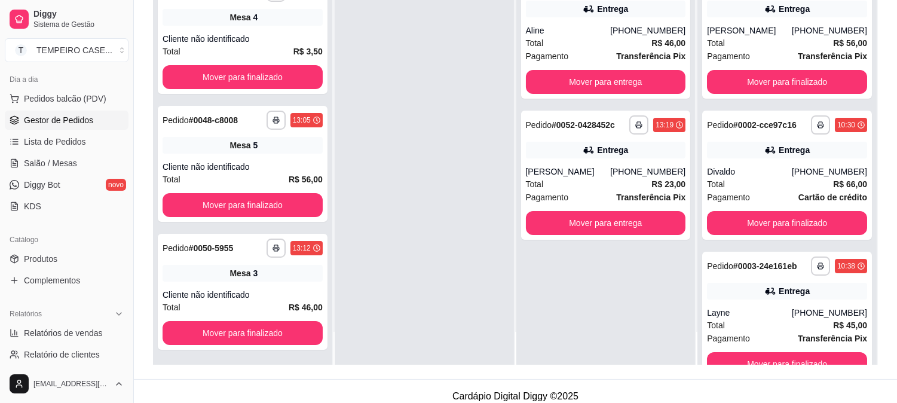
scroll to position [182, 0]
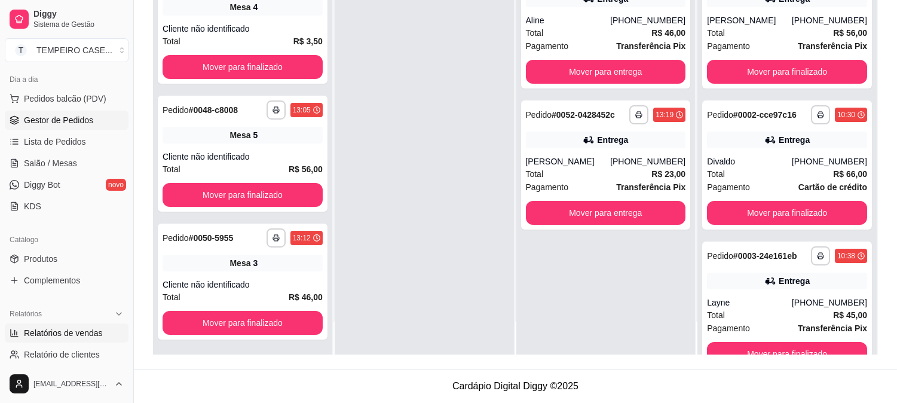
click at [75, 333] on span "Relatórios de vendas" at bounding box center [63, 333] width 79 height 12
select select "ALL"
select select "0"
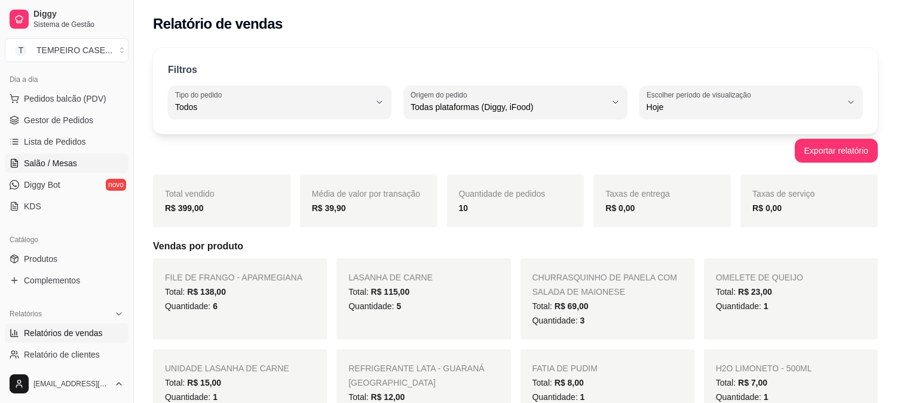
click at [57, 164] on span "Salão / Mesas" at bounding box center [50, 163] width 53 height 12
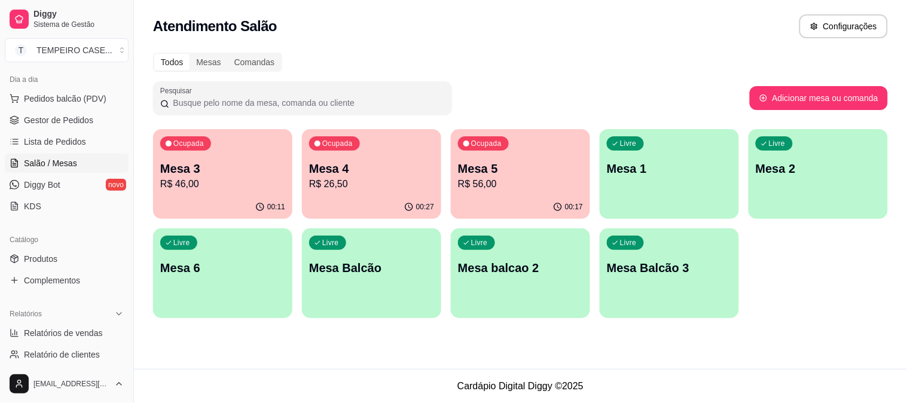
click at [172, 151] on div "Ocupada Mesa 3 R$ 46,00" at bounding box center [222, 162] width 139 height 66
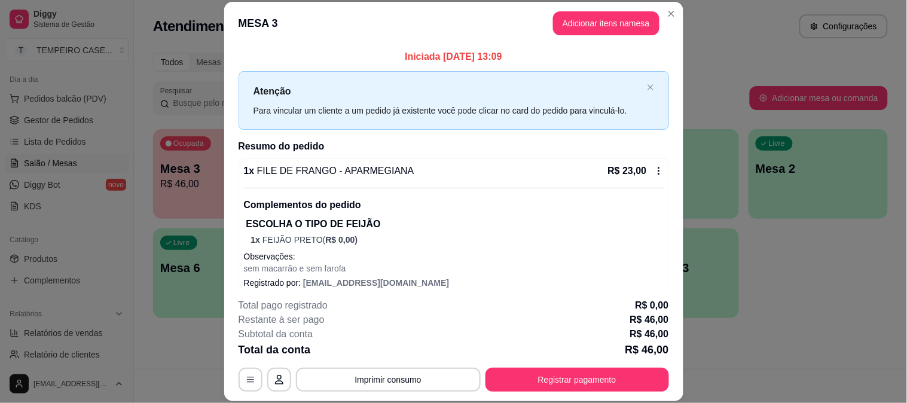
click at [587, 20] on button "Adicionar itens na mesa" at bounding box center [606, 23] width 106 height 24
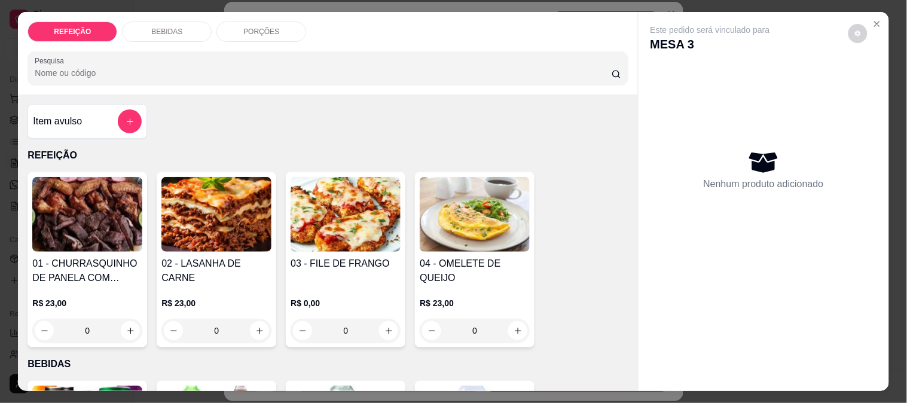
click at [186, 30] on div "BEBIDAS" at bounding box center [167, 32] width 90 height 20
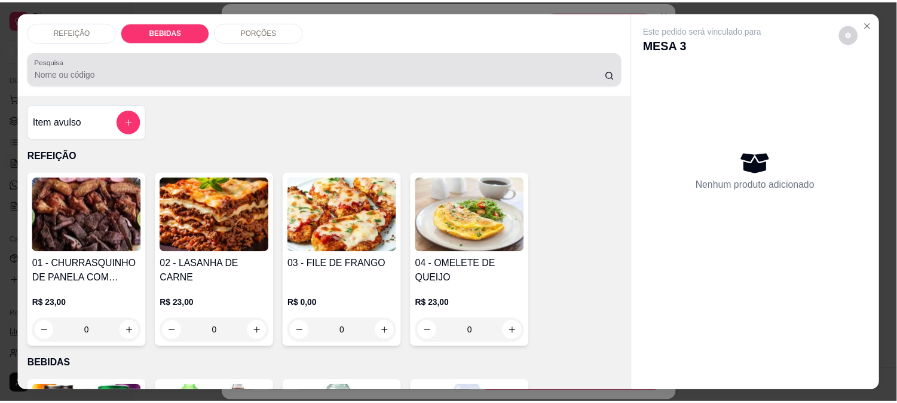
scroll to position [31, 0]
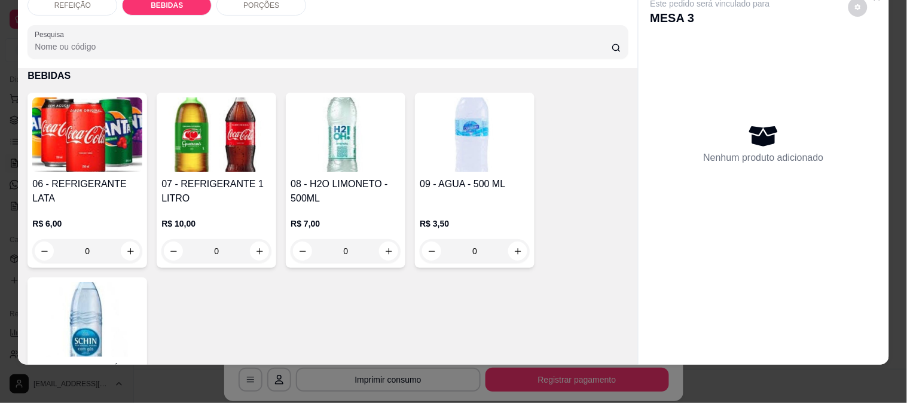
click at [220, 115] on img at bounding box center [216, 134] width 110 height 75
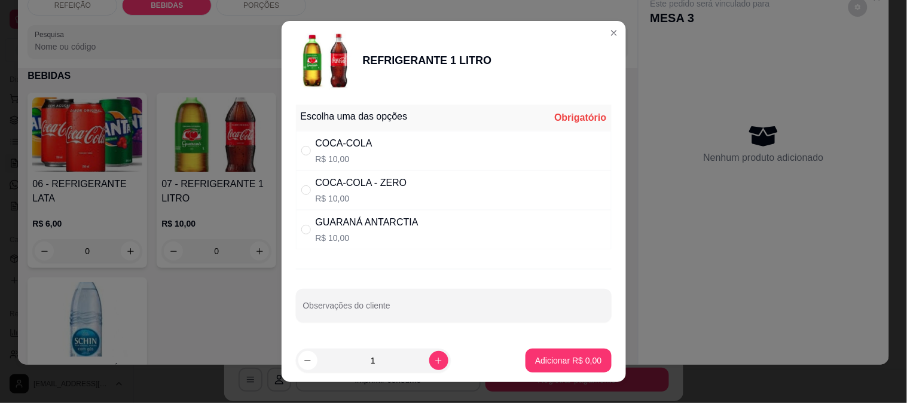
click at [366, 225] on div "GUARANÁ ANTARCTIA" at bounding box center [367, 222] width 103 height 14
radio input "true"
click at [538, 360] on p "Adicionar R$ 10,00" at bounding box center [565, 360] width 71 height 12
type input "1"
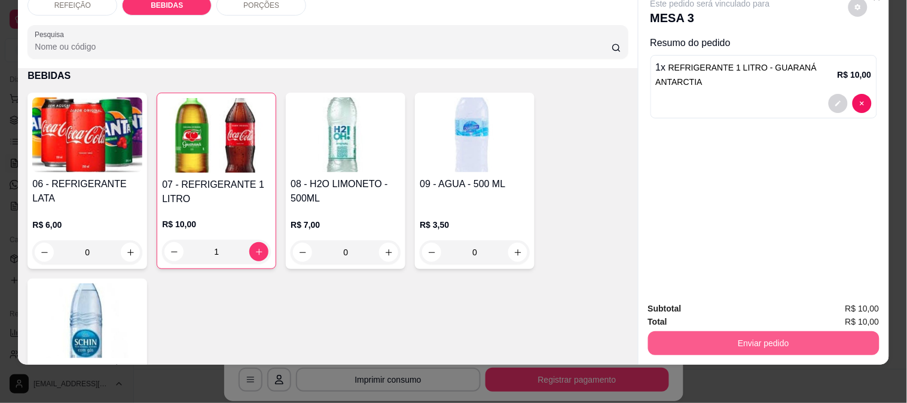
click at [694, 331] on button "Enviar pedido" at bounding box center [763, 343] width 231 height 24
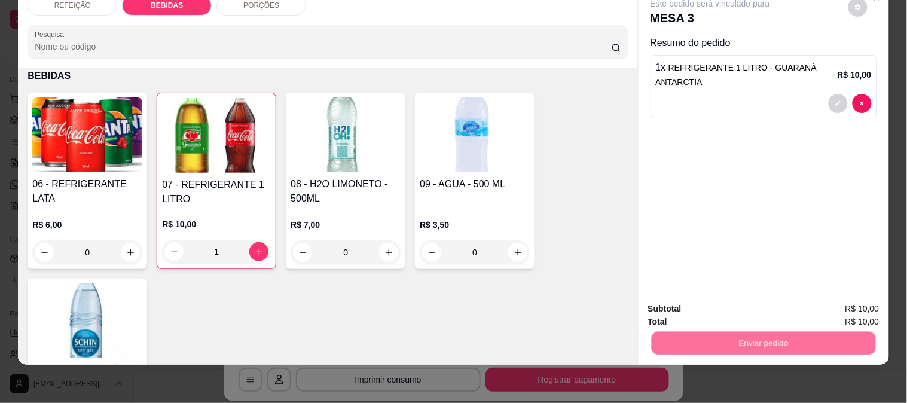
click at [684, 299] on button "Não registrar e enviar pedido" at bounding box center [723, 304] width 121 height 22
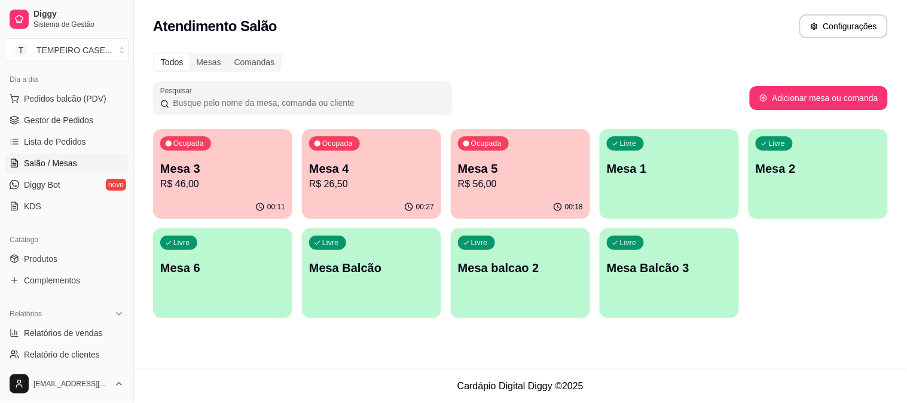
click at [360, 190] on p "R$ 26,50" at bounding box center [371, 184] width 125 height 14
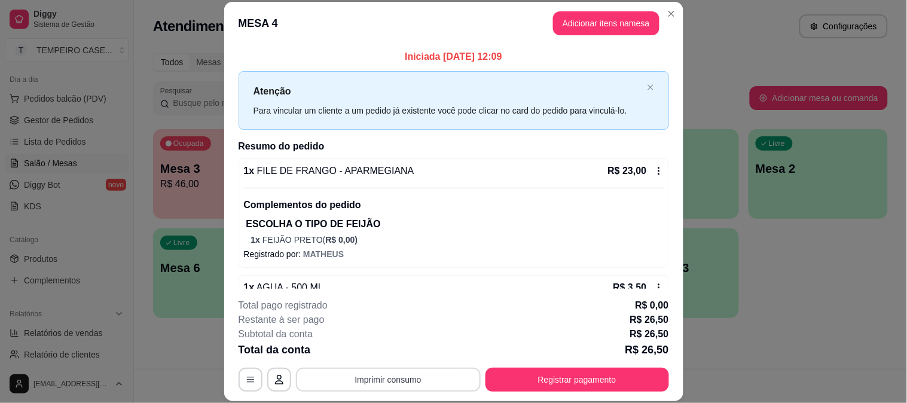
click at [402, 384] on button "Imprimir consumo" at bounding box center [388, 380] width 185 height 24
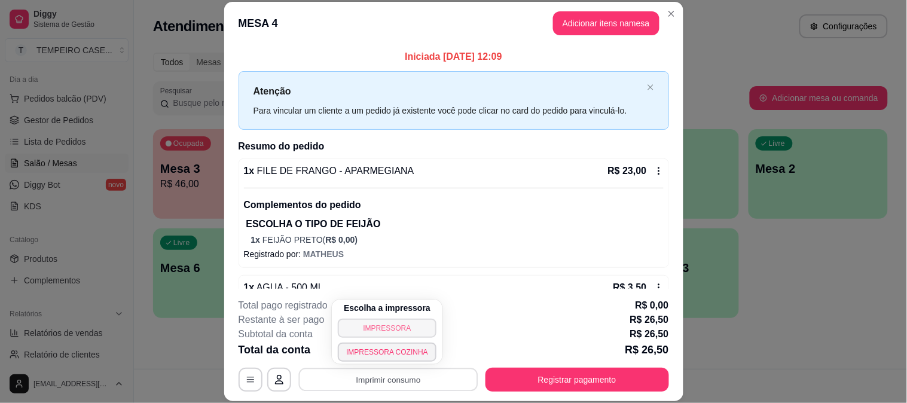
click at [390, 317] on div "Escolha a impressora IMPRESSORA IMPRESSORA COZINHA" at bounding box center [387, 331] width 111 height 65
click at [386, 329] on button "IMPRESSORA" at bounding box center [387, 328] width 99 height 19
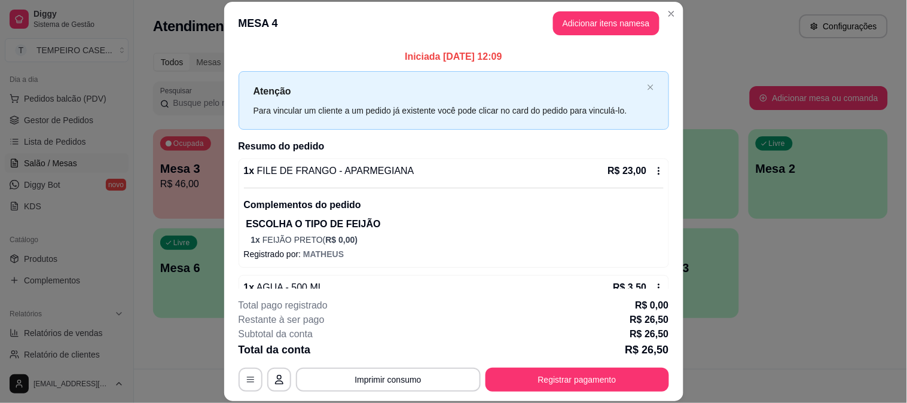
click at [598, 378] on button "Registrar pagamento" at bounding box center [576, 380] width 183 height 24
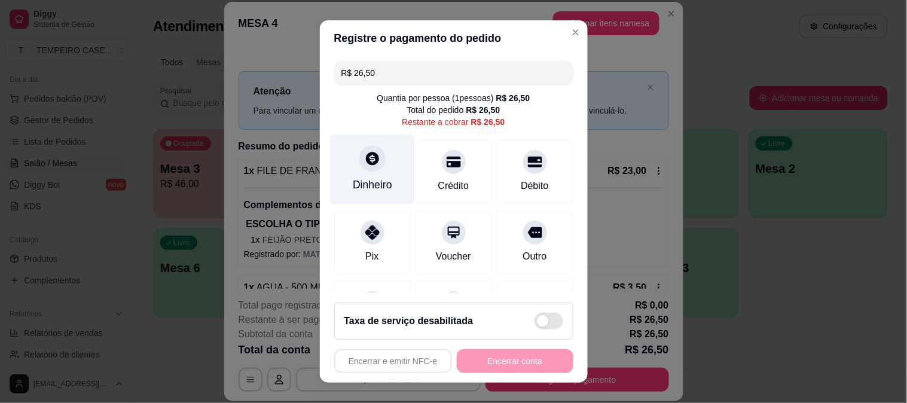
click at [367, 156] on icon at bounding box center [372, 158] width 13 height 13
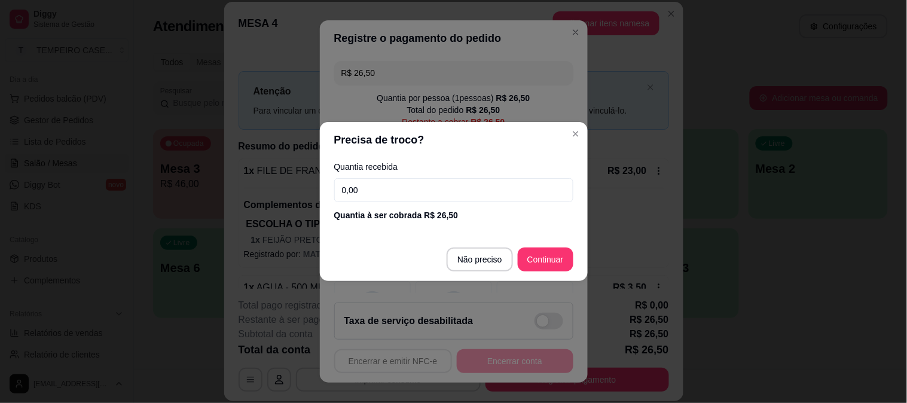
drag, startPoint x: 403, startPoint y: 188, endPoint x: 166, endPoint y: 154, distance: 240.2
click at [166, 154] on div "Precisa de troco? Quantia recebida 0,00 Quantia à ser cobrada R$ 26,50 Não prec…" at bounding box center [453, 201] width 907 height 403
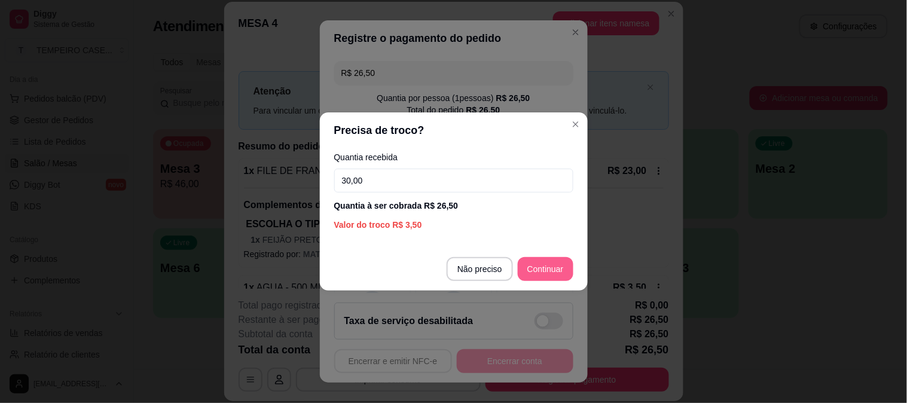
type input "30,00"
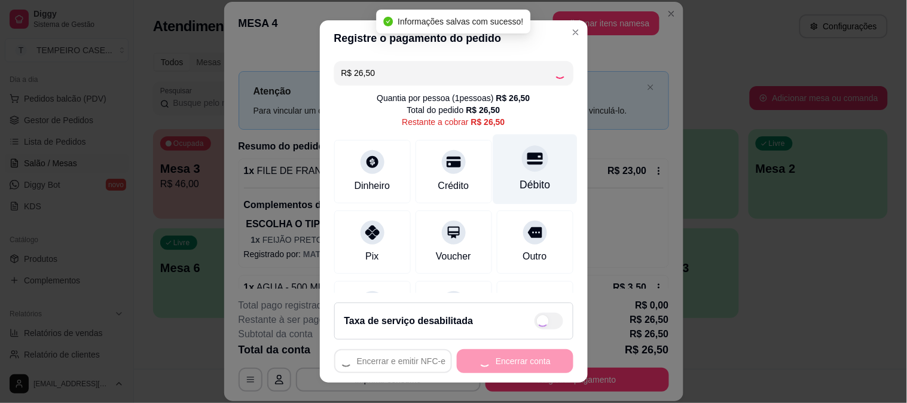
type input "R$ 0,00"
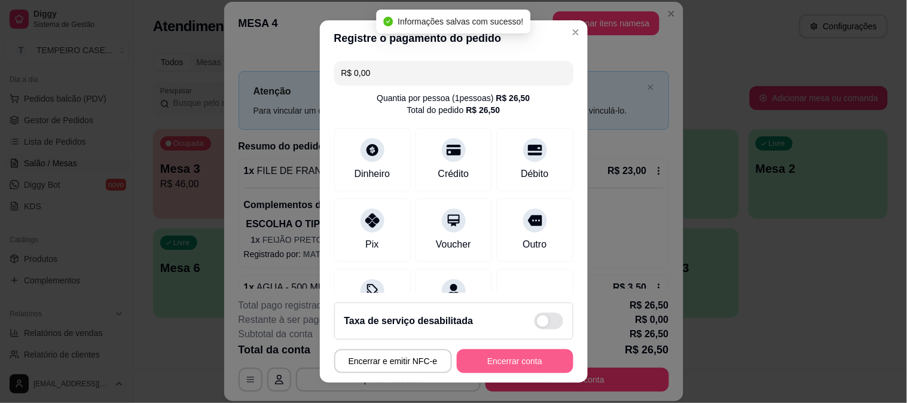
click at [508, 356] on button "Encerrar conta" at bounding box center [515, 361] width 117 height 24
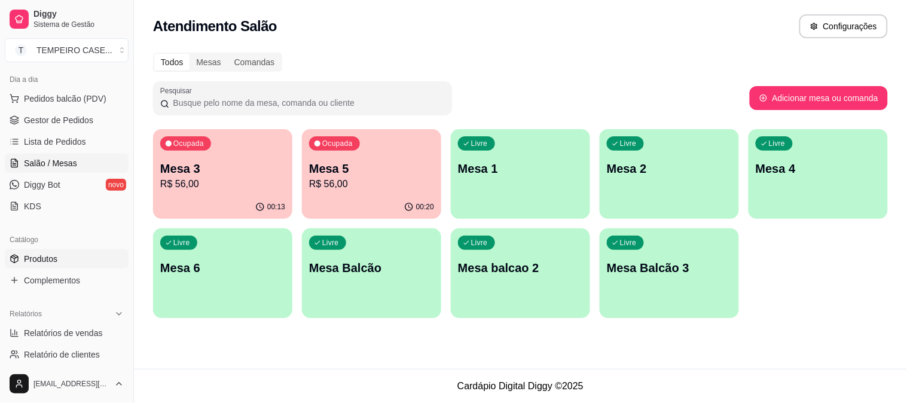
click at [68, 249] on link "Produtos" at bounding box center [67, 258] width 124 height 19
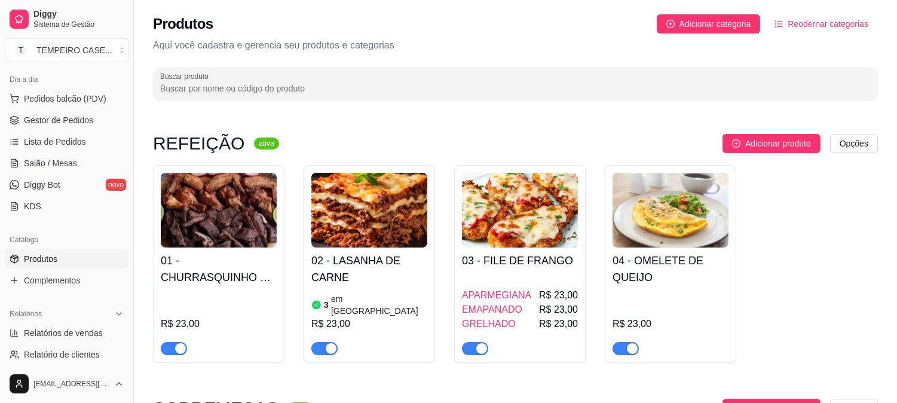
click at [391, 262] on h4 "02 - LASANHA DE CARNE" at bounding box center [369, 268] width 116 height 33
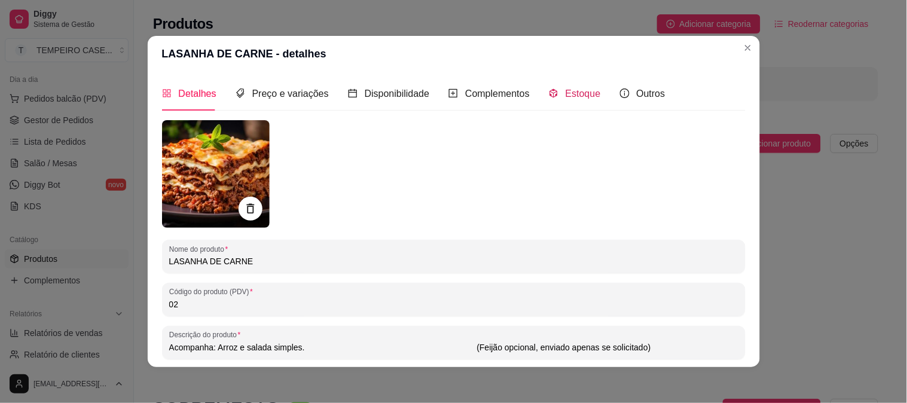
click at [577, 96] on span "Estoque" at bounding box center [582, 93] width 35 height 10
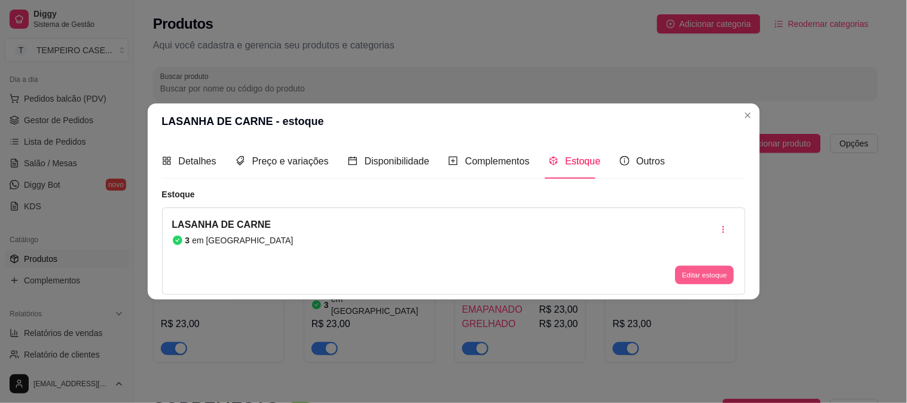
click at [720, 276] on button "Editar estoque" at bounding box center [704, 274] width 59 height 19
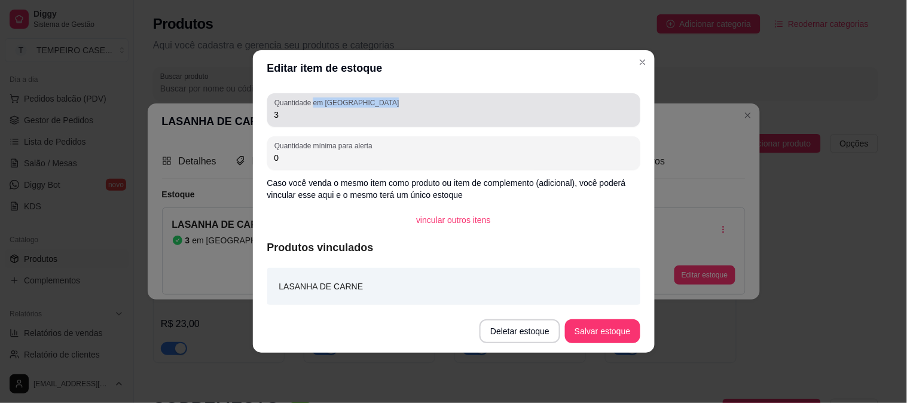
drag, startPoint x: 314, startPoint y: 106, endPoint x: 151, endPoint y: 111, distance: 162.6
click at [102, 106] on div "Editar item de estoque Quantidade em estoque 3 Quantidade mínima para alerta 0 …" at bounding box center [453, 201] width 907 height 403
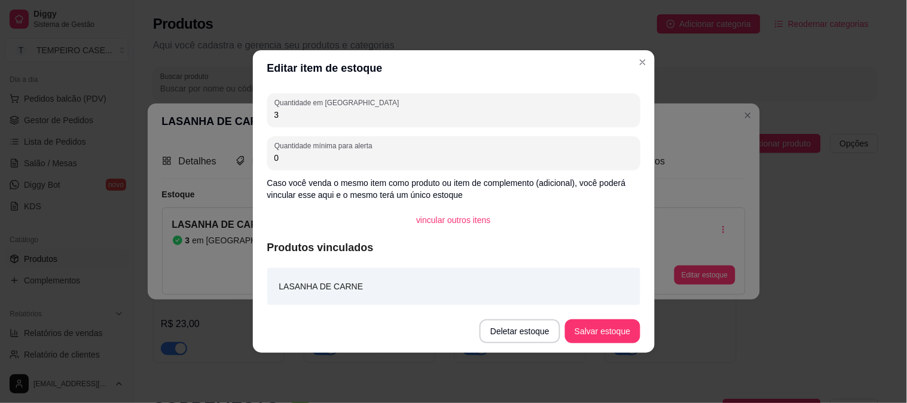
drag, startPoint x: 338, startPoint y: 115, endPoint x: 80, endPoint y: 130, distance: 258.6
click at [52, 123] on div "Editar item de estoque Quantidade em estoque 3 Quantidade mínima para alerta 0 …" at bounding box center [453, 201] width 907 height 403
type input "2"
click at [604, 337] on button "Salvar estoque" at bounding box center [602, 331] width 73 height 23
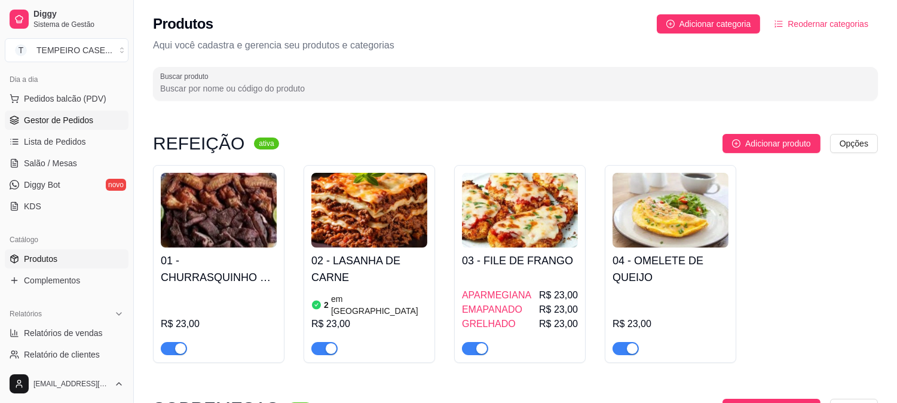
click at [55, 120] on span "Gestor de Pedidos" at bounding box center [58, 120] width 69 height 12
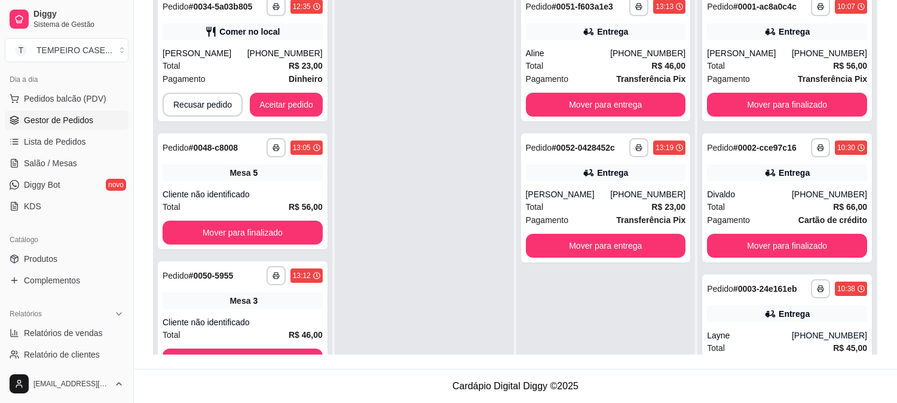
click at [616, 121] on div "**********" at bounding box center [605, 186] width 179 height 403
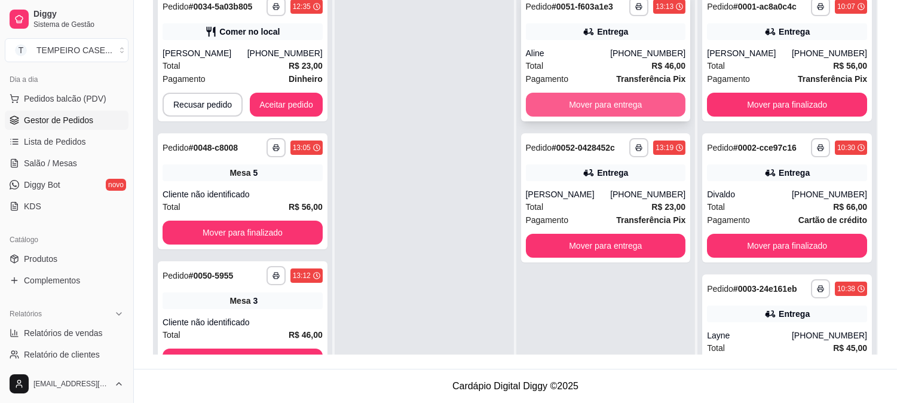
click at [616, 102] on button "Mover para entrega" at bounding box center [606, 105] width 160 height 24
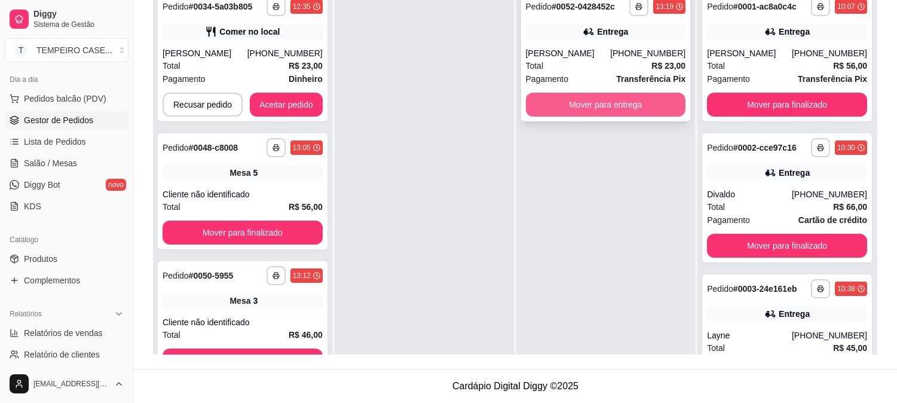
click at [616, 109] on button "Mover para entrega" at bounding box center [606, 105] width 160 height 24
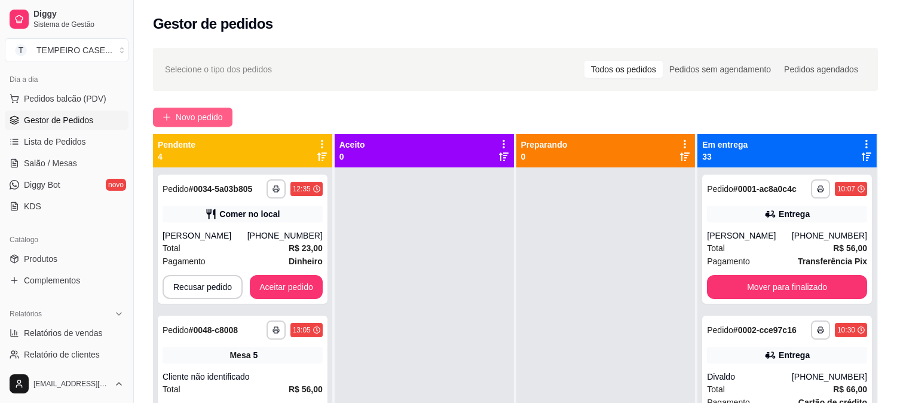
click at [179, 118] on span "Novo pedido" at bounding box center [199, 117] width 47 height 13
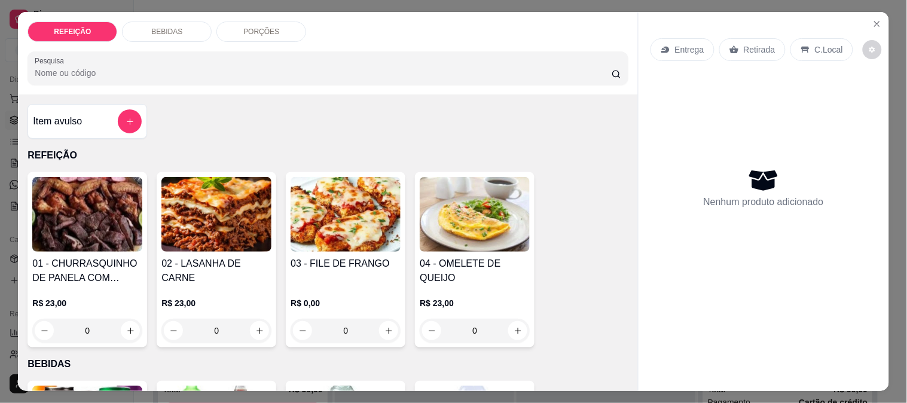
click at [333, 228] on img at bounding box center [345, 214] width 110 height 75
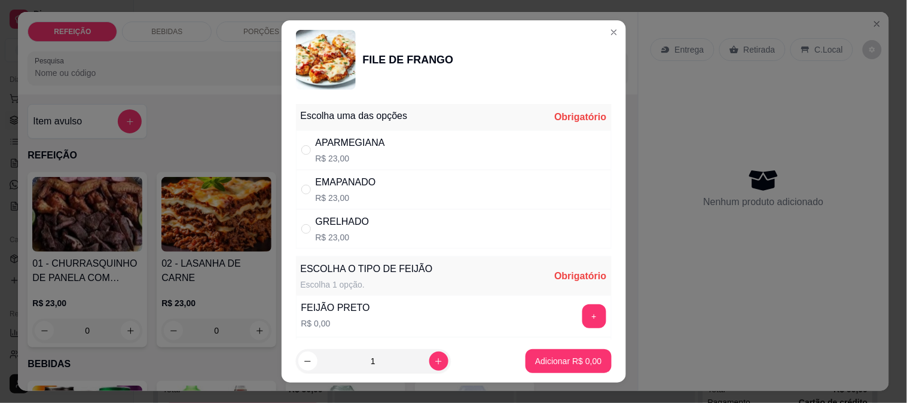
click at [396, 162] on div "APARMEGIANA R$ 23,00" at bounding box center [454, 149] width 316 height 39
radio input "true"
click at [582, 320] on button "+" at bounding box center [593, 315] width 23 height 23
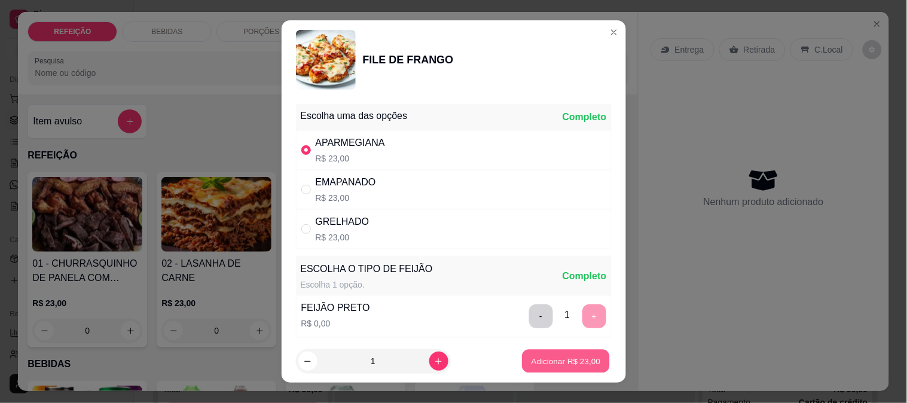
click at [565, 359] on p "Adicionar R$ 23,00" at bounding box center [565, 361] width 69 height 11
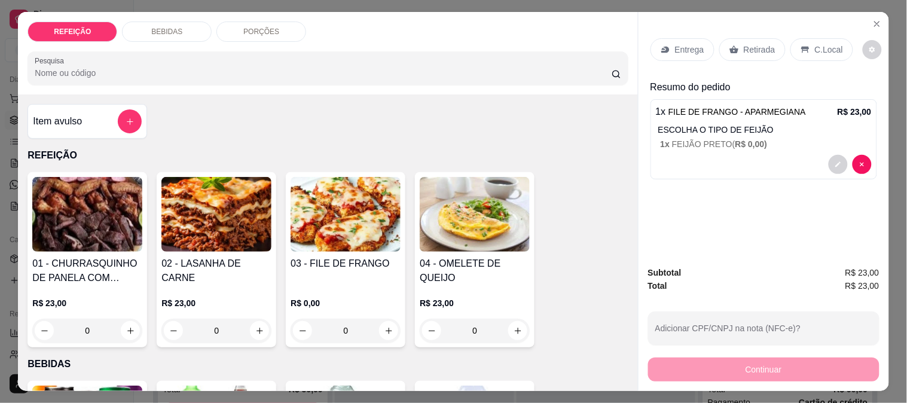
click at [735, 45] on div "Retirada" at bounding box center [752, 49] width 66 height 23
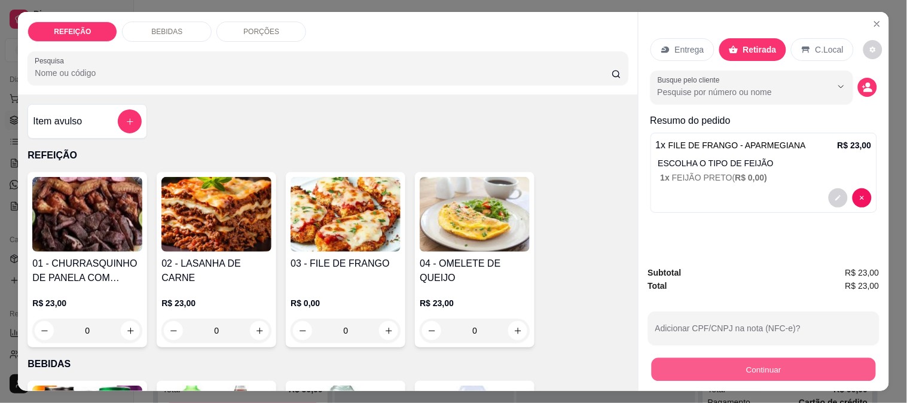
click at [708, 371] on button "Continuar" at bounding box center [763, 368] width 224 height 23
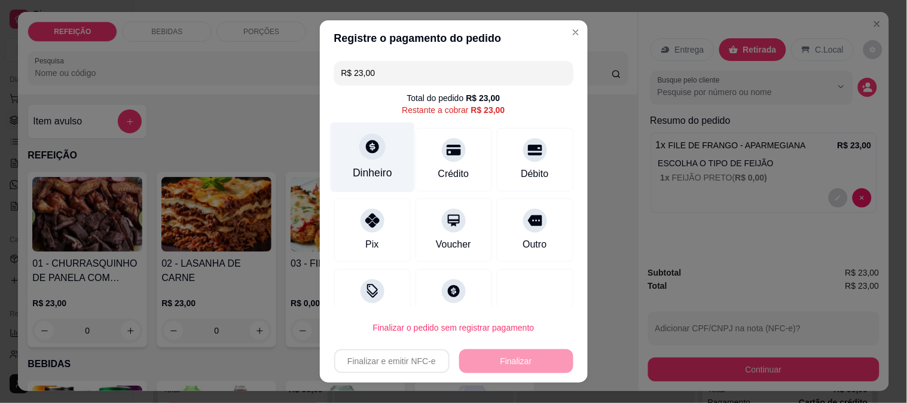
click at [375, 165] on div "Dinheiro" at bounding box center [372, 173] width 39 height 16
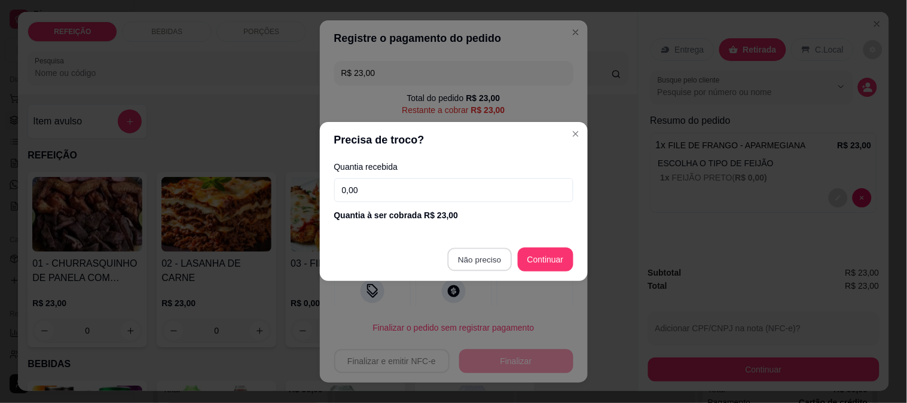
type input "R$ 0,00"
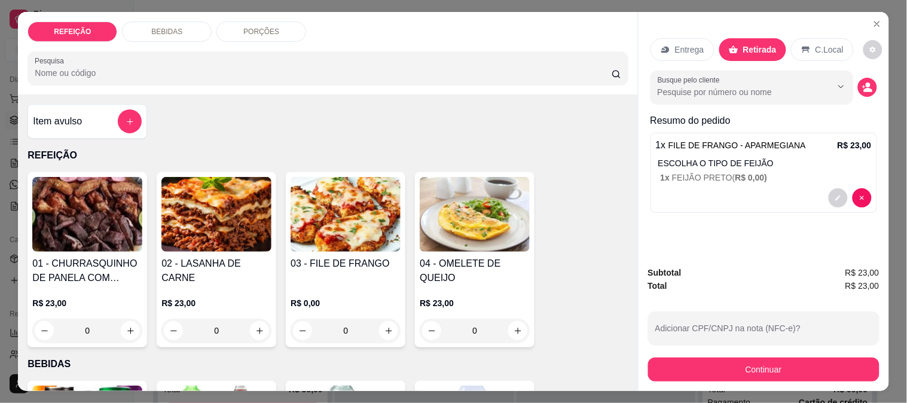
click at [654, 44] on div "Entrega" at bounding box center [682, 49] width 64 height 23
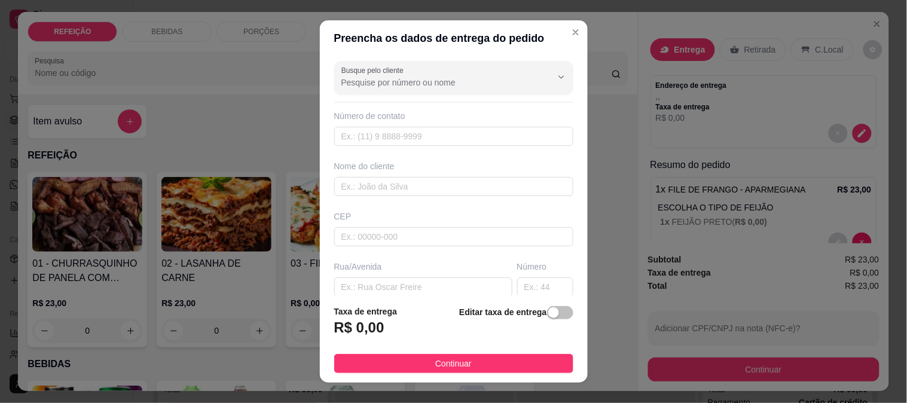
click at [420, 121] on div "Número de contato" at bounding box center [453, 116] width 239 height 12
click at [410, 132] on input "text" at bounding box center [453, 136] width 239 height 19
click at [395, 207] on div "Busque pelo cliente Número de contato Nome do cliente CEP Rua/[GEOGRAPHIC_DATA]…" at bounding box center [454, 176] width 268 height 240
click at [399, 191] on input "text" at bounding box center [453, 186] width 239 height 19
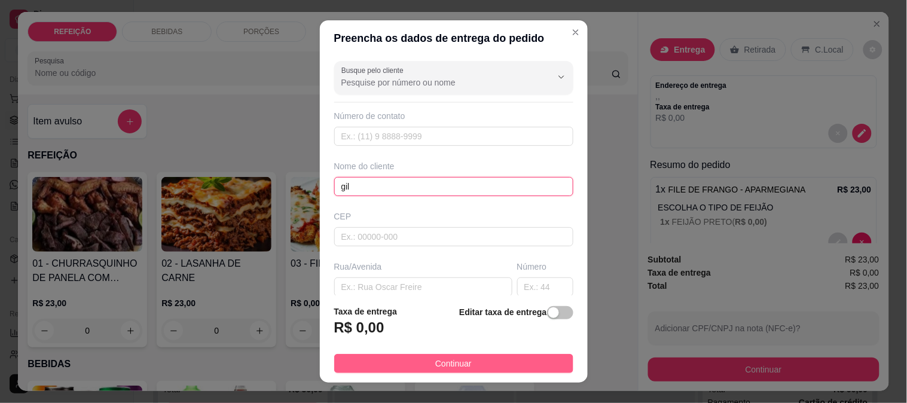
type input "gil"
click at [455, 365] on span "Continuar" at bounding box center [453, 363] width 36 height 13
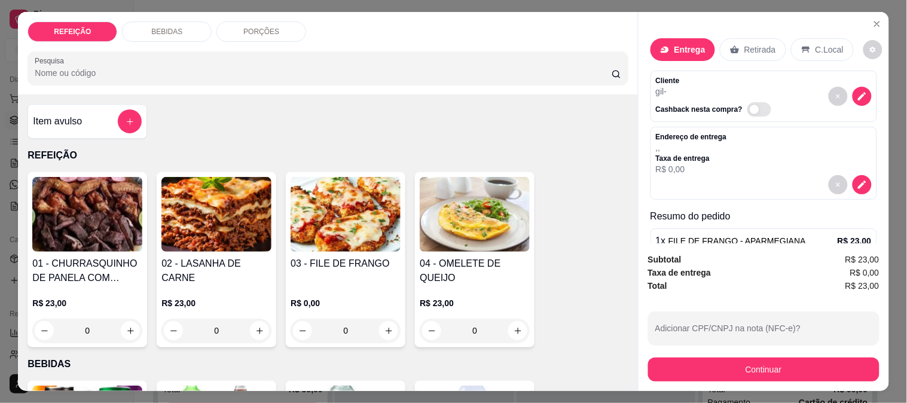
click at [719, 374] on button "Continuar" at bounding box center [763, 369] width 231 height 24
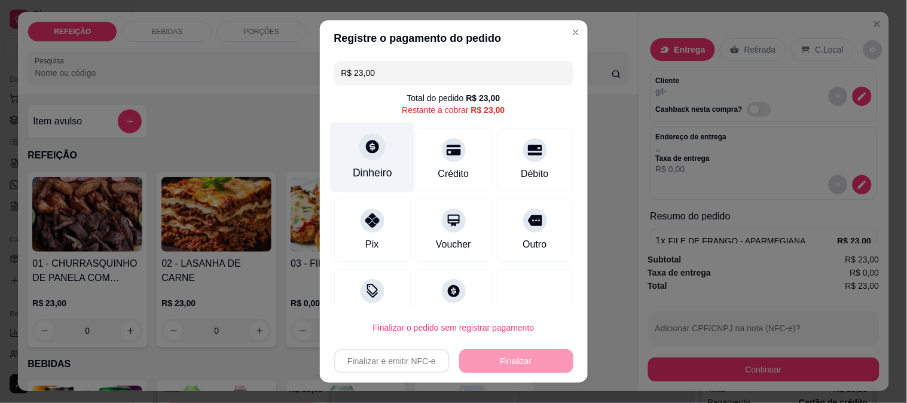
click at [372, 168] on div "Dinheiro" at bounding box center [372, 173] width 39 height 16
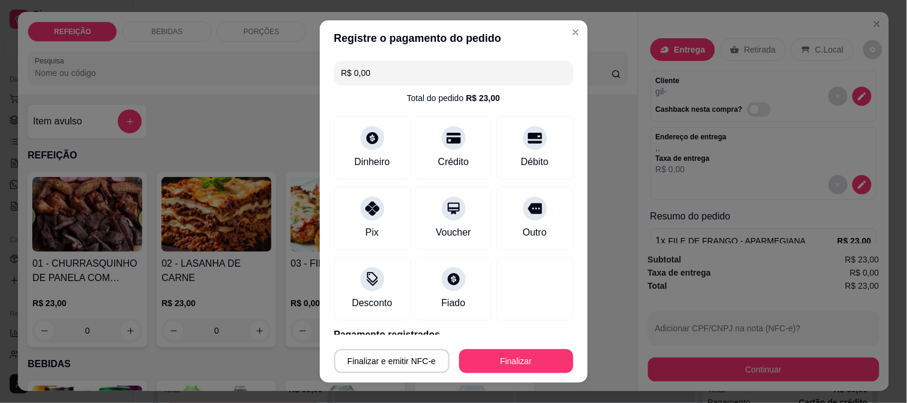
click at [493, 366] on button "Finalizar" at bounding box center [516, 361] width 114 height 24
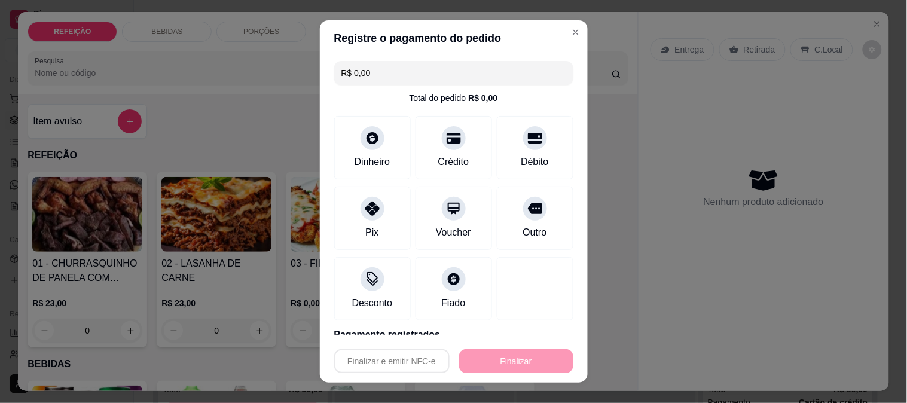
type input "-R$ 23,00"
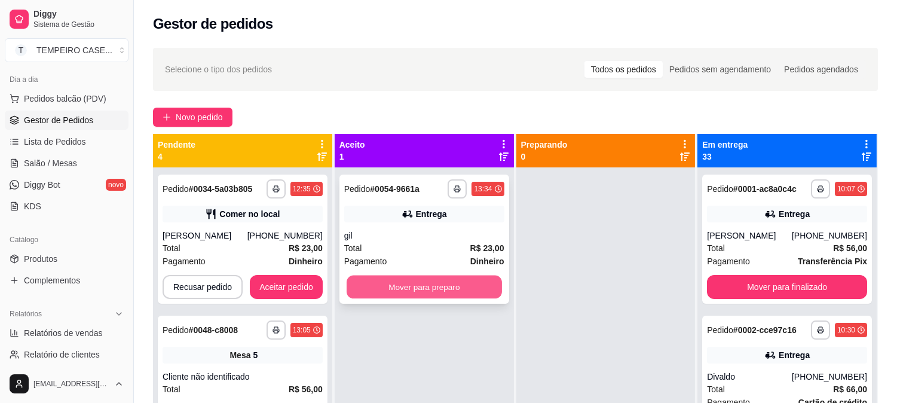
click at [415, 287] on button "Mover para preparo" at bounding box center [424, 287] width 155 height 23
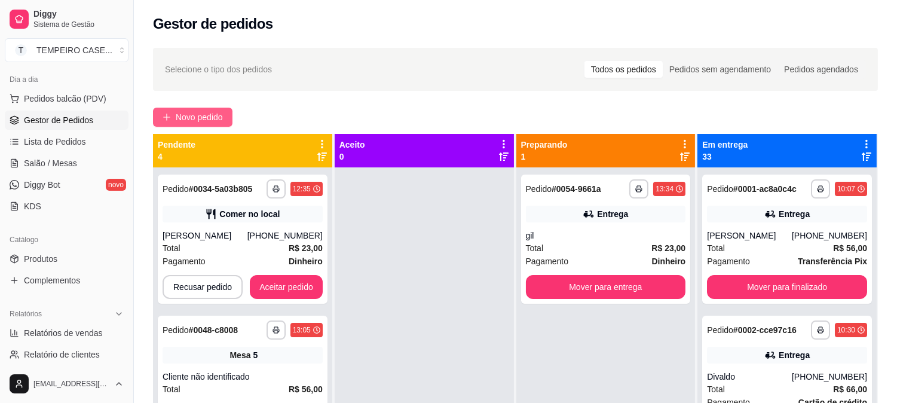
click at [184, 124] on button "Novo pedido" at bounding box center [192, 117] width 79 height 19
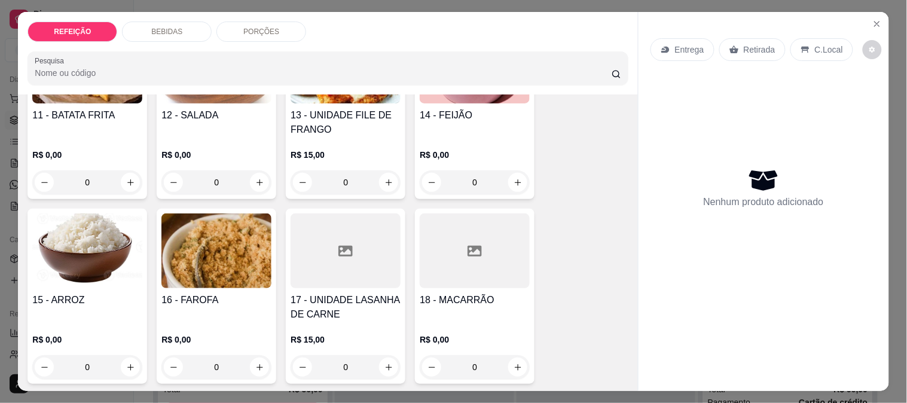
scroll to position [738, 0]
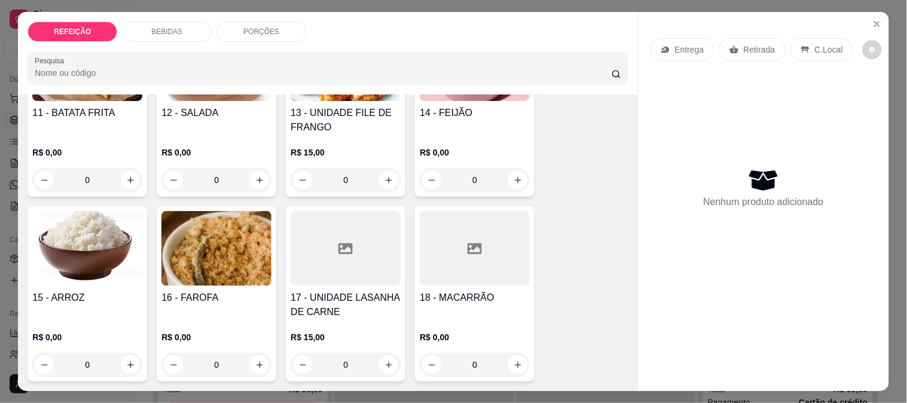
click at [339, 294] on h4 "17 - UNIDADE LASANHA DE CARNE" at bounding box center [345, 304] width 110 height 29
click at [549, 296] on footer "1 Adicionar R$ 15,00" at bounding box center [453, 284] width 344 height 43
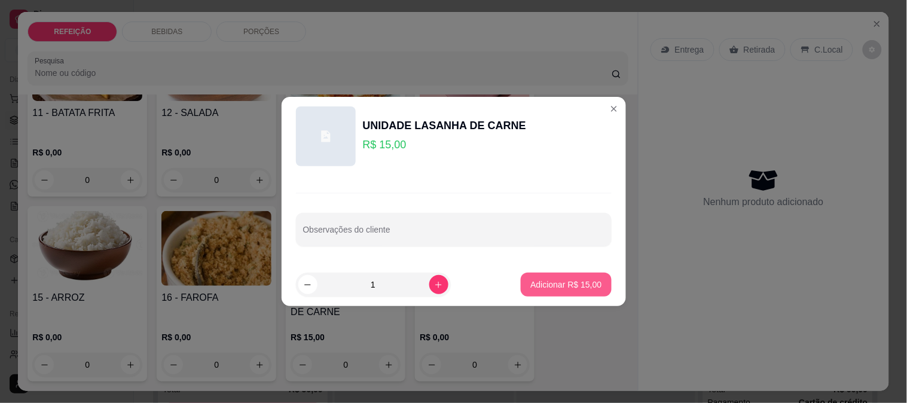
click at [556, 279] on p "Adicionar R$ 15,00" at bounding box center [565, 284] width 71 height 12
type input "1"
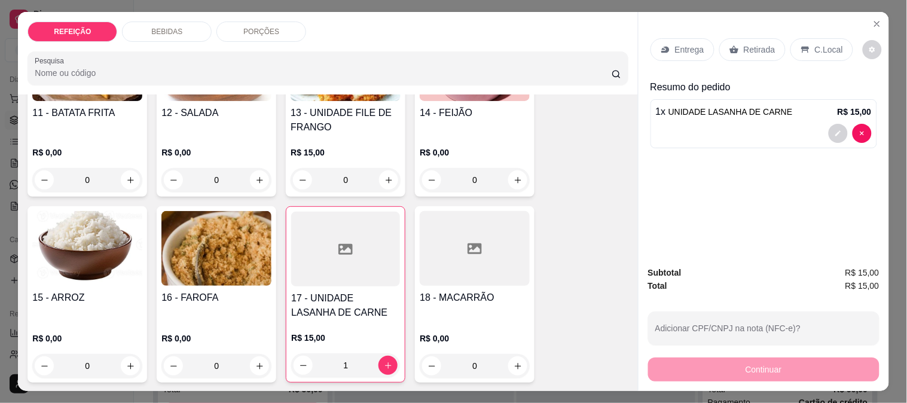
click at [675, 48] on p "Entrega" at bounding box center [689, 50] width 29 height 12
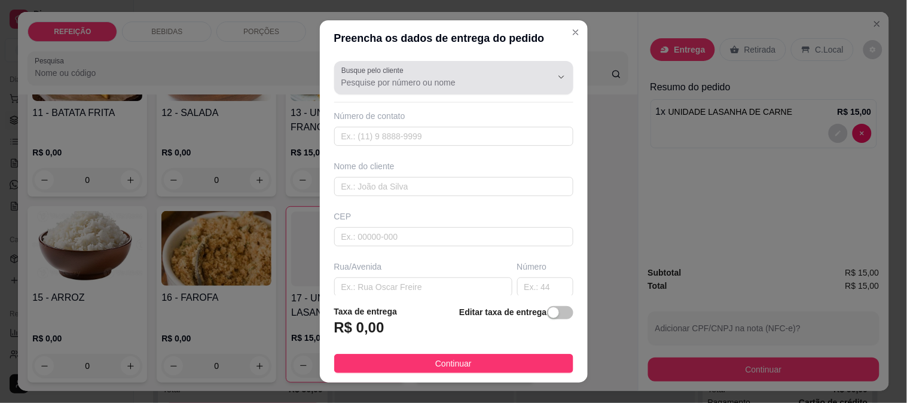
click at [385, 76] on input "Busque pelo cliente" at bounding box center [436, 82] width 191 height 12
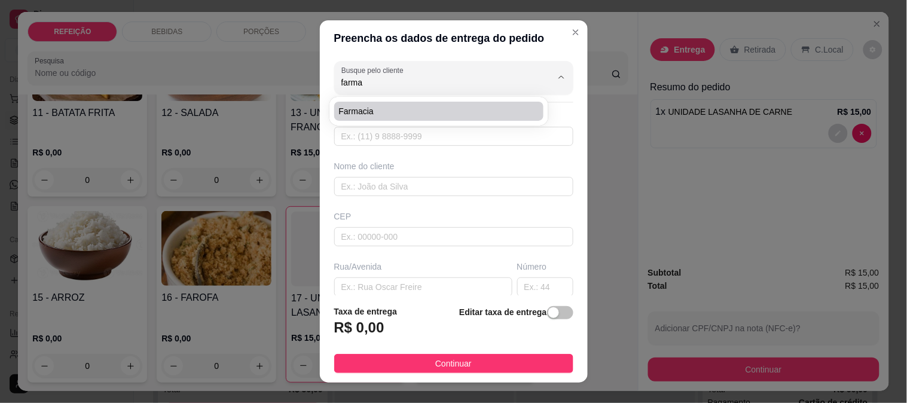
click at [378, 112] on span "farmacia" at bounding box center [433, 111] width 188 height 12
type input "farmacia"
type input "8187575253"
type input "farmacia"
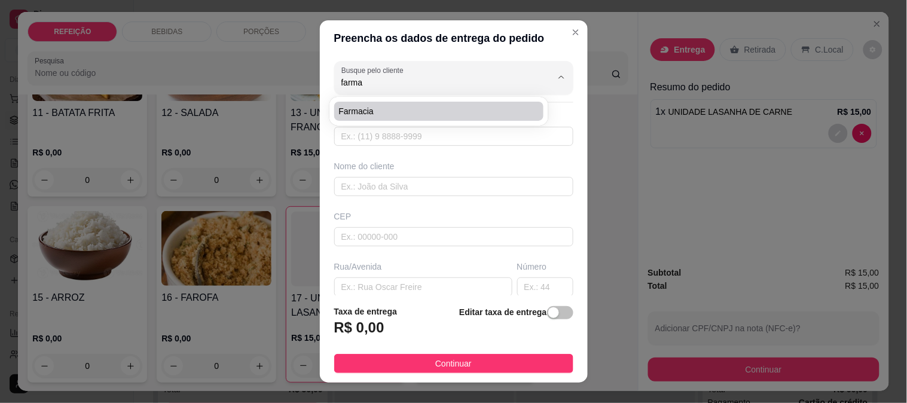
type input "IPOJUCA"
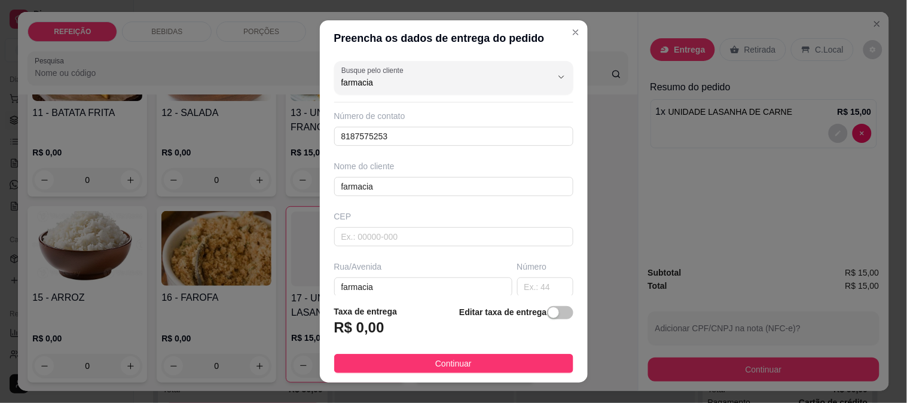
type input "farmacia"
click at [39, 130] on div "Preencha os dados de entrega do pedido Busque pelo cliente farmacia Número de c…" at bounding box center [453, 201] width 907 height 403
drag, startPoint x: 362, startPoint y: 126, endPoint x: 344, endPoint y: 135, distance: 20.0
click at [360, 127] on input "8187575253" at bounding box center [453, 136] width 239 height 19
click at [341, 135] on input "8187575253" at bounding box center [453, 136] width 239 height 19
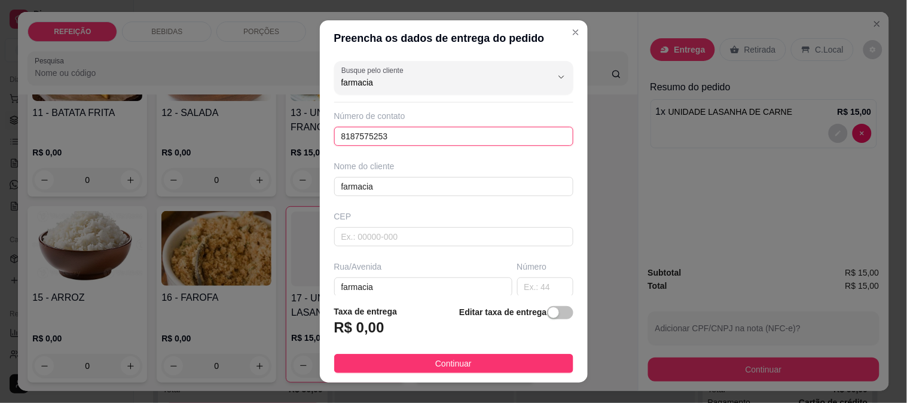
click at [341, 135] on input "8187575253" at bounding box center [453, 136] width 239 height 19
paste input "[PHONE_NUMBER]"
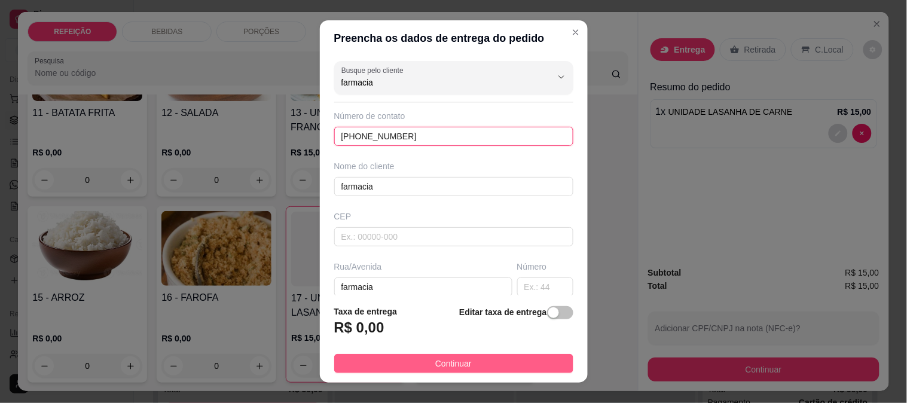
type input "[PHONE_NUMBER]"
click at [443, 366] on span "Continuar" at bounding box center [453, 363] width 36 height 13
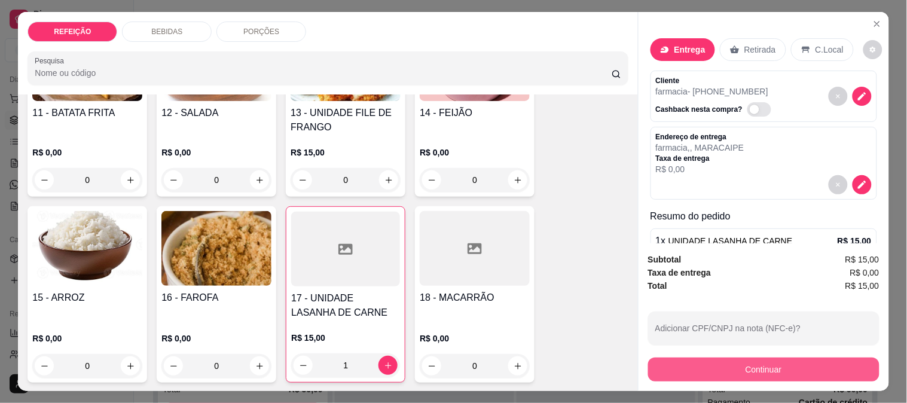
click at [682, 365] on button "Continuar" at bounding box center [763, 369] width 231 height 24
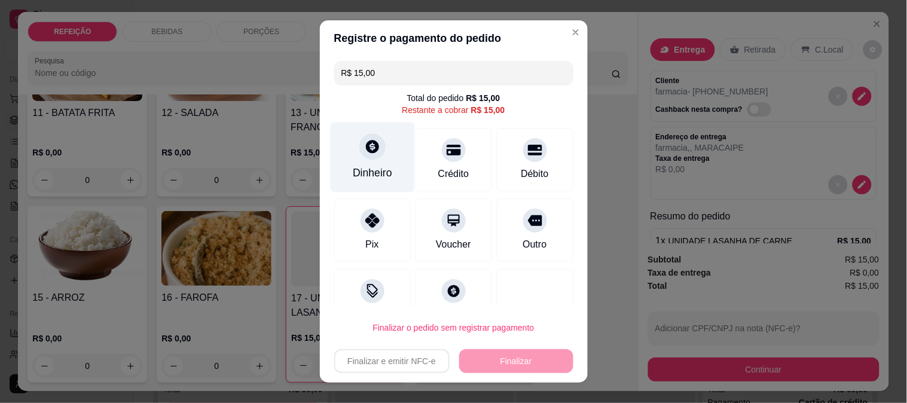
click at [375, 140] on div "Dinheiro" at bounding box center [372, 157] width 84 height 70
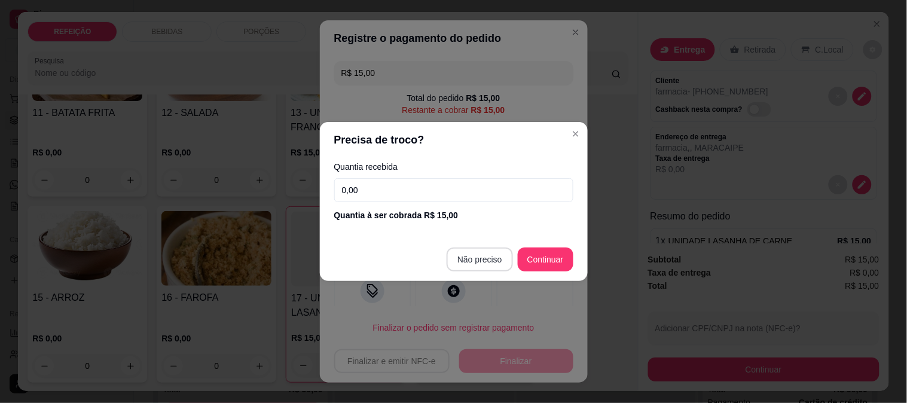
type input "R$ 0,00"
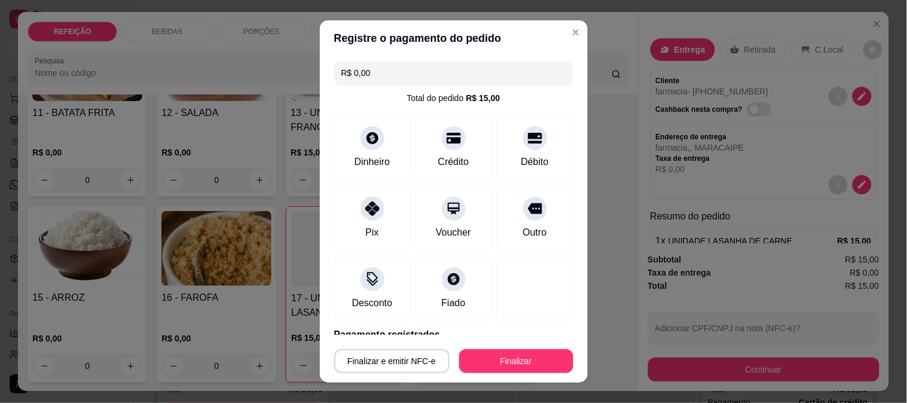
click at [513, 355] on button "Finalizar" at bounding box center [516, 361] width 114 height 24
type input "0"
type input "-R$ 15,00"
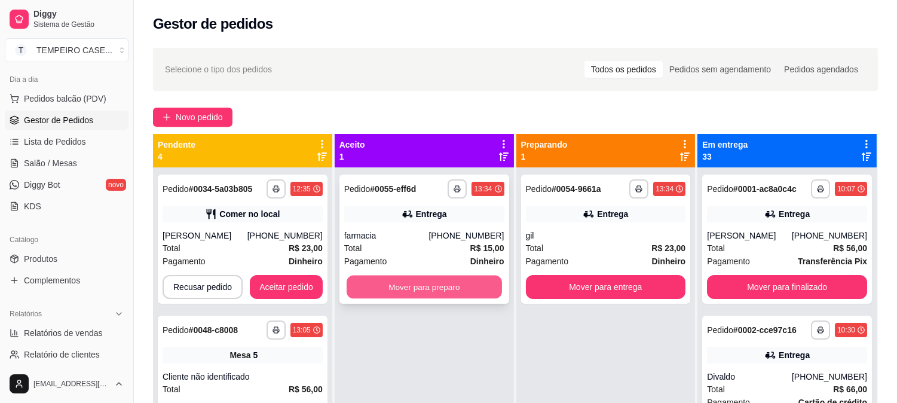
click at [467, 289] on button "Mover para preparo" at bounding box center [424, 287] width 155 height 23
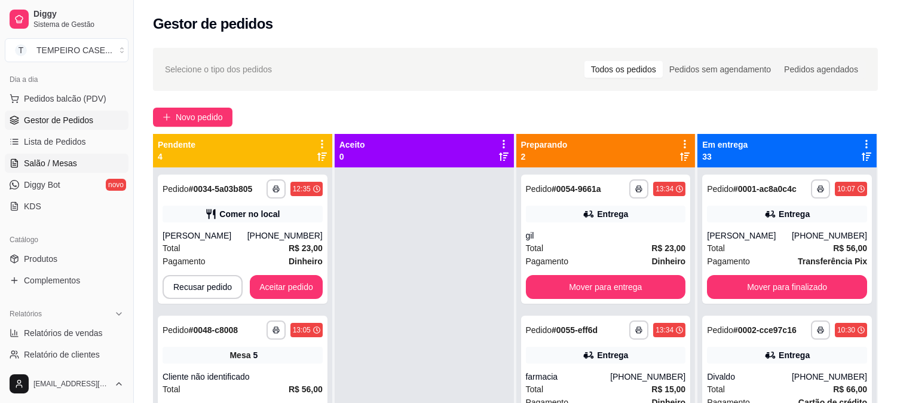
click at [48, 154] on link "Salão / Mesas" at bounding box center [67, 163] width 124 height 19
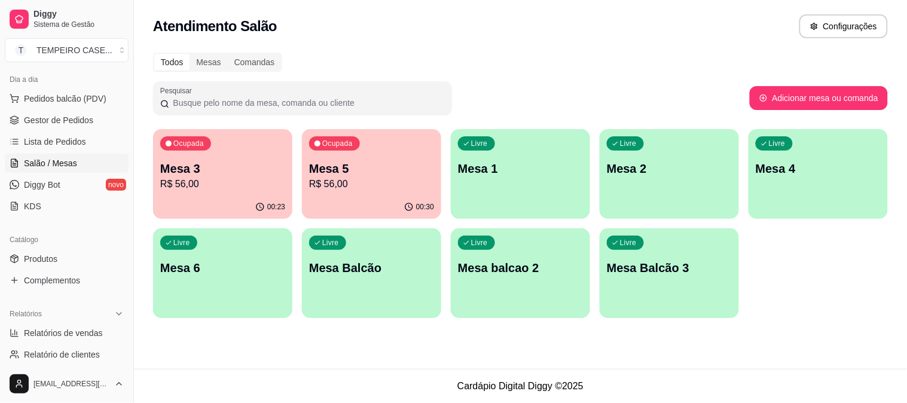
click at [237, 175] on p "Mesa 3" at bounding box center [222, 168] width 125 height 17
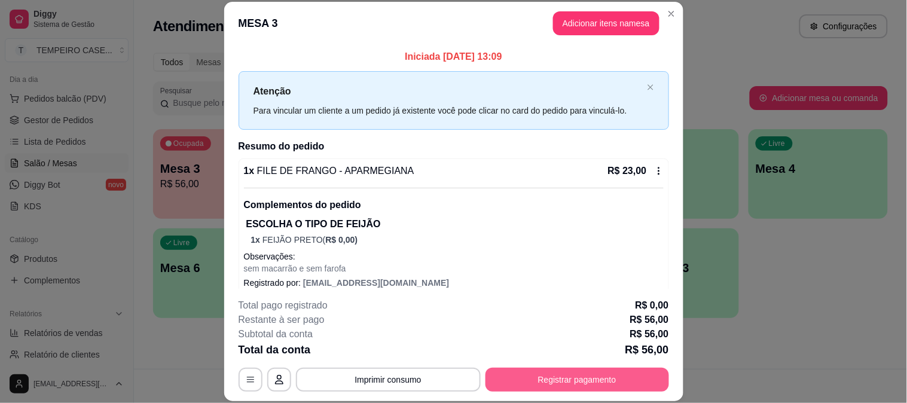
click at [535, 385] on button "Registrar pagamento" at bounding box center [576, 380] width 183 height 24
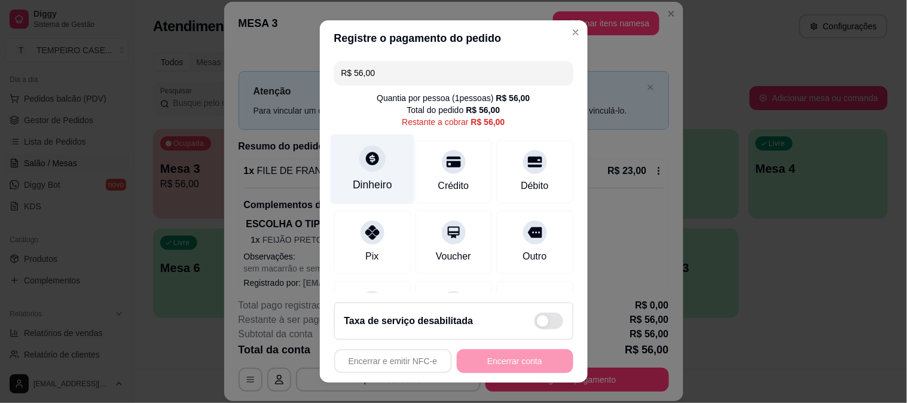
click at [373, 169] on div "Dinheiro" at bounding box center [372, 169] width 84 height 70
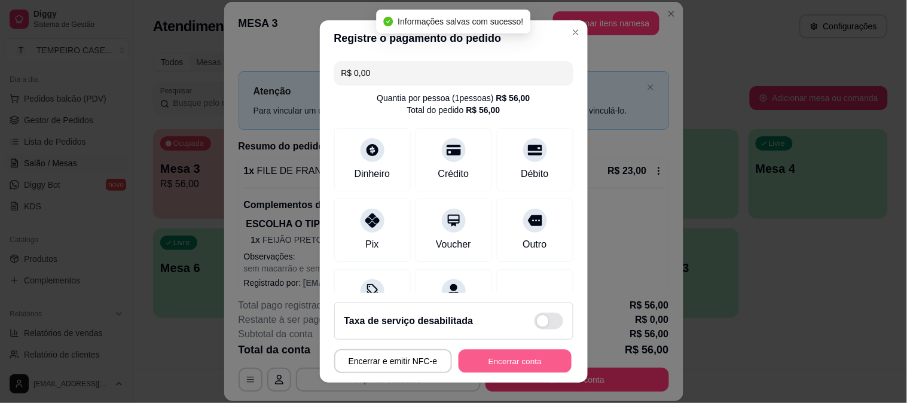
type input "R$ 0,00"
click at [520, 361] on button "Encerrar conta" at bounding box center [514, 361] width 113 height 23
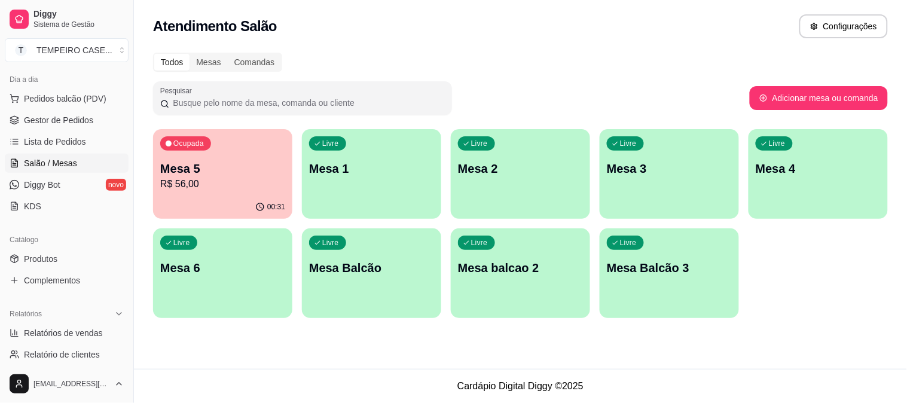
click at [239, 170] on p "Mesa 5" at bounding box center [222, 168] width 125 height 17
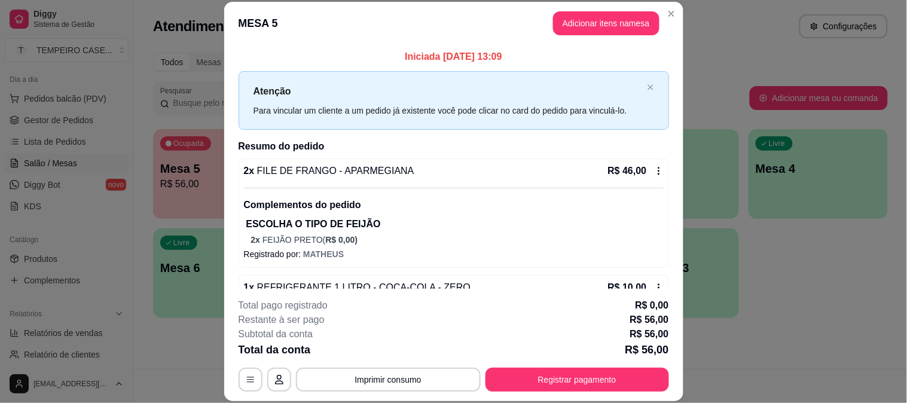
click at [351, 379] on button "Imprimir consumo" at bounding box center [388, 380] width 185 height 24
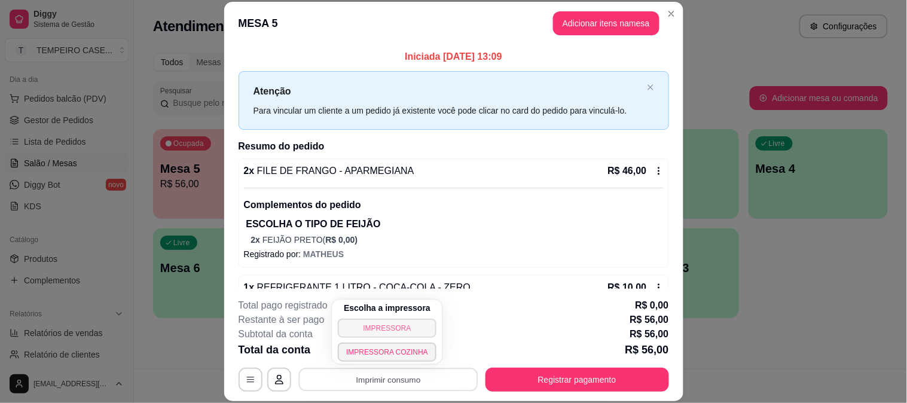
click at [374, 323] on button "IMPRESSORA" at bounding box center [387, 328] width 99 height 19
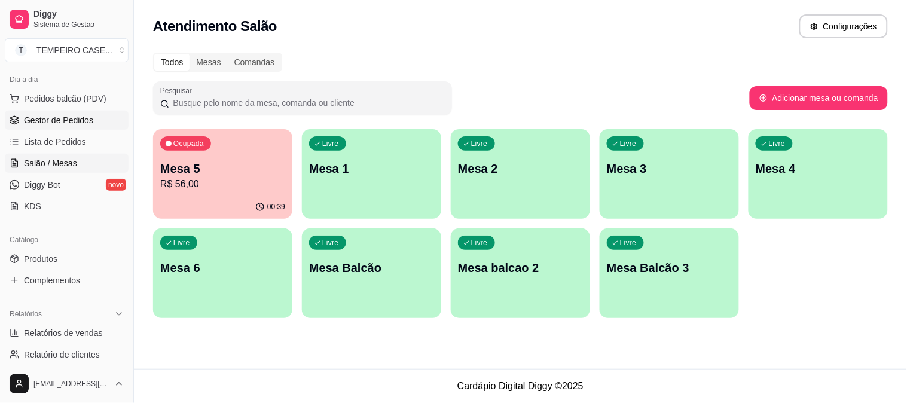
click at [54, 111] on link "Gestor de Pedidos" at bounding box center [67, 120] width 124 height 19
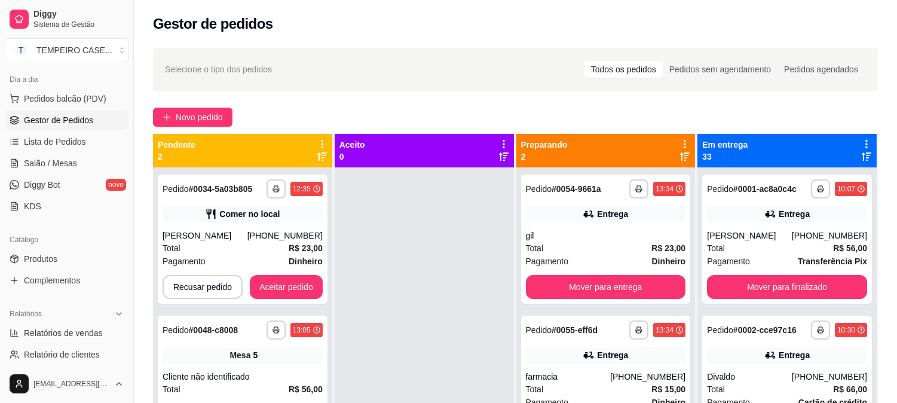
click at [171, 105] on div "**********" at bounding box center [515, 296] width 763 height 510
click at [176, 117] on span "Novo pedido" at bounding box center [199, 117] width 47 height 13
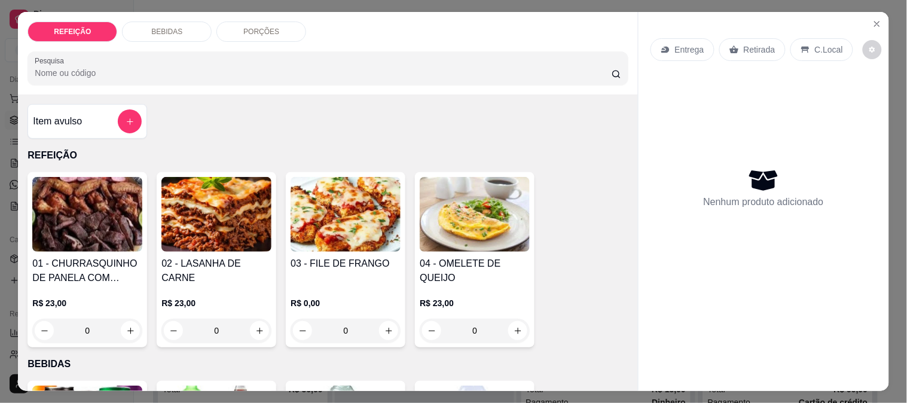
click at [99, 207] on img at bounding box center [87, 214] width 110 height 75
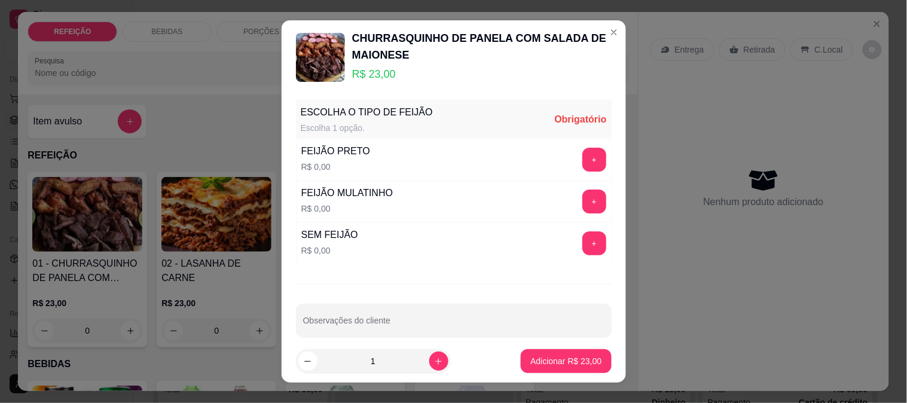
click at [582, 198] on button "+" at bounding box center [594, 201] width 24 height 24
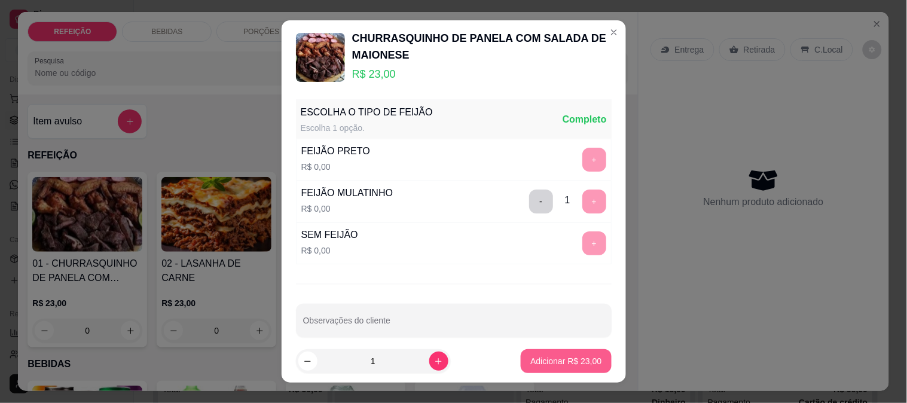
click at [564, 369] on button "Adicionar R$ 23,00" at bounding box center [566, 361] width 90 height 24
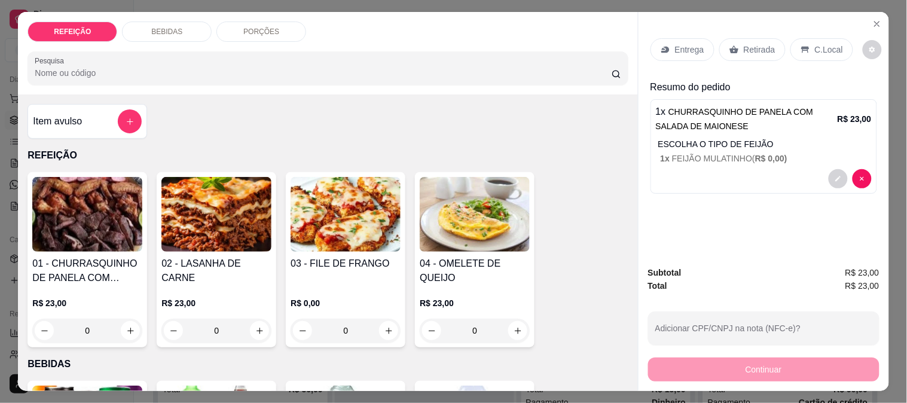
click at [731, 54] on div "Retirada" at bounding box center [752, 49] width 66 height 23
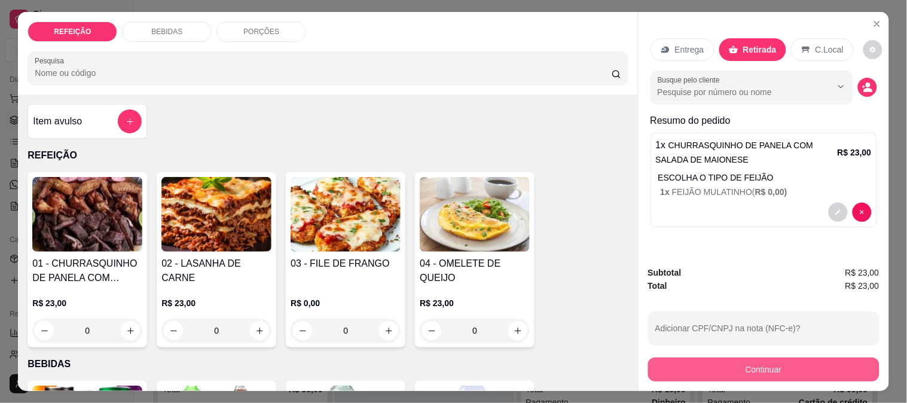
click at [693, 367] on button "Continuar" at bounding box center [763, 369] width 231 height 24
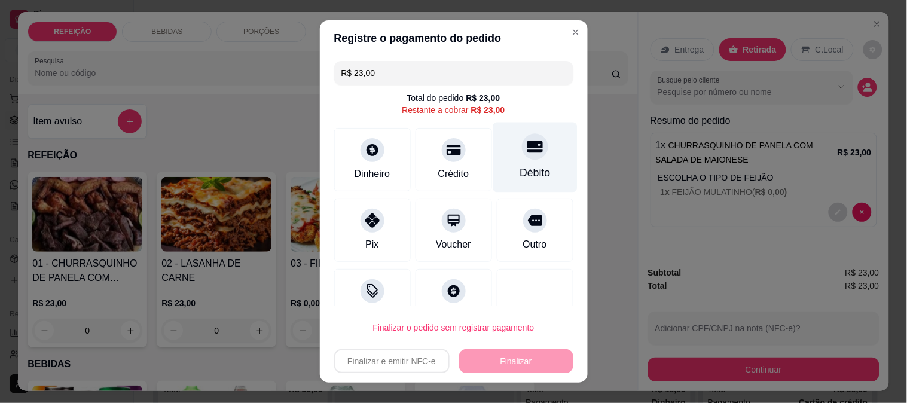
click at [522, 136] on div at bounding box center [535, 146] width 26 height 26
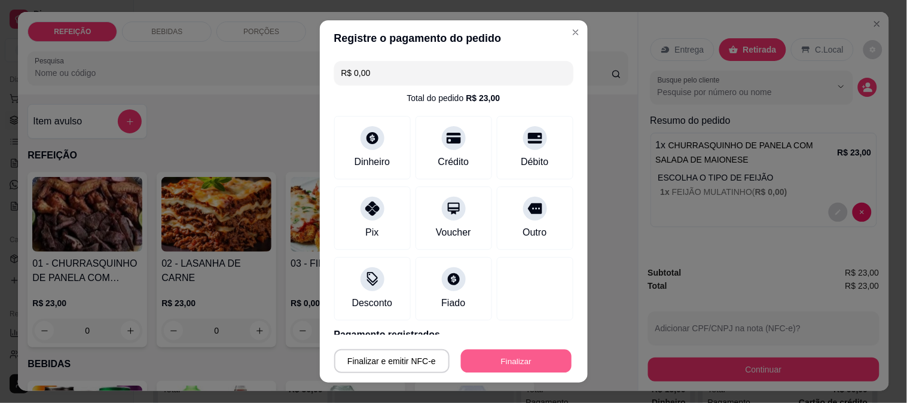
click at [516, 353] on button "Finalizar" at bounding box center [516, 361] width 111 height 23
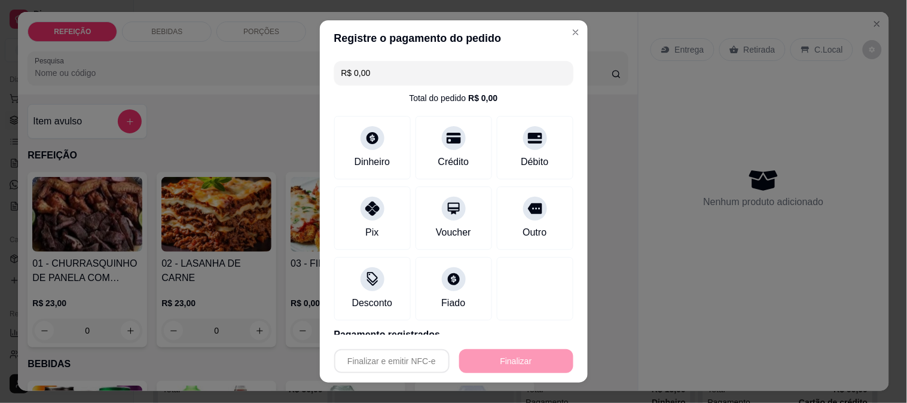
type input "-R$ 23,00"
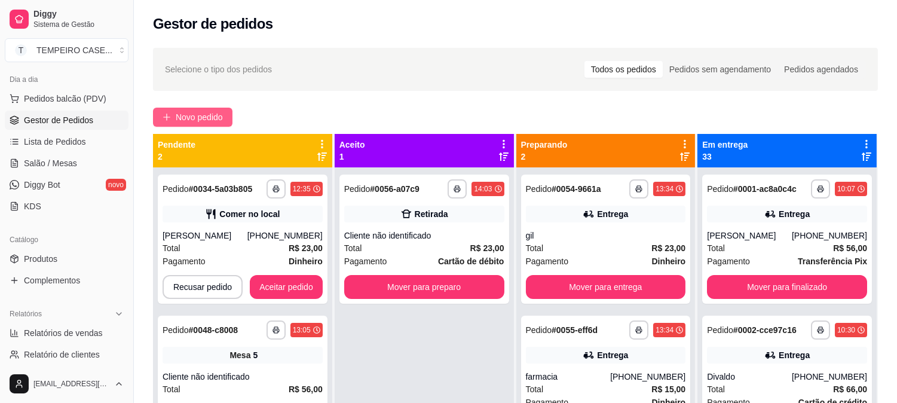
click at [180, 117] on span "Novo pedido" at bounding box center [199, 117] width 47 height 13
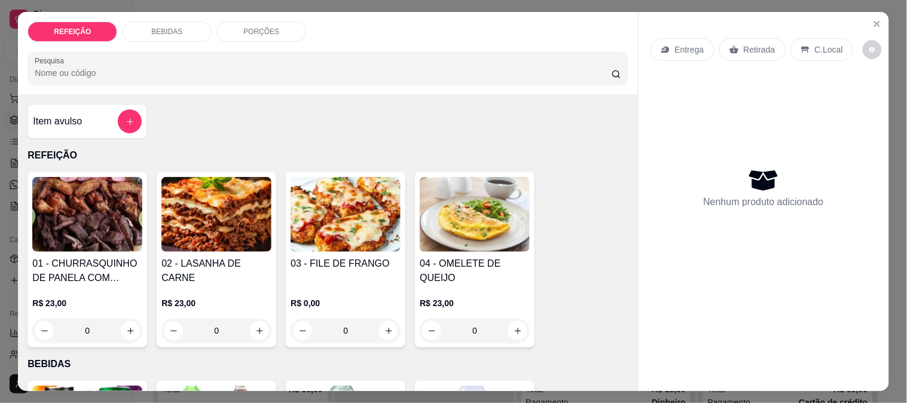
click at [195, 212] on img at bounding box center [216, 214] width 110 height 75
click at [319, 207] on img at bounding box center [345, 214] width 110 height 75
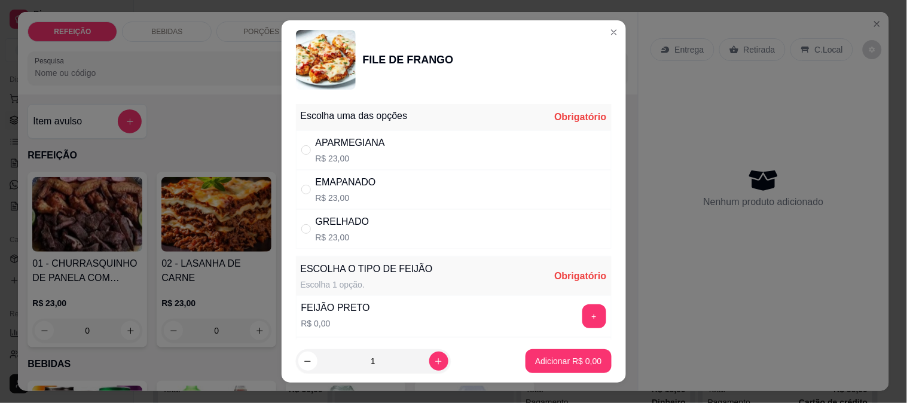
click at [354, 154] on p "R$ 23,00" at bounding box center [350, 158] width 69 height 12
radio input "true"
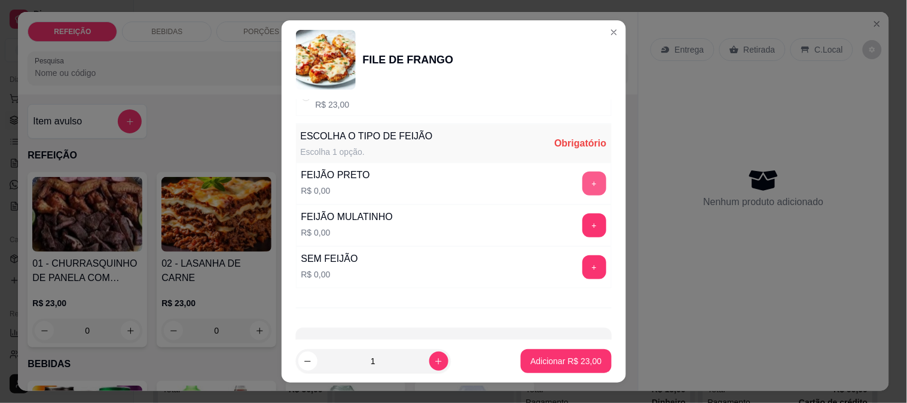
click at [582, 177] on button "+" at bounding box center [594, 184] width 24 height 24
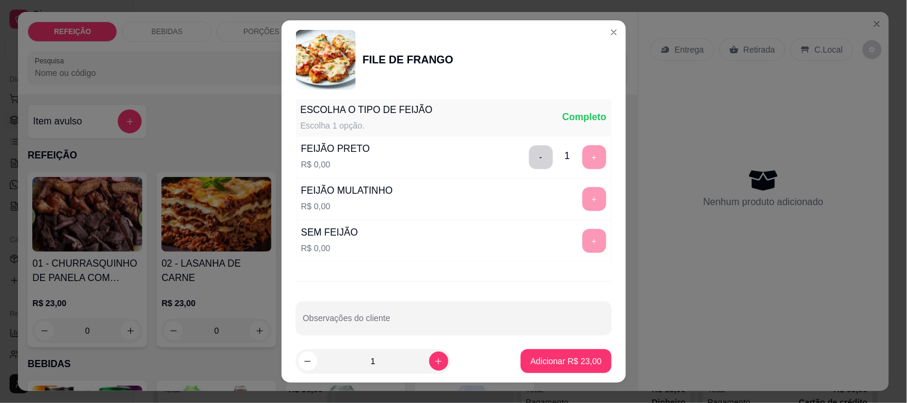
scroll to position [171, 0]
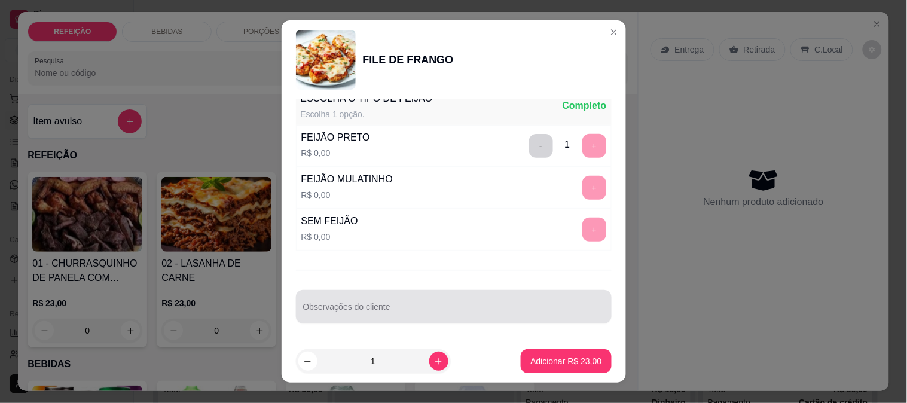
click at [378, 299] on div at bounding box center [453, 307] width 301 height 24
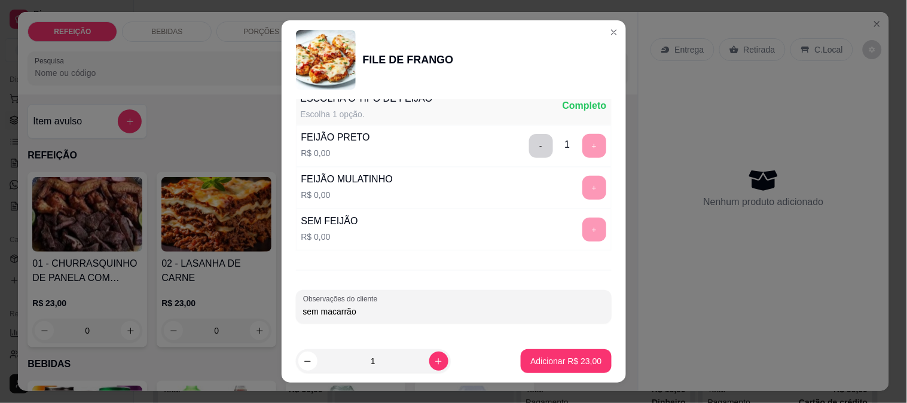
type input "sem macarrão"
click at [531, 362] on p "Adicionar R$ 23,00" at bounding box center [565, 361] width 69 height 11
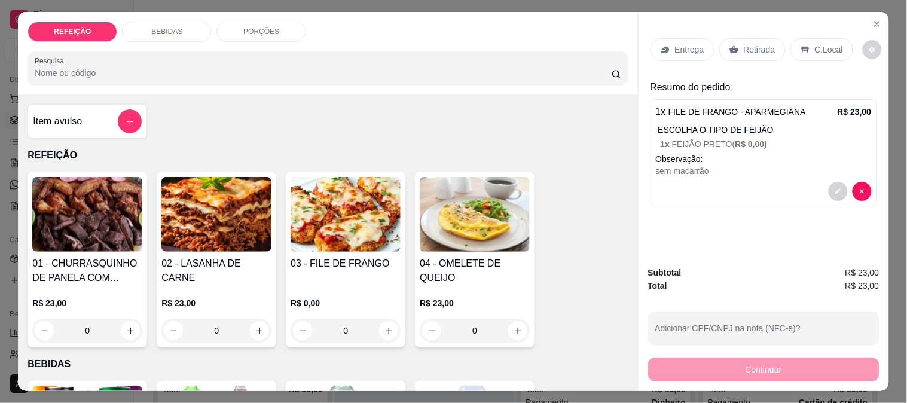
click at [665, 49] on icon at bounding box center [665, 50] width 10 height 10
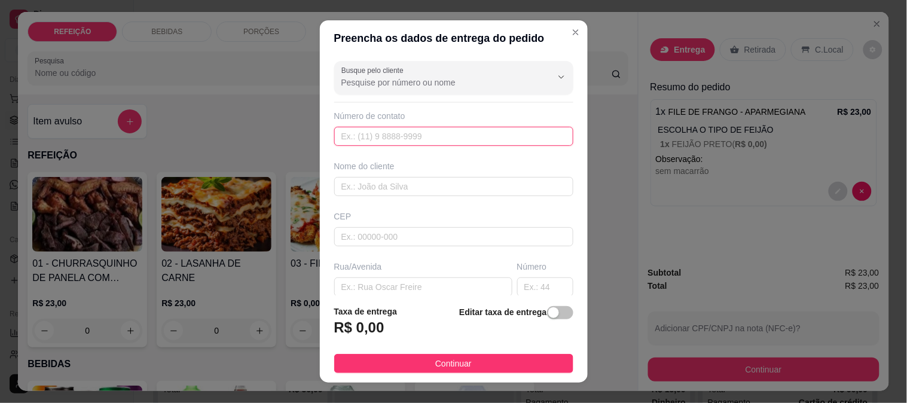
click at [403, 129] on input "text" at bounding box center [453, 136] width 239 height 19
paste input "[PHONE_NUMBER]"
type input "[PHONE_NUMBER]"
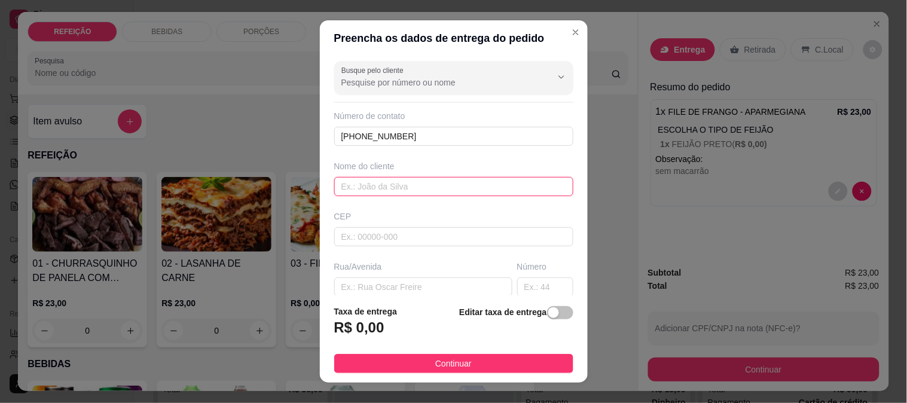
click at [353, 182] on input "text" at bounding box center [453, 186] width 239 height 19
type input "[PERSON_NAME]"
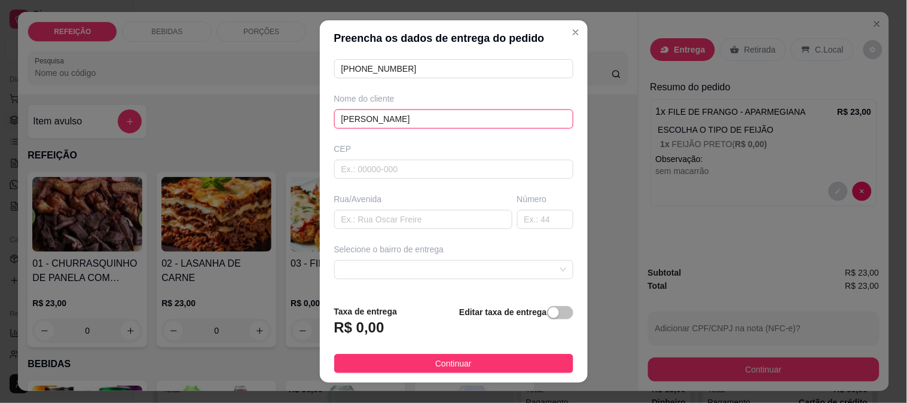
scroll to position [133, 0]
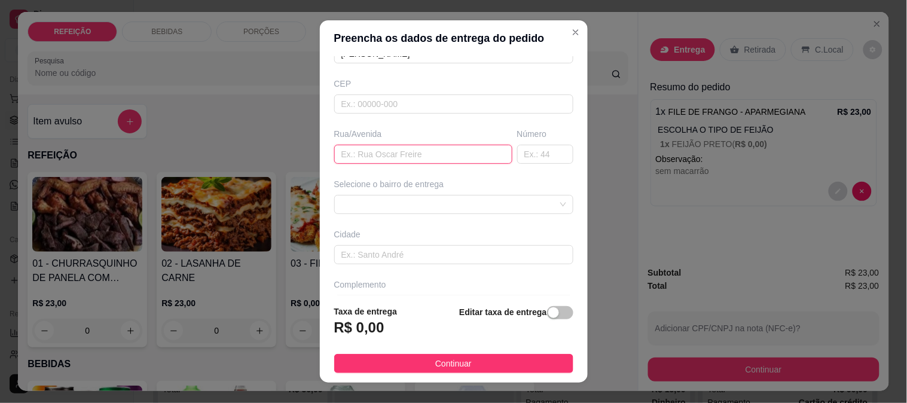
click at [393, 156] on input "text" at bounding box center [423, 154] width 178 height 19
type input "t"
paste input "casa de Nuala"
click at [399, 201] on span at bounding box center [453, 204] width 225 height 18
type input "TPM - [GEOGRAPHIC_DATA]"
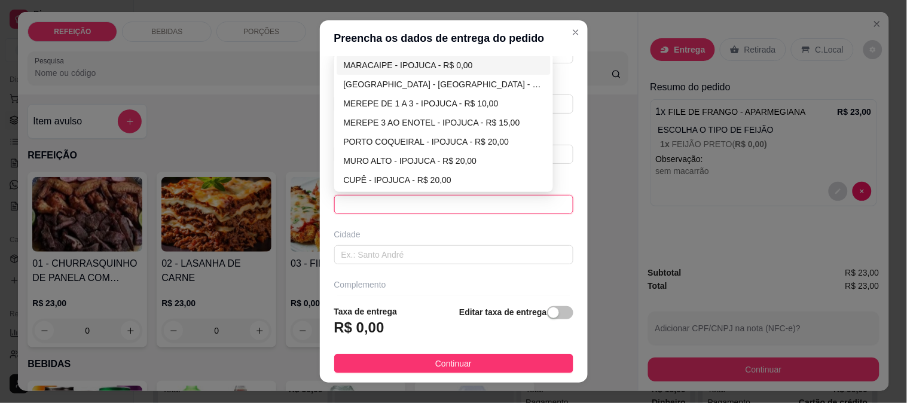
click at [391, 64] on div "MARACAIPE - IPOJUCA - R$ 0,00" at bounding box center [444, 65] width 200 height 13
type input "IPOJUCA"
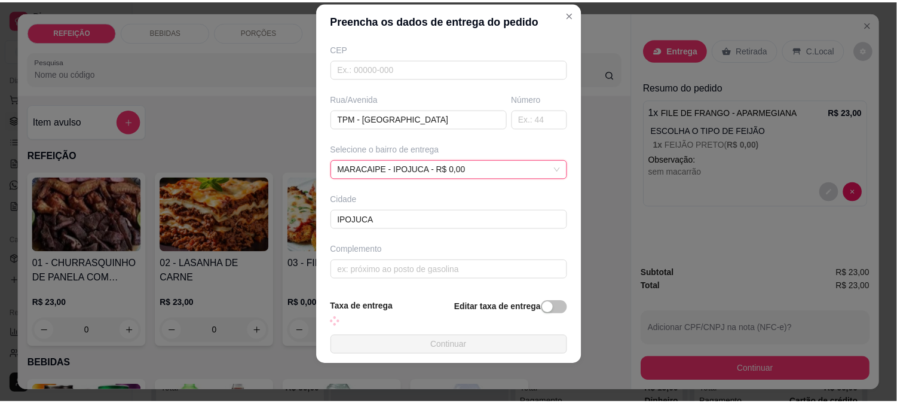
scroll to position [164, 0]
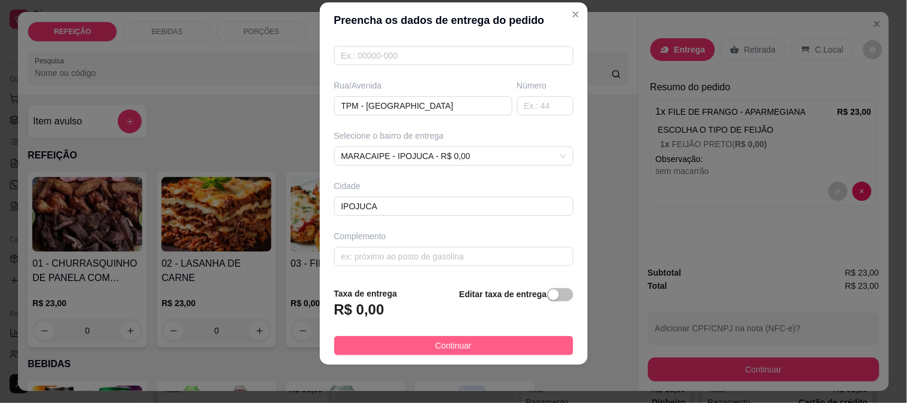
click at [427, 338] on button "Continuar" at bounding box center [453, 345] width 239 height 19
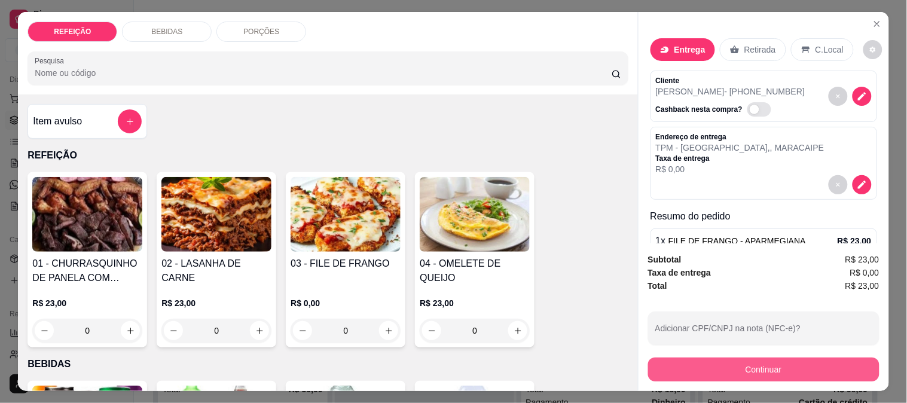
click at [744, 362] on button "Continuar" at bounding box center [763, 369] width 231 height 24
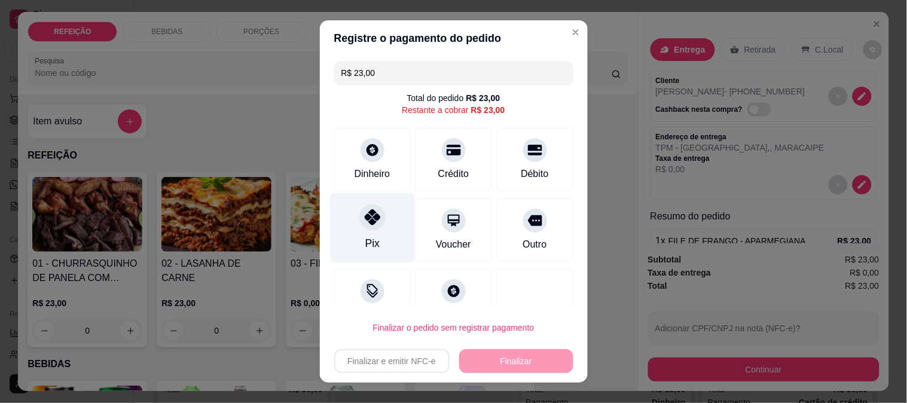
click at [359, 215] on div at bounding box center [372, 217] width 26 height 26
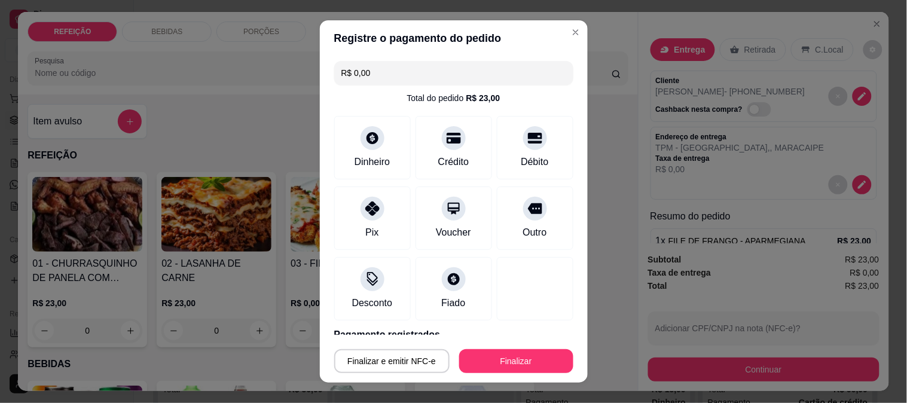
click at [485, 368] on button "Finalizar" at bounding box center [516, 361] width 114 height 24
type input "-R$ 23,00"
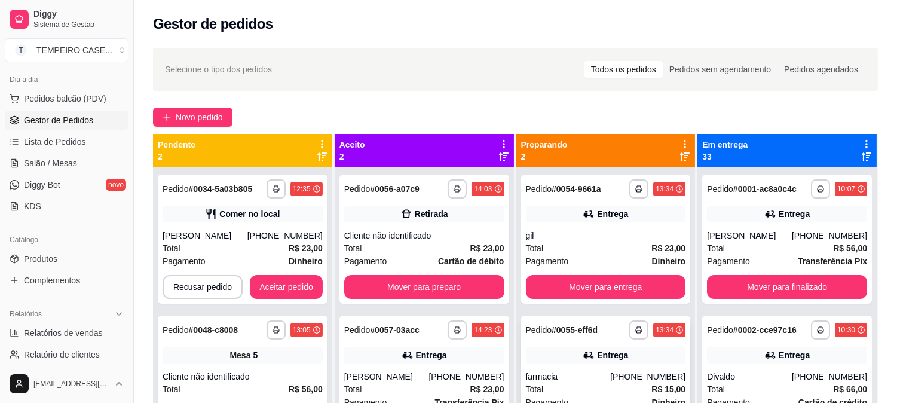
click at [604, 377] on div "farmacia" at bounding box center [568, 377] width 85 height 12
click at [454, 294] on button "Mover para preparo" at bounding box center [424, 287] width 160 height 24
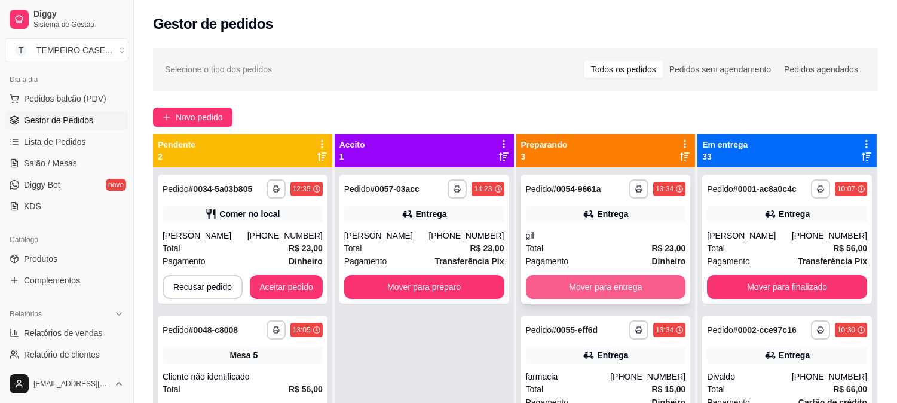
click at [565, 293] on button "Mover para entrega" at bounding box center [606, 287] width 160 height 24
click at [552, 289] on button "Mover para entrega" at bounding box center [606, 287] width 160 height 24
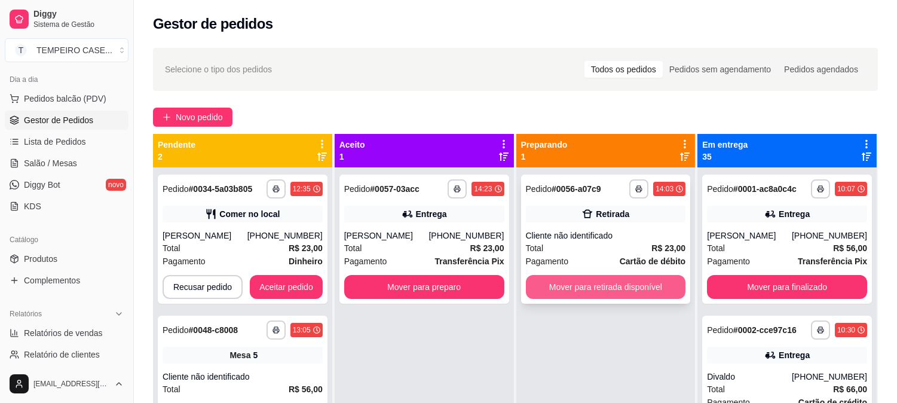
click at [580, 283] on button "Mover para retirada disponível" at bounding box center [606, 287] width 160 height 24
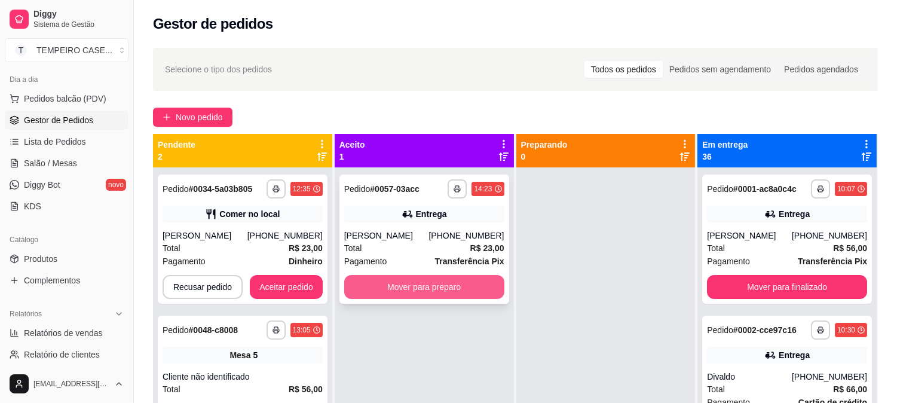
click at [472, 289] on button "Mover para preparo" at bounding box center [424, 287] width 160 height 24
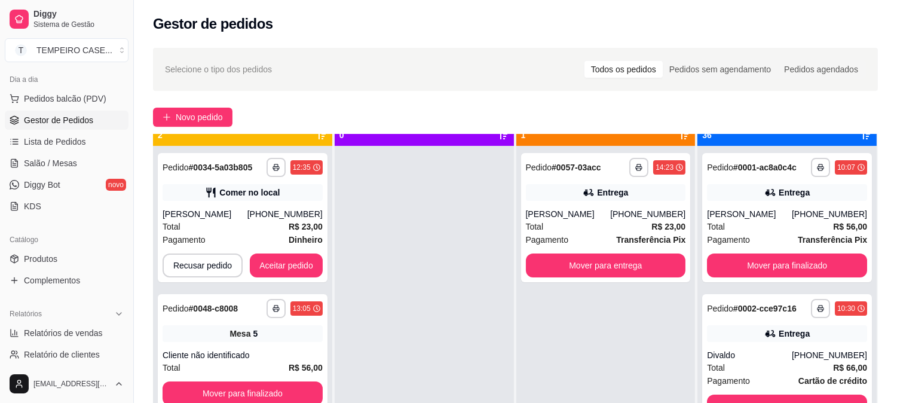
scroll to position [33, 0]
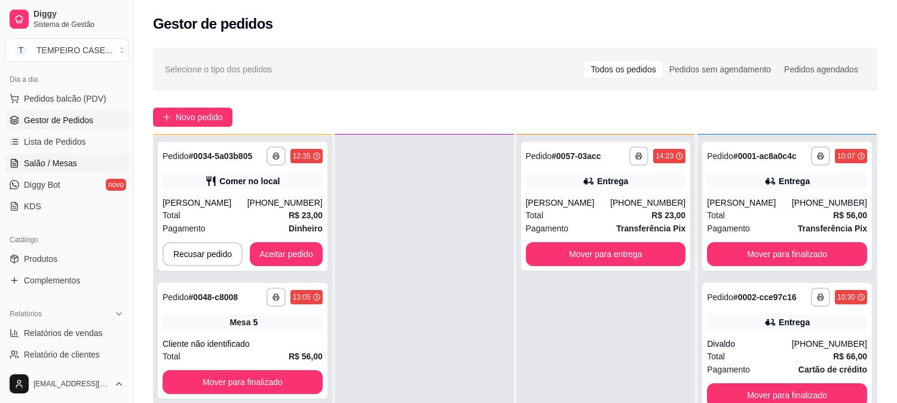
click at [57, 163] on span "Salão / Mesas" at bounding box center [50, 163] width 53 height 12
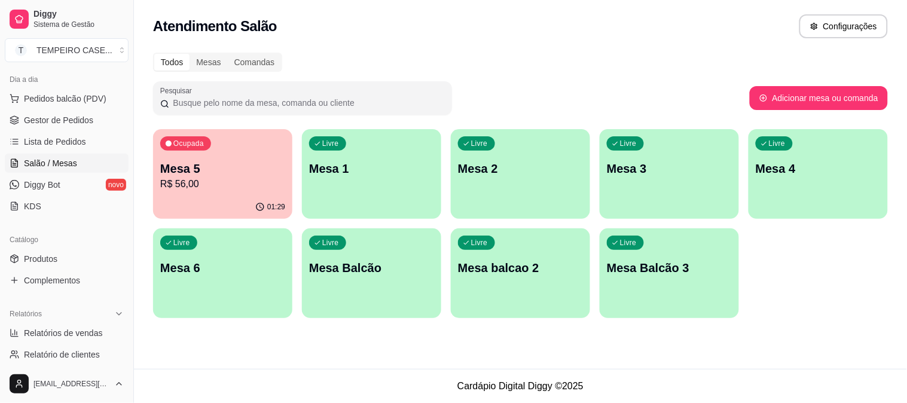
click at [237, 188] on p "R$ 56,00" at bounding box center [222, 184] width 125 height 14
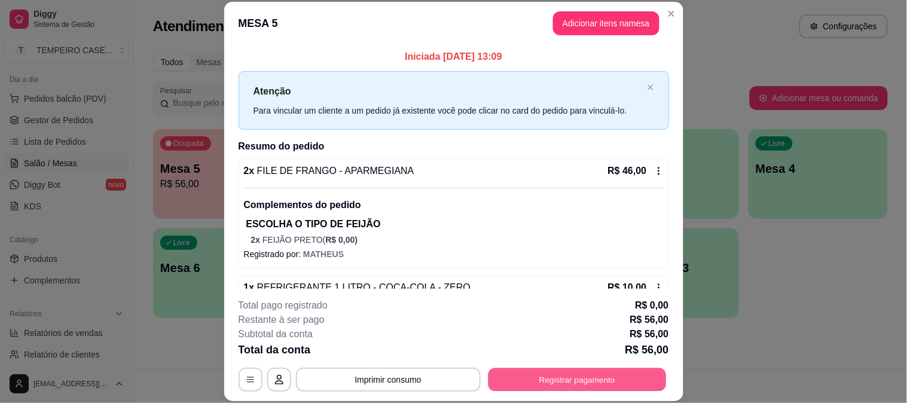
click at [596, 368] on div "**********" at bounding box center [453, 380] width 430 height 24
click at [527, 384] on button "Registrar pagamento" at bounding box center [577, 379] width 178 height 23
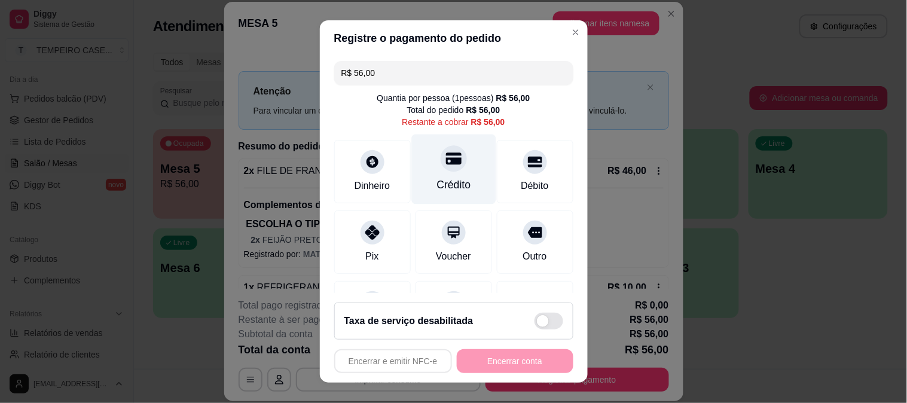
click at [445, 157] on icon at bounding box center [453, 158] width 16 height 12
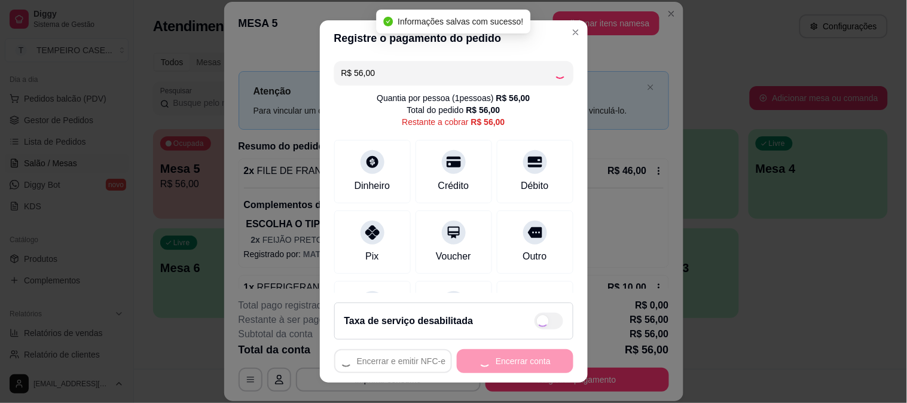
type input "R$ 0,00"
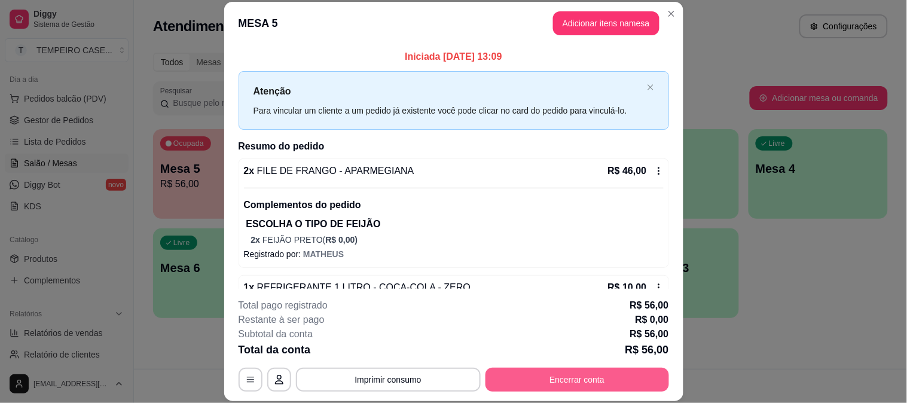
click at [583, 372] on button "Encerrar conta" at bounding box center [576, 380] width 183 height 24
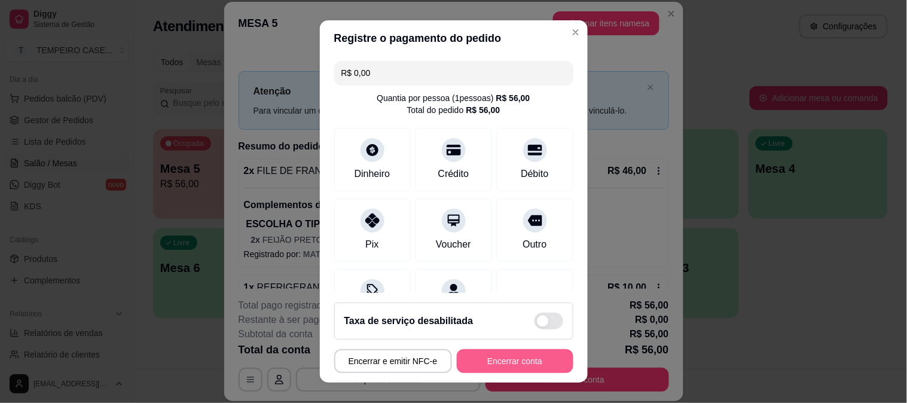
click at [477, 372] on button "Encerrar conta" at bounding box center [515, 361] width 117 height 24
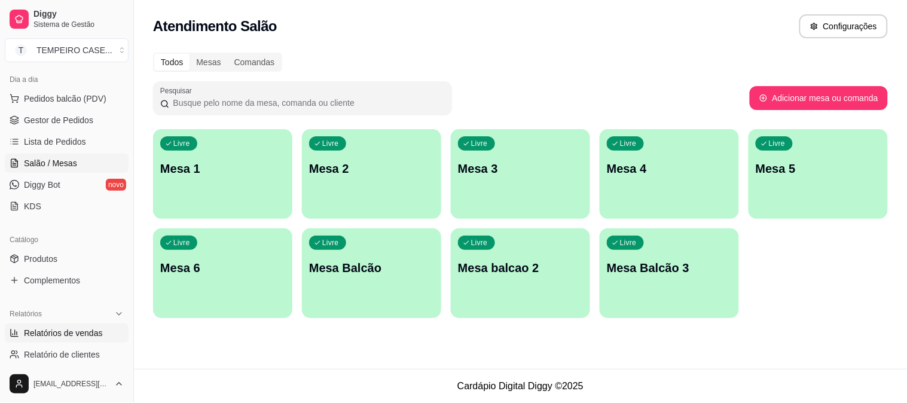
click at [105, 333] on link "Relatórios de vendas" at bounding box center [67, 332] width 124 height 19
select select "ALL"
select select "0"
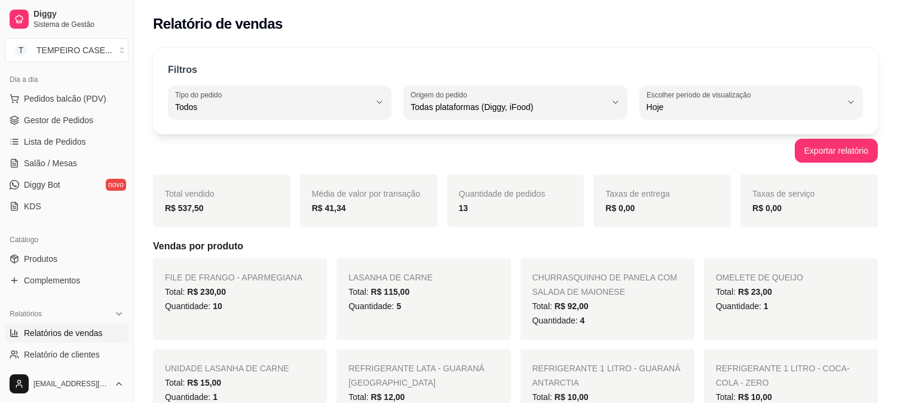
click at [108, 333] on link "Relatórios de vendas" at bounding box center [67, 332] width 124 height 19
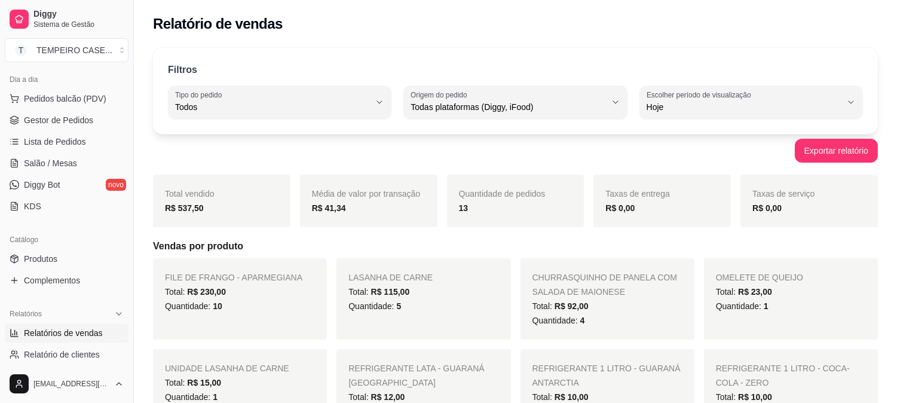
click at [106, 335] on link "Relatórios de vendas" at bounding box center [67, 332] width 124 height 19
click at [105, 336] on link "Relatórios de vendas" at bounding box center [67, 332] width 124 height 19
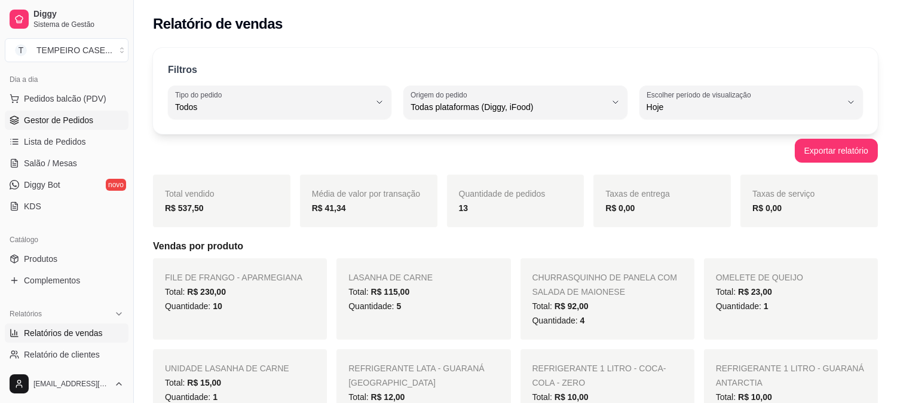
click at [69, 126] on link "Gestor de Pedidos" at bounding box center [67, 120] width 124 height 19
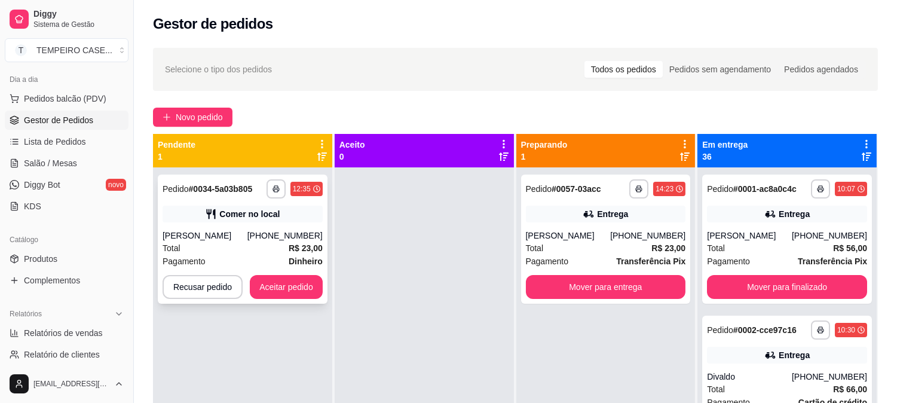
click at [232, 220] on div "Comer no local" at bounding box center [243, 214] width 160 height 17
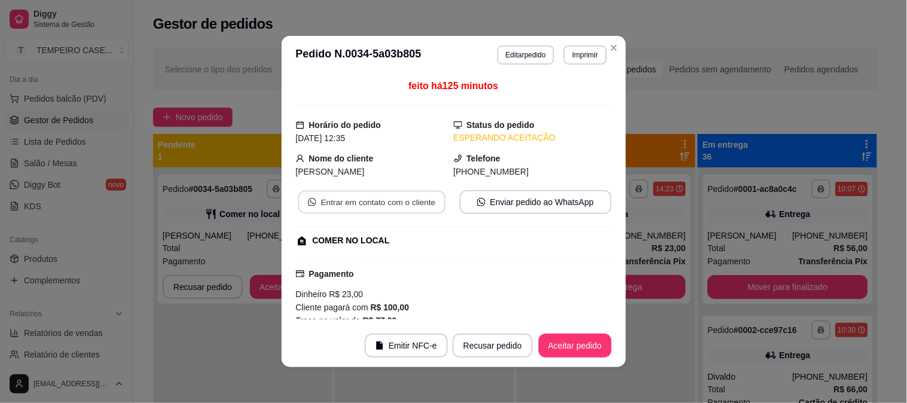
click at [337, 199] on button "Entrar em contato com o cliente" at bounding box center [371, 202] width 147 height 23
click at [487, 350] on button "Recusar pedido" at bounding box center [493, 345] width 78 height 23
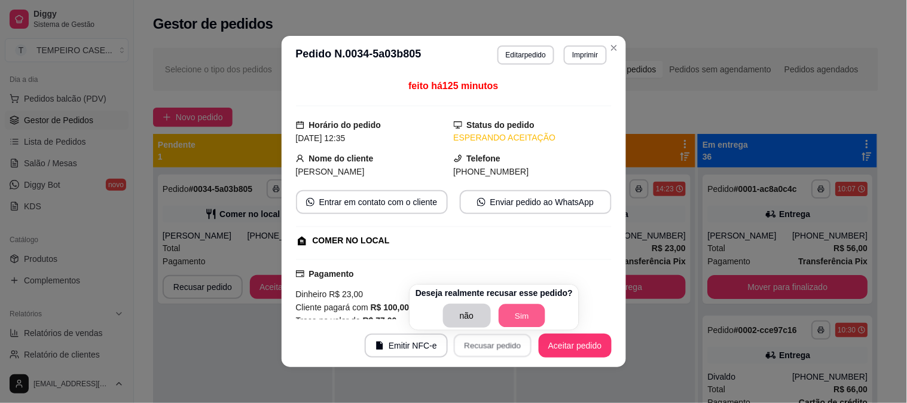
click at [506, 323] on button "Sim" at bounding box center [521, 315] width 47 height 23
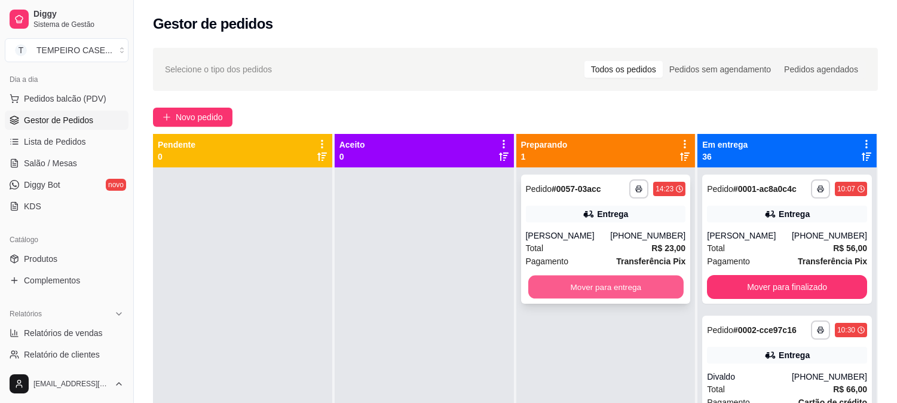
click at [592, 289] on button "Mover para entrega" at bounding box center [605, 287] width 155 height 23
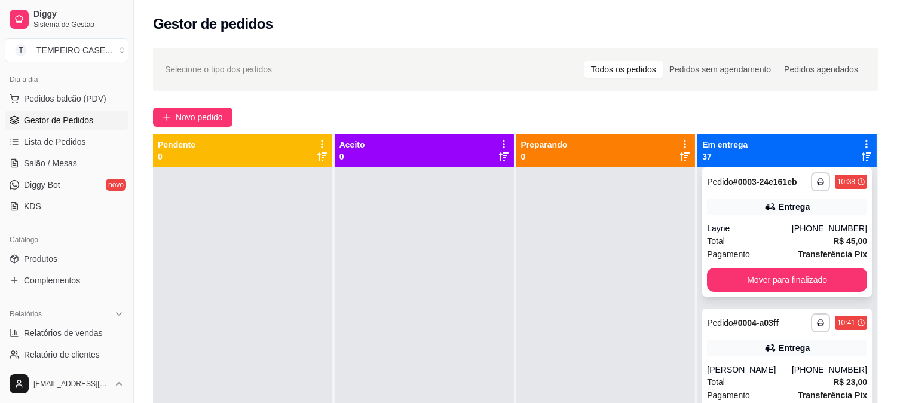
scroll to position [133, 0]
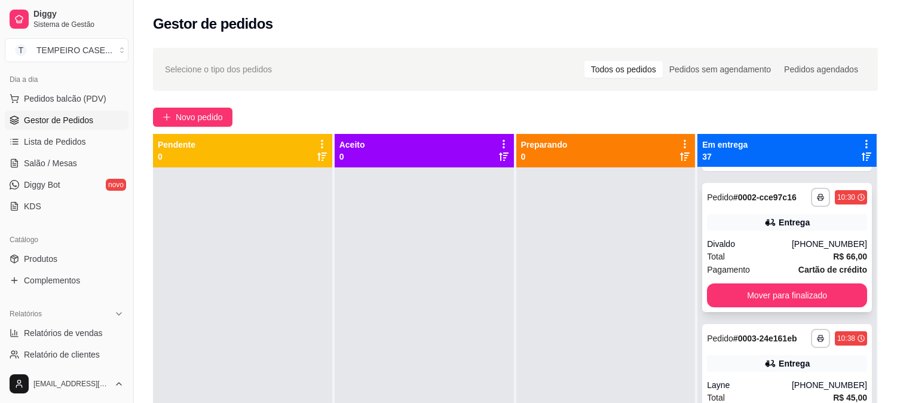
click at [765, 242] on div "Divaldo" at bounding box center [749, 244] width 85 height 12
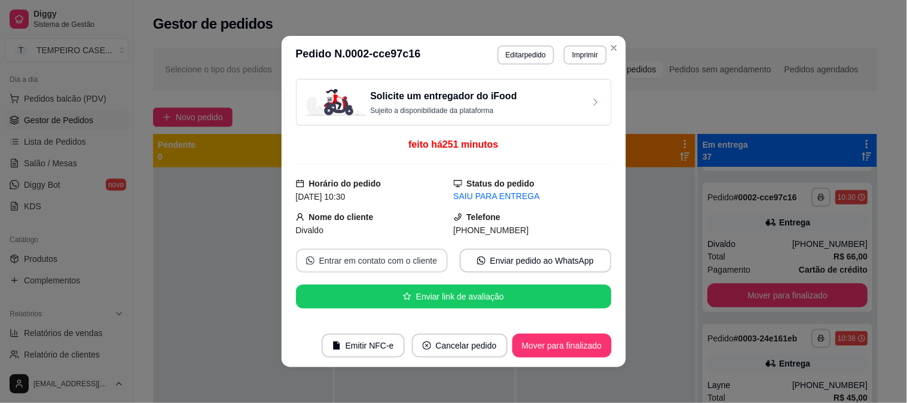
click at [371, 266] on button "Entrar em contato com o cliente" at bounding box center [372, 261] width 152 height 24
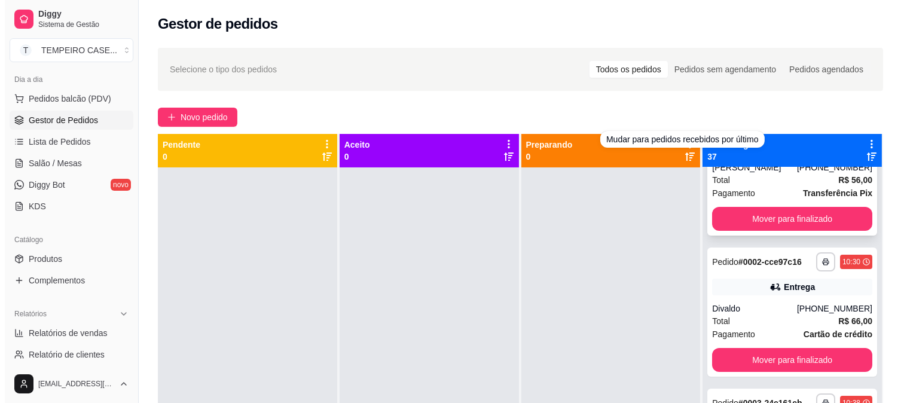
scroll to position [0, 0]
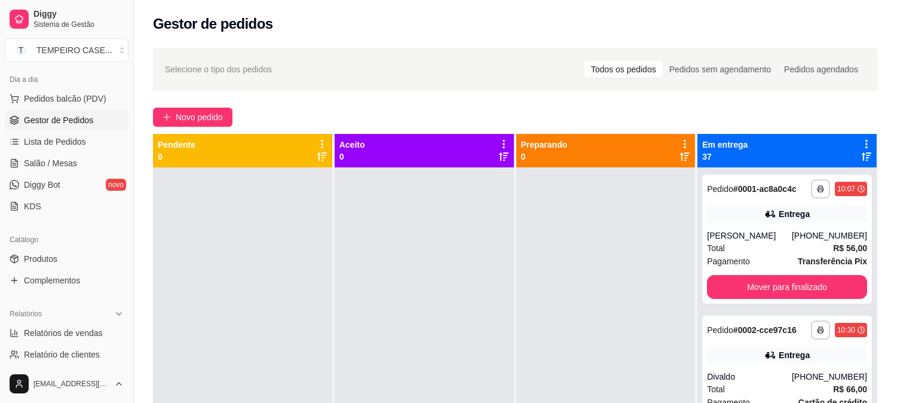
click at [861, 146] on icon at bounding box center [866, 144] width 11 height 11
click at [345, 104] on div "**********" at bounding box center [515, 296] width 763 height 510
click at [66, 167] on span "Salão / Mesas" at bounding box center [50, 163] width 53 height 12
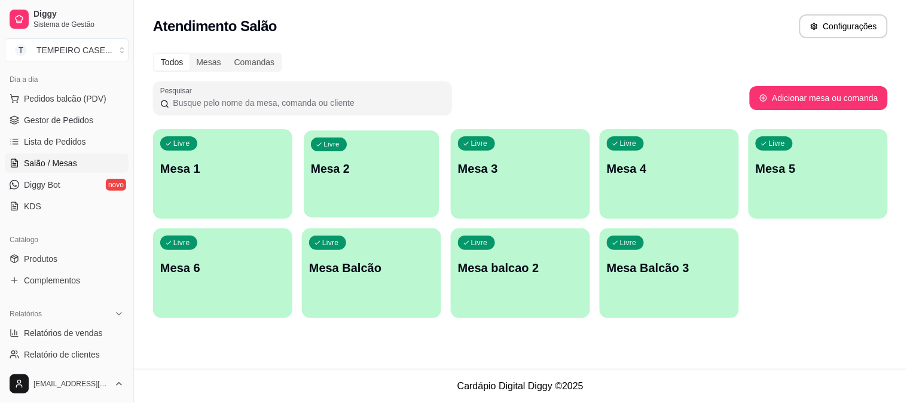
click at [369, 162] on p "Mesa 2" at bounding box center [371, 169] width 121 height 16
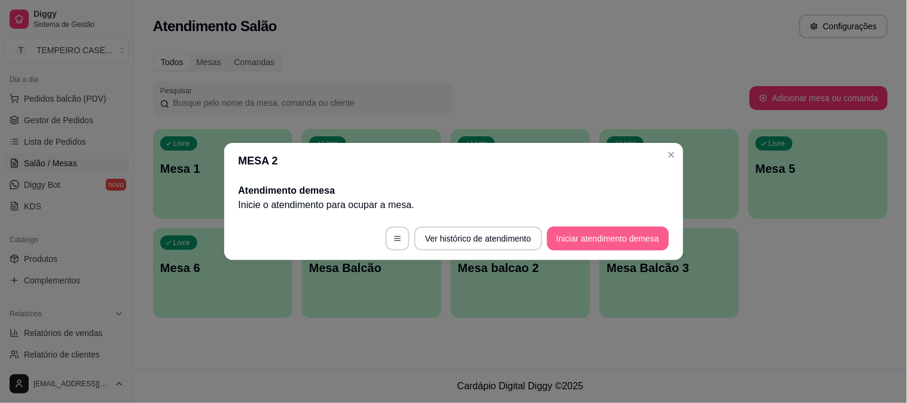
click at [574, 242] on button "Iniciar atendimento de mesa" at bounding box center [608, 239] width 122 height 24
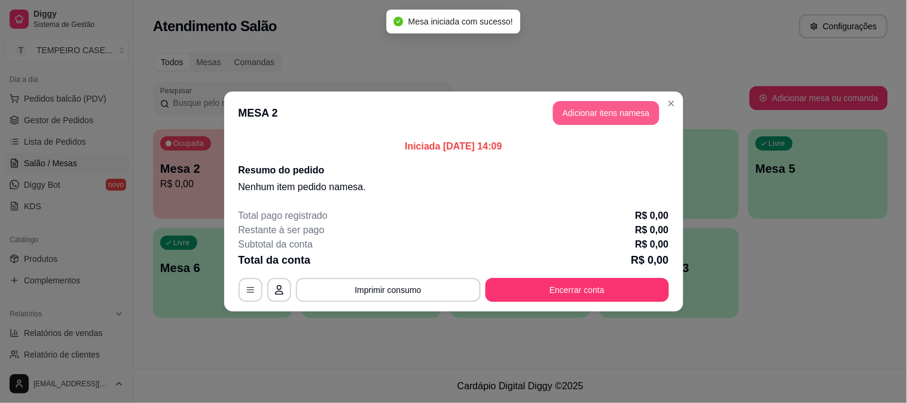
click at [579, 117] on button "Adicionar itens na mesa" at bounding box center [606, 113] width 106 height 24
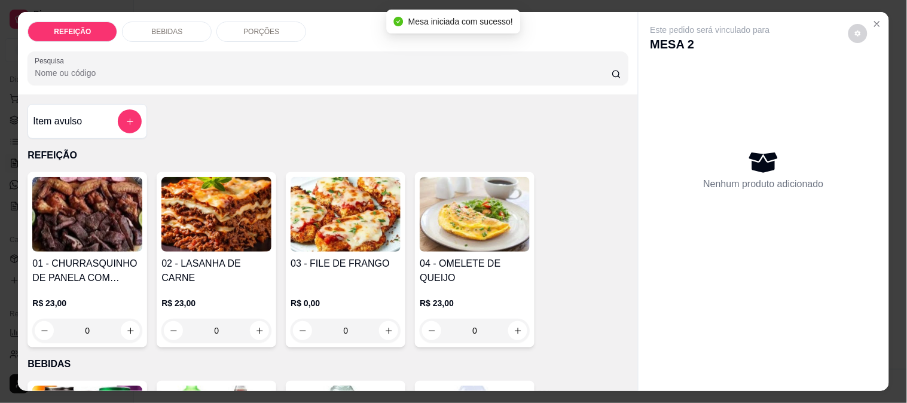
click at [316, 198] on img at bounding box center [345, 214] width 110 height 75
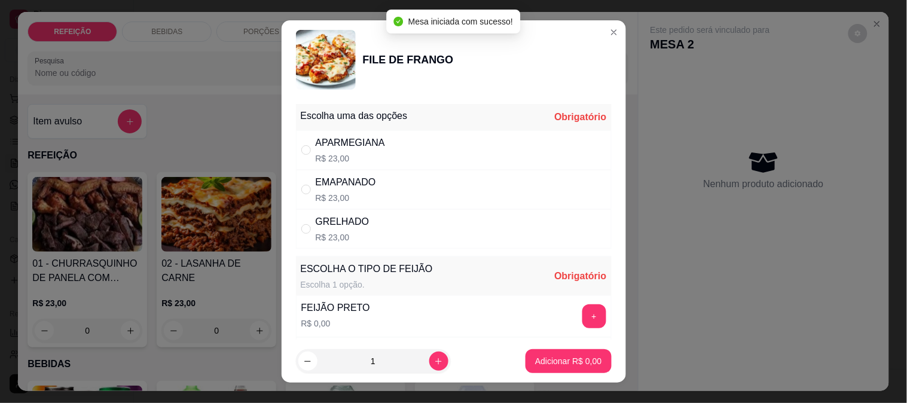
drag, startPoint x: 408, startPoint y: 154, endPoint x: 443, endPoint y: 185, distance: 47.5
click at [408, 154] on div "APARMEGIANA R$ 23,00" at bounding box center [454, 149] width 316 height 39
radio input "true"
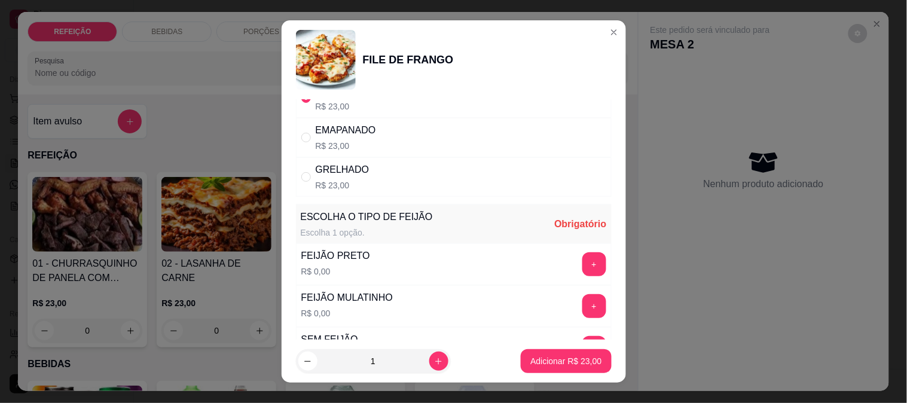
scroll to position [66, 0]
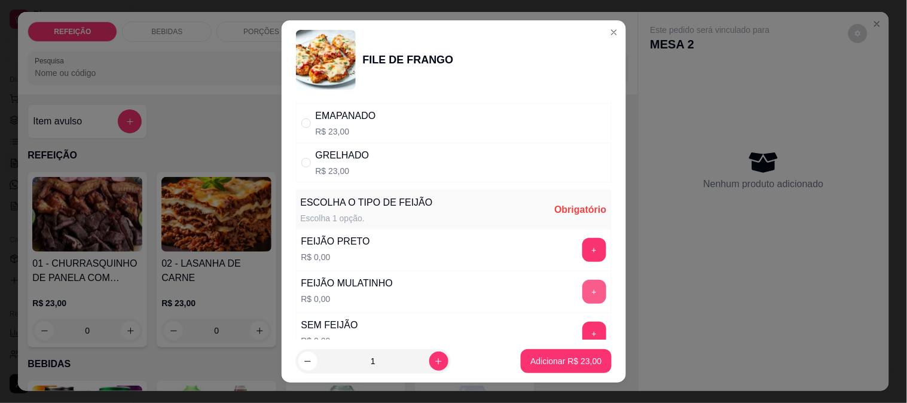
click at [582, 287] on button "+" at bounding box center [594, 292] width 24 height 24
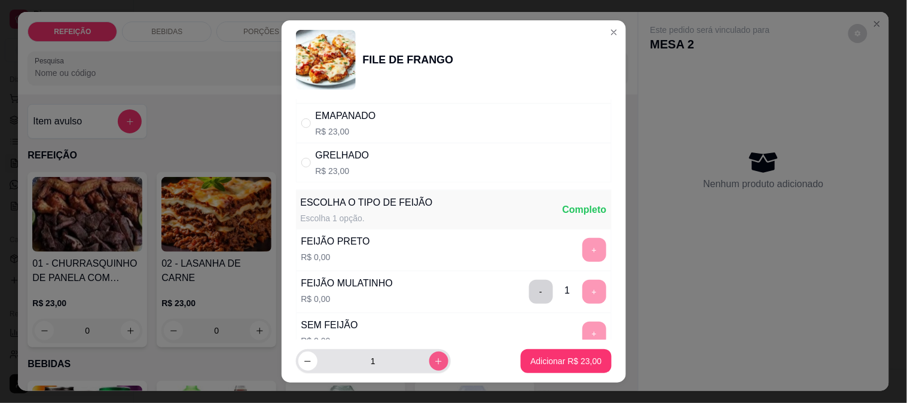
click at [429, 365] on button "increase-product-quantity" at bounding box center [438, 360] width 19 height 19
type input "2"
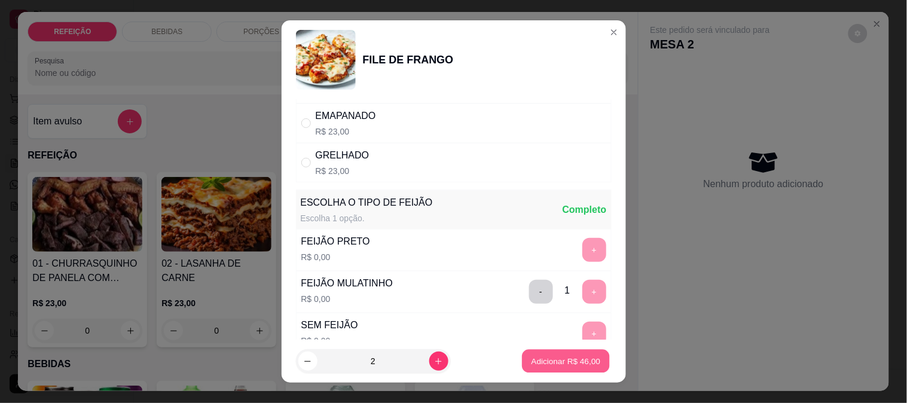
click at [531, 361] on p "Adicionar R$ 46,00" at bounding box center [565, 361] width 69 height 11
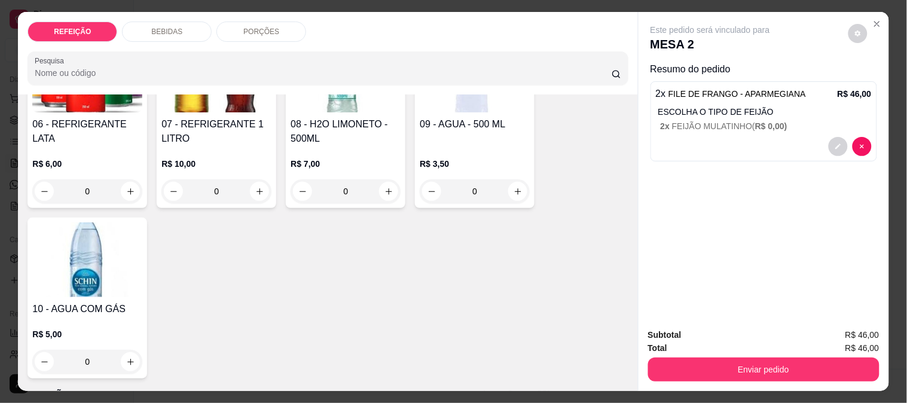
scroll to position [265, 0]
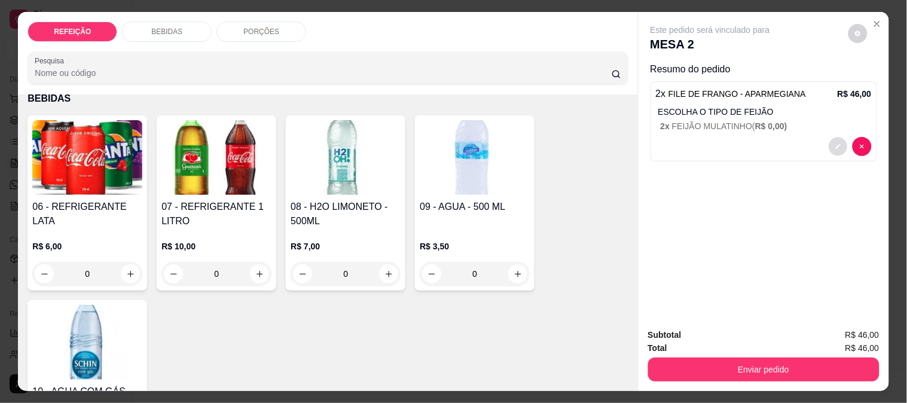
click at [828, 143] on button "decrease-product-quantity" at bounding box center [837, 146] width 19 height 19
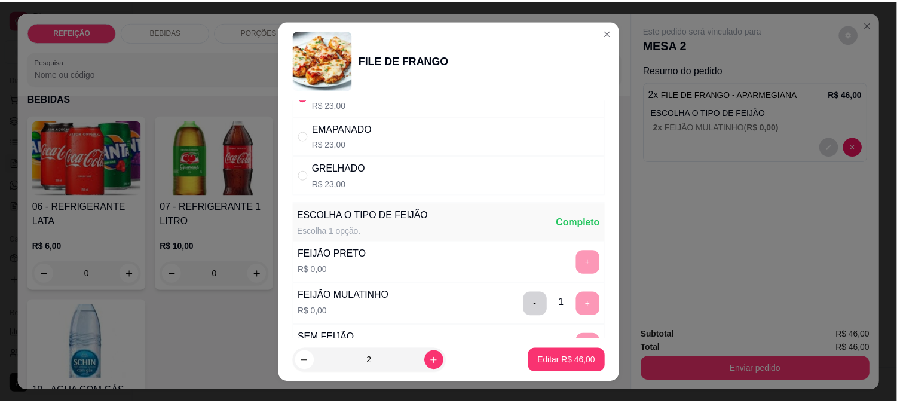
scroll to position [133, 0]
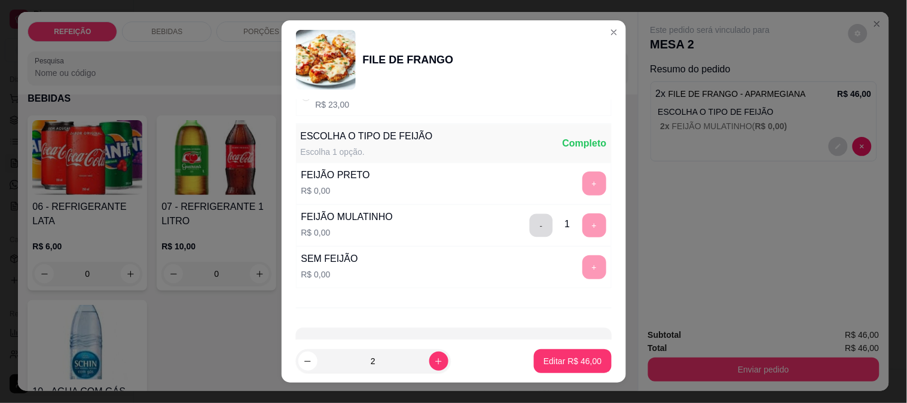
click at [529, 229] on button "-" at bounding box center [540, 224] width 23 height 23
click at [582, 190] on button "+" at bounding box center [593, 183] width 23 height 23
click at [574, 363] on p "Editar R$ 46,00" at bounding box center [572, 361] width 58 height 12
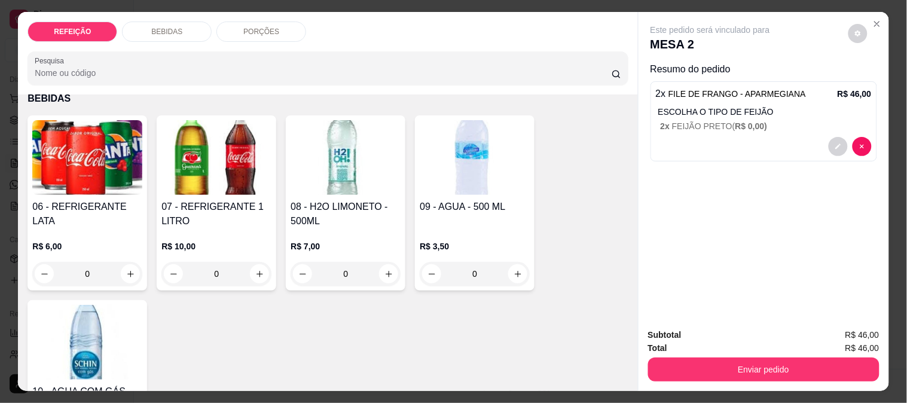
click at [319, 200] on h4 "08 - H2O LIMONETO - 500ML" at bounding box center [345, 214] width 110 height 29
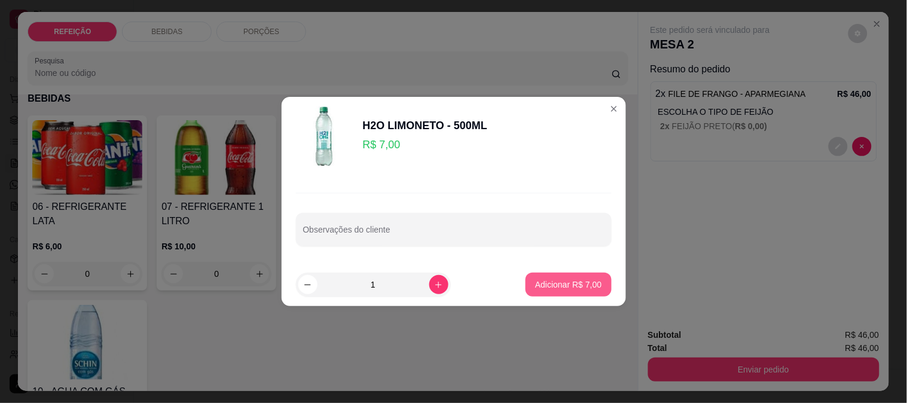
click at [553, 287] on p "Adicionar R$ 7,00" at bounding box center [568, 284] width 66 height 12
type input "1"
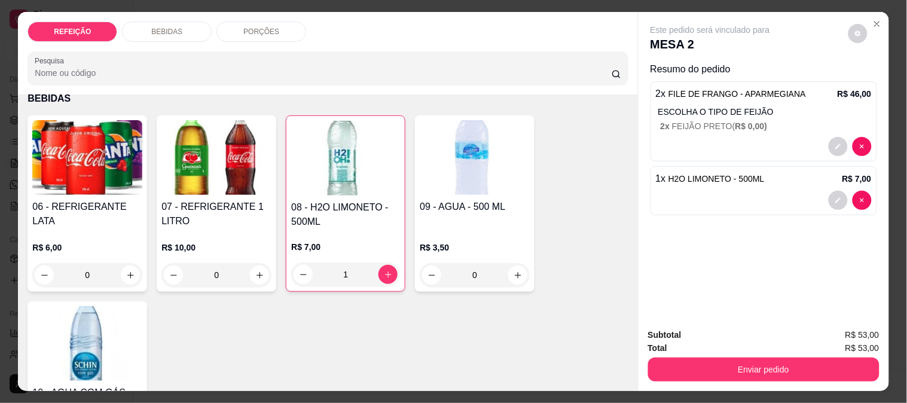
click at [78, 213] on div "06 - REFRIGERANTE LATA" at bounding box center [87, 215] width 110 height 30
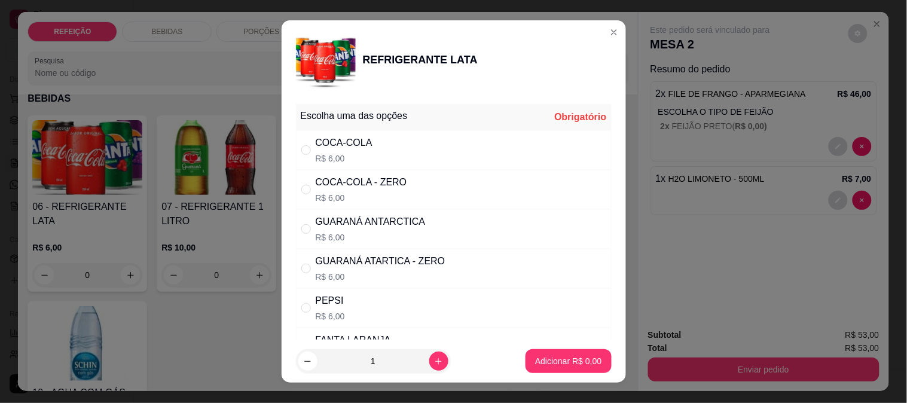
click at [329, 179] on div "COCA-COLA - ZERO" at bounding box center [361, 182] width 91 height 14
radio input "true"
click at [545, 360] on p "Adicionar R$ 6,00" at bounding box center [568, 361] width 66 height 12
type input "1"
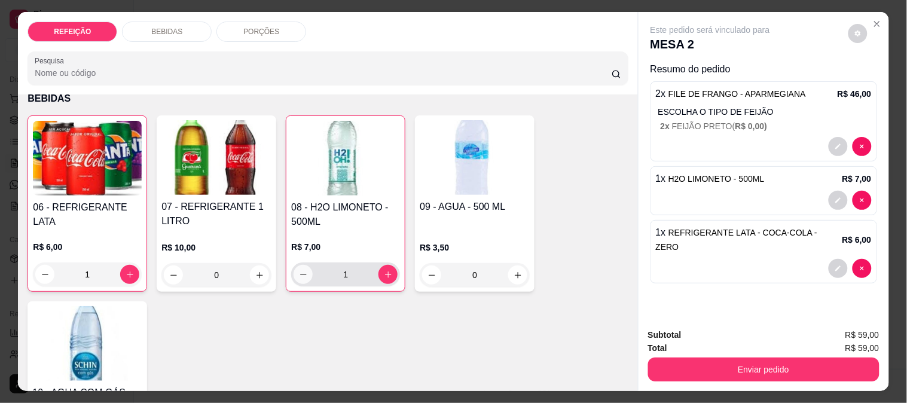
click at [304, 265] on button "decrease-product-quantity" at bounding box center [302, 274] width 19 height 19
type input "0"
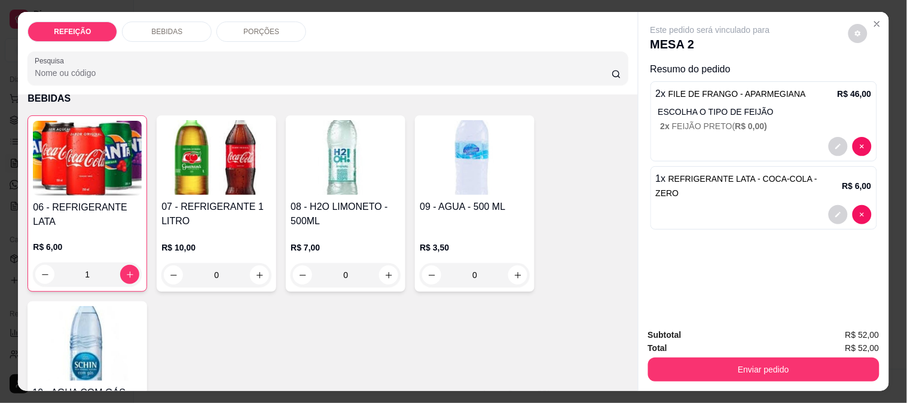
click at [39, 270] on div "1" at bounding box center [87, 274] width 109 height 24
click at [46, 267] on div "1" at bounding box center [87, 274] width 109 height 24
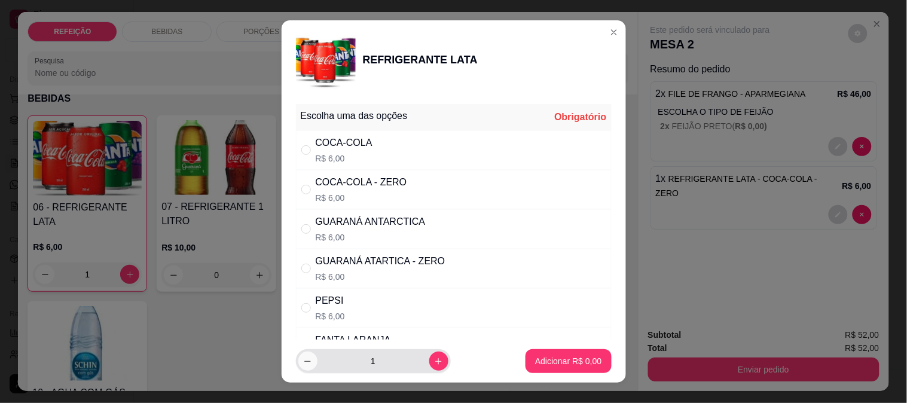
click at [307, 365] on icon "decrease-product-quantity" at bounding box center [307, 361] width 9 height 9
type input "0"
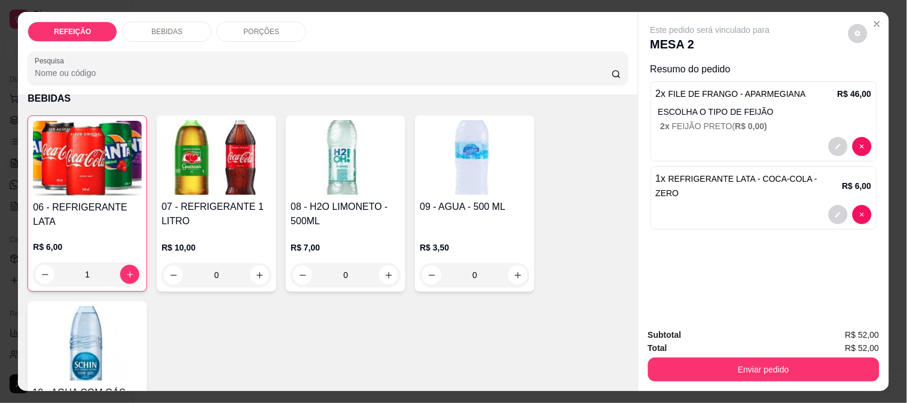
type input "0"
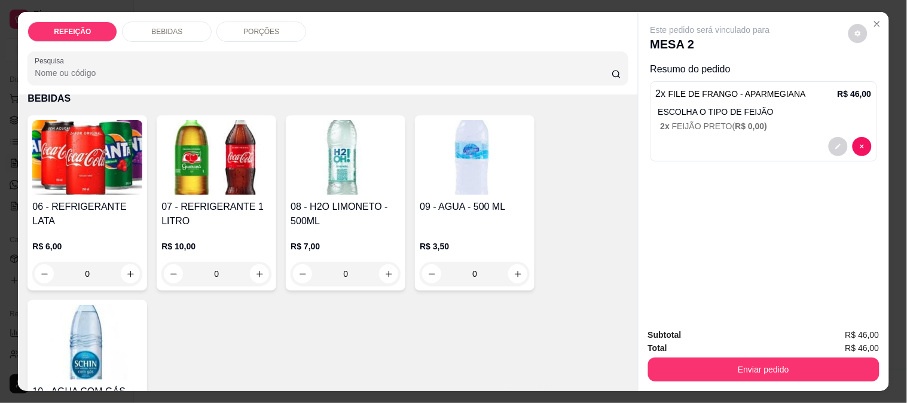
click at [202, 211] on h4 "07 - REFRIGERANTE 1 LITRO" at bounding box center [216, 214] width 110 height 29
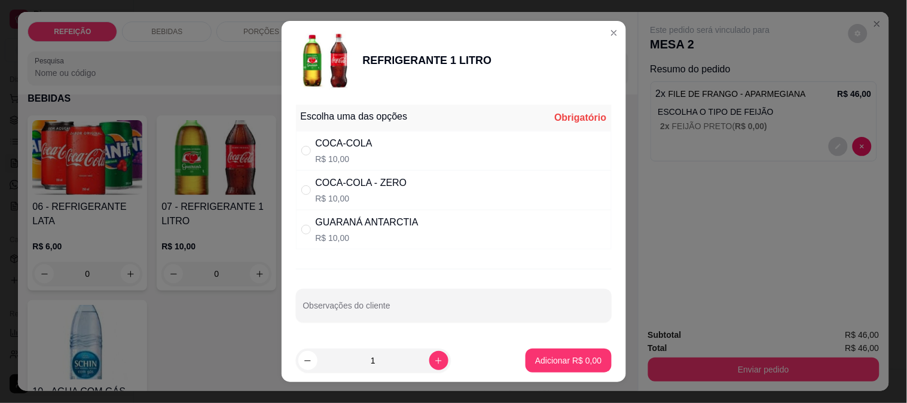
click at [365, 202] on p "R$ 10,00" at bounding box center [361, 198] width 91 height 12
radio input "true"
click at [566, 365] on p "Adicionar R$ 10,00" at bounding box center [565, 360] width 71 height 12
type input "1"
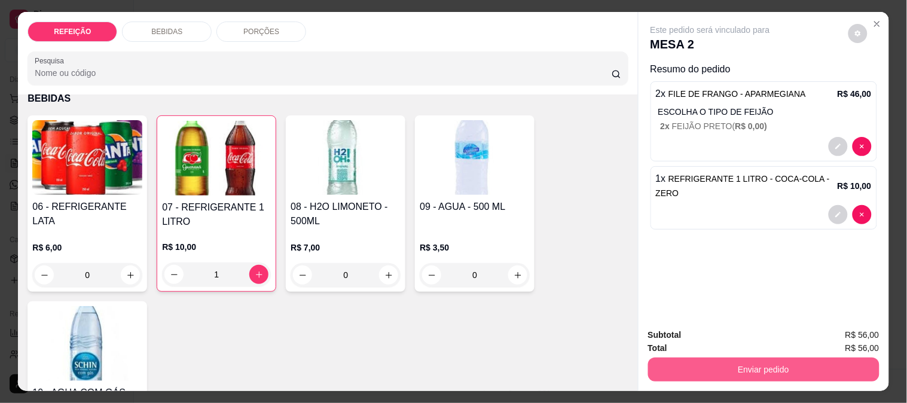
click at [702, 357] on button "Enviar pedido" at bounding box center [763, 369] width 231 height 24
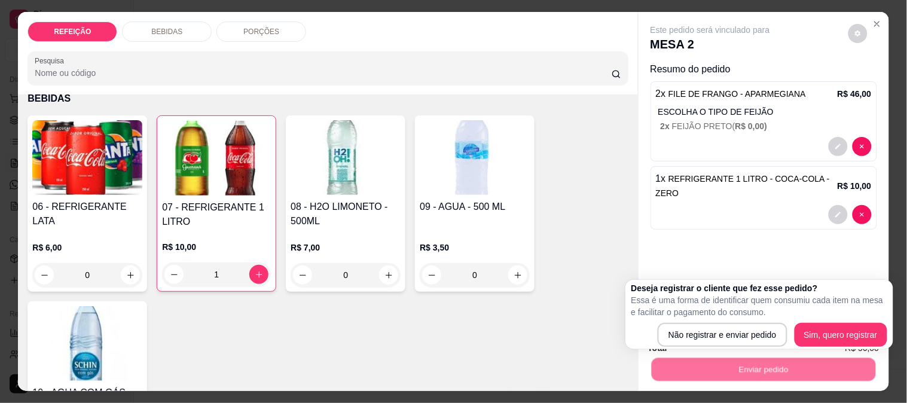
drag, startPoint x: 678, startPoint y: 317, endPoint x: 697, endPoint y: 330, distance: 24.0
click at [679, 317] on p "Essa é uma forma de identificar quem consumiu cada item na mesa e facilitar o p…" at bounding box center [759, 306] width 256 height 24
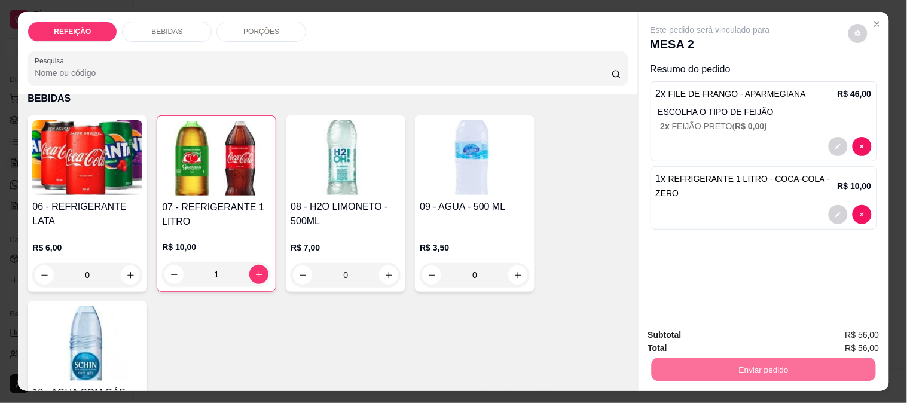
click at [697, 330] on button "Não registrar e enviar pedido" at bounding box center [724, 335] width 124 height 23
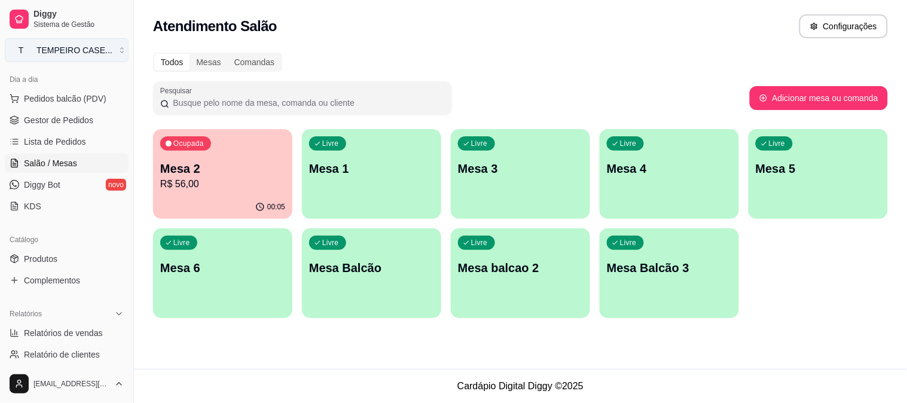
click at [50, 53] on div "TEMPEIRO CASE ..." at bounding box center [74, 50] width 76 height 12
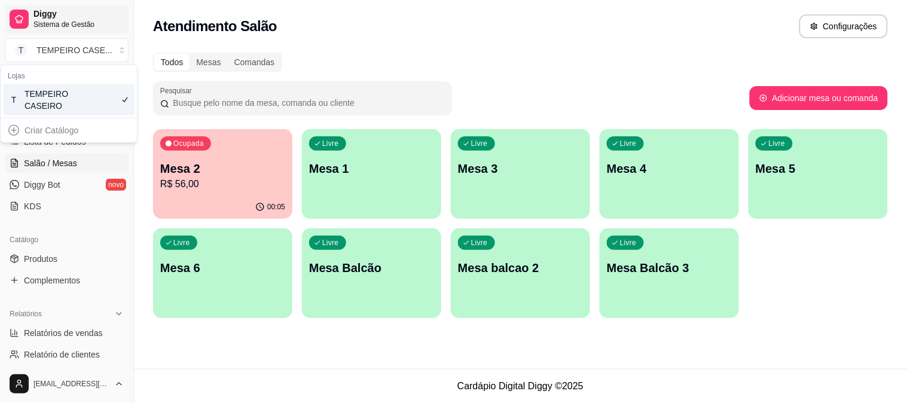
click at [104, 23] on span "Sistema de Gestão" at bounding box center [78, 25] width 90 height 10
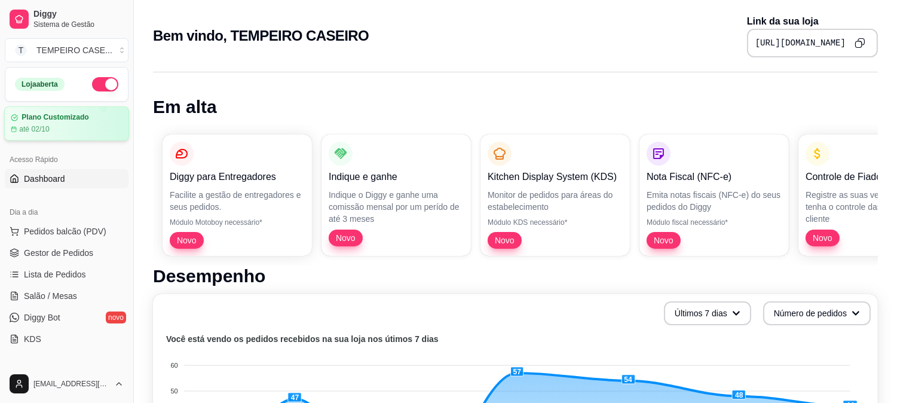
click at [85, 124] on div "até 02/10" at bounding box center [67, 129] width 112 height 10
click at [58, 277] on span "Lista de Pedidos" at bounding box center [55, 274] width 62 height 12
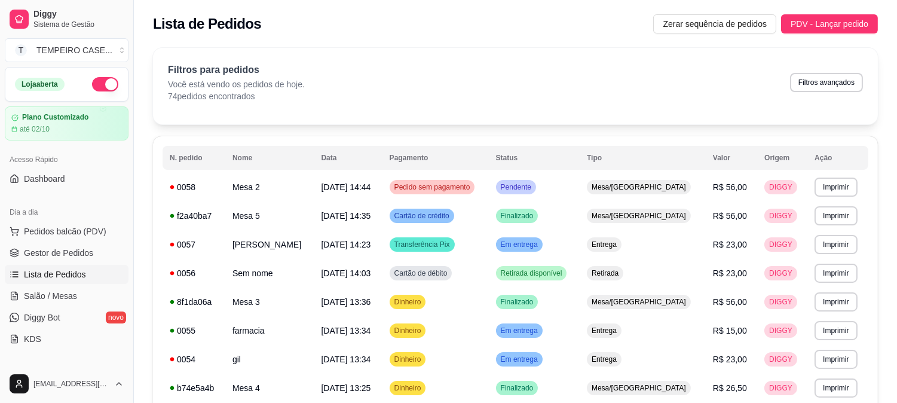
click at [811, 93] on div "Filtros para pedidos Você está vendo os pedidos de hoje. 74 pedidos encontrados…" at bounding box center [515, 82] width 695 height 39
click at [815, 82] on button "Filtros avançados" at bounding box center [826, 82] width 73 height 19
select select "0"
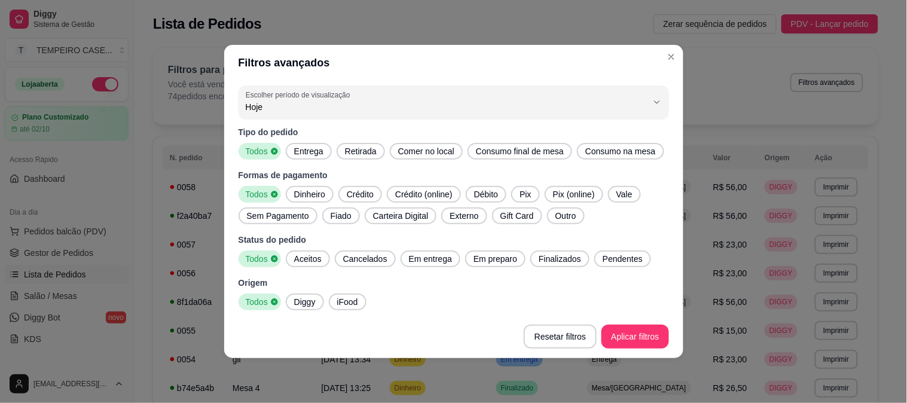
click at [298, 147] on span "Entrega" at bounding box center [308, 151] width 39 height 12
click at [432, 158] on div "Comer no local" at bounding box center [426, 151] width 73 height 17
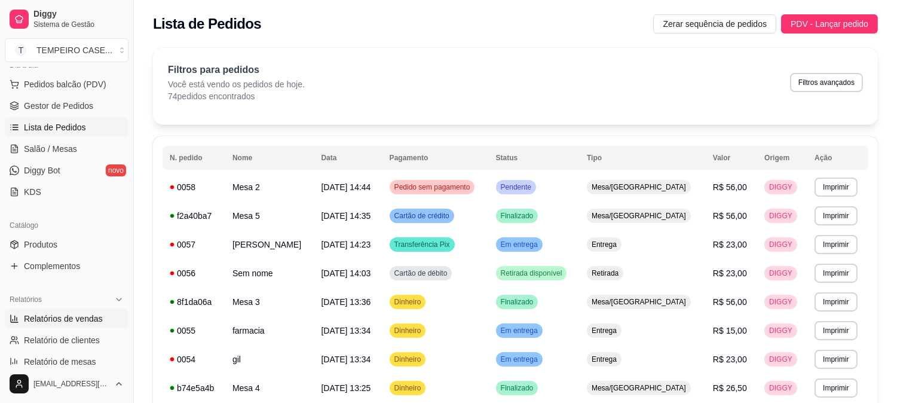
scroll to position [199, 0]
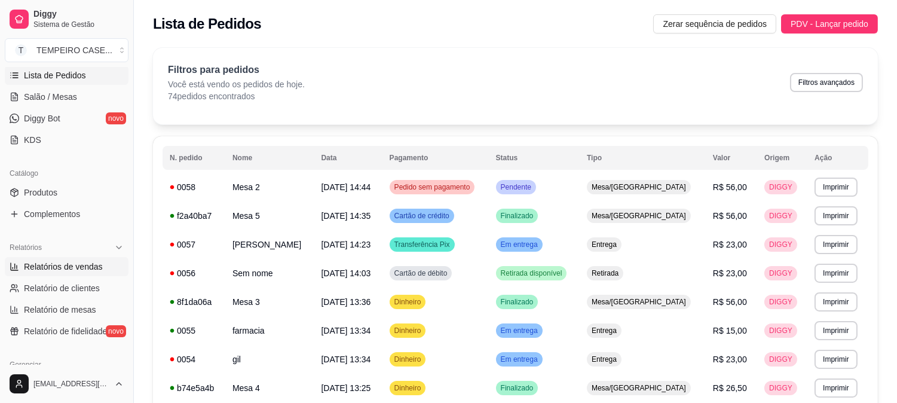
click at [57, 265] on span "Relatórios de vendas" at bounding box center [63, 267] width 79 height 12
select select "ALL"
select select "0"
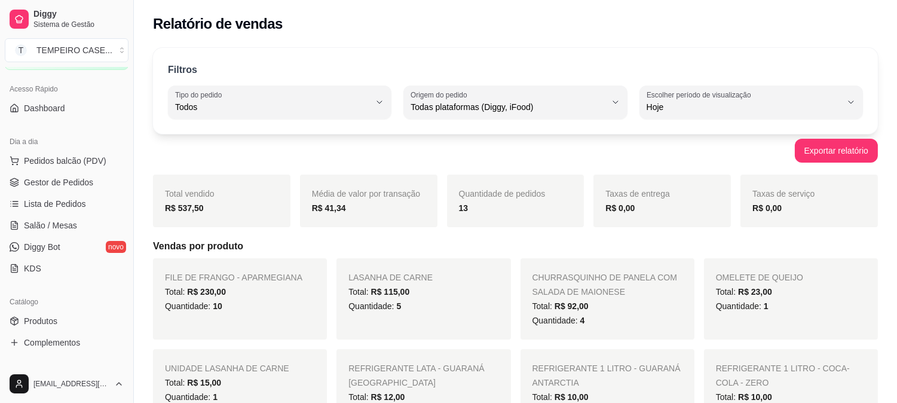
scroll to position [66, 0]
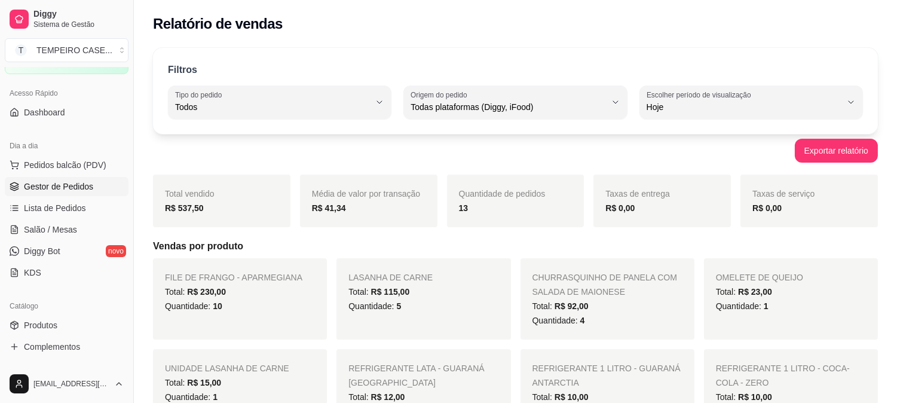
click at [51, 182] on span "Gestor de Pedidos" at bounding box center [58, 186] width 69 height 12
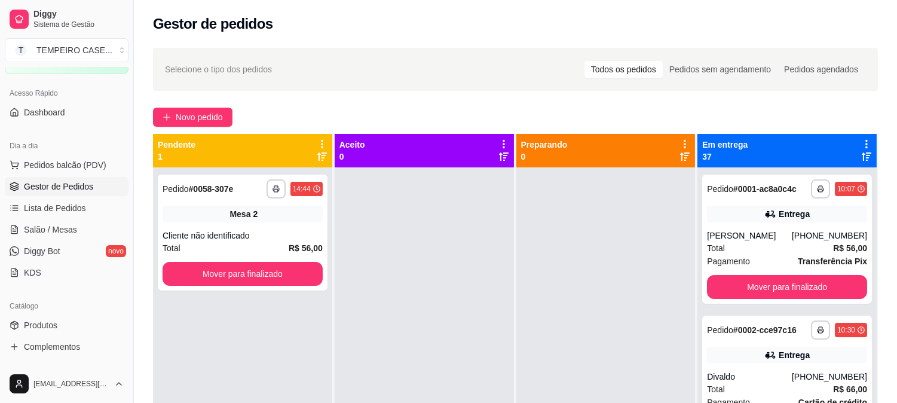
click at [857, 143] on div "Mudar para pedidos recebidos por último" at bounding box center [805, 140] width 139 height 14
click at [600, 205] on div at bounding box center [605, 368] width 179 height 403
click at [861, 140] on icon at bounding box center [866, 144] width 11 height 11
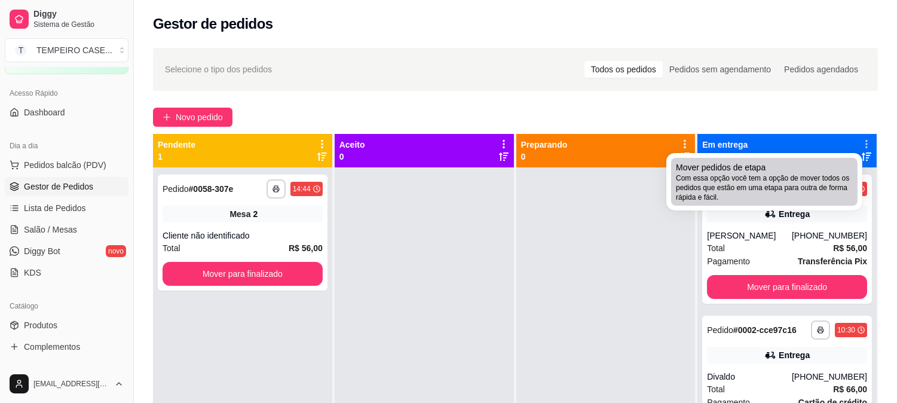
click at [751, 185] on span "Com essa opção você tem a opção de mover todos os pedidos que estão em uma etap…" at bounding box center [764, 187] width 177 height 29
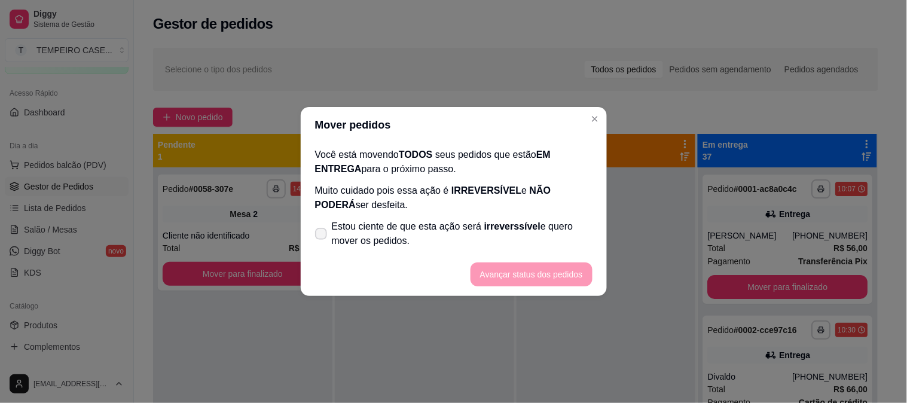
click at [379, 244] on span "Estou ciente de que esta ação será irreverssível e quero mover os pedidos." at bounding box center [462, 233] width 261 height 29
click at [322, 244] on input "Estou ciente de que esta ação será irreverssível e quero mover os pedidos." at bounding box center [318, 240] width 8 height 8
checkbox input "true"
click at [464, 263] on footer "Avançar status dos pedidos" at bounding box center [454, 274] width 306 height 43
click at [475, 273] on button "Avançar status dos pedidos" at bounding box center [531, 274] width 118 height 23
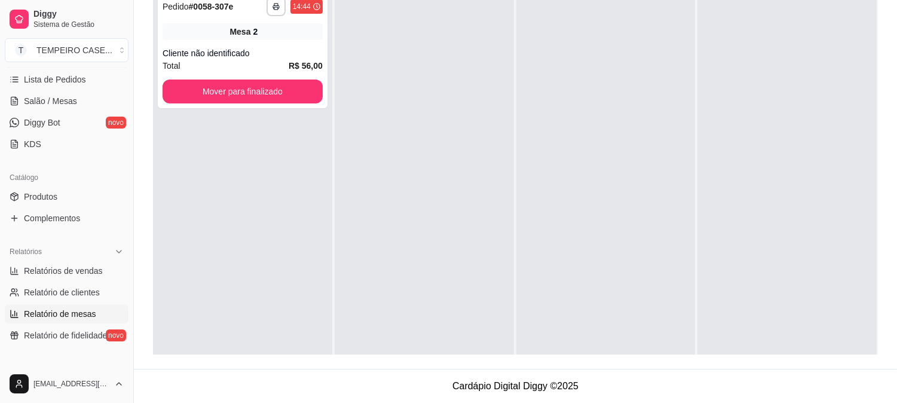
scroll to position [199, 0]
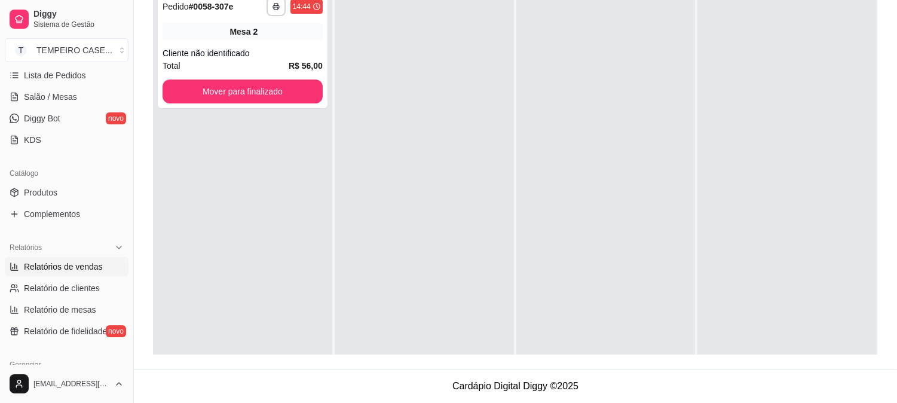
click at [66, 273] on link "Relatórios de vendas" at bounding box center [67, 266] width 124 height 19
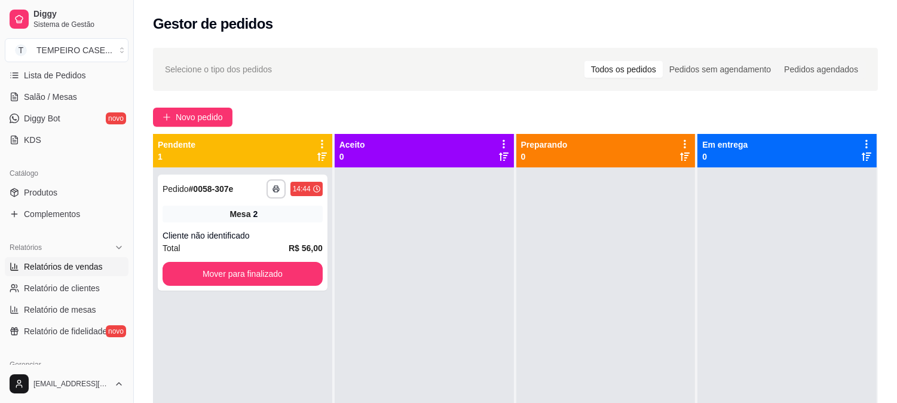
select select "ALL"
select select "0"
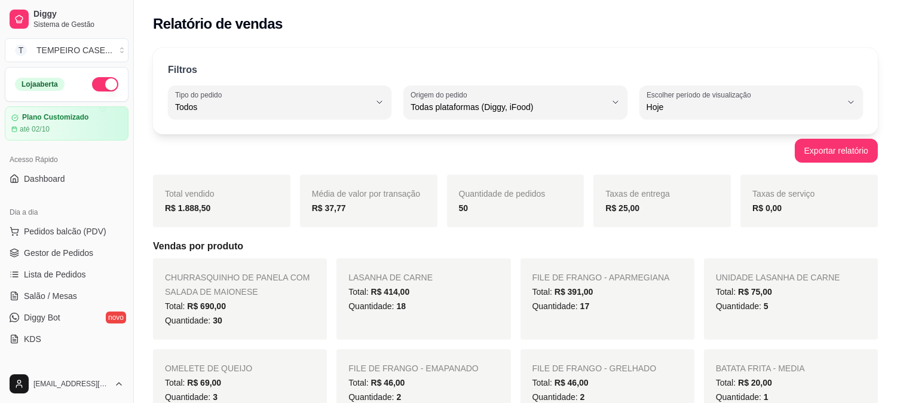
click at [96, 87] on button "button" at bounding box center [105, 84] width 26 height 14
click at [42, 277] on span "Lista de Pedidos" at bounding box center [55, 274] width 62 height 12
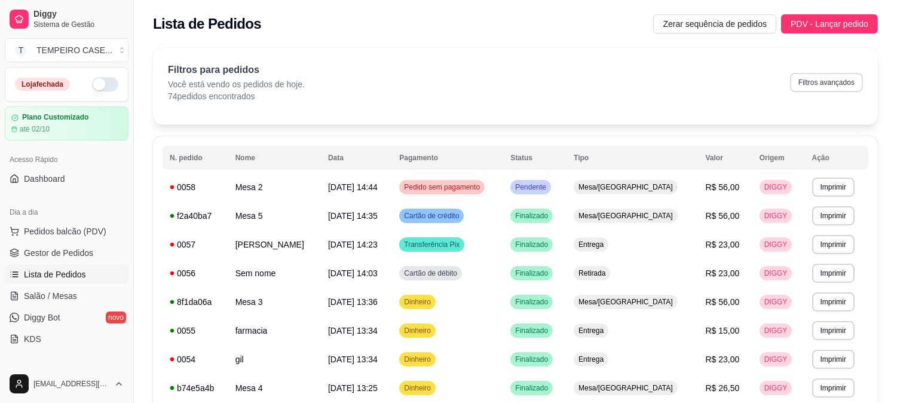
click at [817, 80] on button "Filtros avançados" at bounding box center [826, 82] width 73 height 19
select select "0"
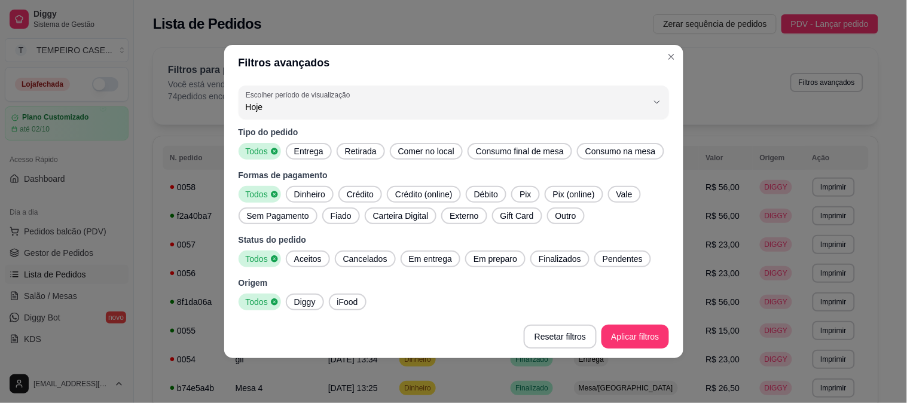
click at [301, 154] on span "Entrega" at bounding box center [308, 151] width 39 height 12
click at [313, 262] on span "Aceitos" at bounding box center [307, 259] width 37 height 12
click at [420, 258] on span "Em entrega" at bounding box center [430, 259] width 53 height 12
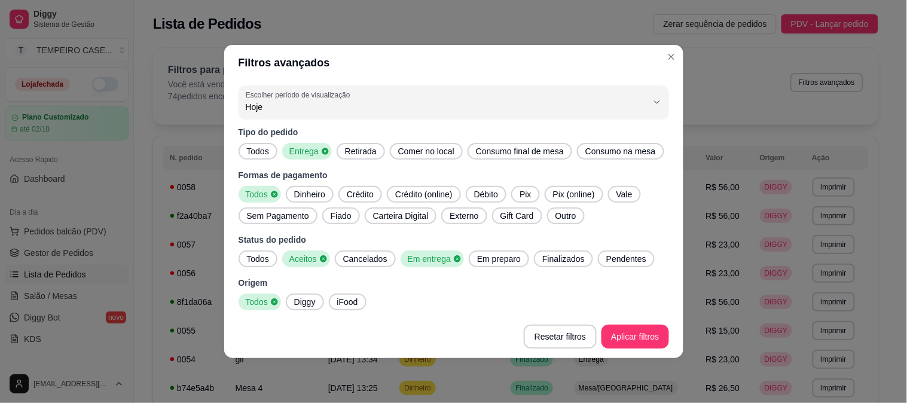
click at [503, 257] on span "Em preparo" at bounding box center [498, 259] width 53 height 12
click at [546, 255] on span "Finalizados" at bounding box center [567, 259] width 52 height 12
click at [618, 262] on span "Pendentes" at bounding box center [633, 259] width 50 height 12
click at [628, 323] on footer "Resetar filtros Aplicar filtros" at bounding box center [453, 336] width 459 height 43
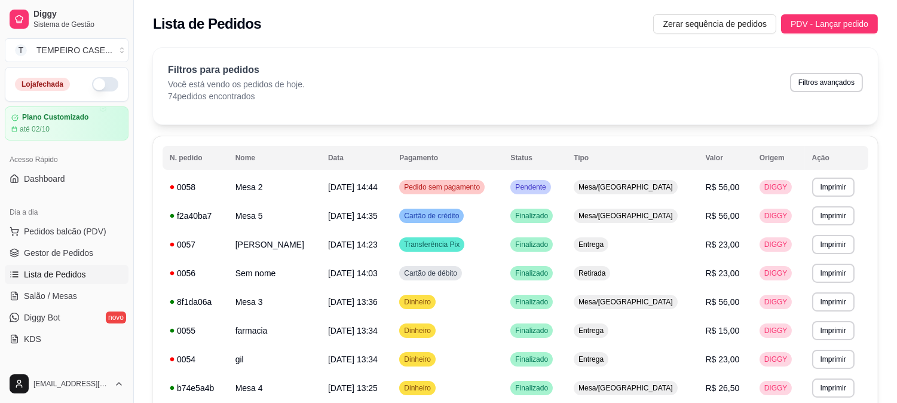
click at [831, 92] on div "Filtros para pedidos Você está vendo os pedidos de hoje. 74 pedidos encontrados…" at bounding box center [515, 82] width 695 height 39
click at [834, 82] on button "Filtros avançados" at bounding box center [826, 82] width 73 height 19
select select "0"
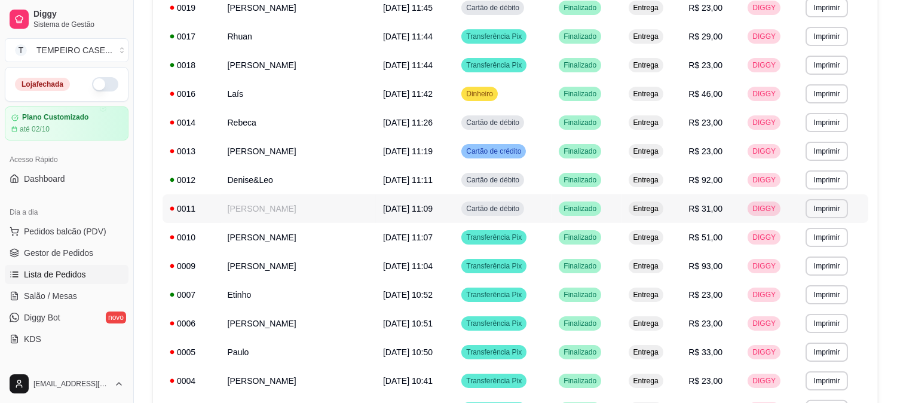
scroll to position [716, 0]
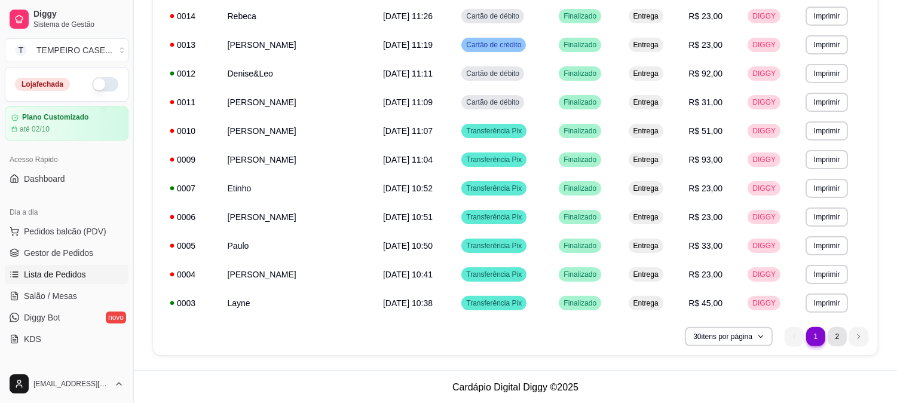
click at [833, 336] on li "2" at bounding box center [837, 336] width 19 height 19
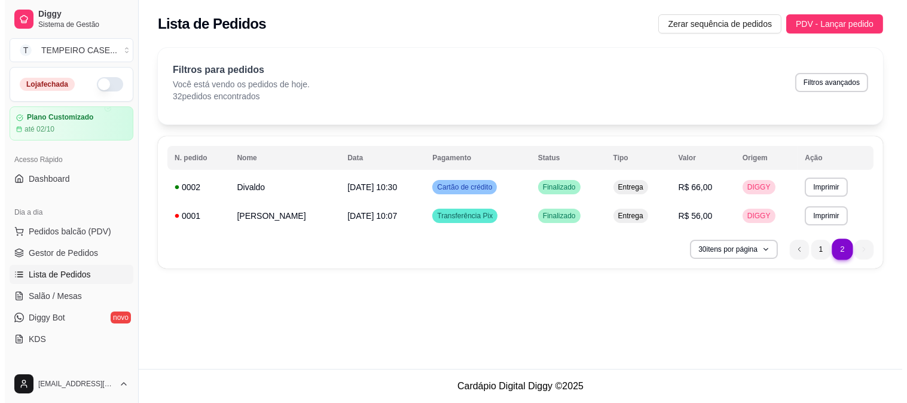
scroll to position [0, 0]
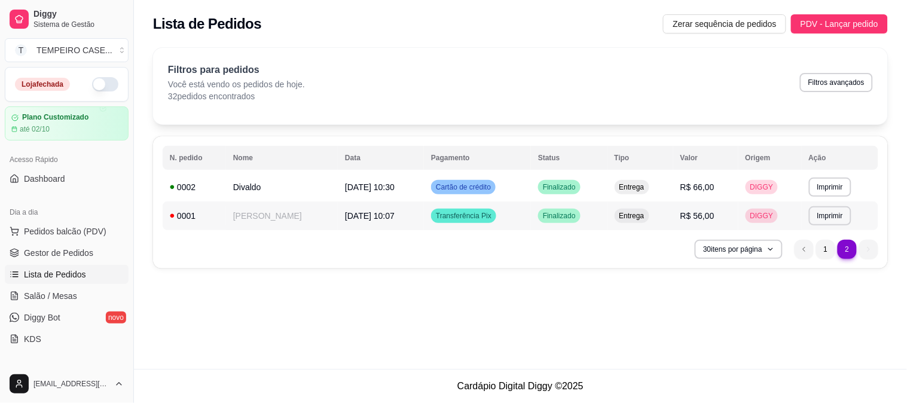
click at [630, 217] on span "Entrega" at bounding box center [632, 216] width 30 height 10
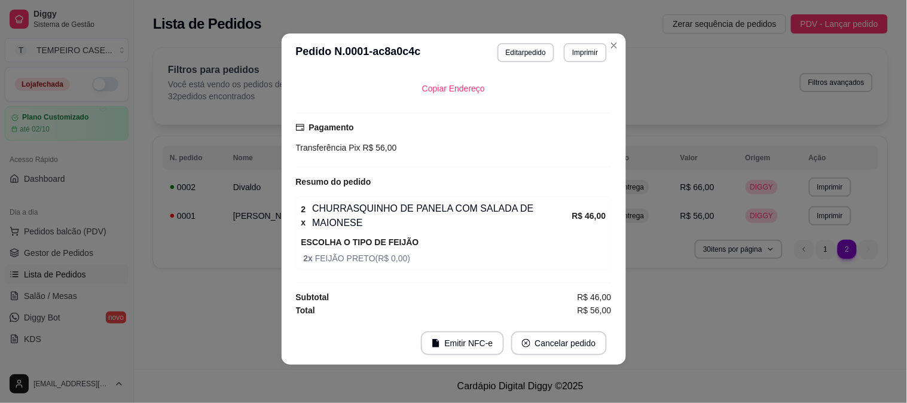
scroll to position [261, 0]
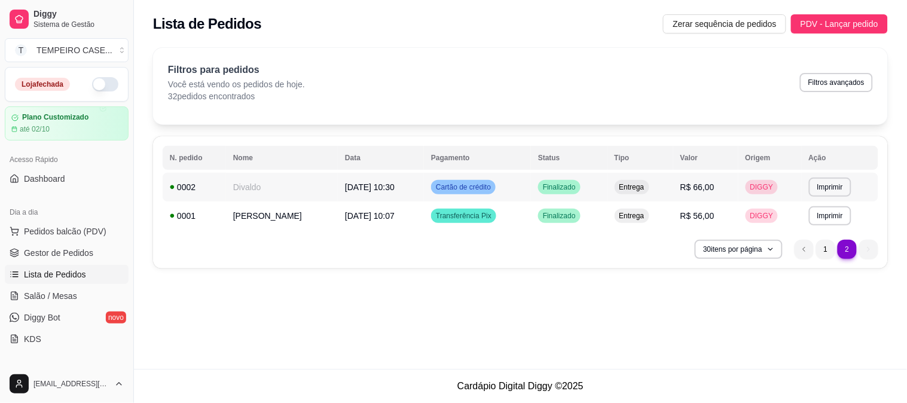
click at [614, 193] on div "Entrega" at bounding box center [631, 187] width 35 height 14
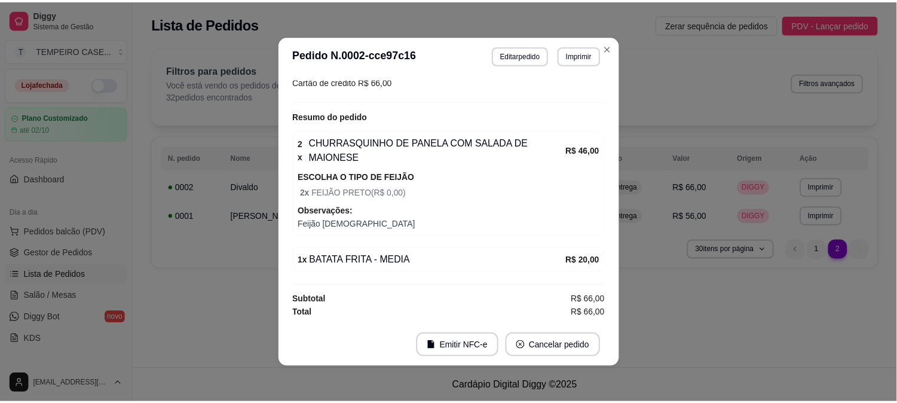
scroll to position [329, 0]
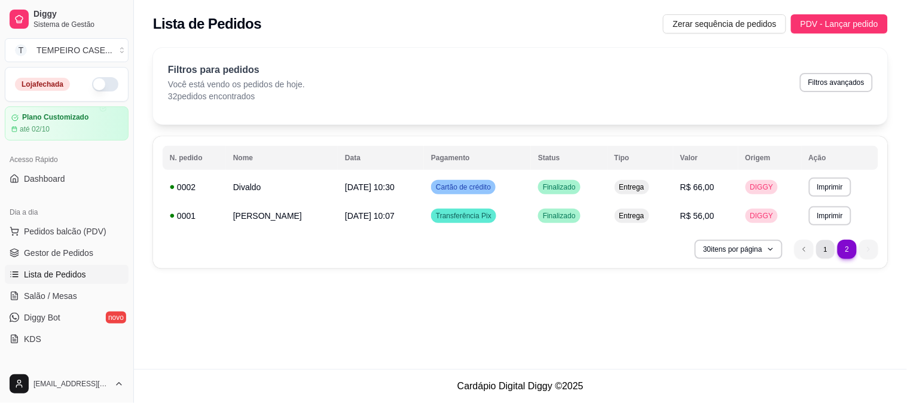
click at [821, 246] on li "1" at bounding box center [825, 249] width 19 height 19
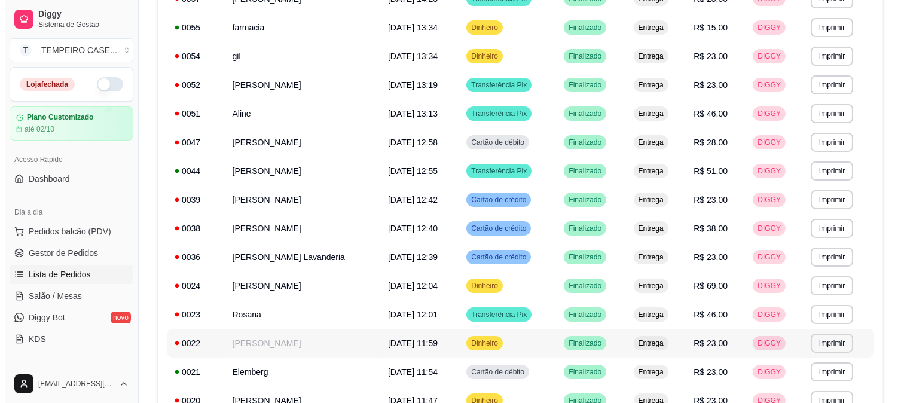
scroll to position [185, 0]
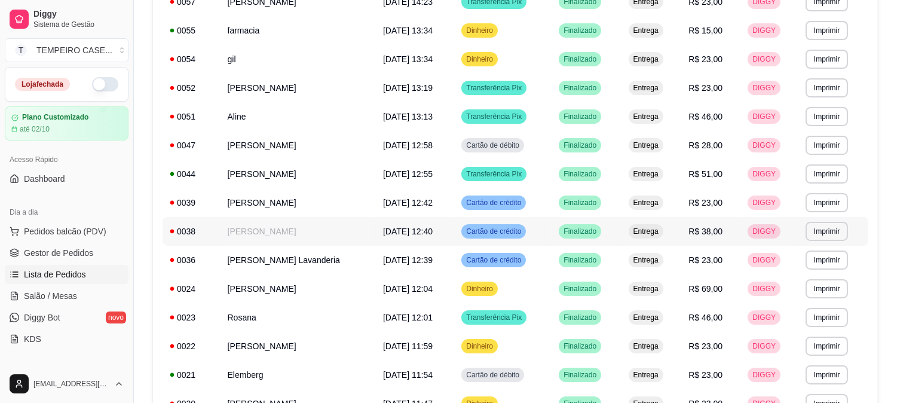
click at [290, 235] on td "[PERSON_NAME]" at bounding box center [299, 231] width 156 height 29
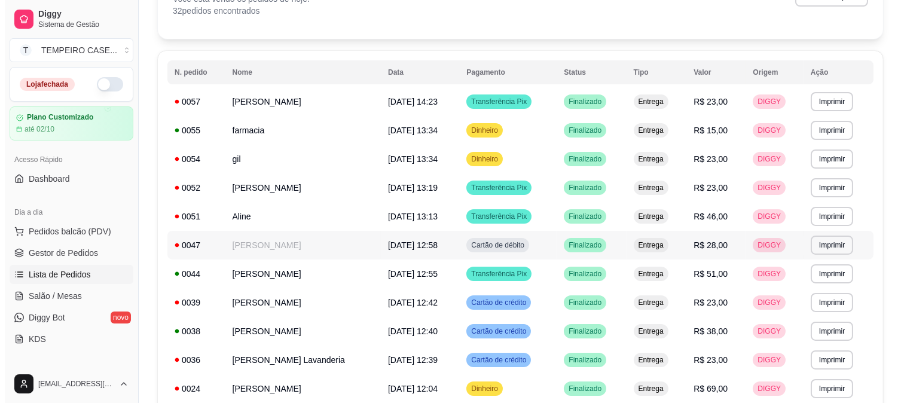
scroll to position [52, 0]
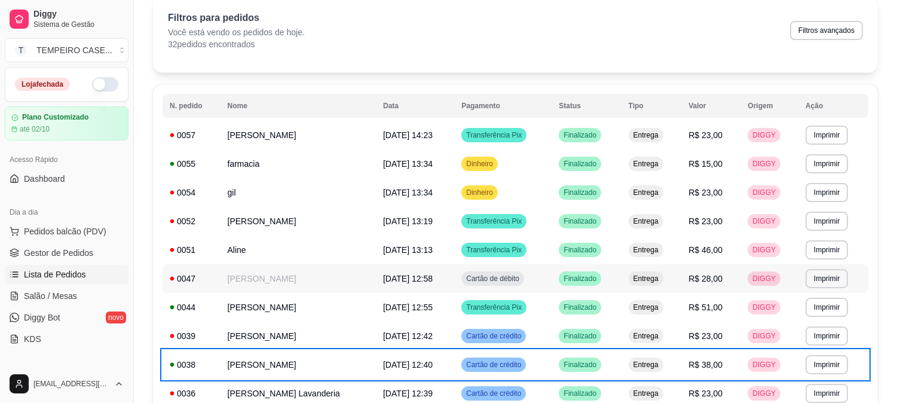
click at [283, 303] on td "[PERSON_NAME]" at bounding box center [299, 307] width 156 height 29
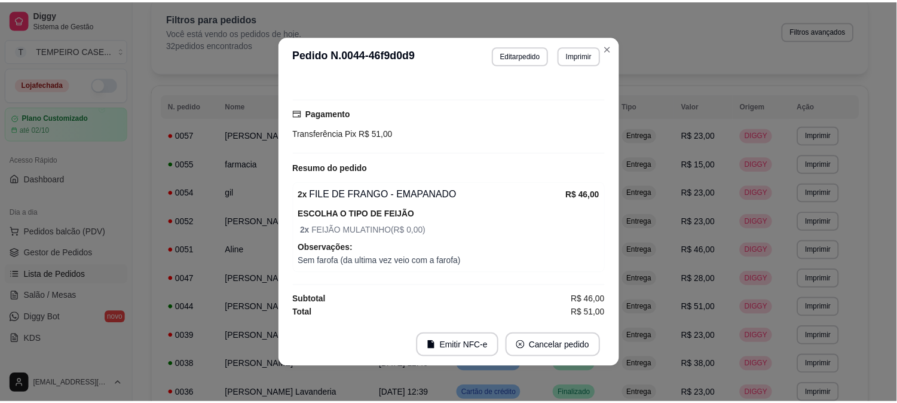
scroll to position [278, 0]
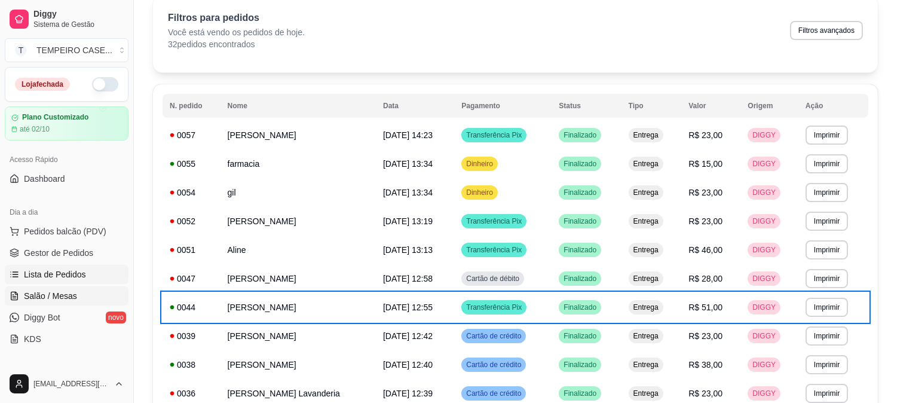
click at [64, 302] on link "Salão / Mesas" at bounding box center [67, 295] width 124 height 19
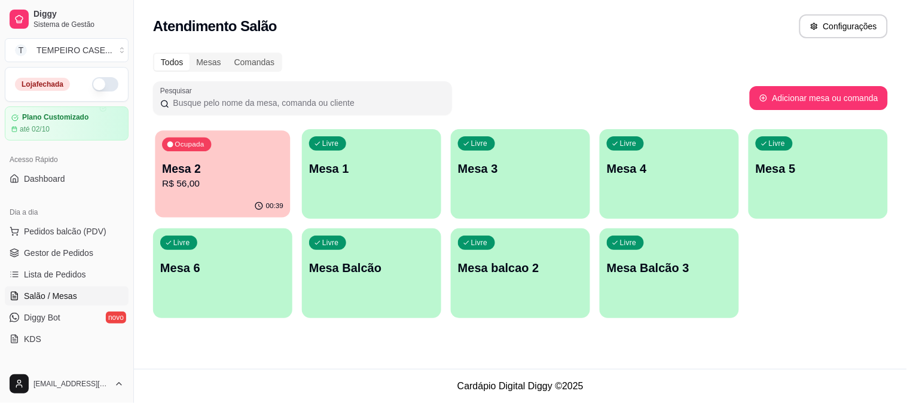
click at [252, 195] on div "00:39" at bounding box center [222, 206] width 135 height 23
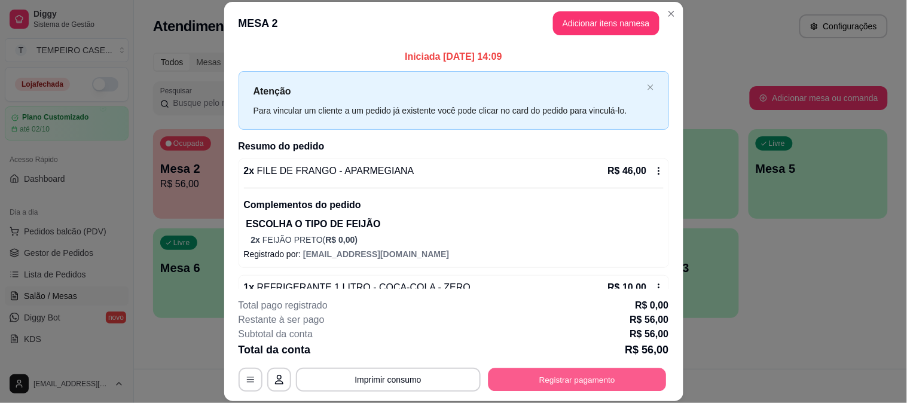
click at [592, 380] on button "Registrar pagamento" at bounding box center [577, 379] width 178 height 23
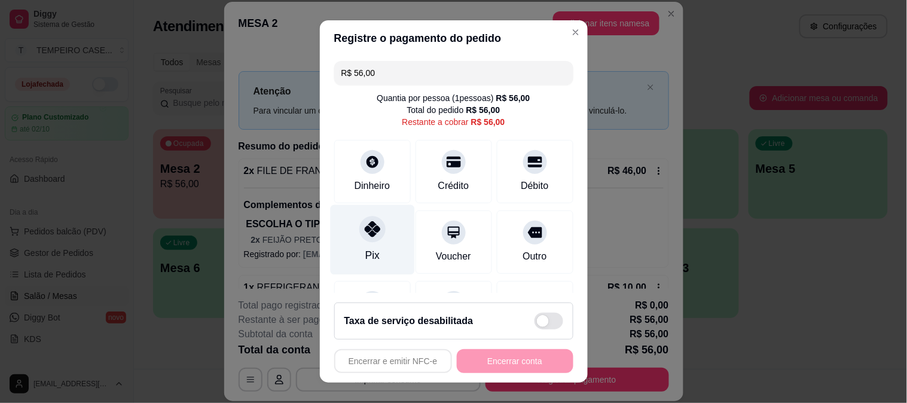
click at [348, 253] on div "Pix" at bounding box center [372, 239] width 84 height 70
type input "R$ 0,00"
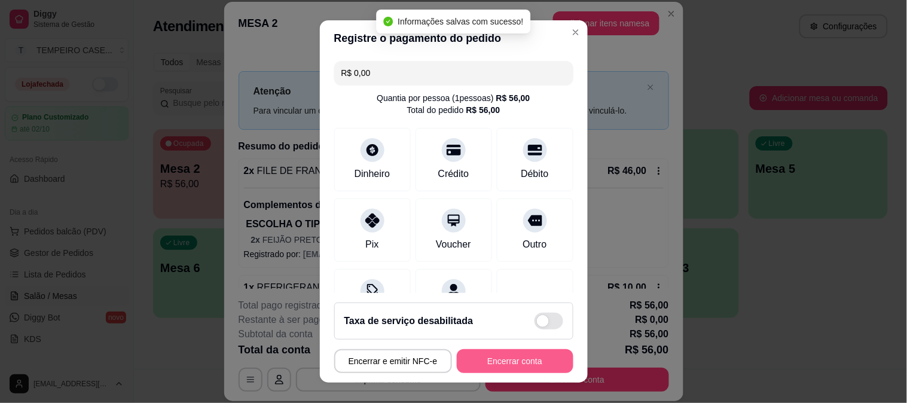
click at [472, 365] on button "Encerrar conta" at bounding box center [515, 361] width 117 height 24
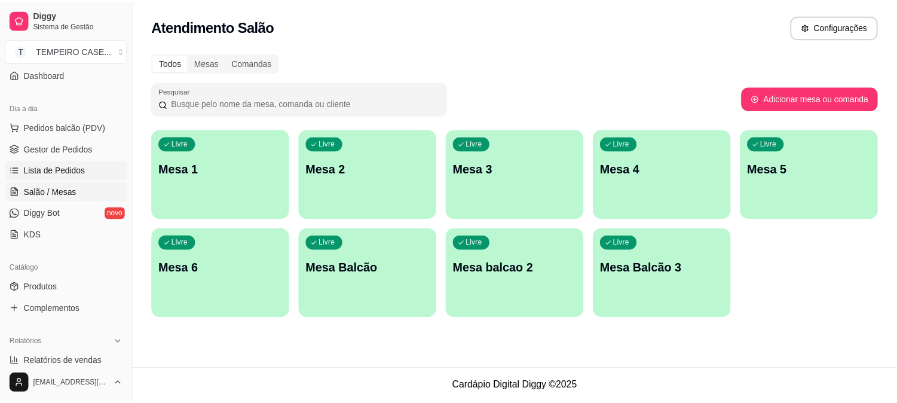
scroll to position [265, 0]
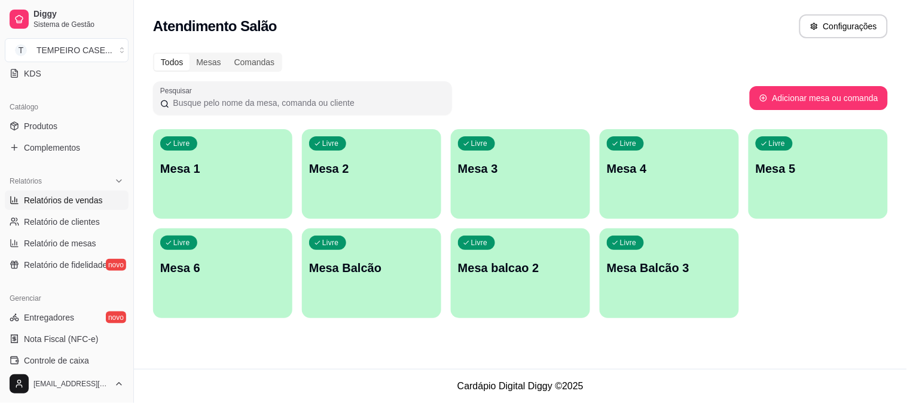
click at [72, 201] on span "Relatórios de vendas" at bounding box center [63, 200] width 79 height 12
select select "ALL"
select select "0"
